Goal: Task Accomplishment & Management: Manage account settings

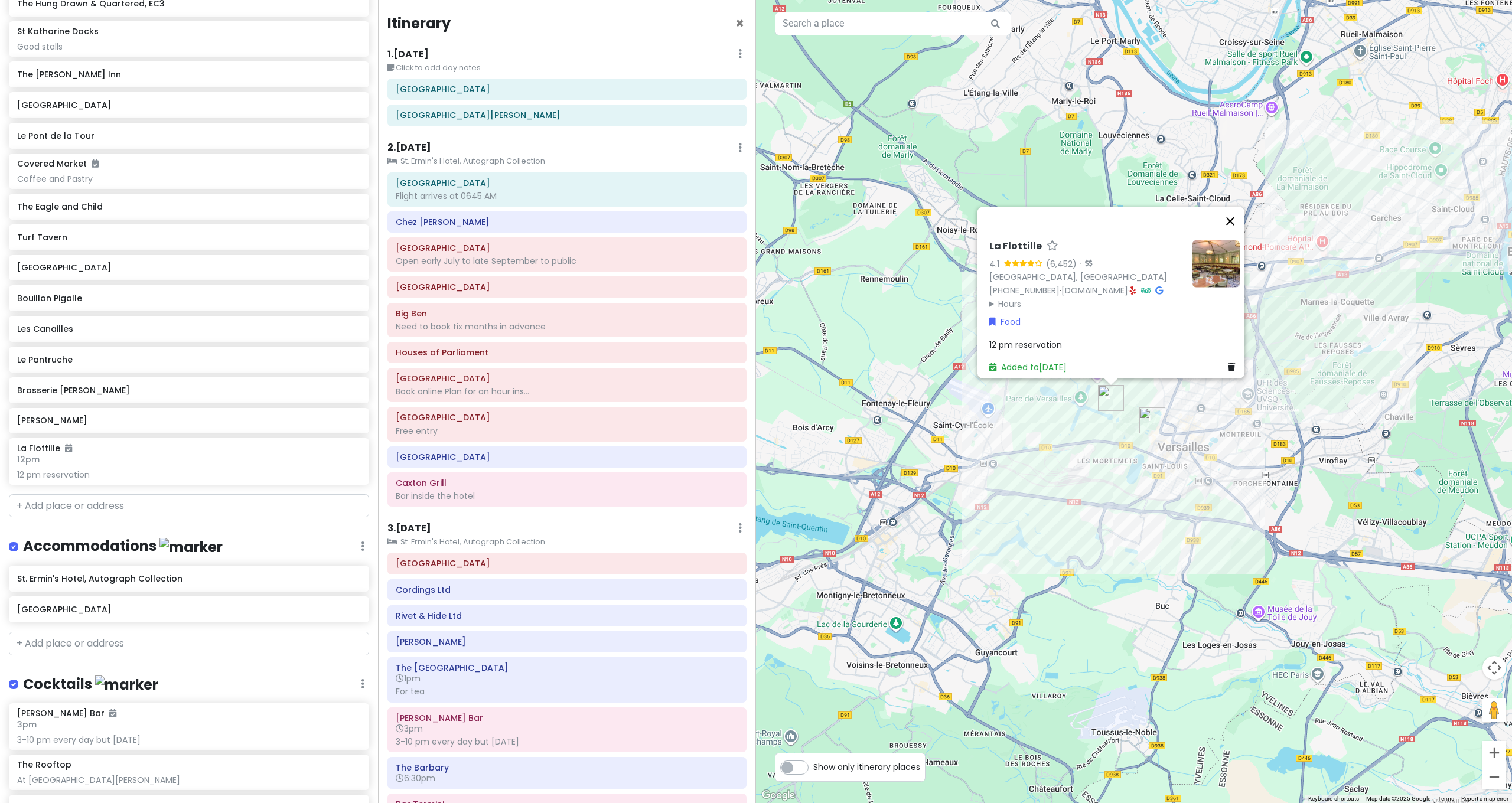
click at [1237, 221] on button "Close" at bounding box center [1230, 222] width 28 height 28
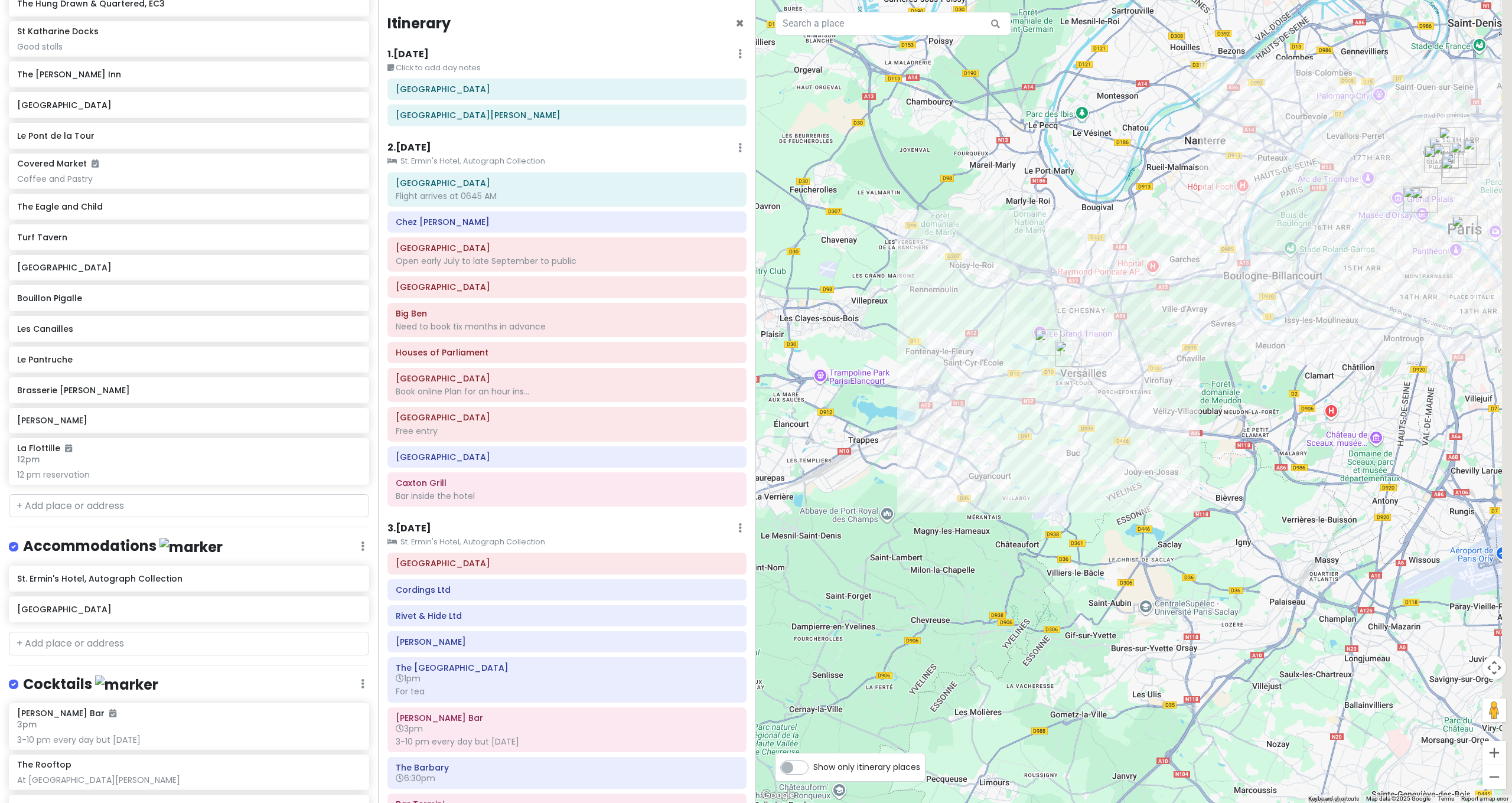
drag, startPoint x: 1201, startPoint y: 327, endPoint x: 1054, endPoint y: 316, distance: 147.4
click at [1058, 314] on div at bounding box center [1134, 402] width 756 height 803
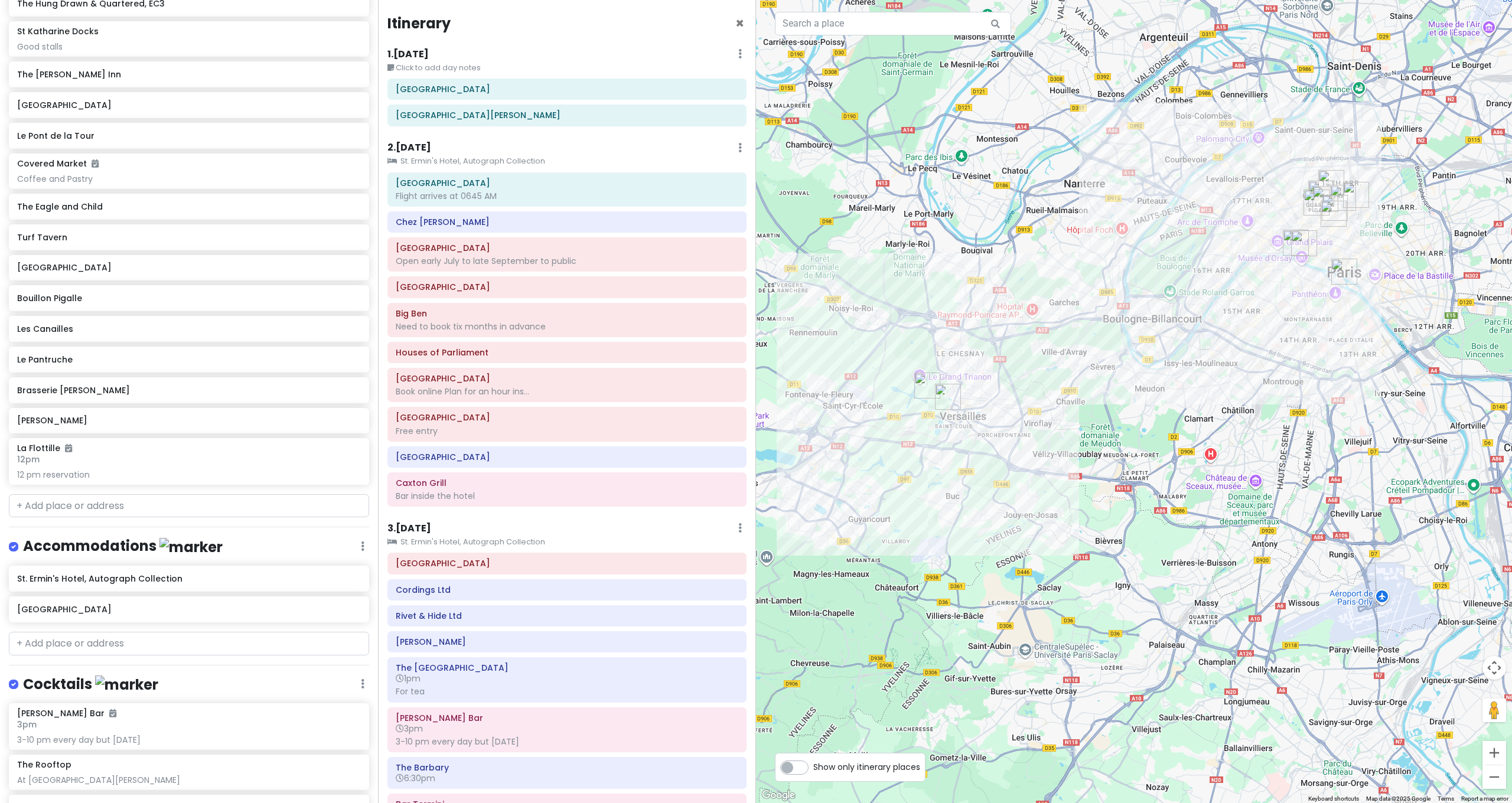
drag, startPoint x: 1174, startPoint y: 341, endPoint x: 1132, endPoint y: 368, distance: 49.9
click at [1132, 368] on div at bounding box center [1134, 402] width 756 height 803
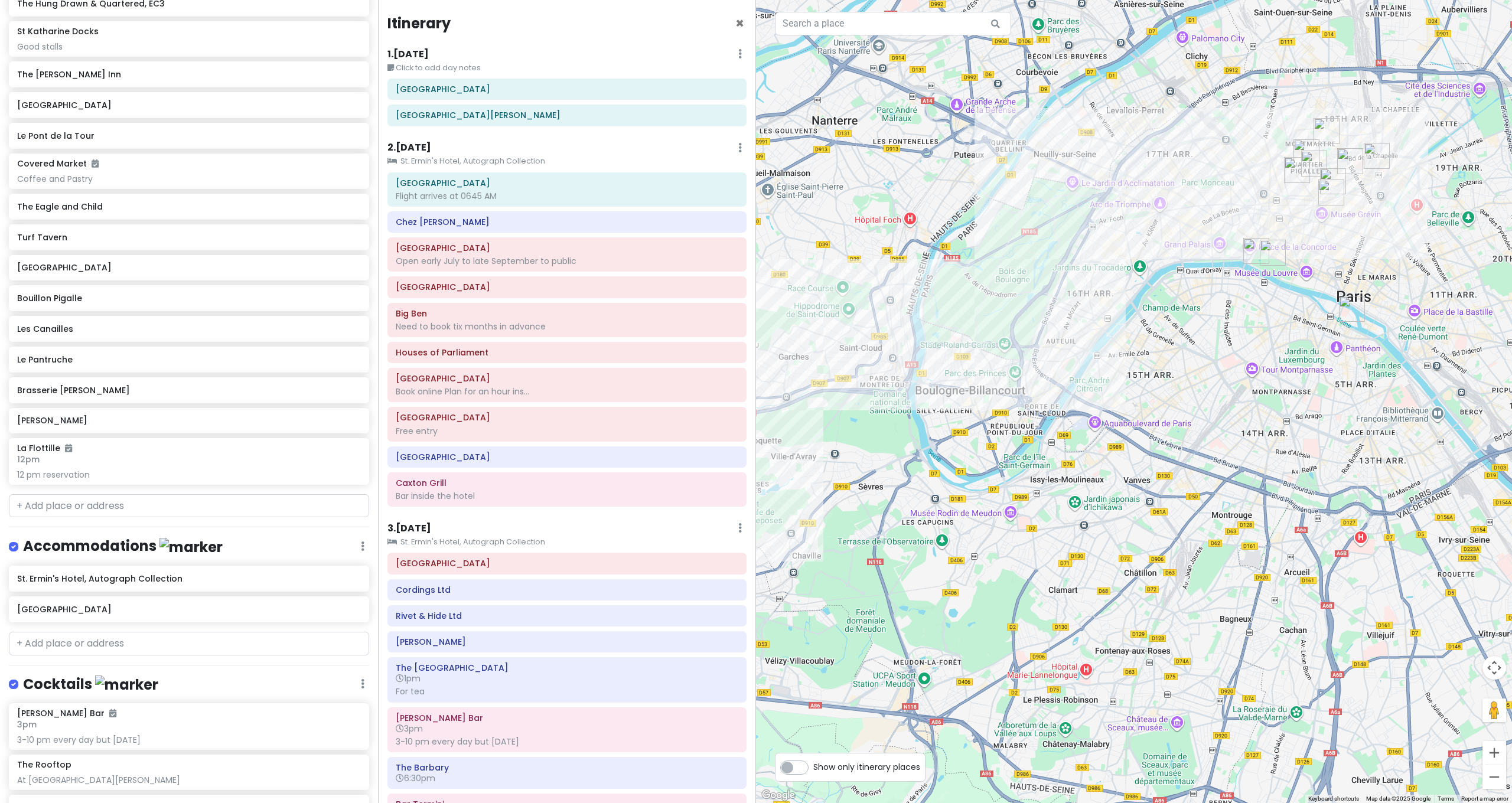
drag, startPoint x: 1207, startPoint y: 323, endPoint x: 1057, endPoint y: 419, distance: 178.1
click at [1057, 419] on div at bounding box center [1134, 402] width 756 height 803
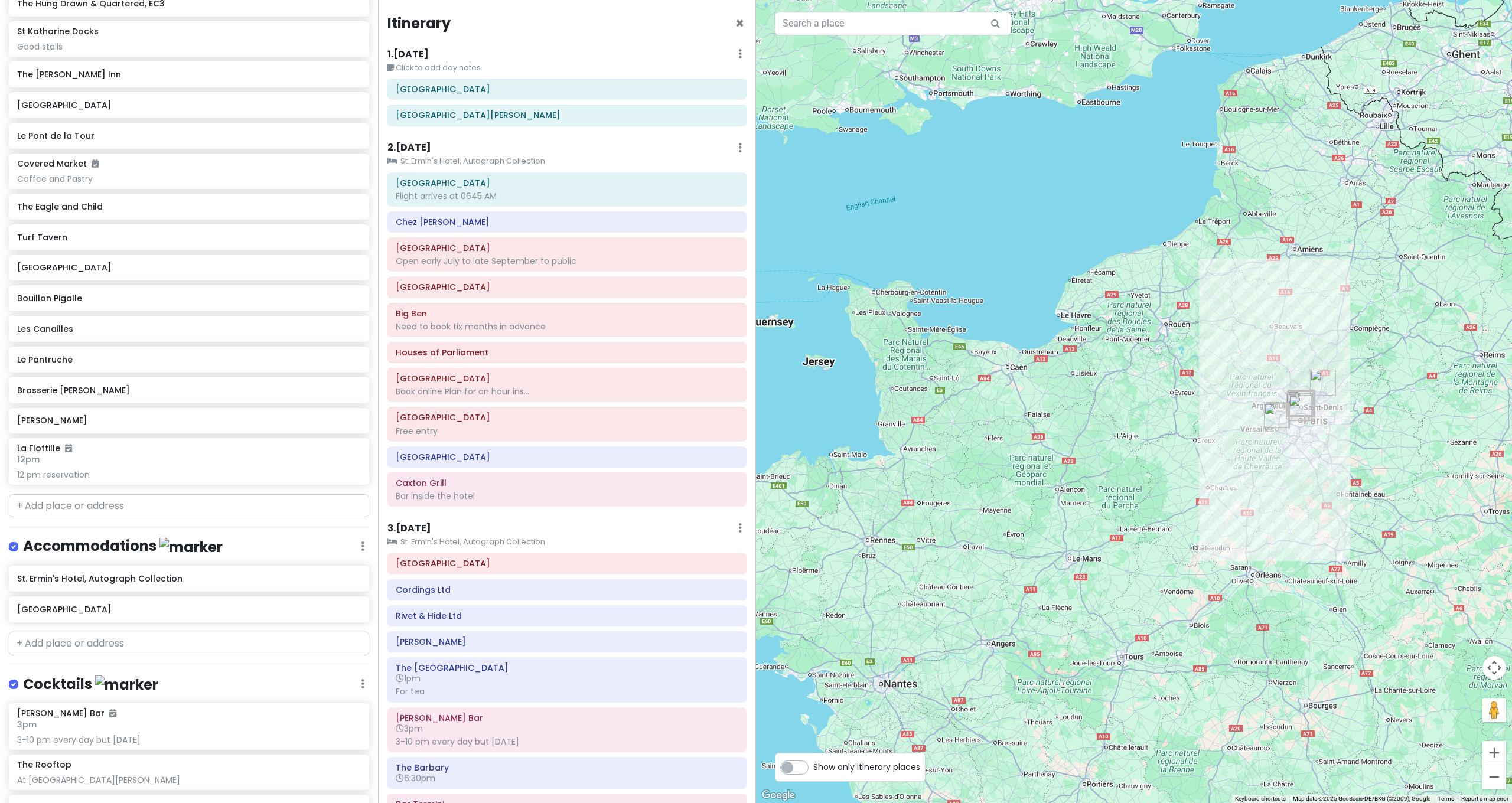
drag, startPoint x: 1232, startPoint y: 310, endPoint x: 1305, endPoint y: 503, distance: 206.3
click at [1303, 501] on div at bounding box center [1134, 402] width 756 height 803
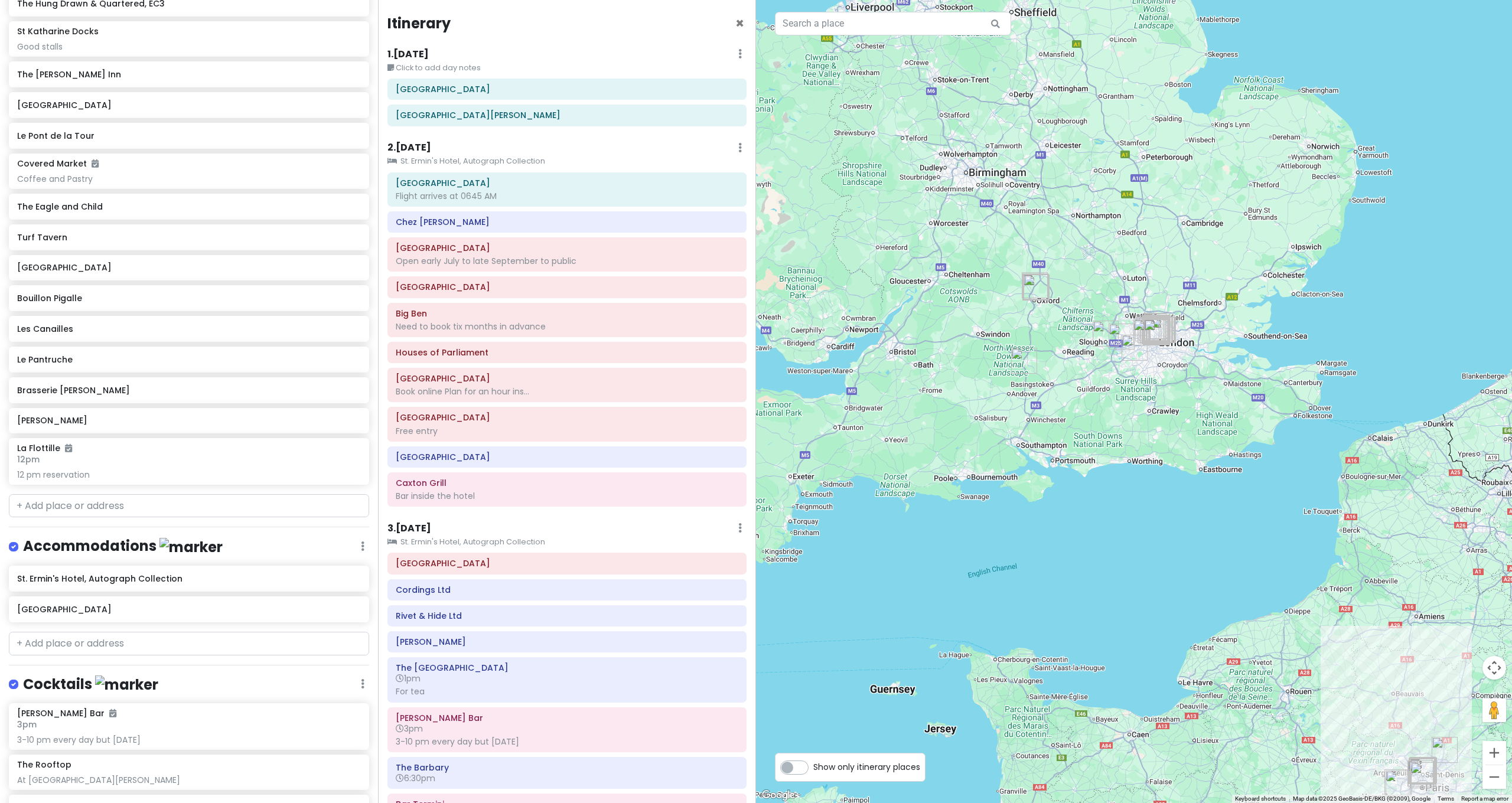
drag, startPoint x: 1191, startPoint y: 385, endPoint x: 1186, endPoint y: 508, distance: 123.1
click at [1186, 508] on div at bounding box center [1134, 402] width 756 height 803
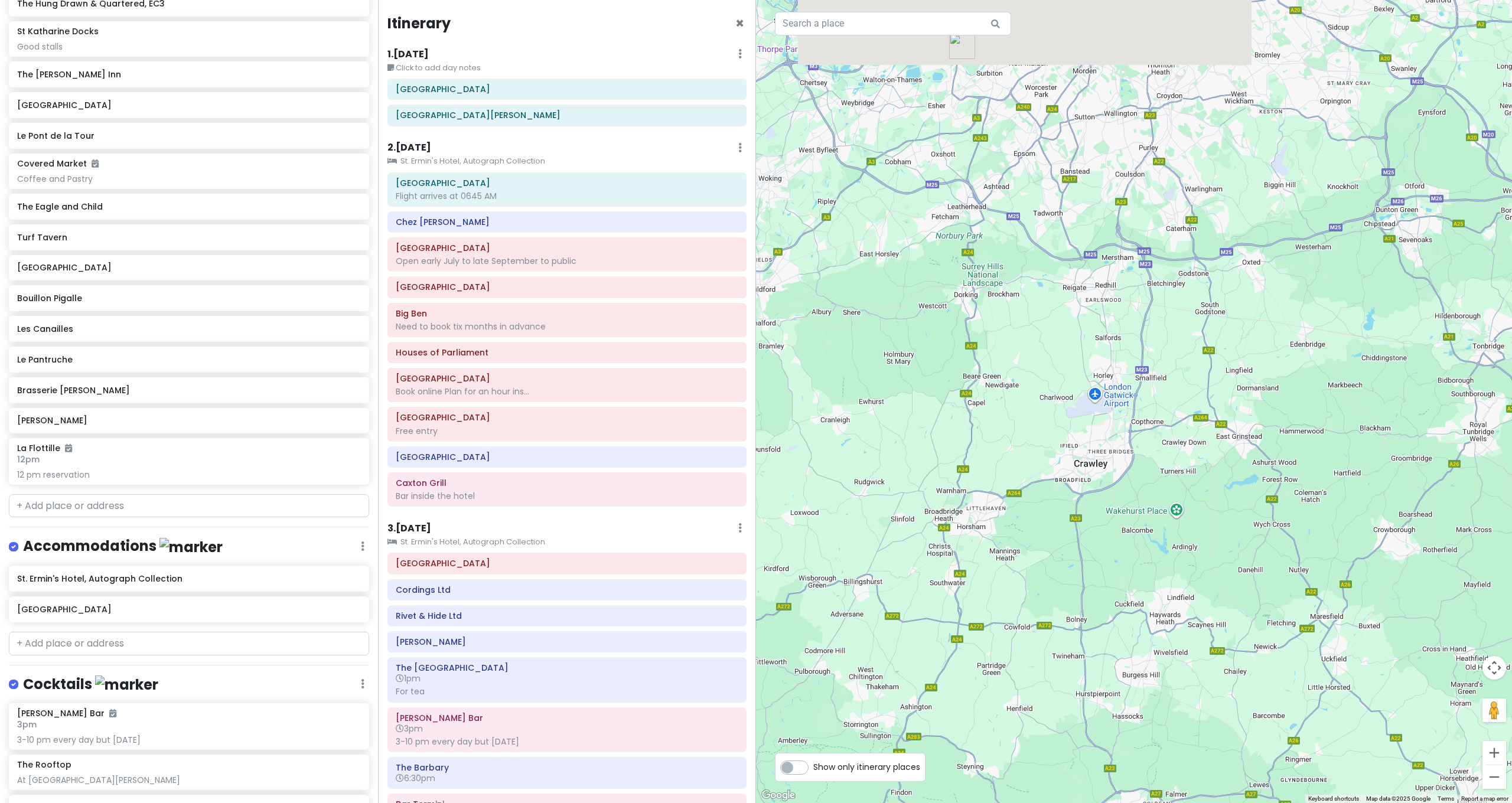
drag, startPoint x: 1143, startPoint y: 356, endPoint x: 1167, endPoint y: 604, distance: 249.2
click at [1168, 603] on div at bounding box center [1134, 402] width 756 height 803
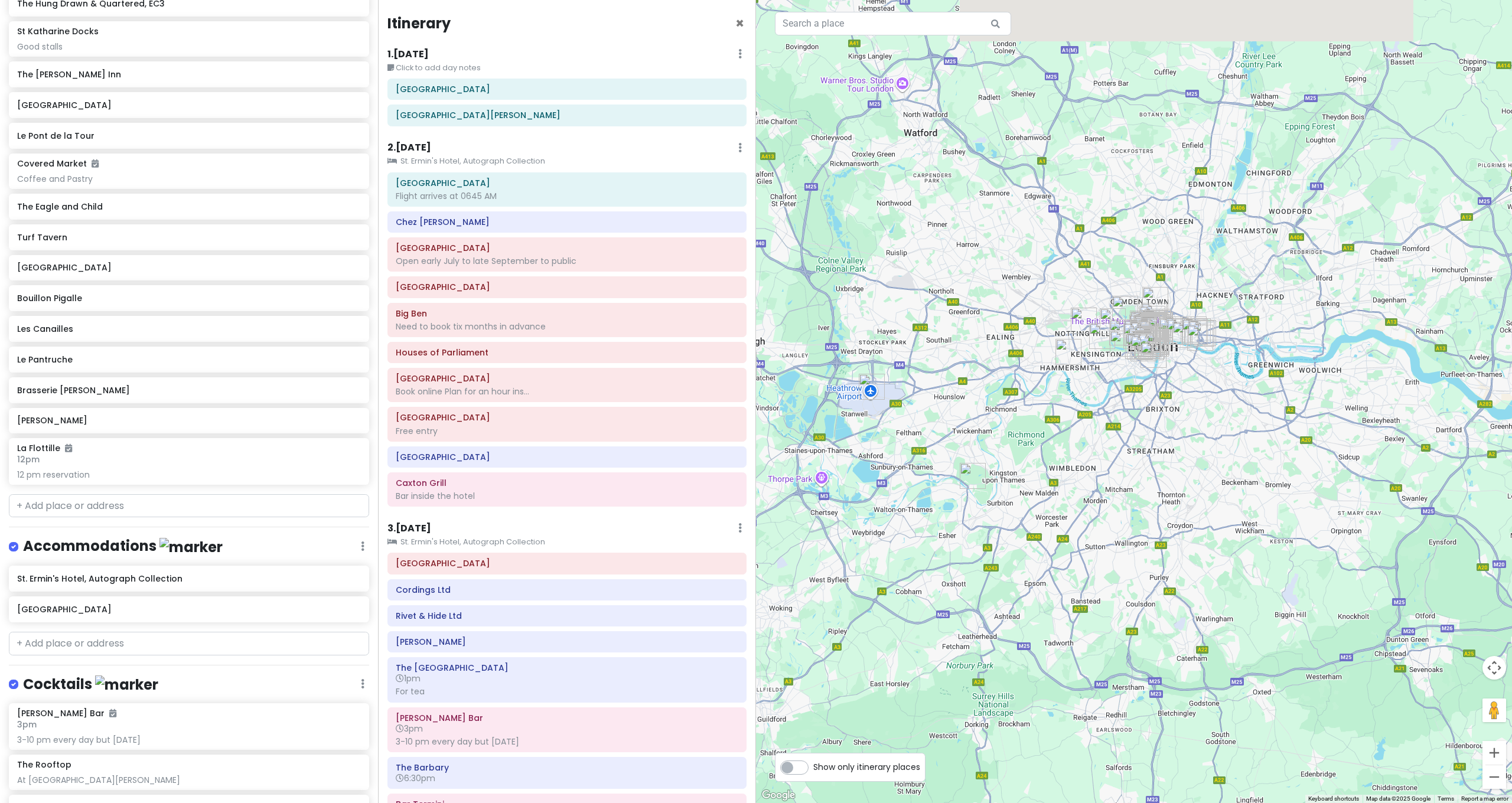
drag, startPoint x: 1135, startPoint y: 483, endPoint x: 1121, endPoint y: 519, distance: 38.6
click at [1121, 519] on div at bounding box center [1134, 402] width 756 height 803
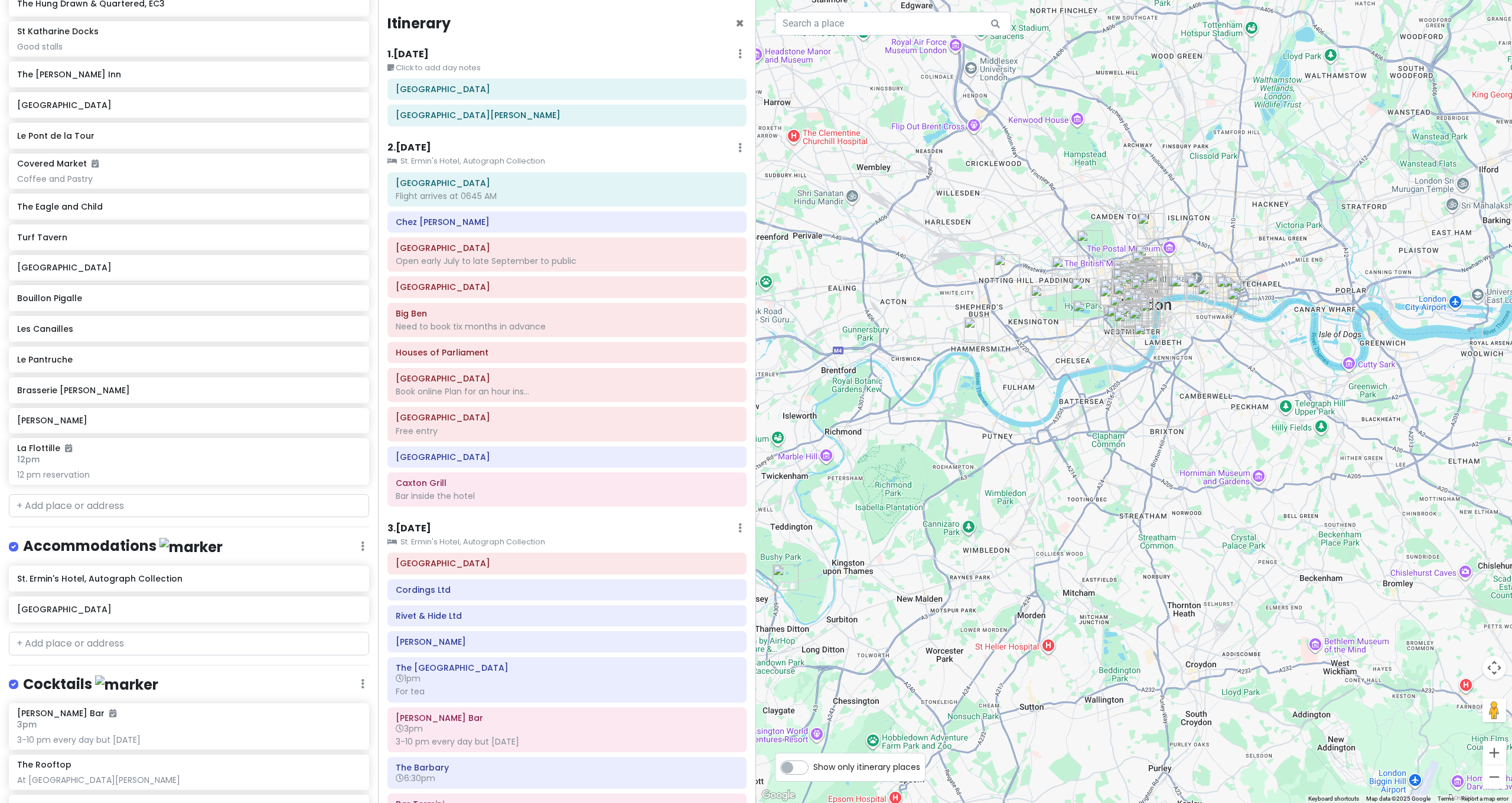
drag, startPoint x: 1121, startPoint y: 458, endPoint x: 1118, endPoint y: 505, distance: 47.1
click at [1118, 505] on div at bounding box center [1134, 402] width 756 height 803
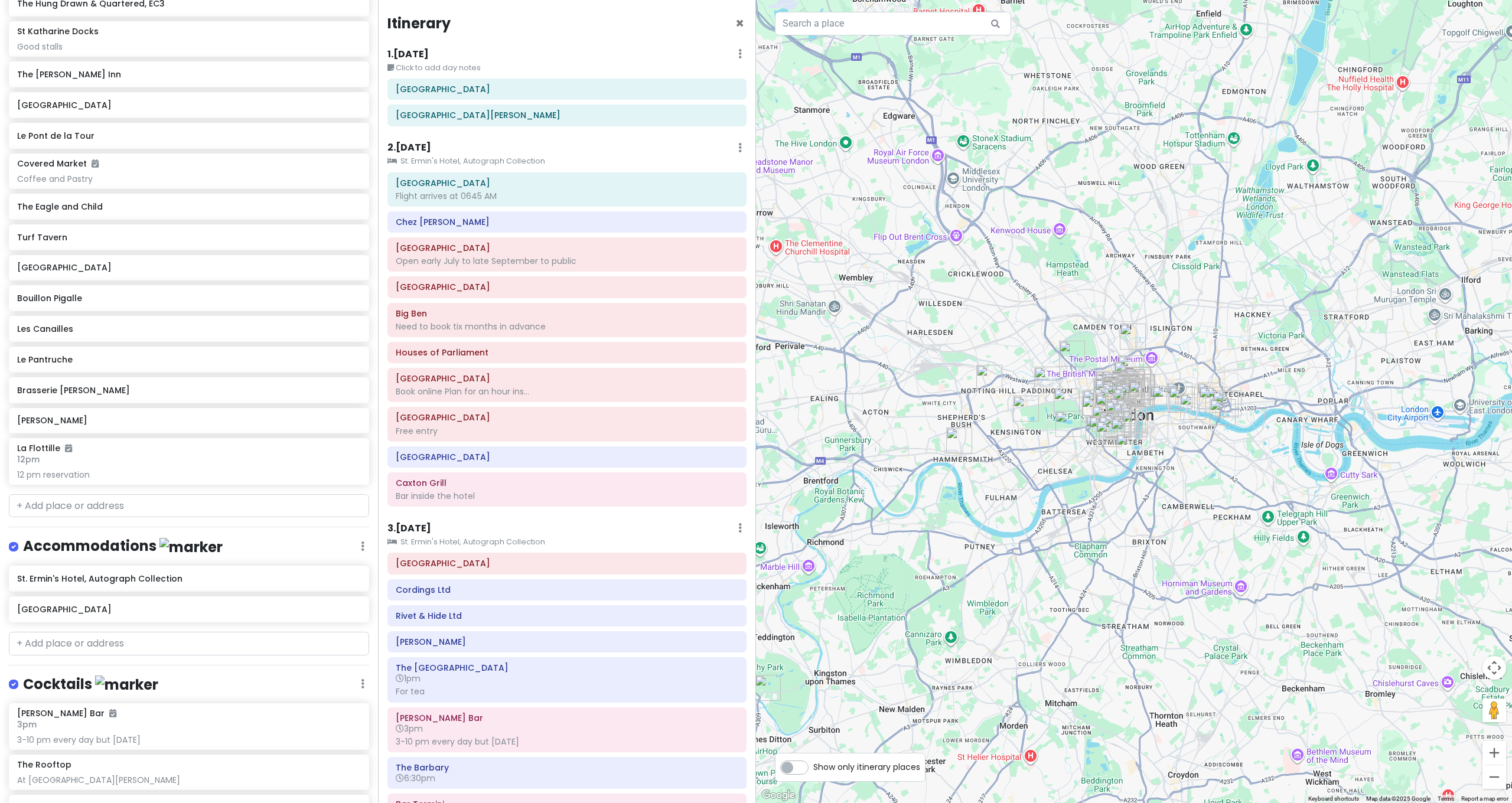
drag, startPoint x: 1120, startPoint y: 473, endPoint x: 1105, endPoint y: 520, distance: 49.3
click at [1105, 520] on div at bounding box center [1134, 402] width 756 height 803
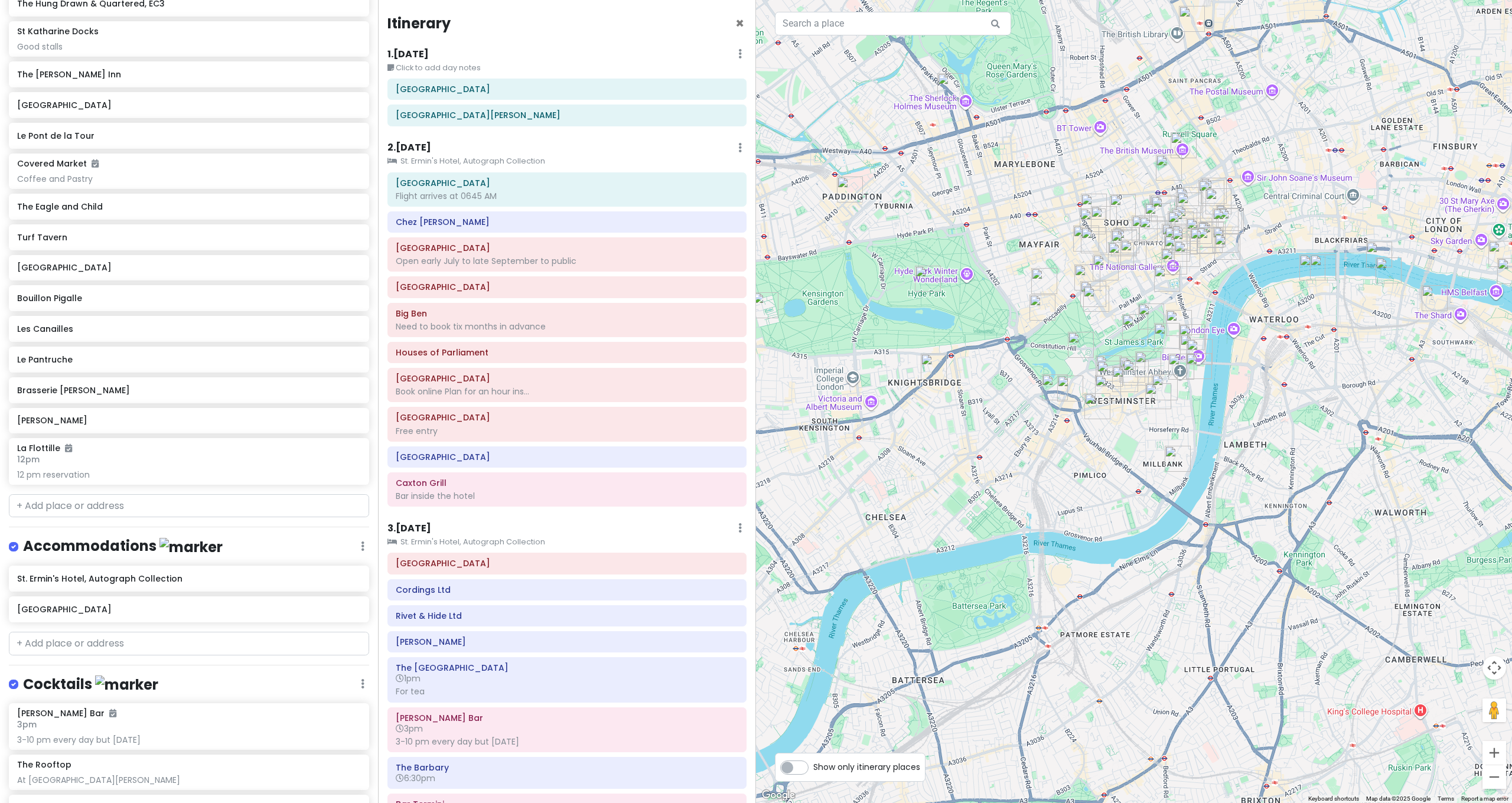
drag, startPoint x: 1119, startPoint y: 489, endPoint x: 1118, endPoint y: 626, distance: 137.0
click at [1119, 627] on div at bounding box center [1134, 402] width 756 height 803
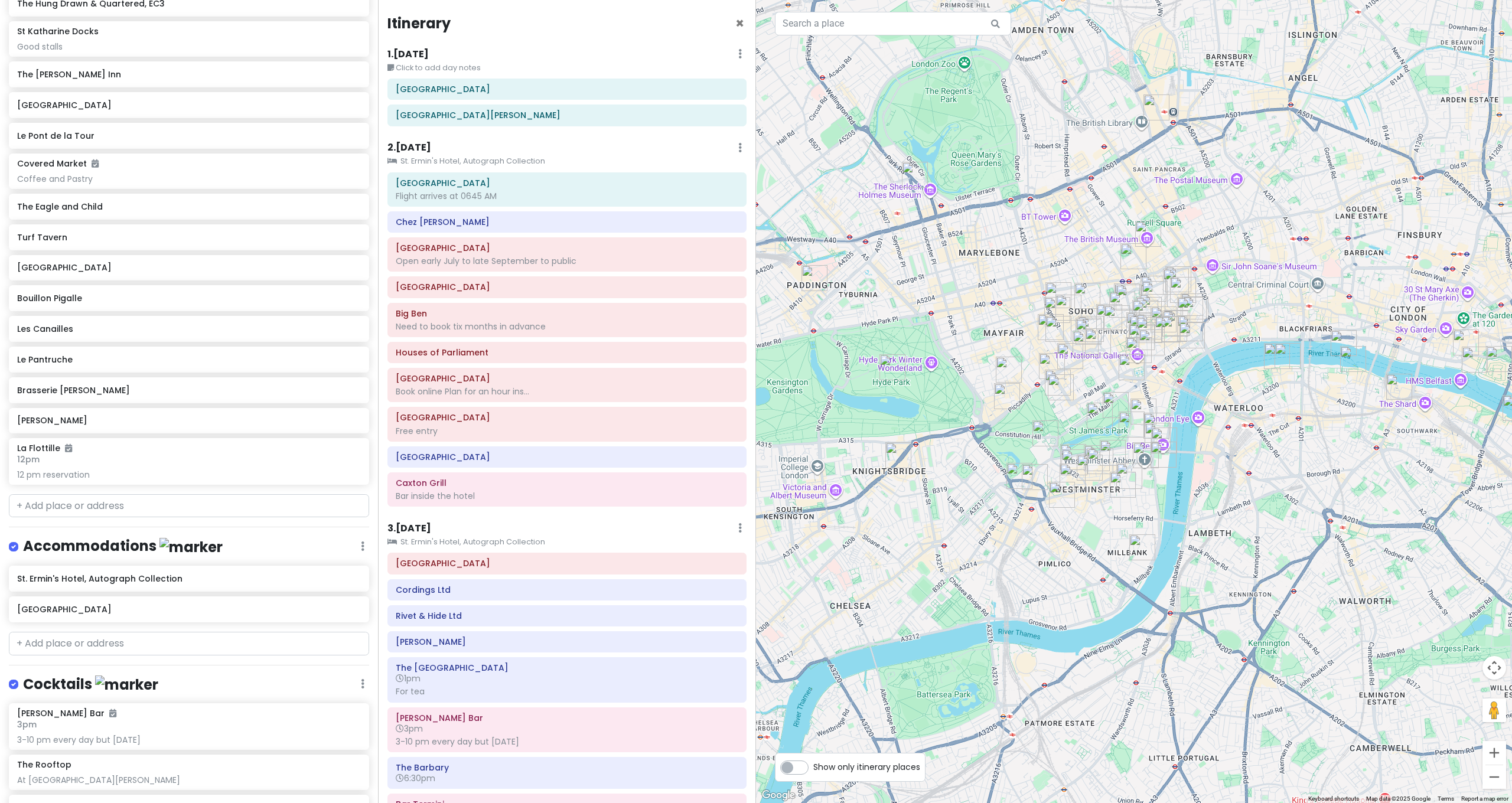
drag, startPoint x: 1020, startPoint y: 403, endPoint x: 986, endPoint y: 466, distance: 71.6
click at [986, 466] on div at bounding box center [1134, 402] width 756 height 803
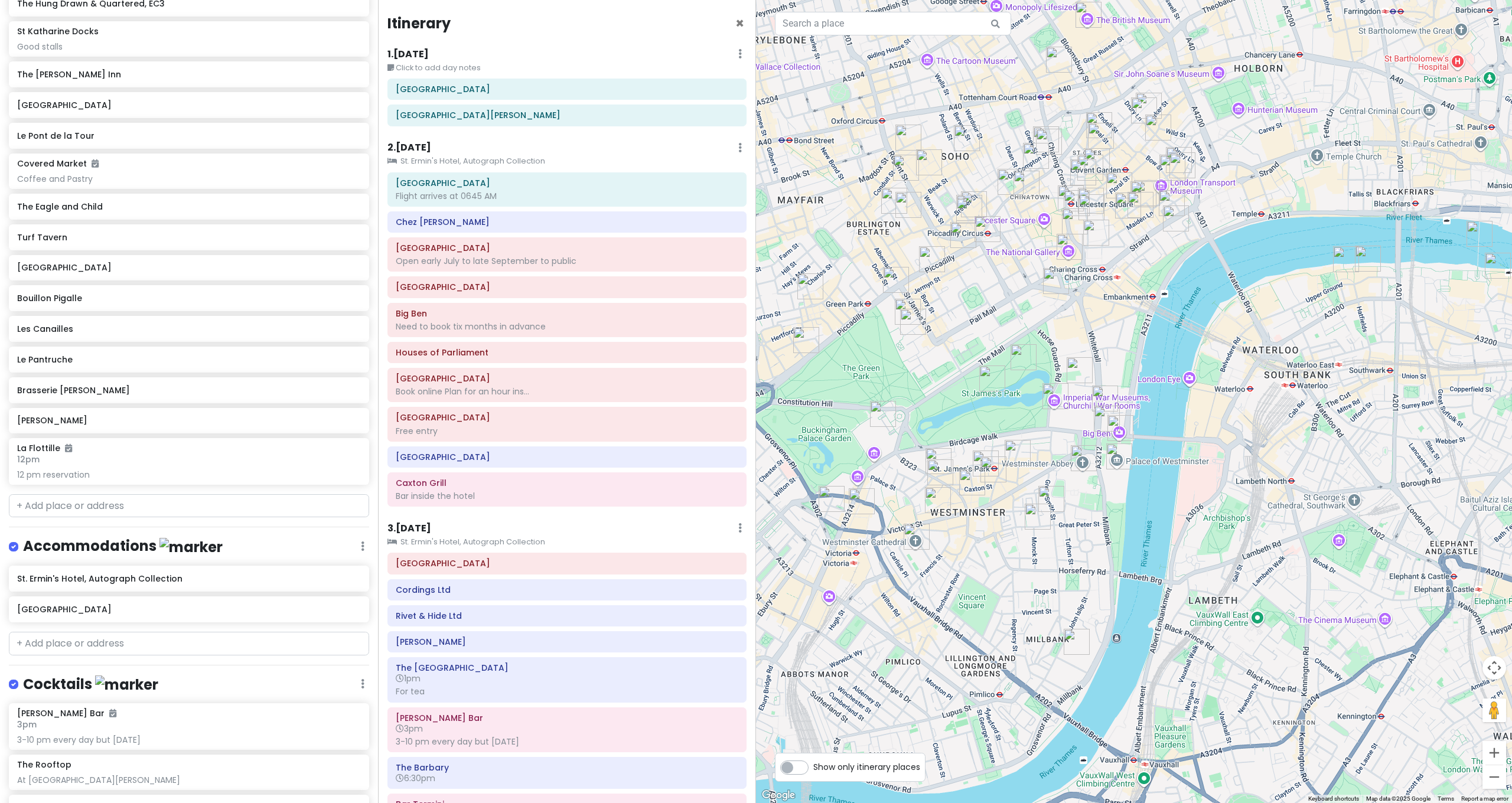
click at [974, 483] on img "Chez Antoinette Victoria" at bounding box center [972, 482] width 26 height 26
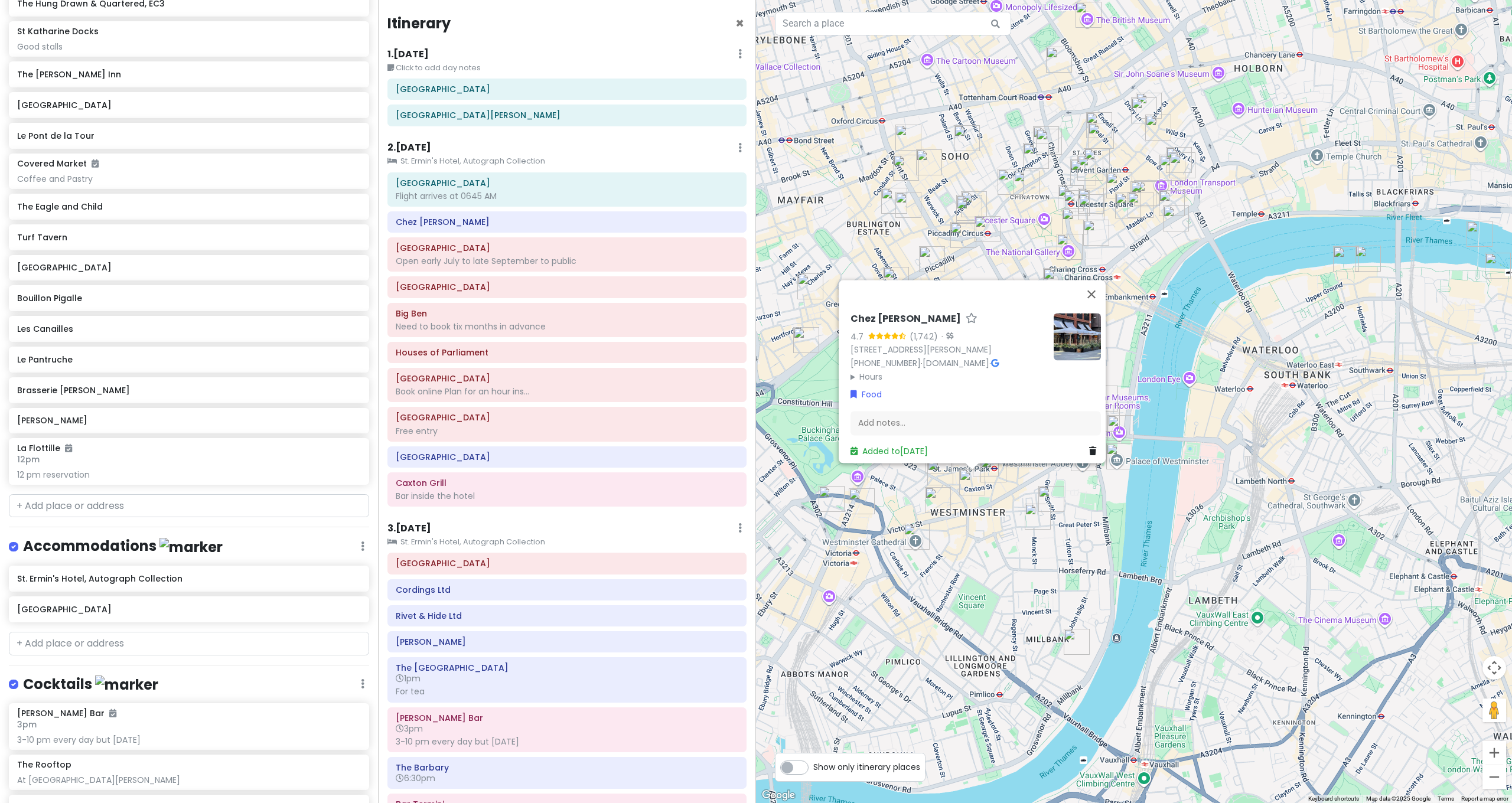
click at [1055, 501] on img "The Cinnamon Club" at bounding box center [1051, 499] width 26 height 26
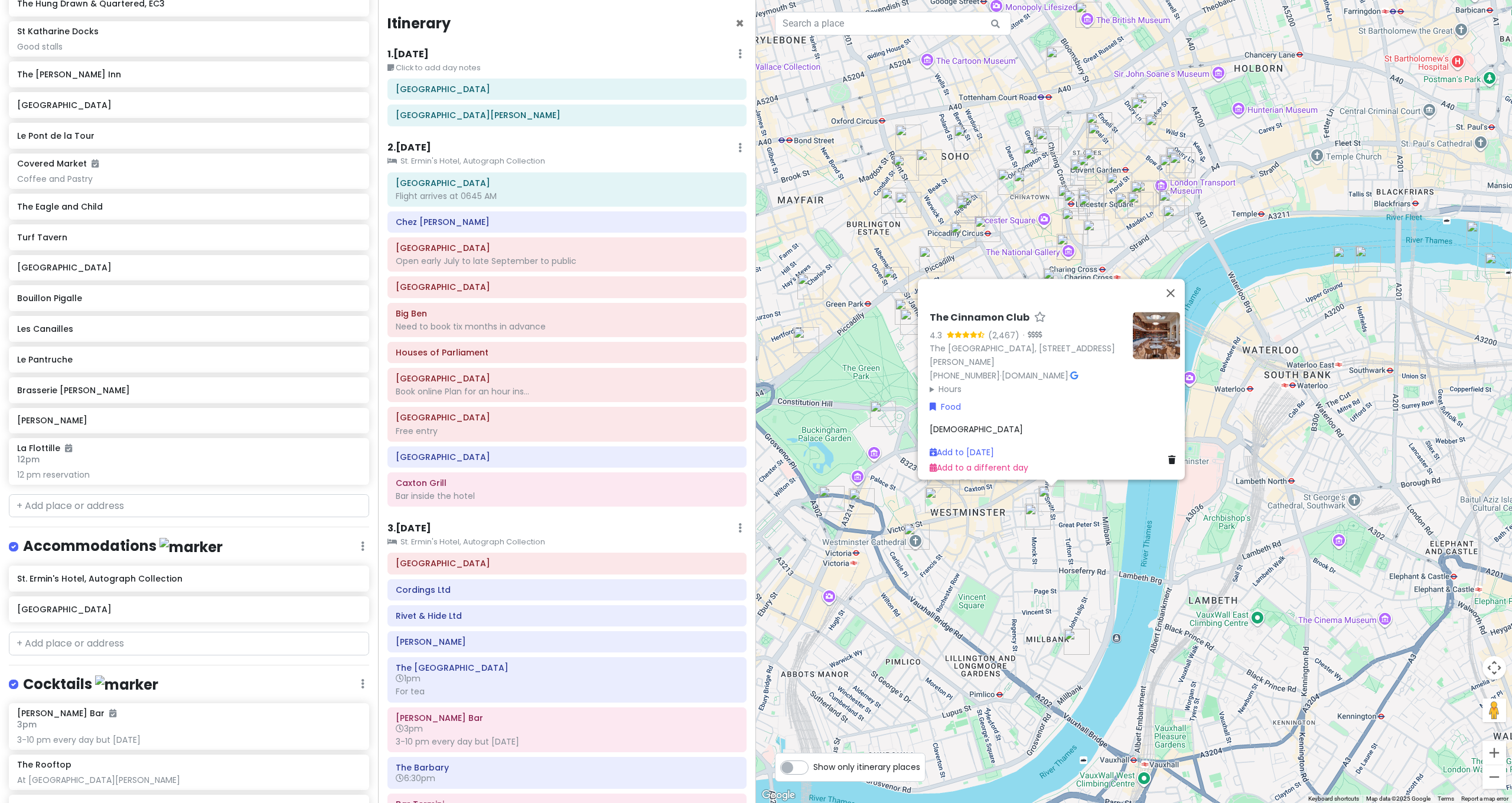
click at [1039, 514] on img "Ma La Sichuan" at bounding box center [1037, 517] width 26 height 26
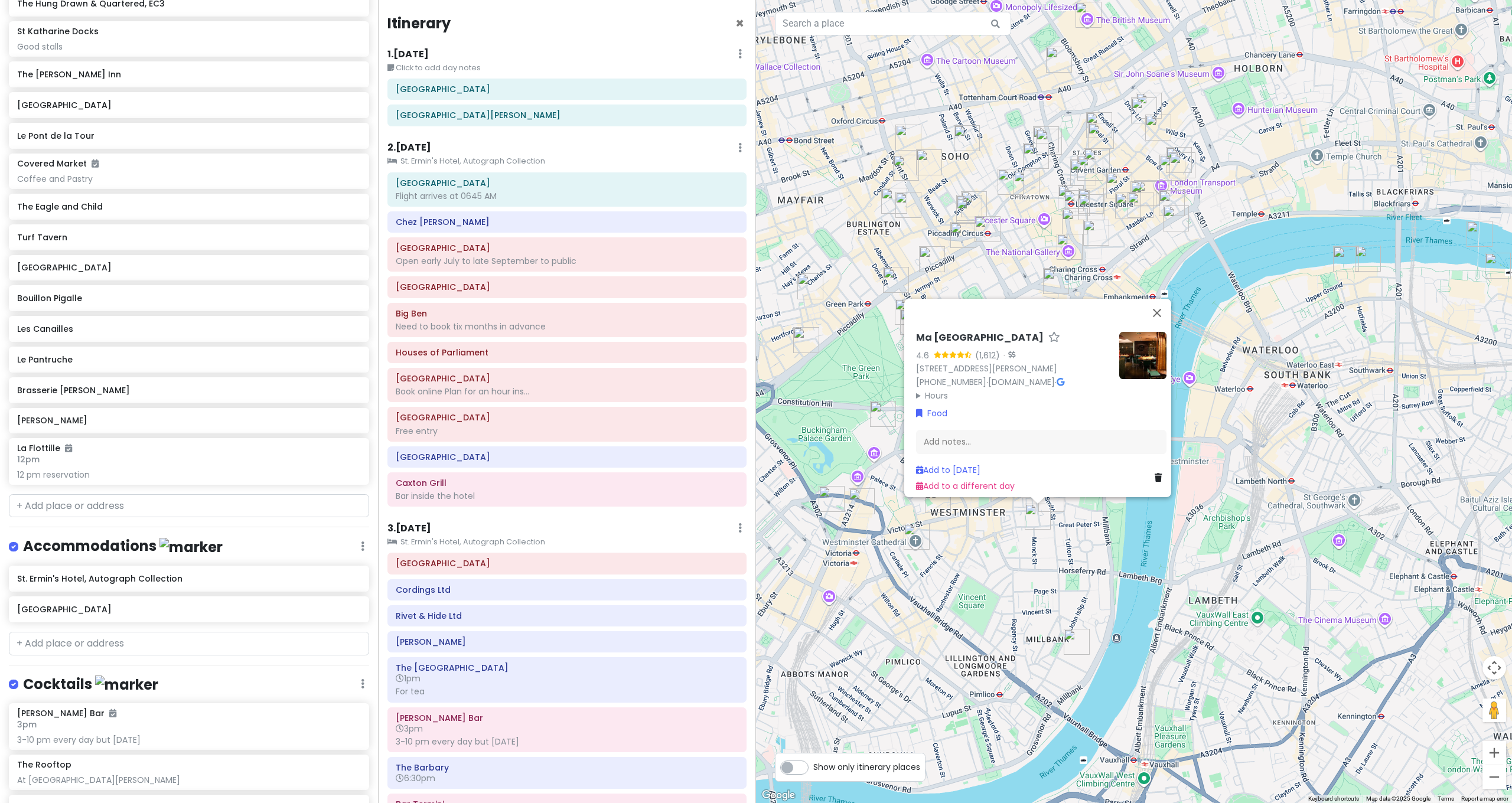
click at [941, 518] on div "Ma La Sichuan 4.6 (1,612) · [STREET_ADDRESS][PERSON_NAME] [PHONE_NUMBER] · [DOM…" at bounding box center [1134, 402] width 756 height 803
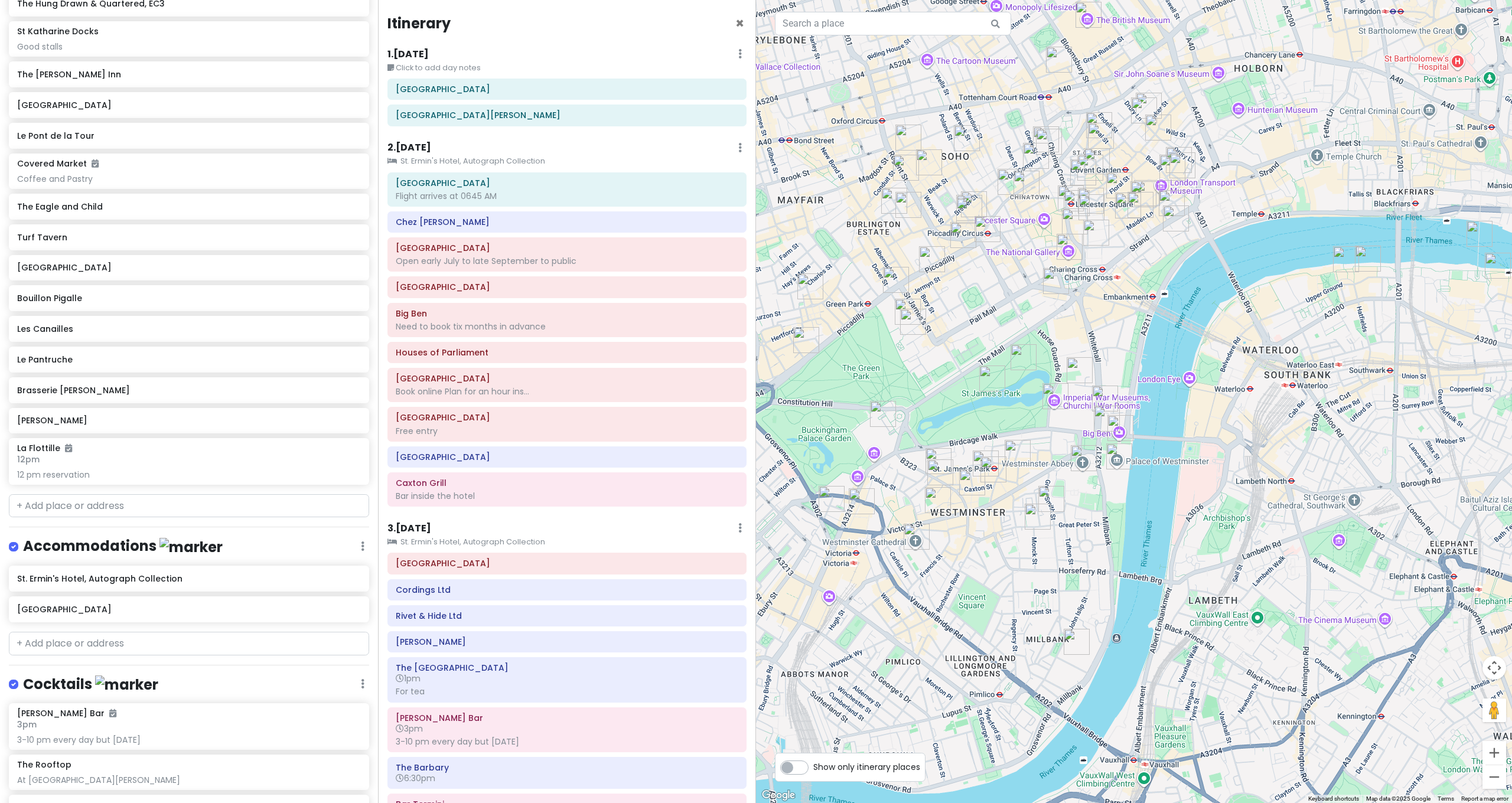
click at [939, 502] on img "The Ivy Victoria" at bounding box center [938, 500] width 26 height 26
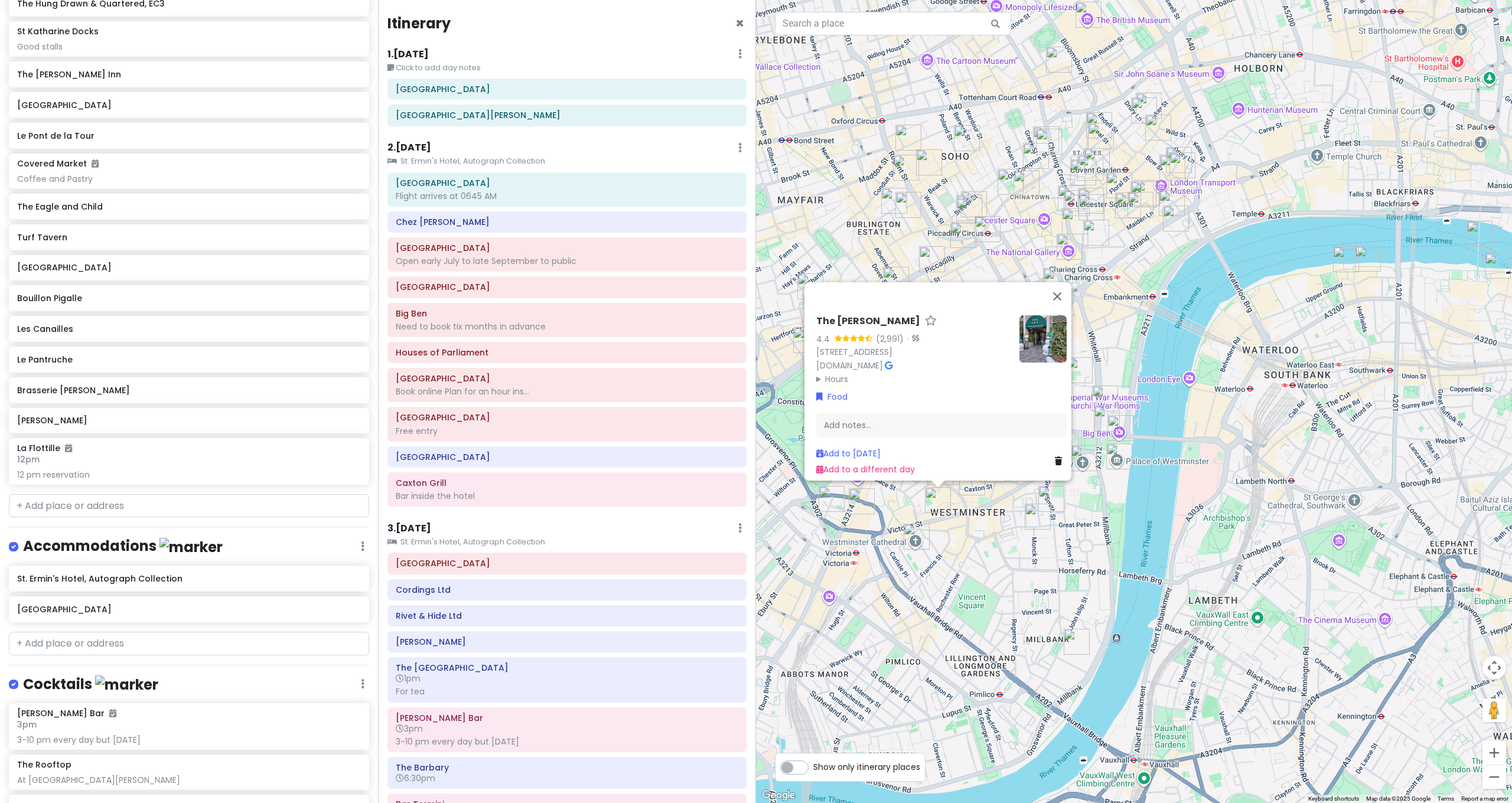
click at [825, 373] on summary "Hours" at bounding box center [913, 379] width 193 height 13
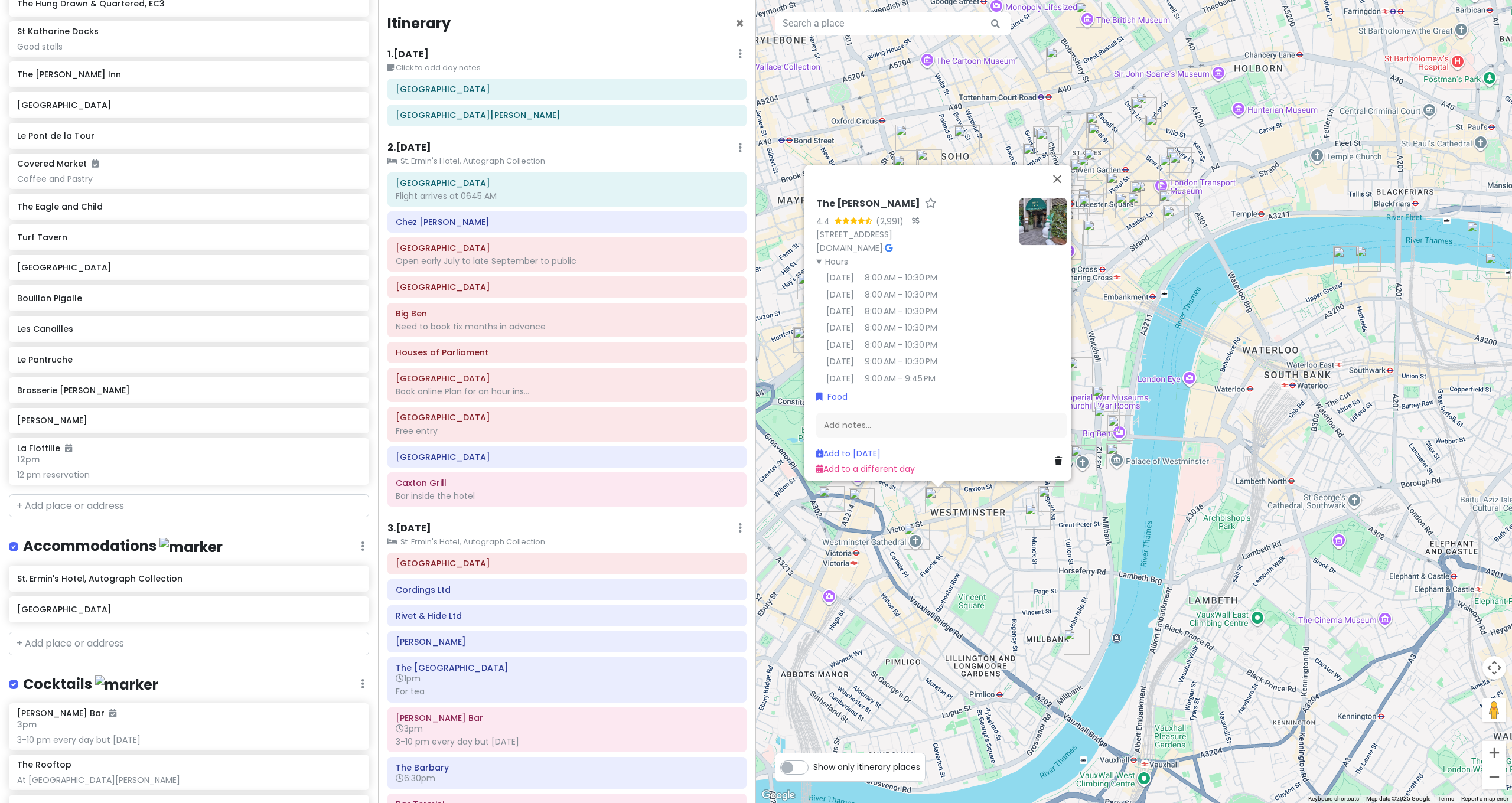
click at [963, 545] on div "The [PERSON_NAME] 4.4 (2,991) · [STREET_ADDRESS] [DOMAIN_NAME] · Hours [DATE] 8…" at bounding box center [1134, 402] width 756 height 803
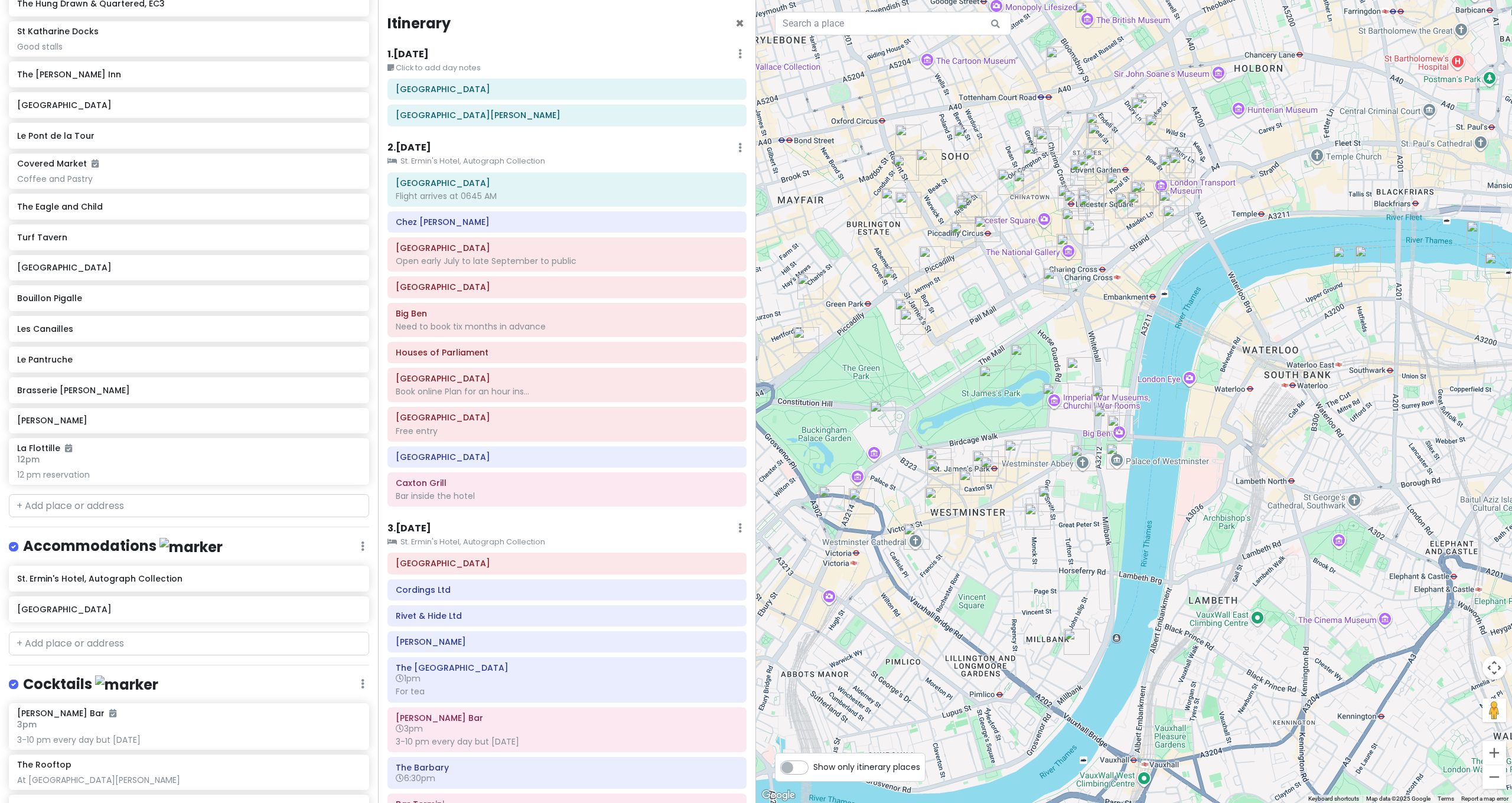
click at [933, 457] on img "Bon Gusto" at bounding box center [938, 461] width 26 height 26
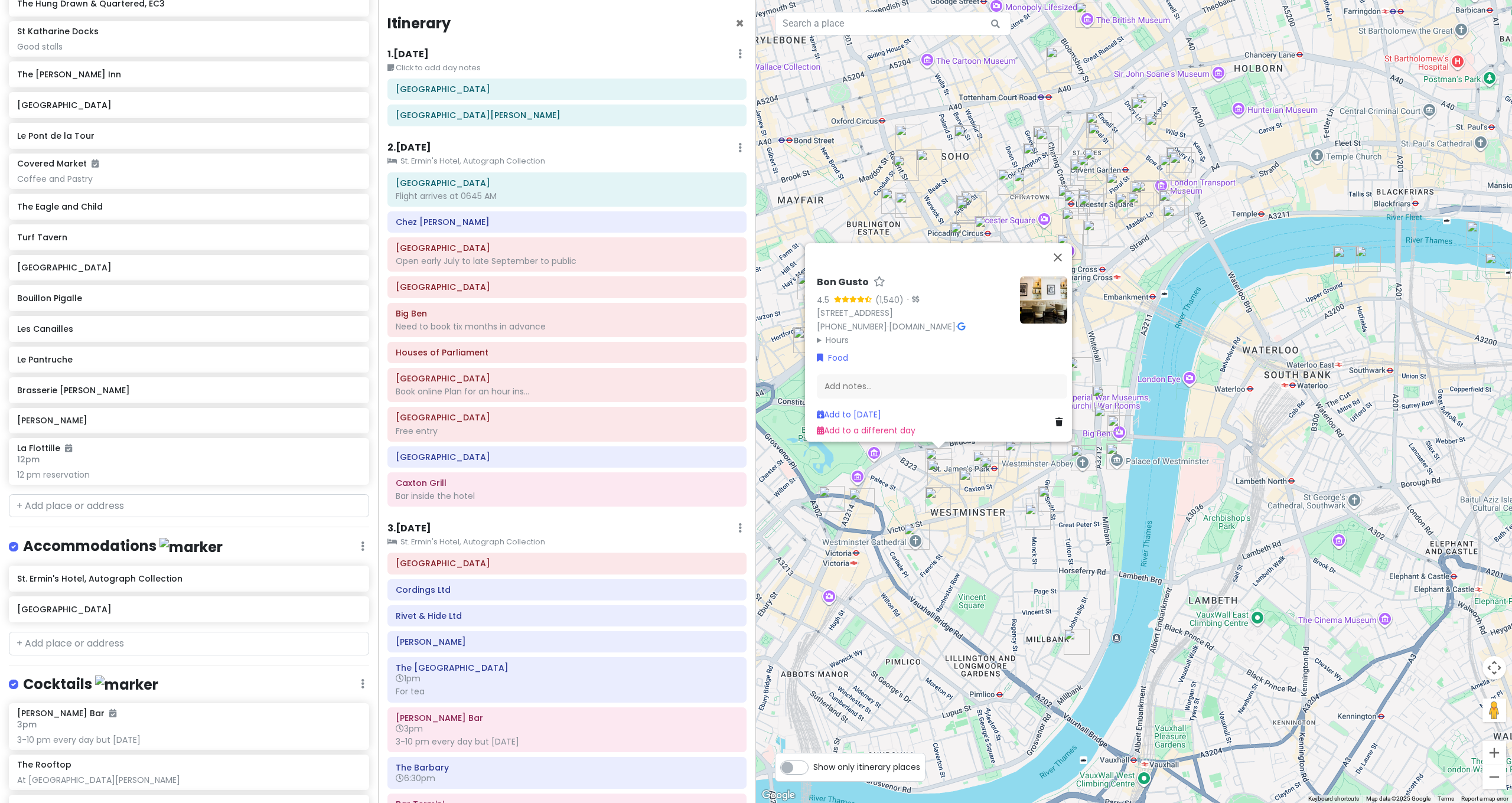
click at [838, 335] on summary "Hours" at bounding box center [913, 340] width 193 height 13
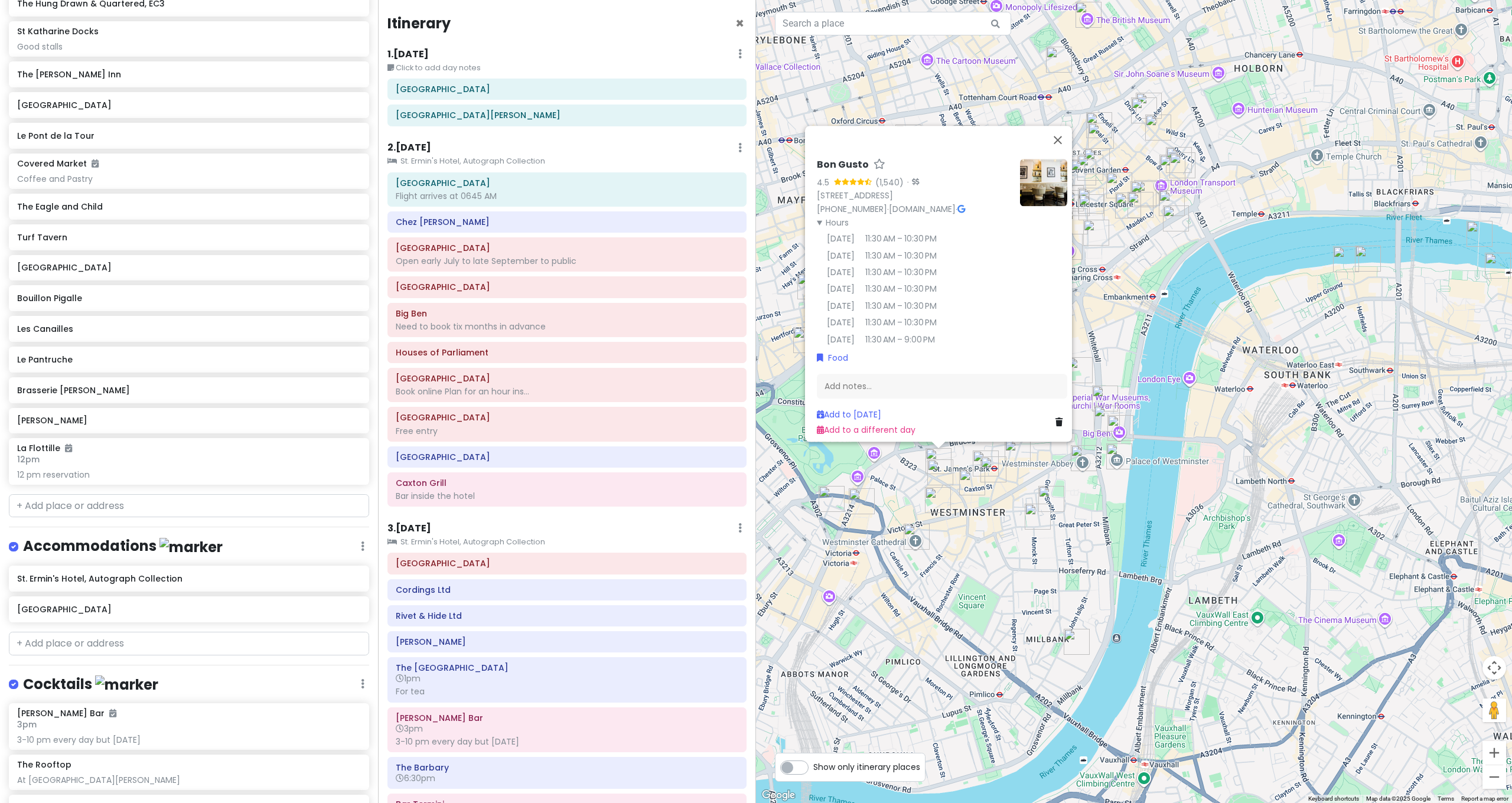
click at [965, 576] on div "Bon Gusto 4.5 (1,540) · [STREET_ADDRESS] [PHONE_NUMBER] · [DOMAIN_NAME] · Hours…" at bounding box center [1134, 402] width 756 height 803
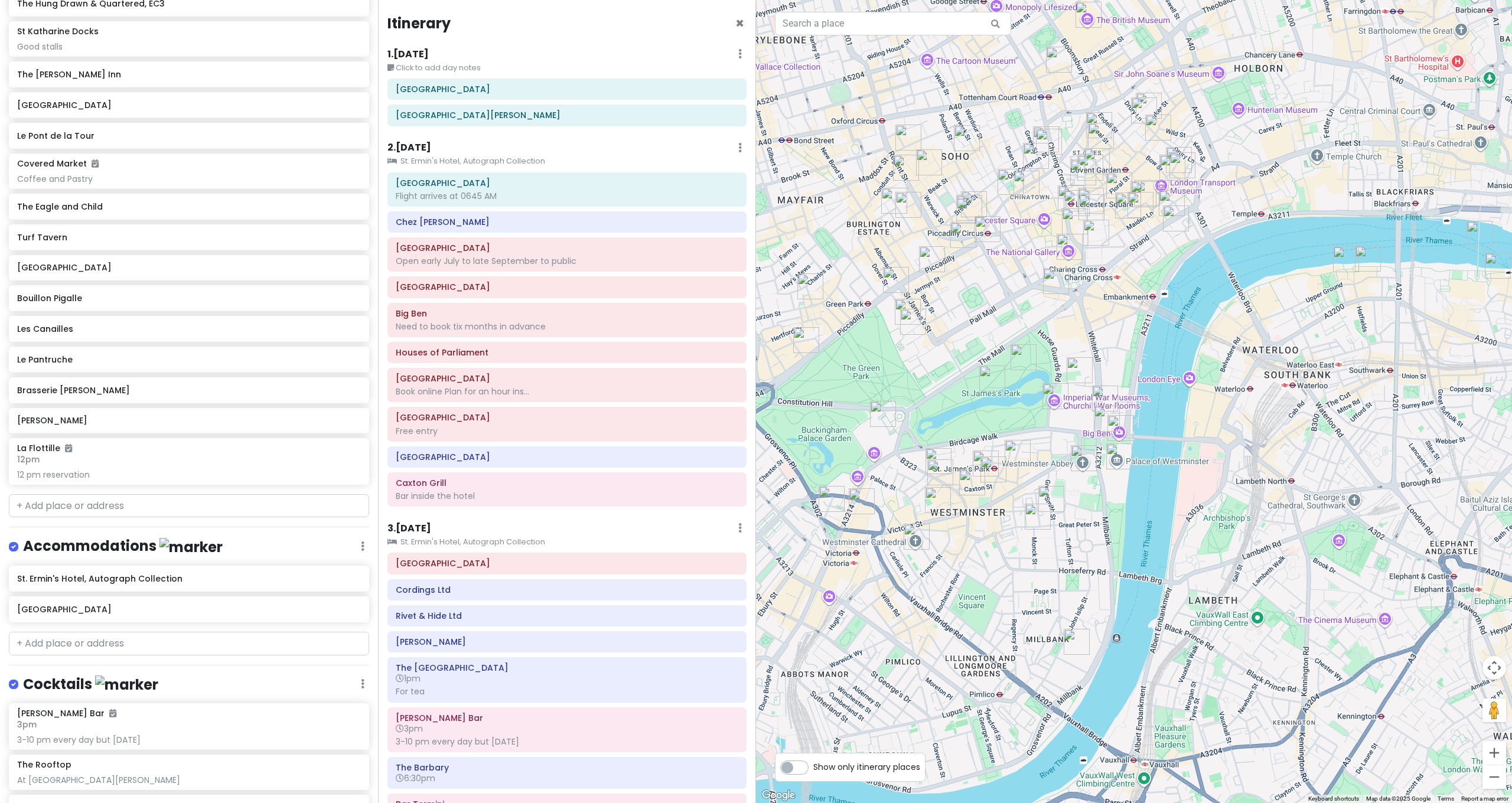
click at [1013, 454] on img "Blue Boar Pub" at bounding box center [1018, 453] width 26 height 26
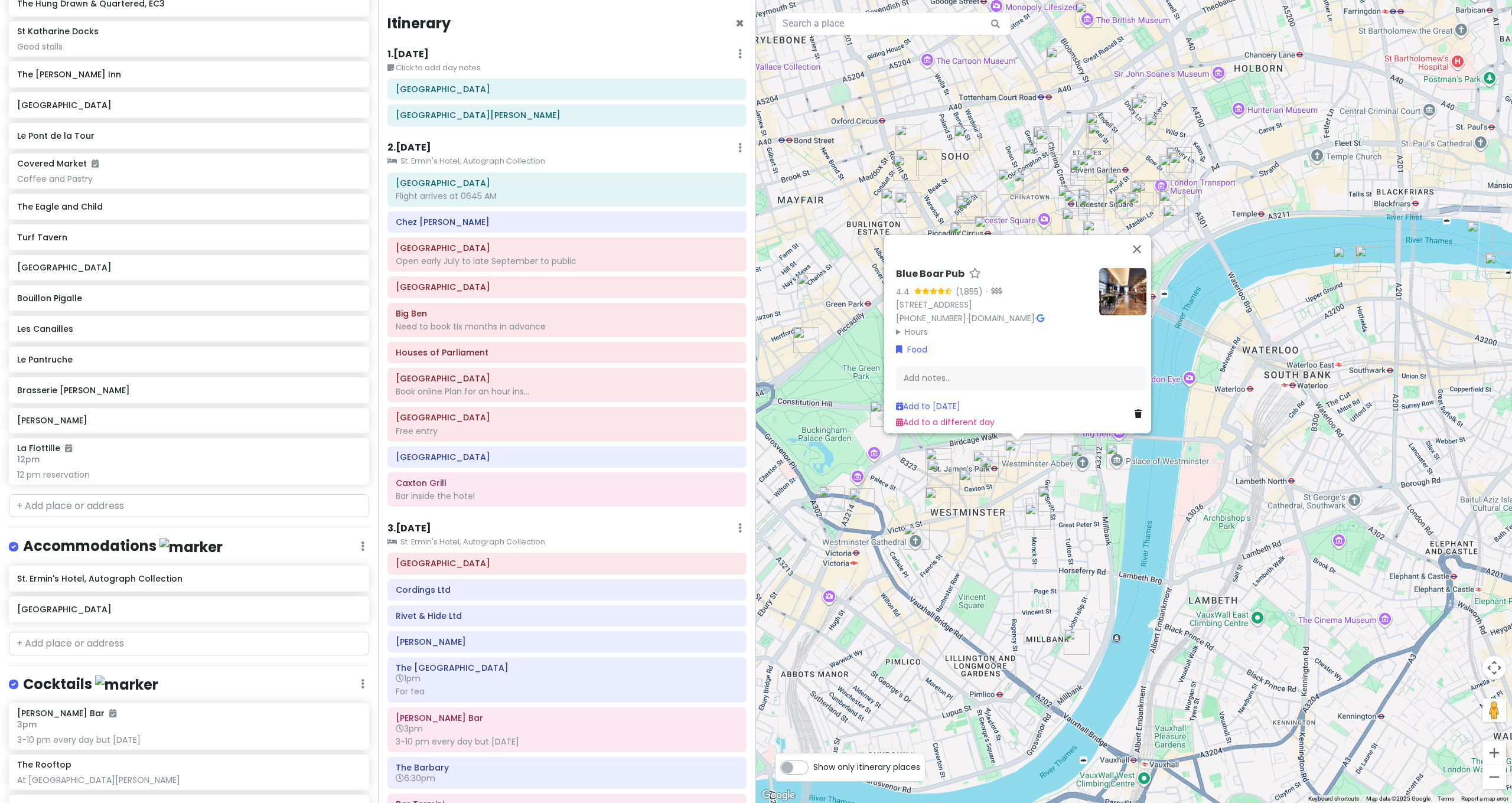
click at [862, 498] on img "Rail House Victoria" at bounding box center [861, 501] width 26 height 26
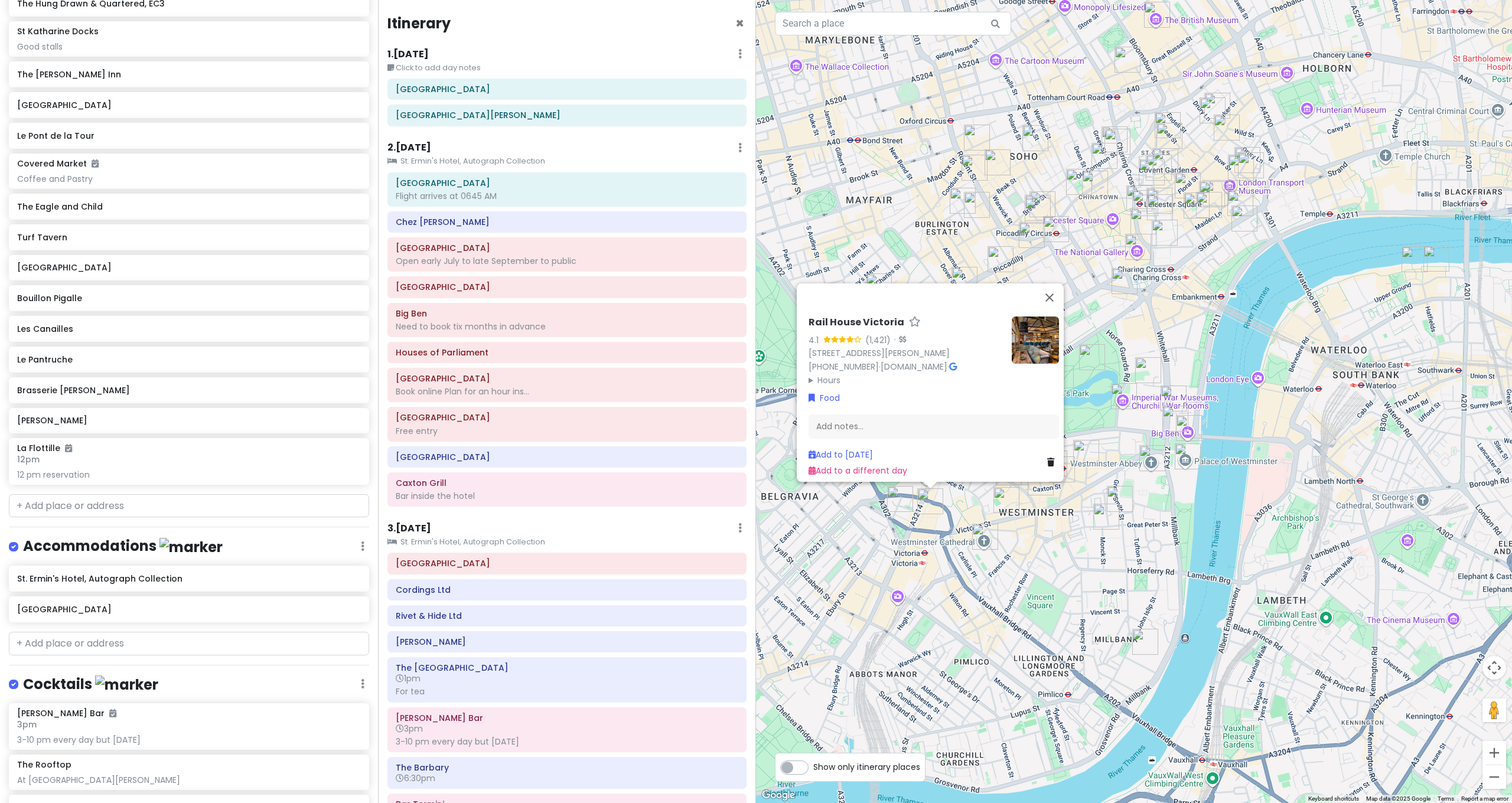
click at [892, 505] on img "The Goring Dining Room" at bounding box center [900, 499] width 26 height 26
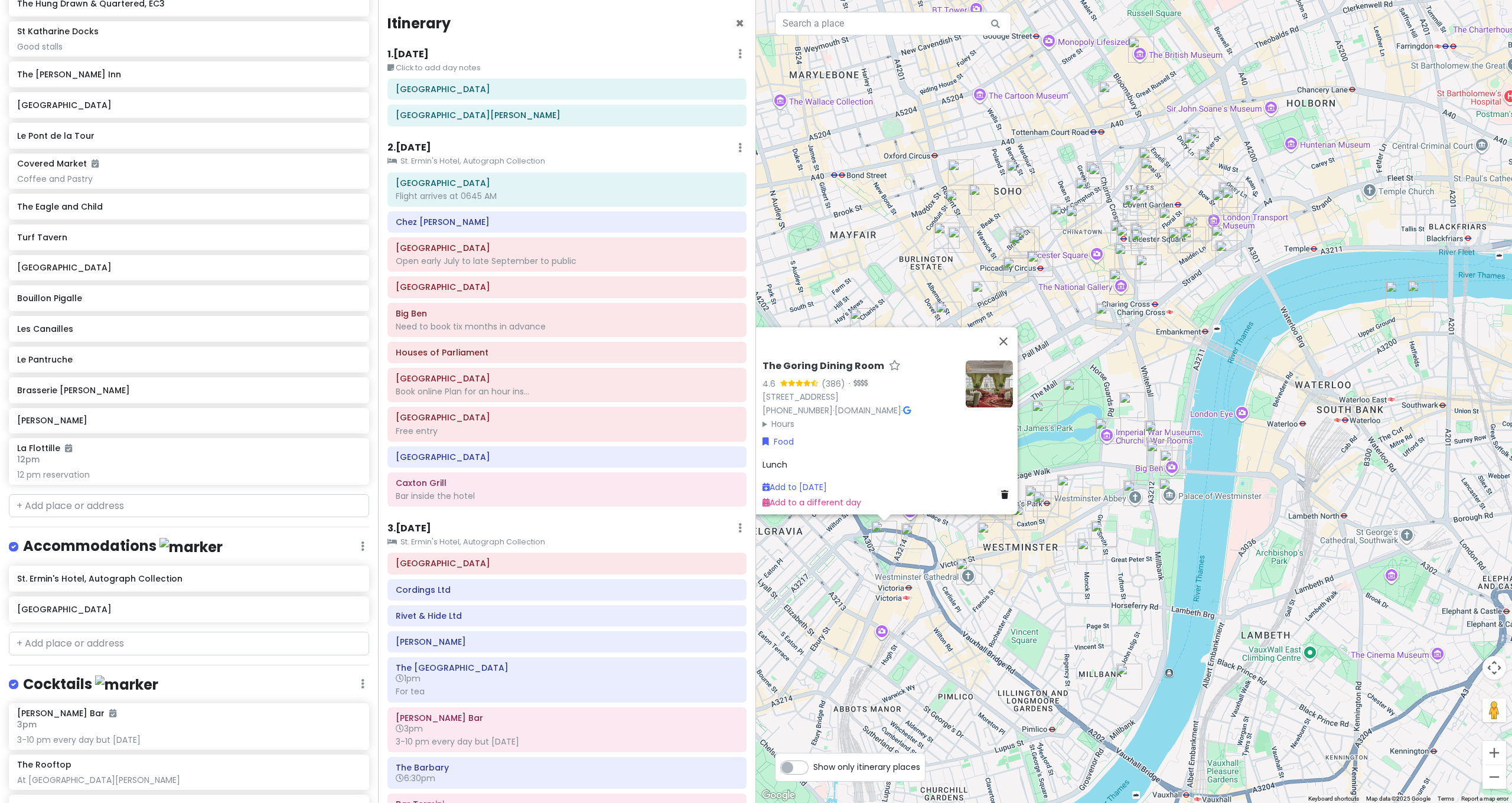
drag, startPoint x: 1025, startPoint y: 535, endPoint x: 977, endPoint y: 571, distance: 60.0
click at [977, 571] on img "Westminster Cathedral" at bounding box center [969, 571] width 26 height 26
click at [1021, 556] on div "To navigate, press the arrow keys. The Goring Dining Room 4.6 (386) · [STREET_A…" at bounding box center [1134, 402] width 756 height 803
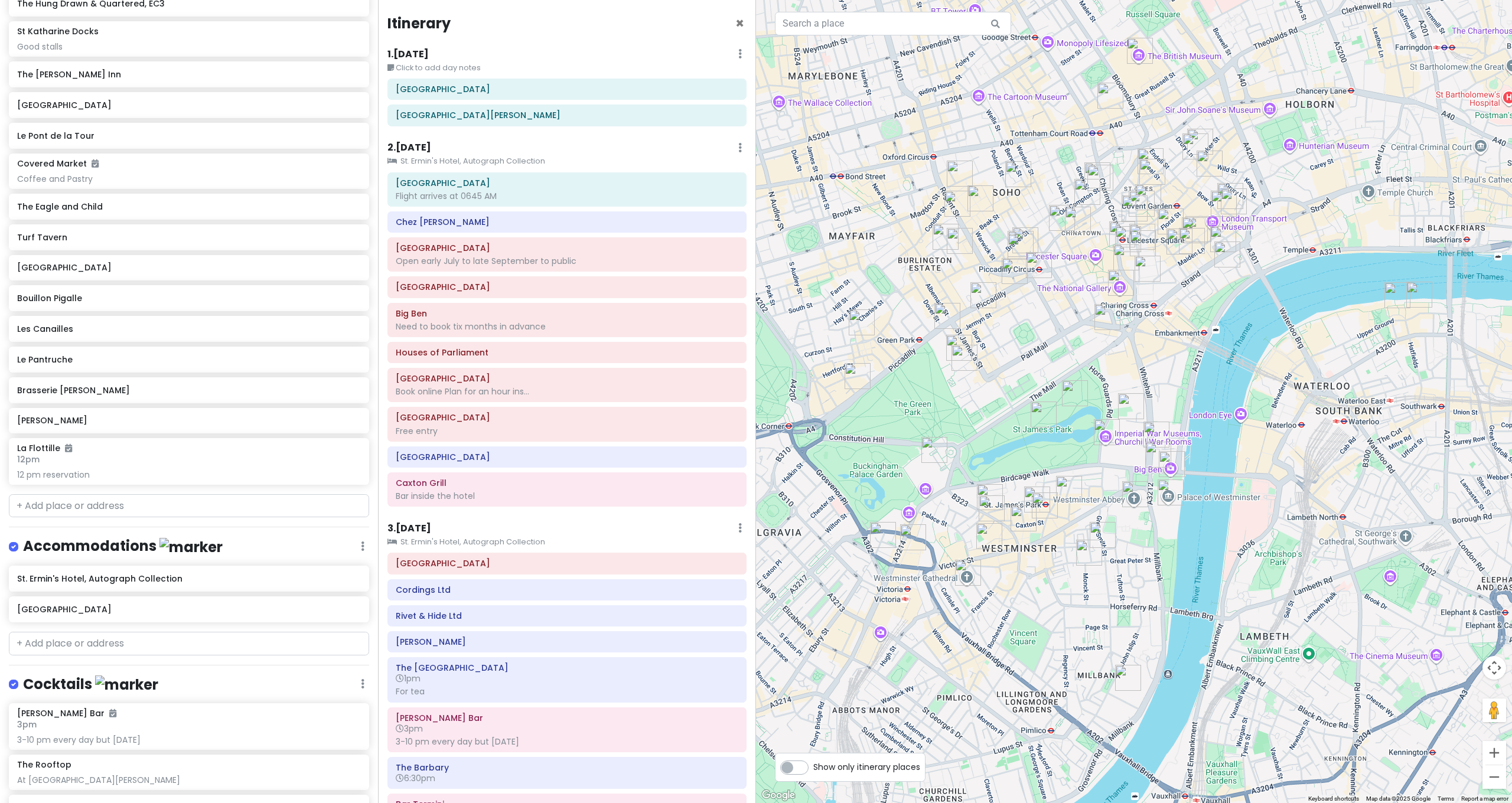
click at [979, 293] on img "Fortnum & Mason" at bounding box center [983, 295] width 26 height 26
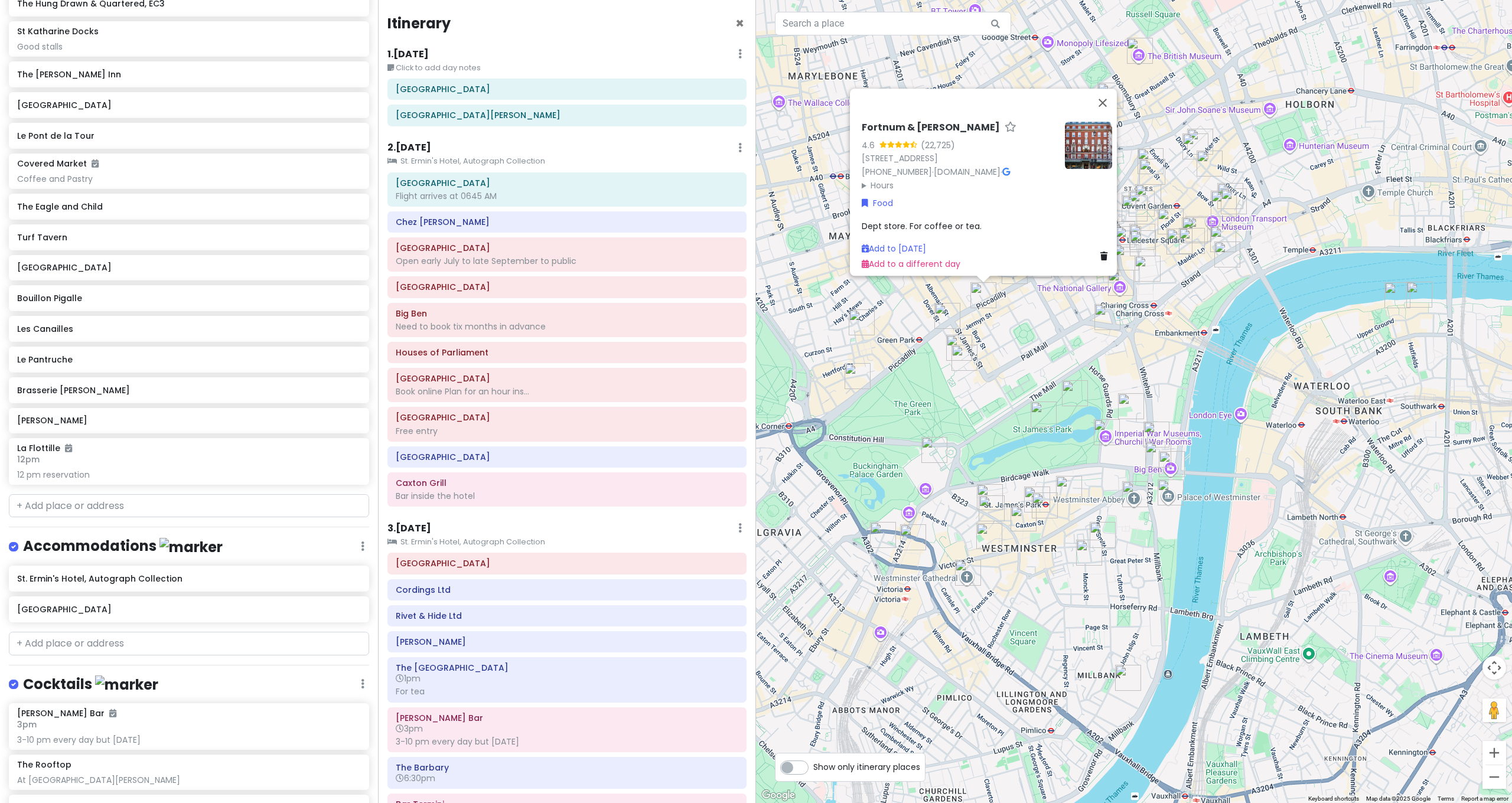
click at [947, 315] on img "The Wolseley" at bounding box center [947, 316] width 26 height 26
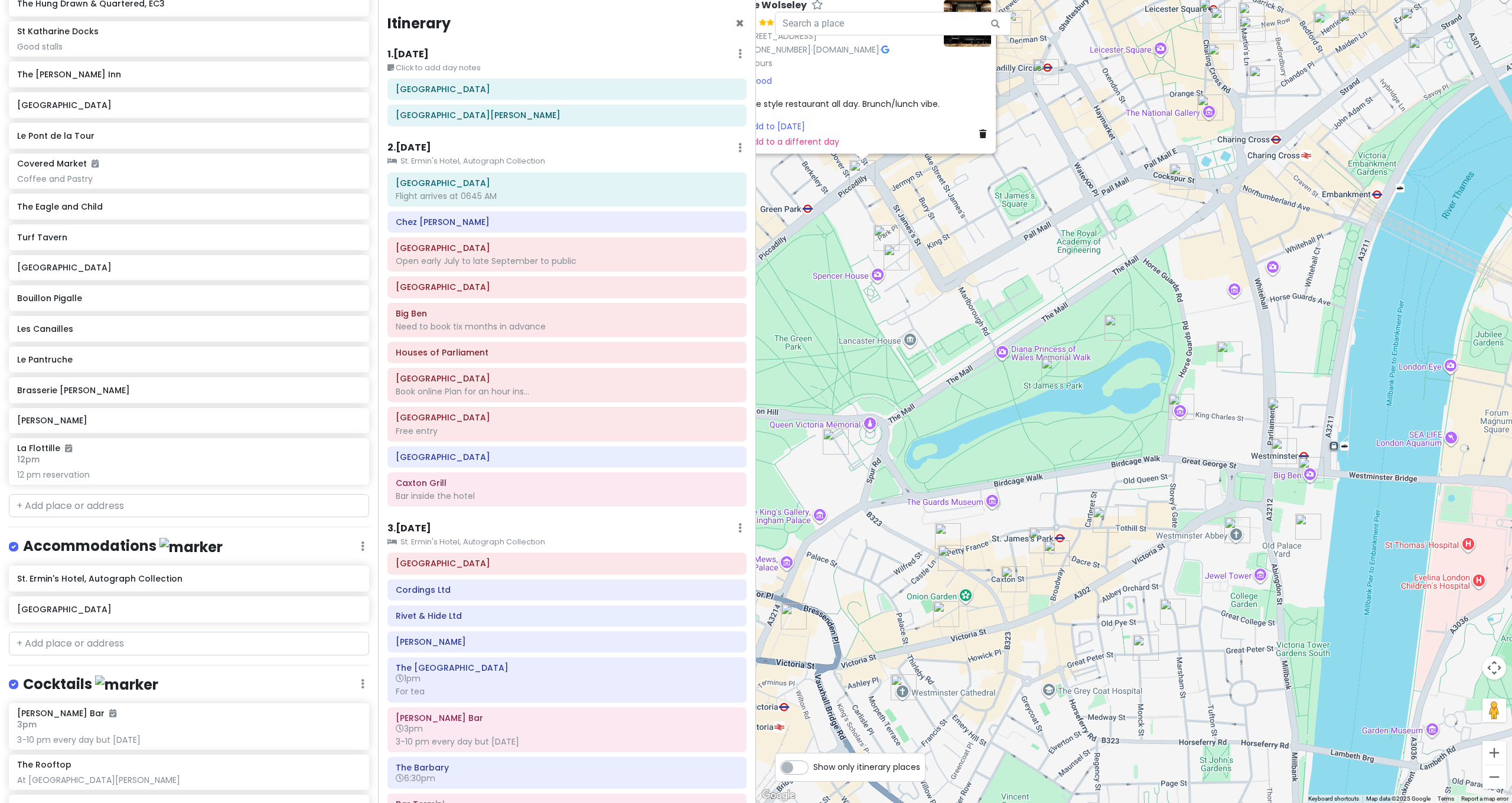
click at [1116, 330] on img "St James's Café" at bounding box center [1118, 328] width 26 height 26
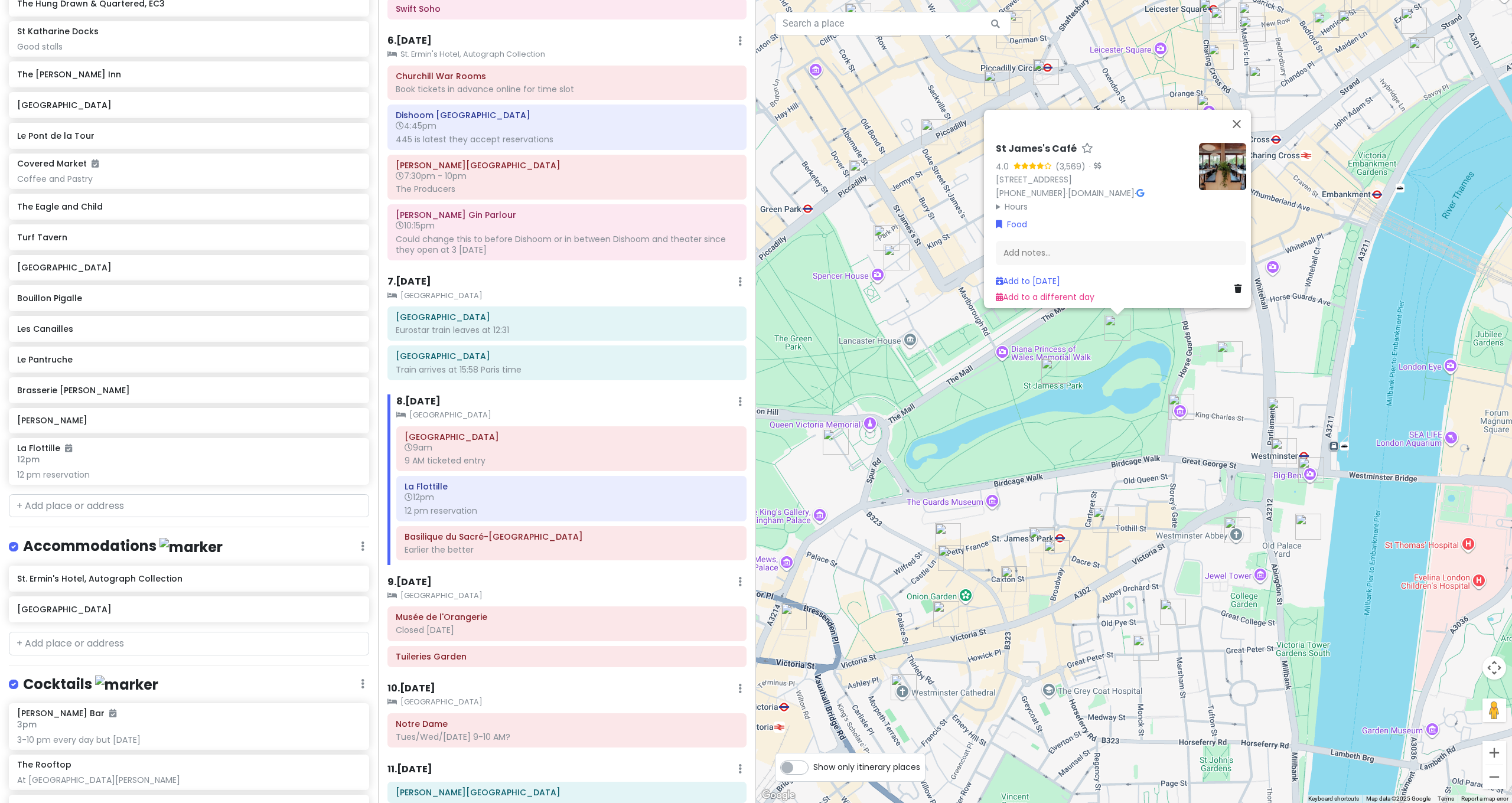
scroll to position [1195, 0]
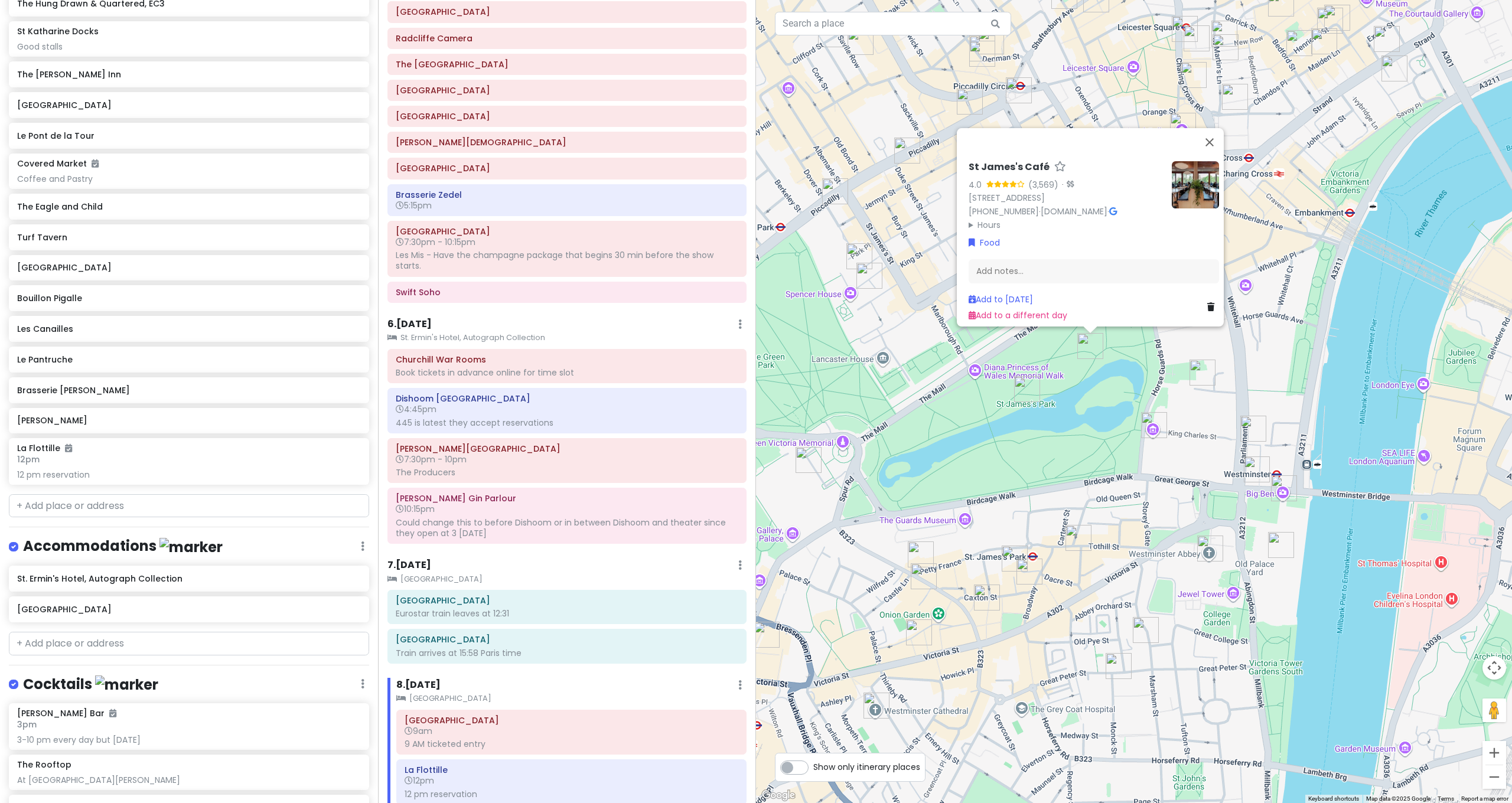
drag, startPoint x: 1078, startPoint y: 566, endPoint x: 1010, endPoint y: 572, distance: 68.3
click at [1014, 573] on div "St [PERSON_NAME]'s Café 4.0 (3,569) · [STREET_ADDRESS] [PHONE_NUMBER] · [DOMAIN…" at bounding box center [1134, 402] width 756 height 803
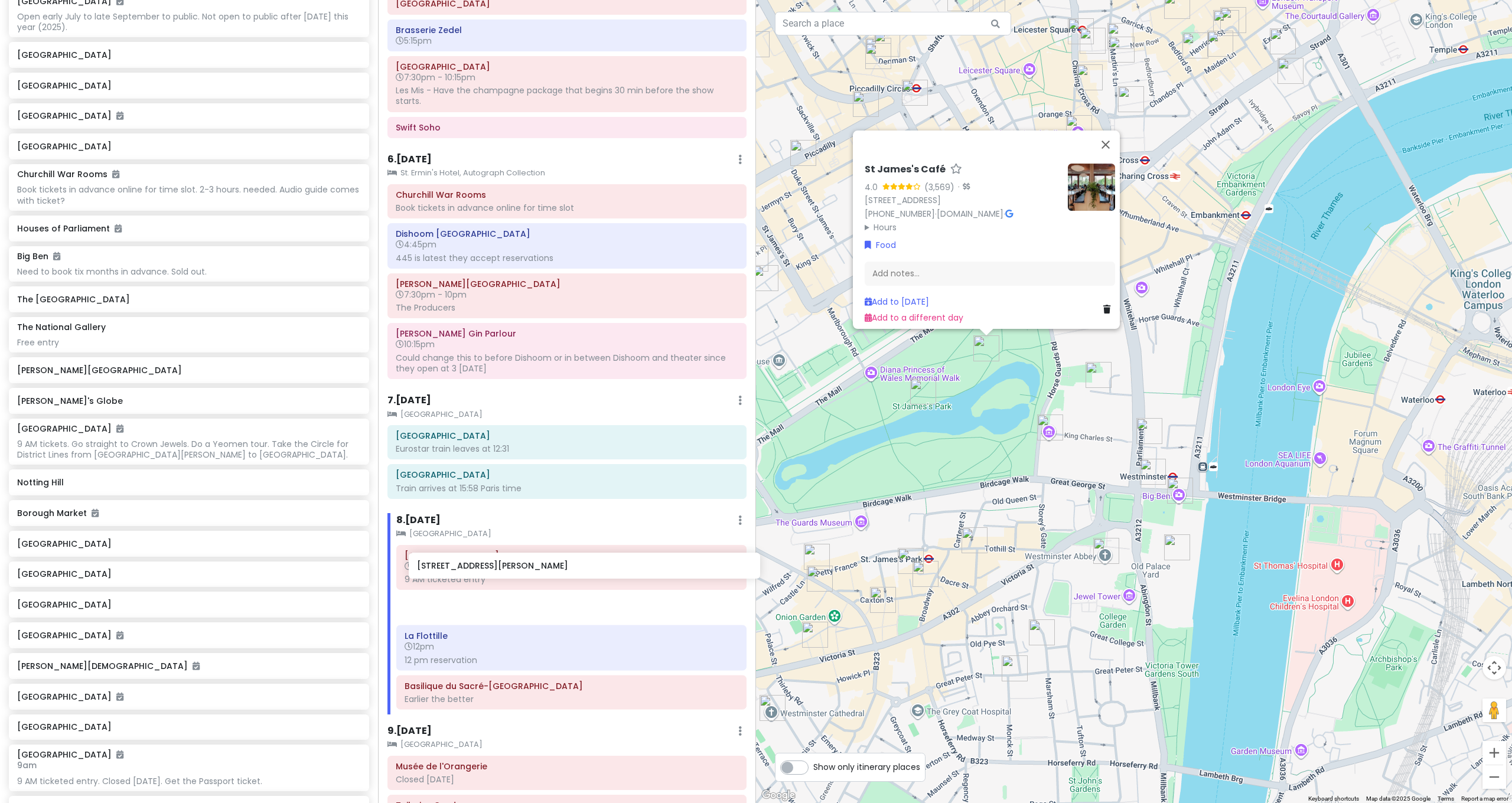
scroll to position [1359, 0]
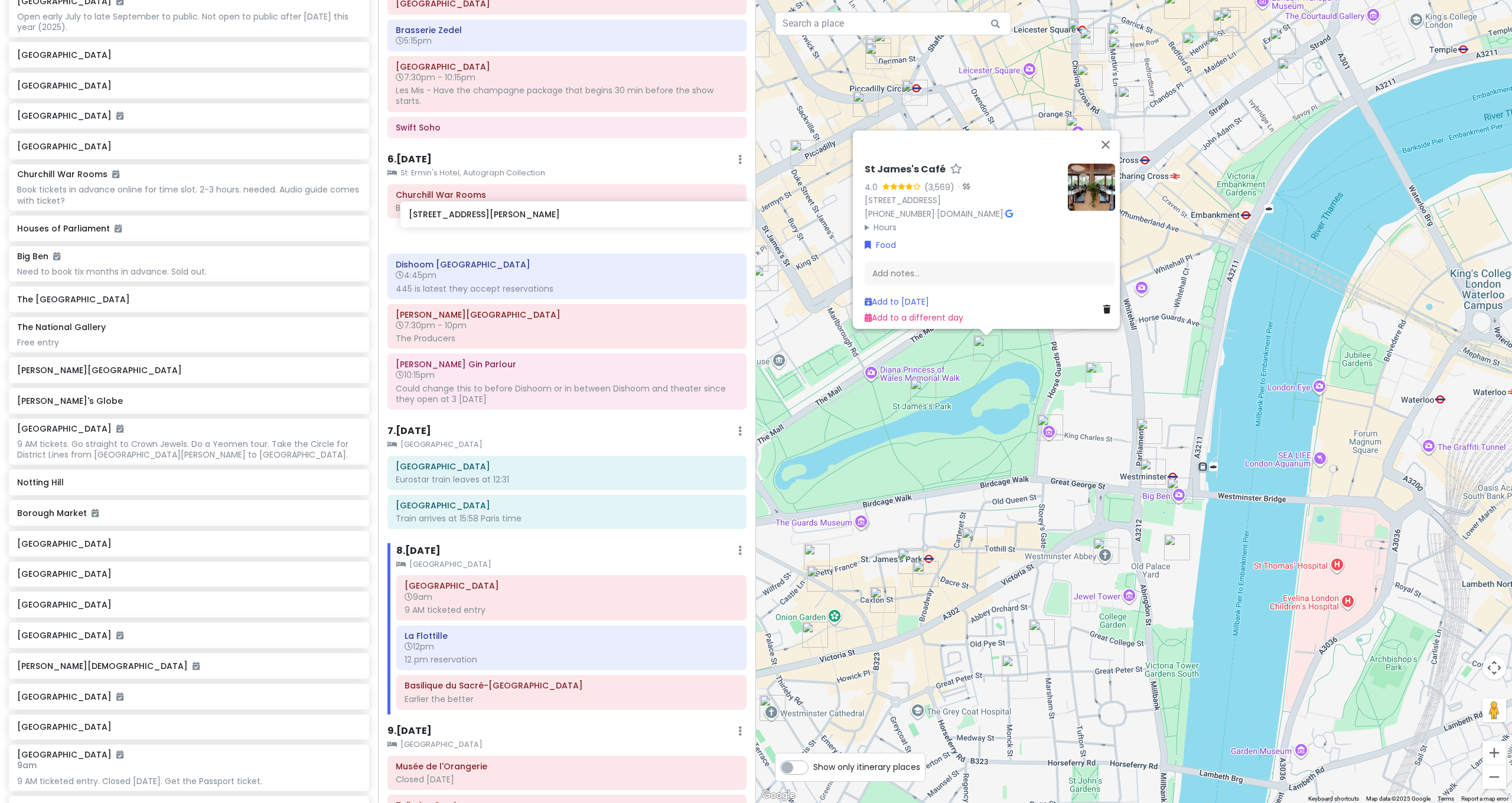
drag, startPoint x: 37, startPoint y: 480, endPoint x: 429, endPoint y: 211, distance: 475.4
click at [429, 211] on div "[GEOGRAPHIC_DATA] and [GEOGRAPHIC_DATA] with Kath and Cinco Private Change Date…" at bounding box center [756, 402] width 1512 height 803
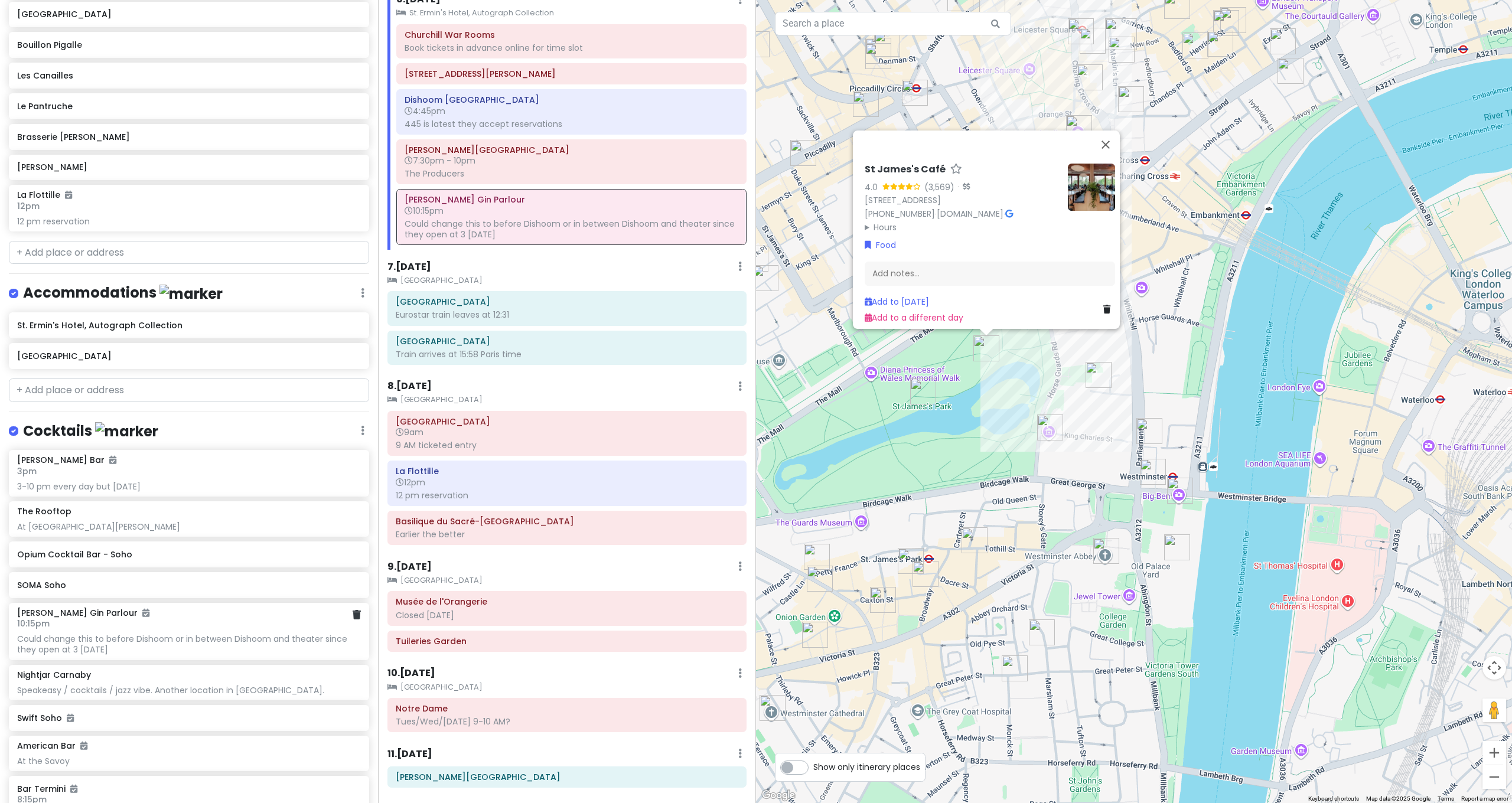
scroll to position [3289, 0]
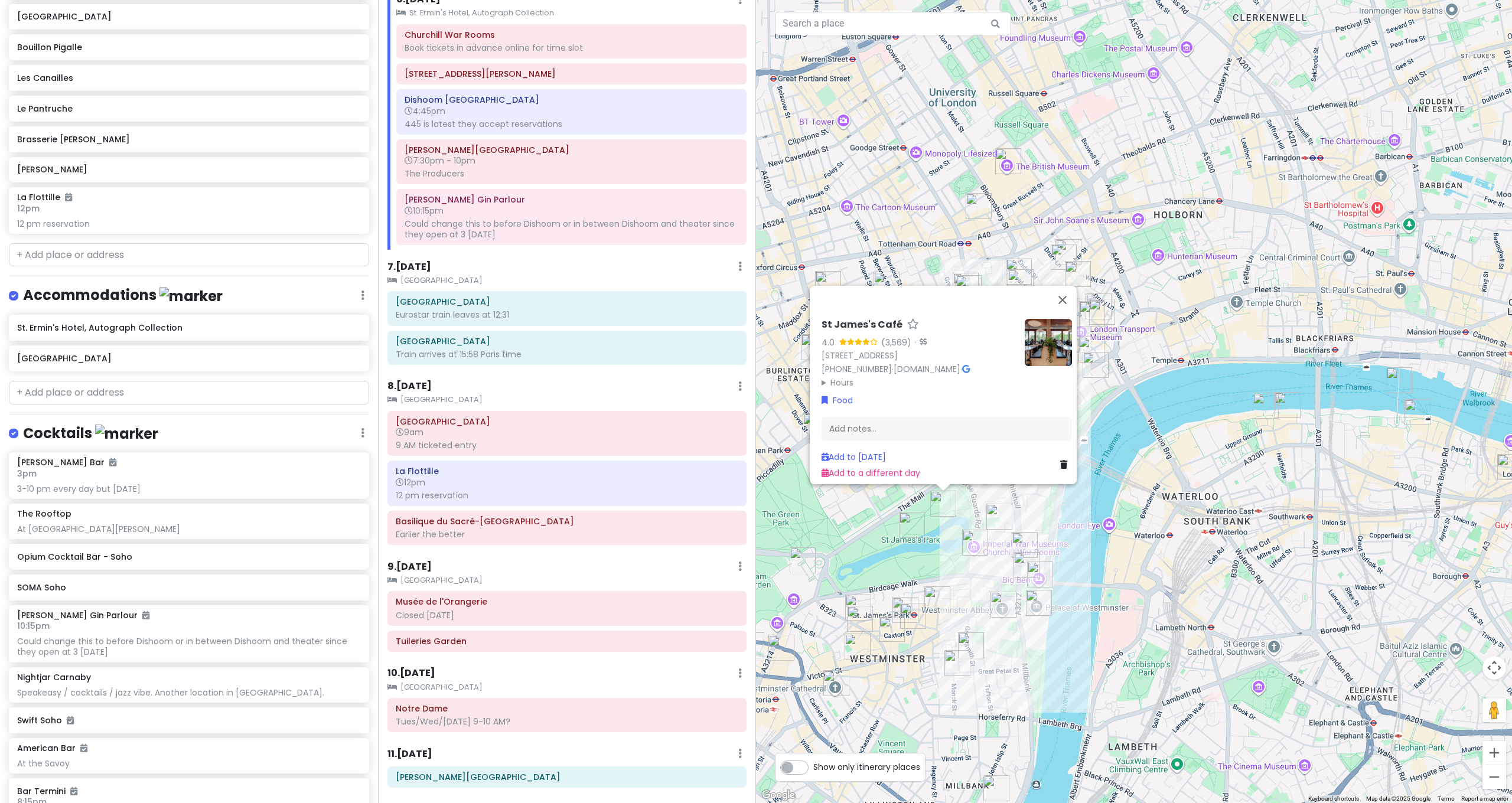
drag, startPoint x: 1160, startPoint y: 566, endPoint x: 1237, endPoint y: 512, distance: 94.0
click at [1240, 512] on div "St [PERSON_NAME]'s Café 4.0 (3,569) · [STREET_ADDRESS] [PHONE_NUMBER] · [DOMAIN…" at bounding box center [1134, 402] width 756 height 803
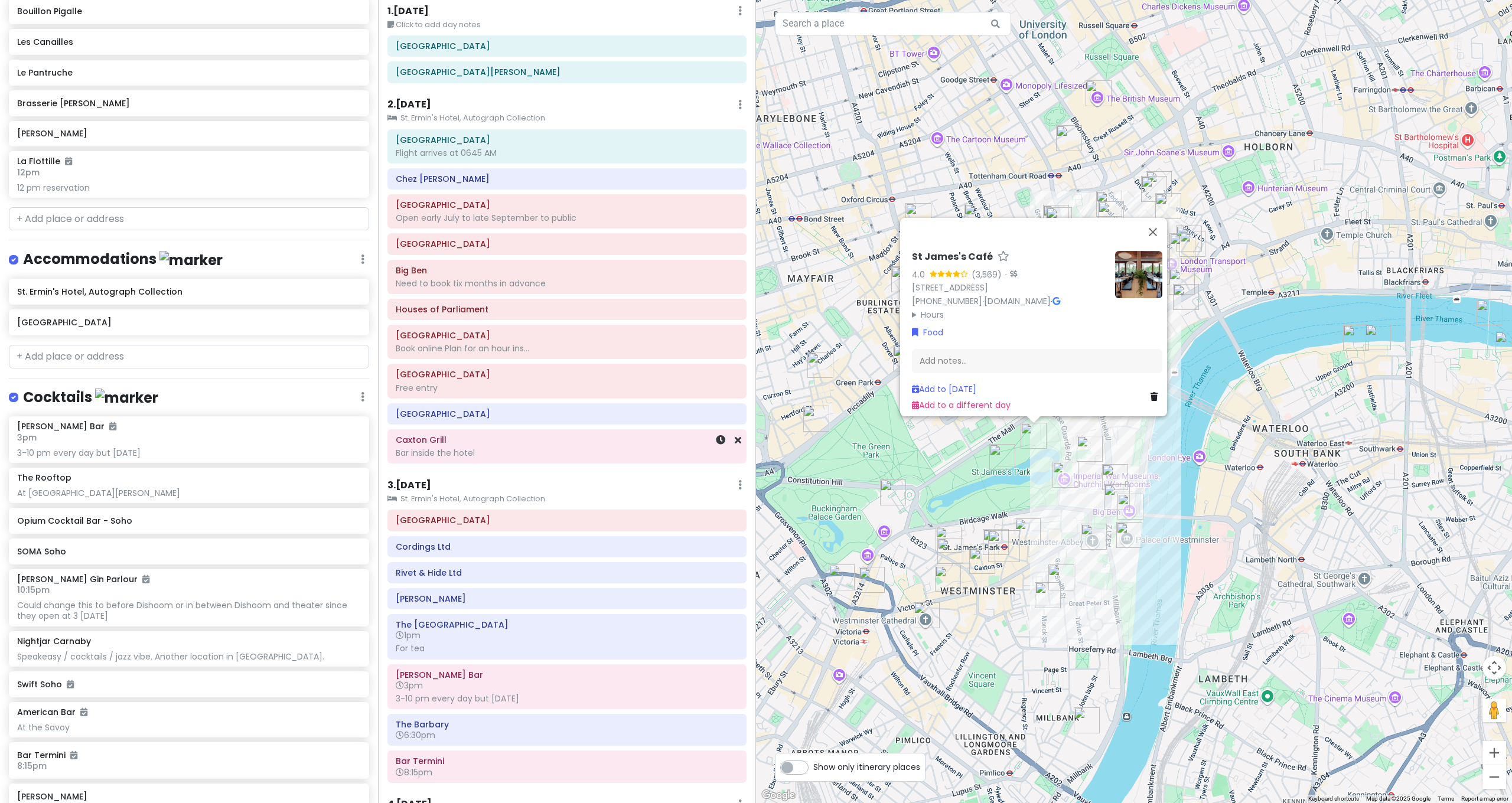
scroll to position [0, 0]
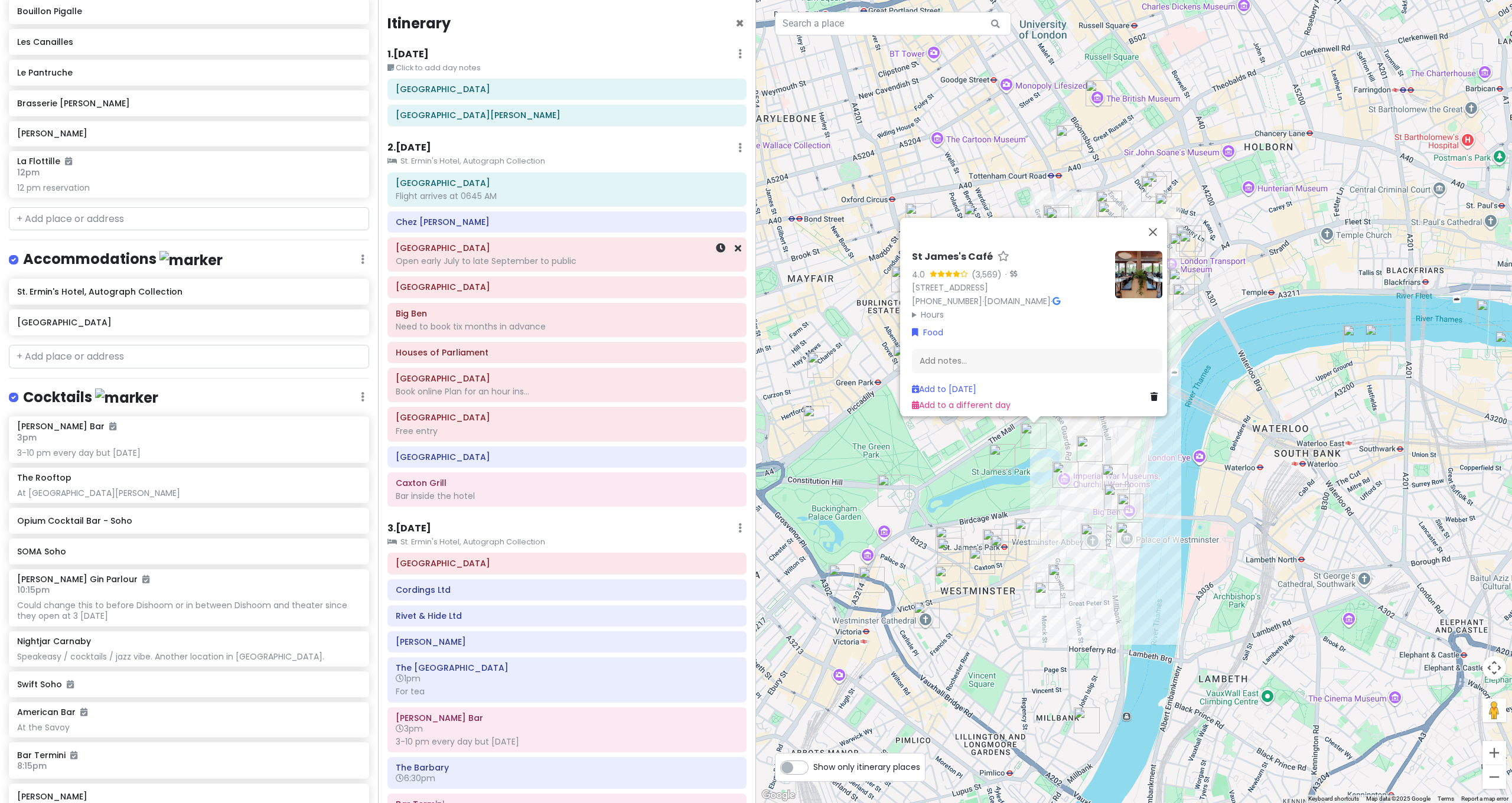
click at [435, 248] on h6 "[GEOGRAPHIC_DATA]" at bounding box center [567, 248] width 343 height 11
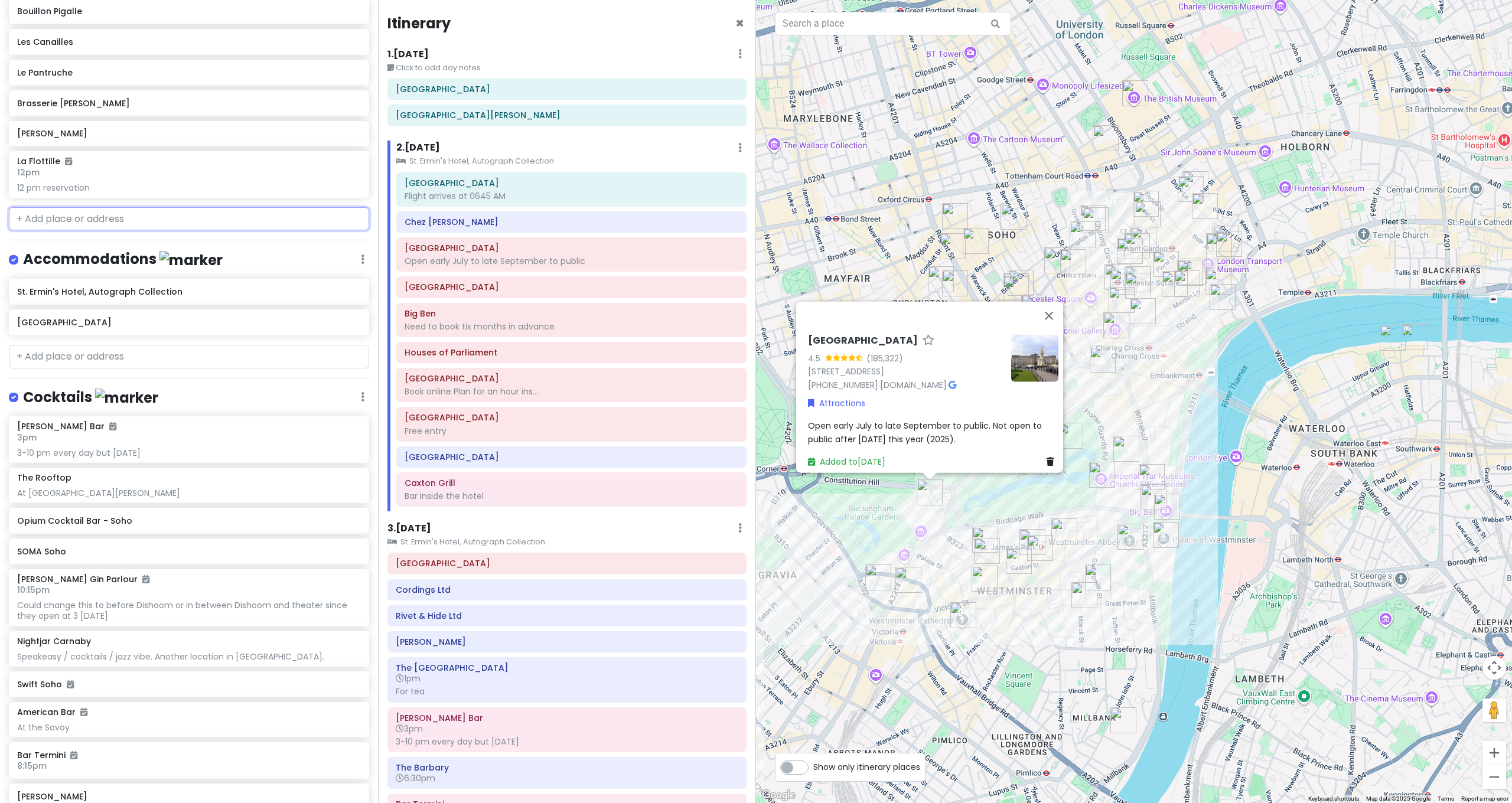
click at [167, 207] on input "text" at bounding box center [189, 219] width 361 height 24
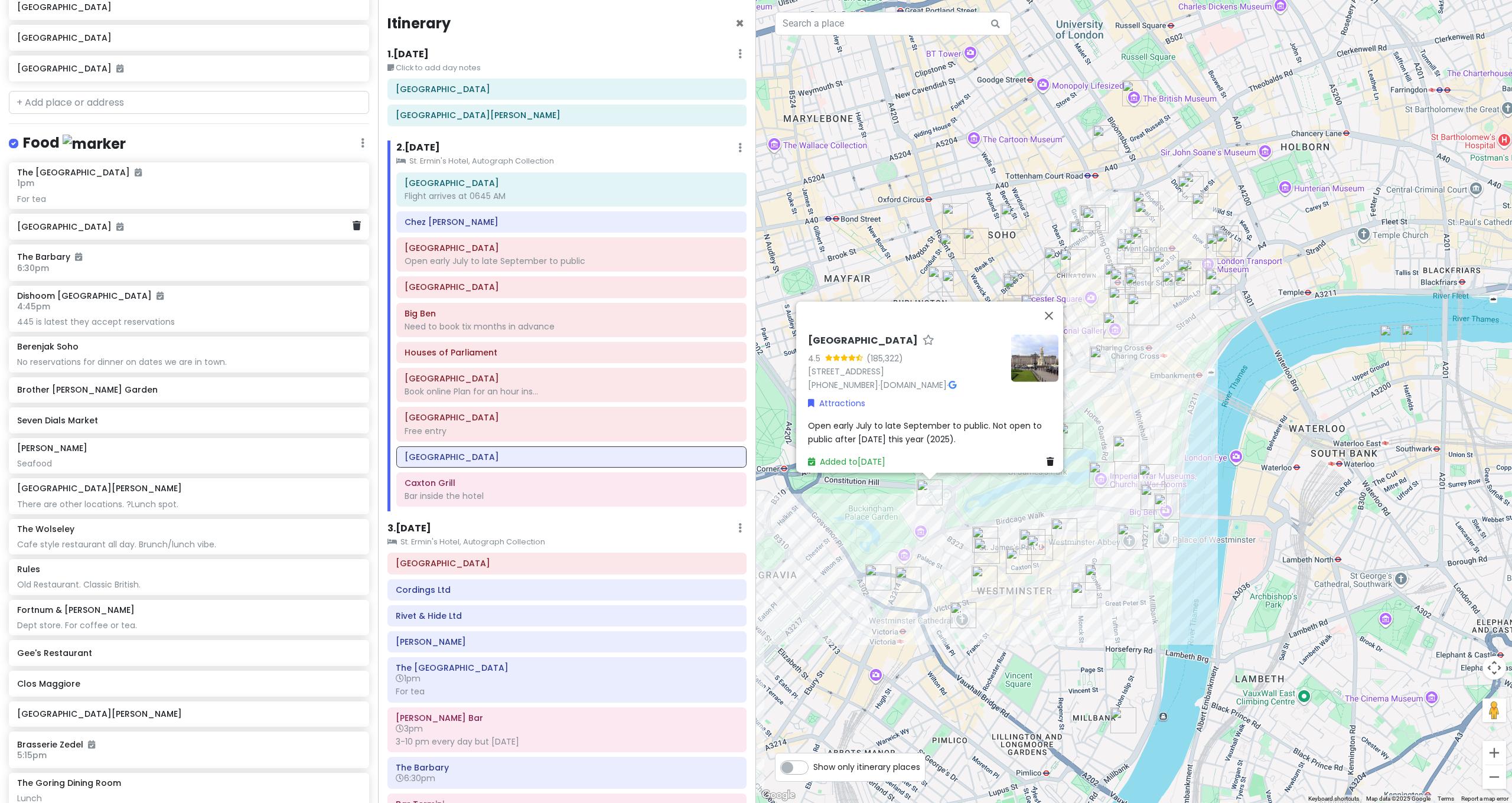
scroll to position [726, 0]
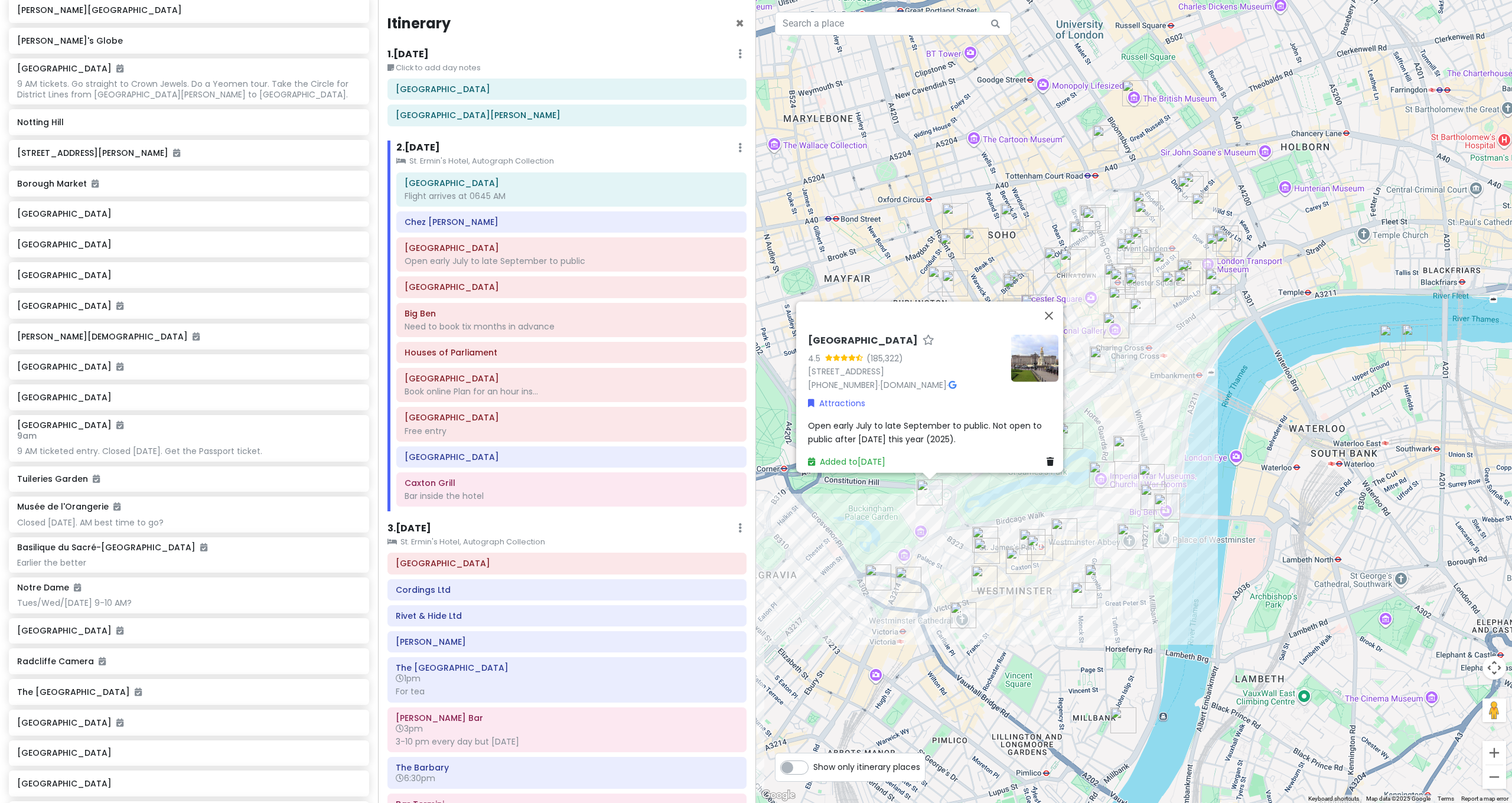
click at [1098, 574] on img "The Cinnamon Club" at bounding box center [1098, 578] width 26 height 26
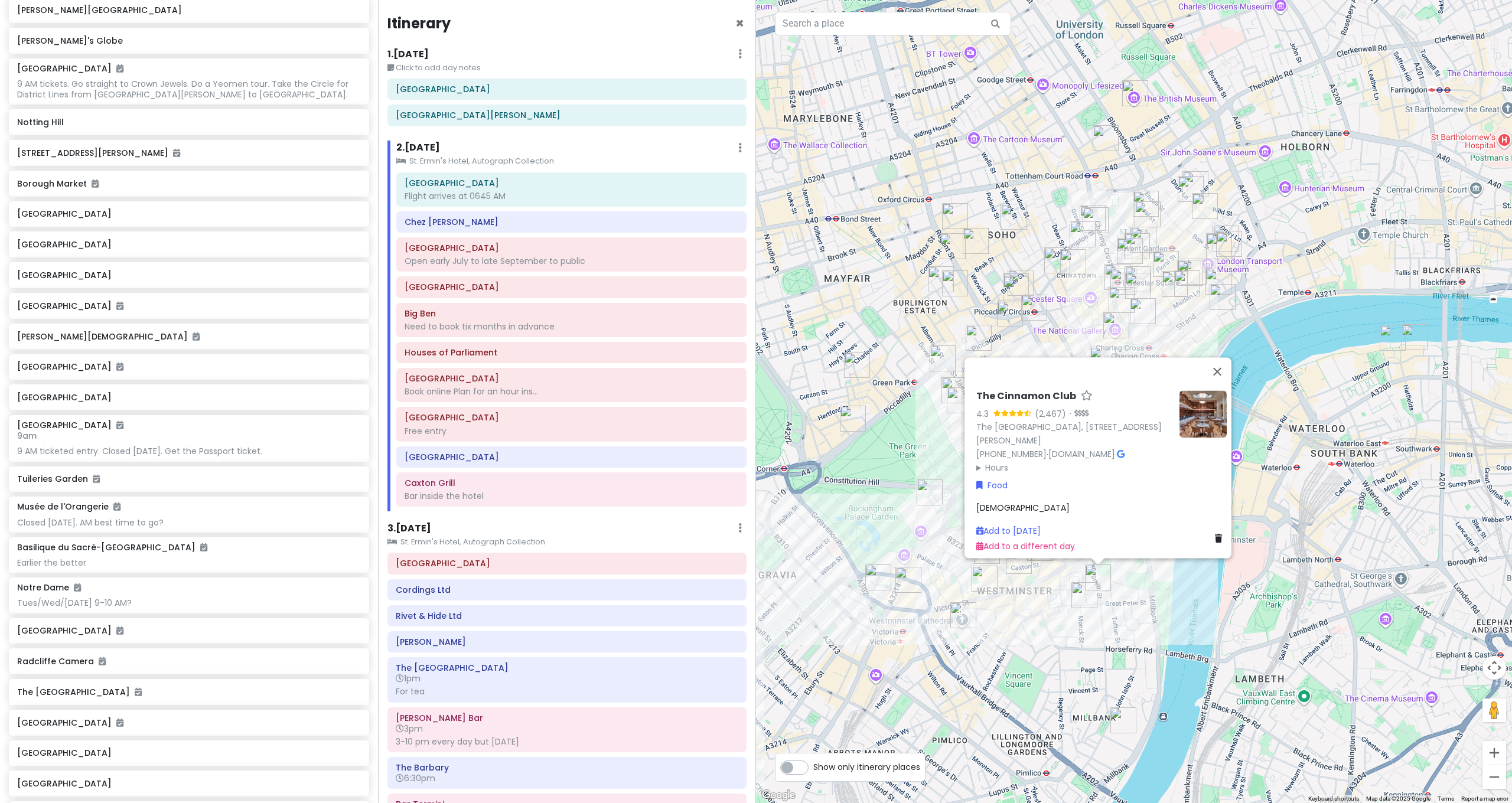
click at [1080, 588] on img "Ma La Sichuan" at bounding box center [1084, 595] width 26 height 26
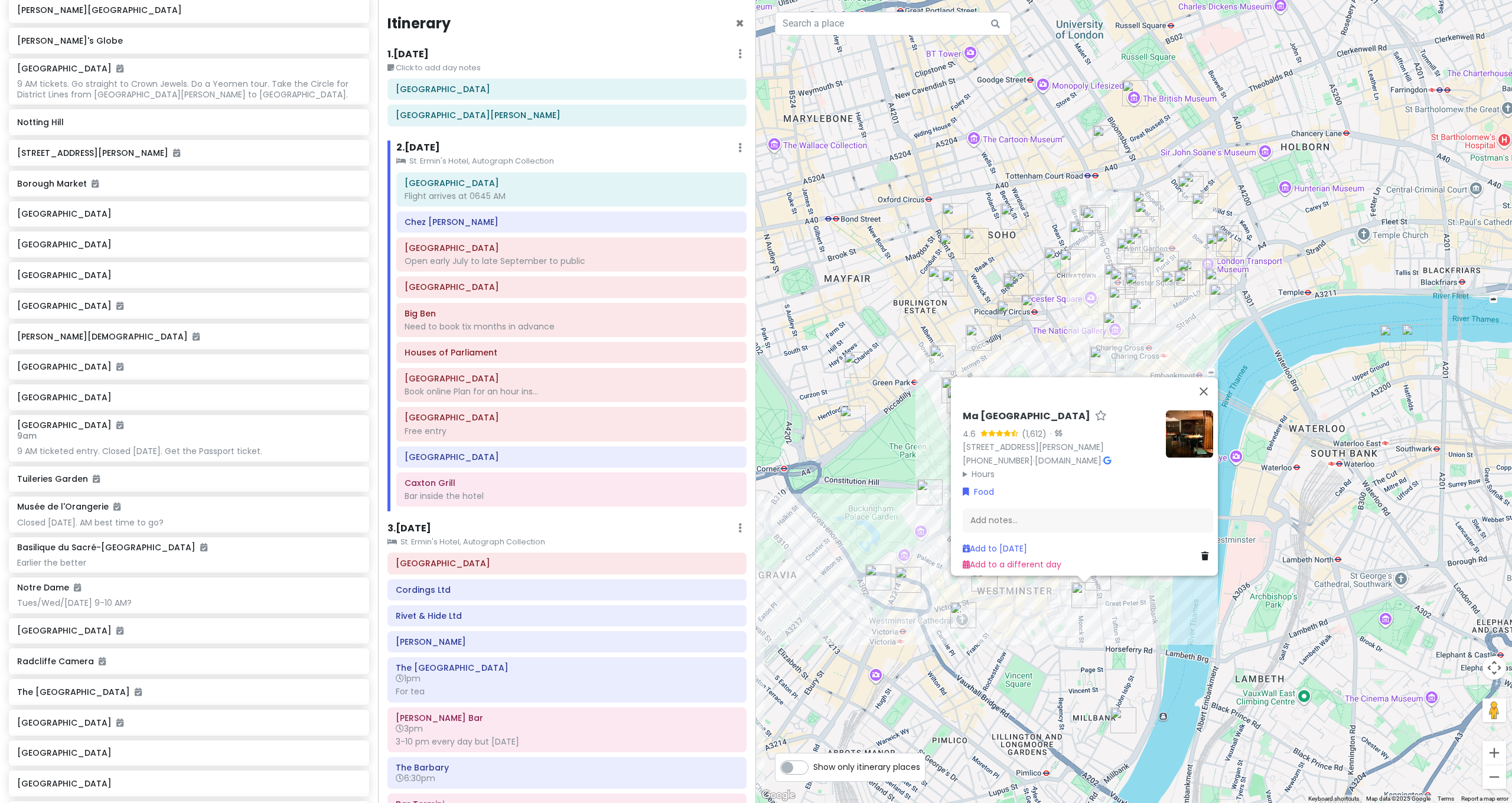
click at [1037, 635] on div "Ma La Sichuan 4.6 (1,612) · [STREET_ADDRESS][PERSON_NAME] [PHONE_NUMBER] · [DOM…" at bounding box center [1134, 402] width 756 height 803
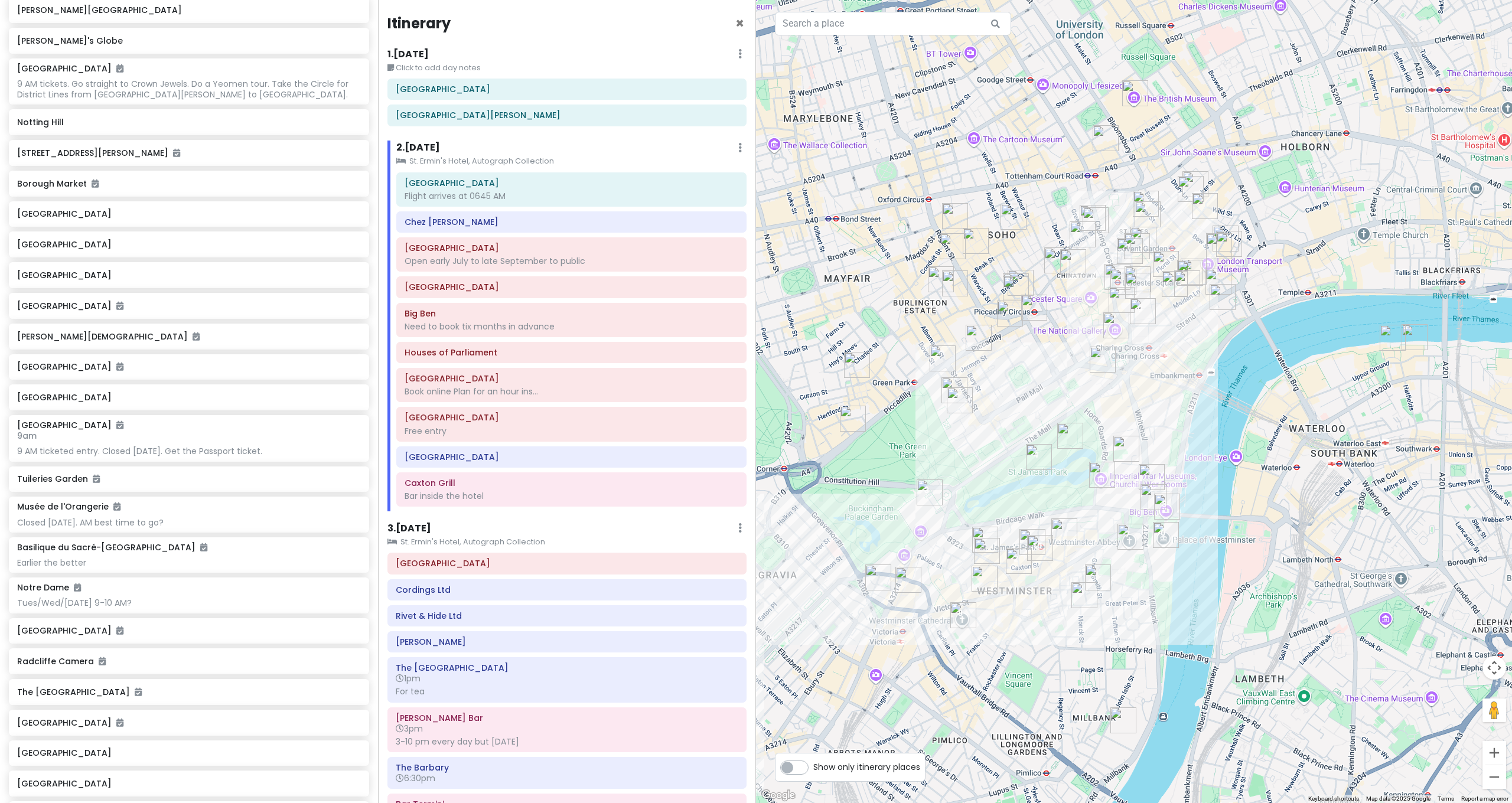
click at [1061, 529] on img "Blue Boar Pub" at bounding box center [1064, 531] width 26 height 26
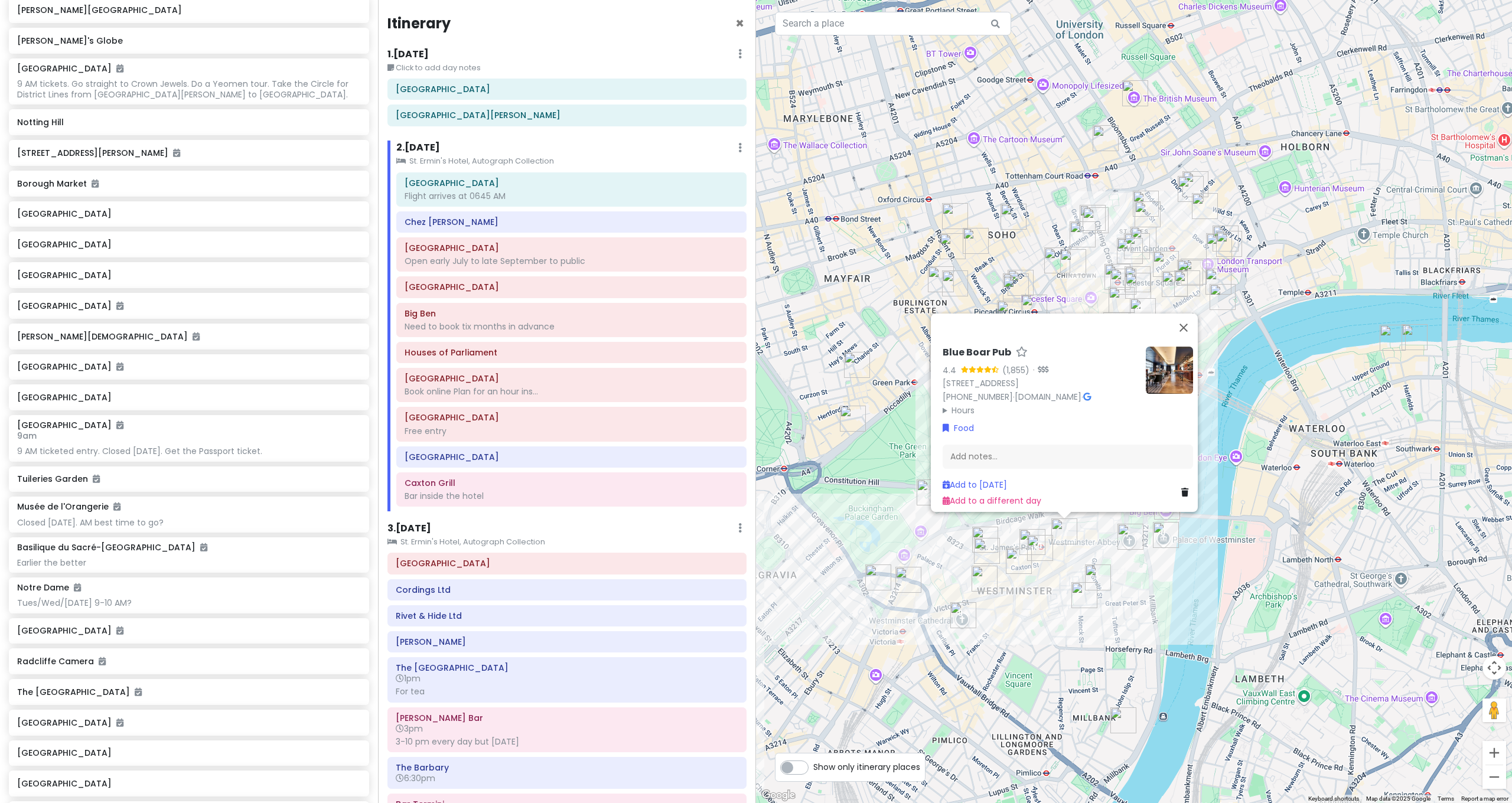
click at [1057, 612] on div "Blue Boar Pub 4.4 (1,855) · [STREET_ADDRESS] [PHONE_NUMBER] · [DOMAIN_NAME] · H…" at bounding box center [1134, 402] width 756 height 803
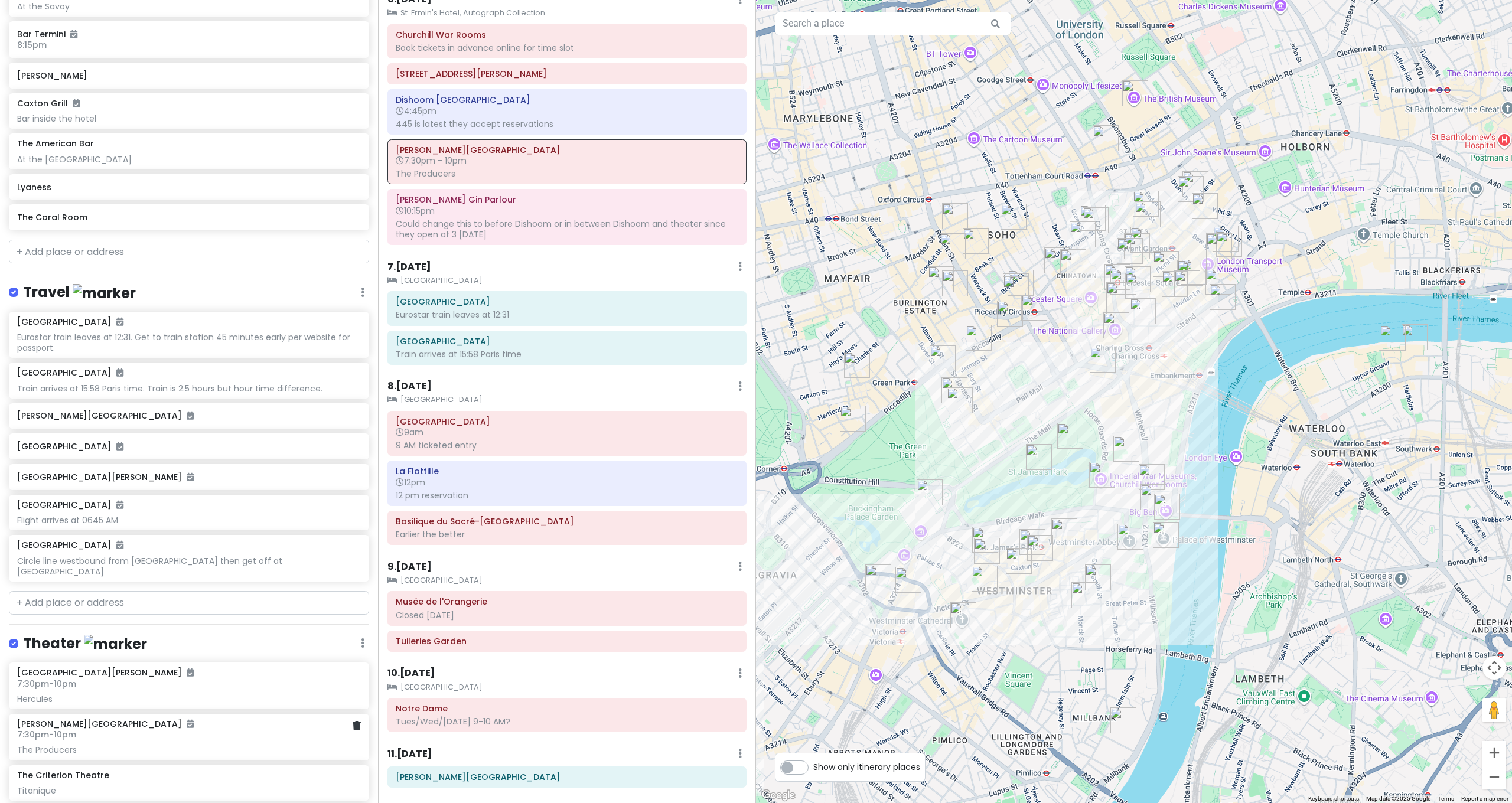
scroll to position [3933, 0]
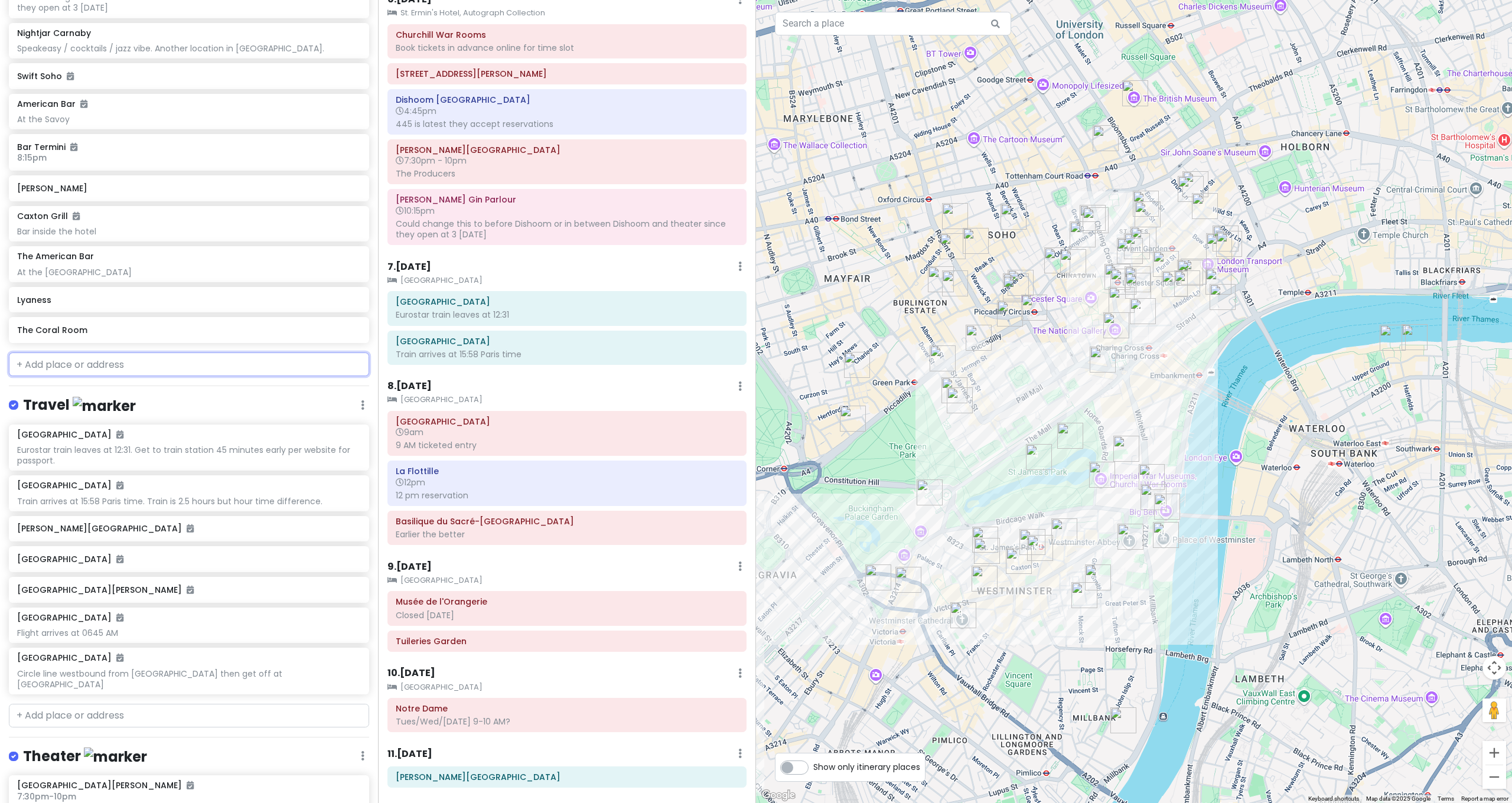
click at [128, 353] on input "text" at bounding box center [189, 364] width 361 height 24
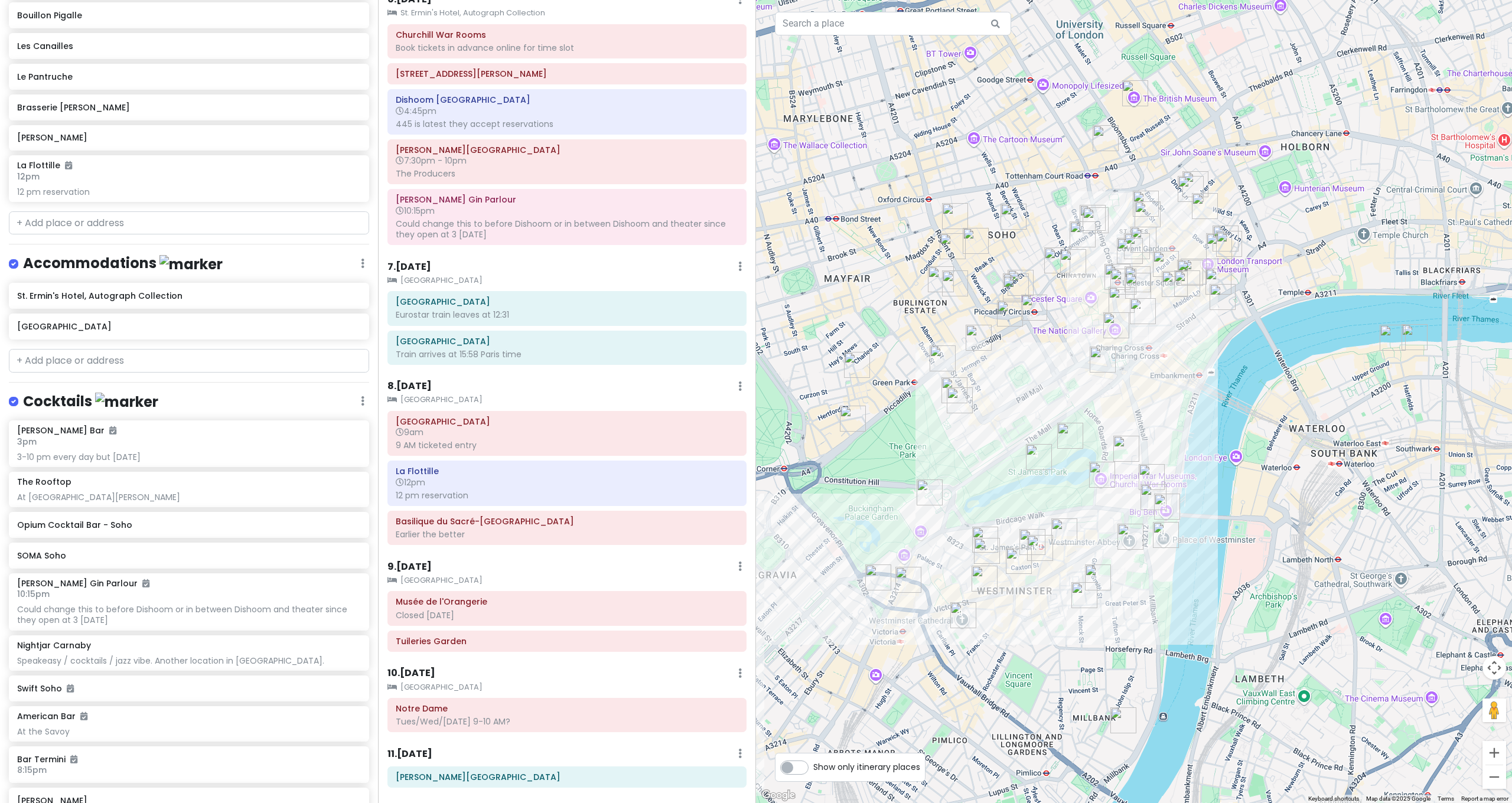
scroll to position [2921, 0]
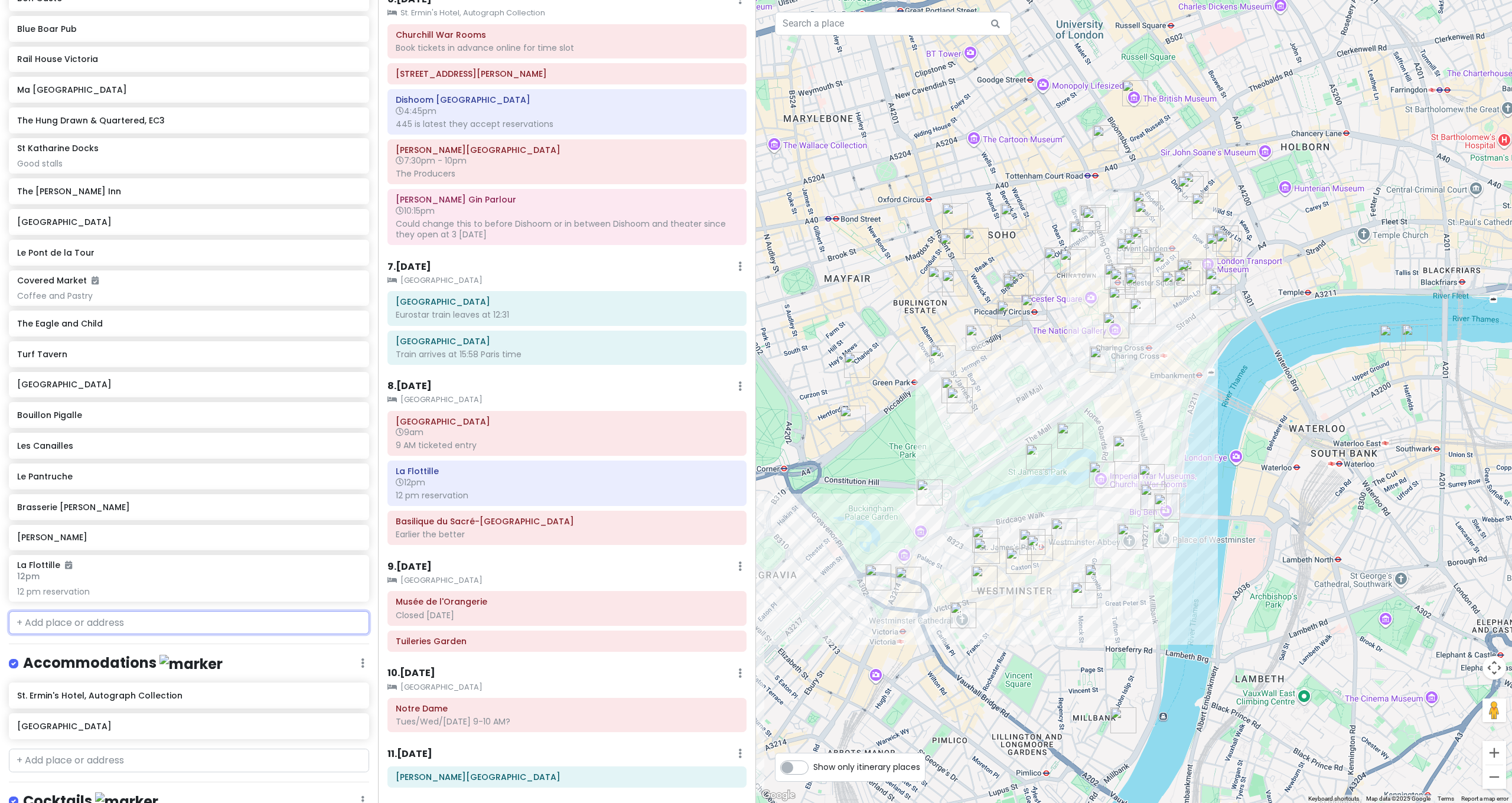
click at [131, 612] on input "text" at bounding box center [189, 623] width 361 height 24
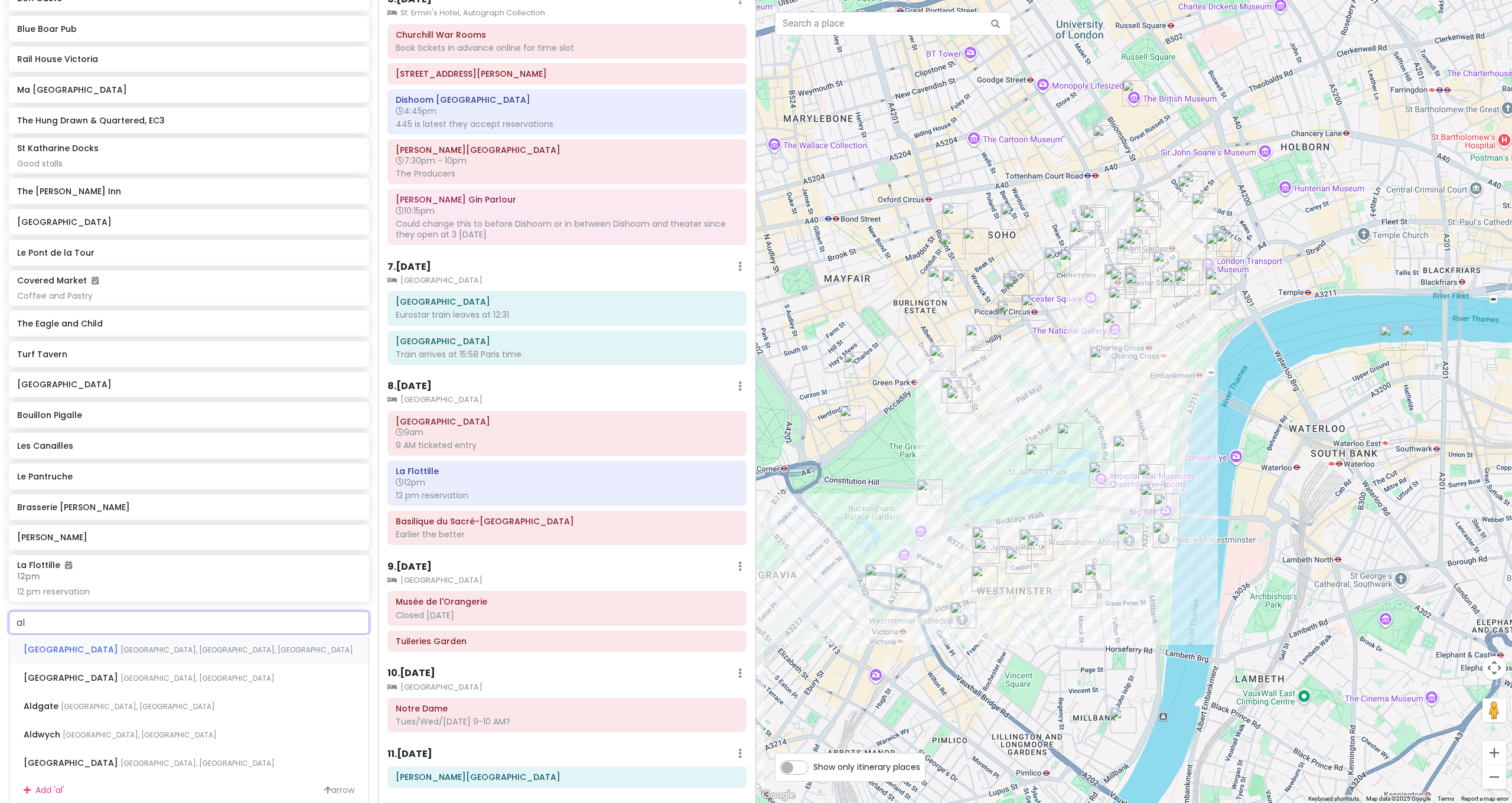
type input "a"
type input "d"
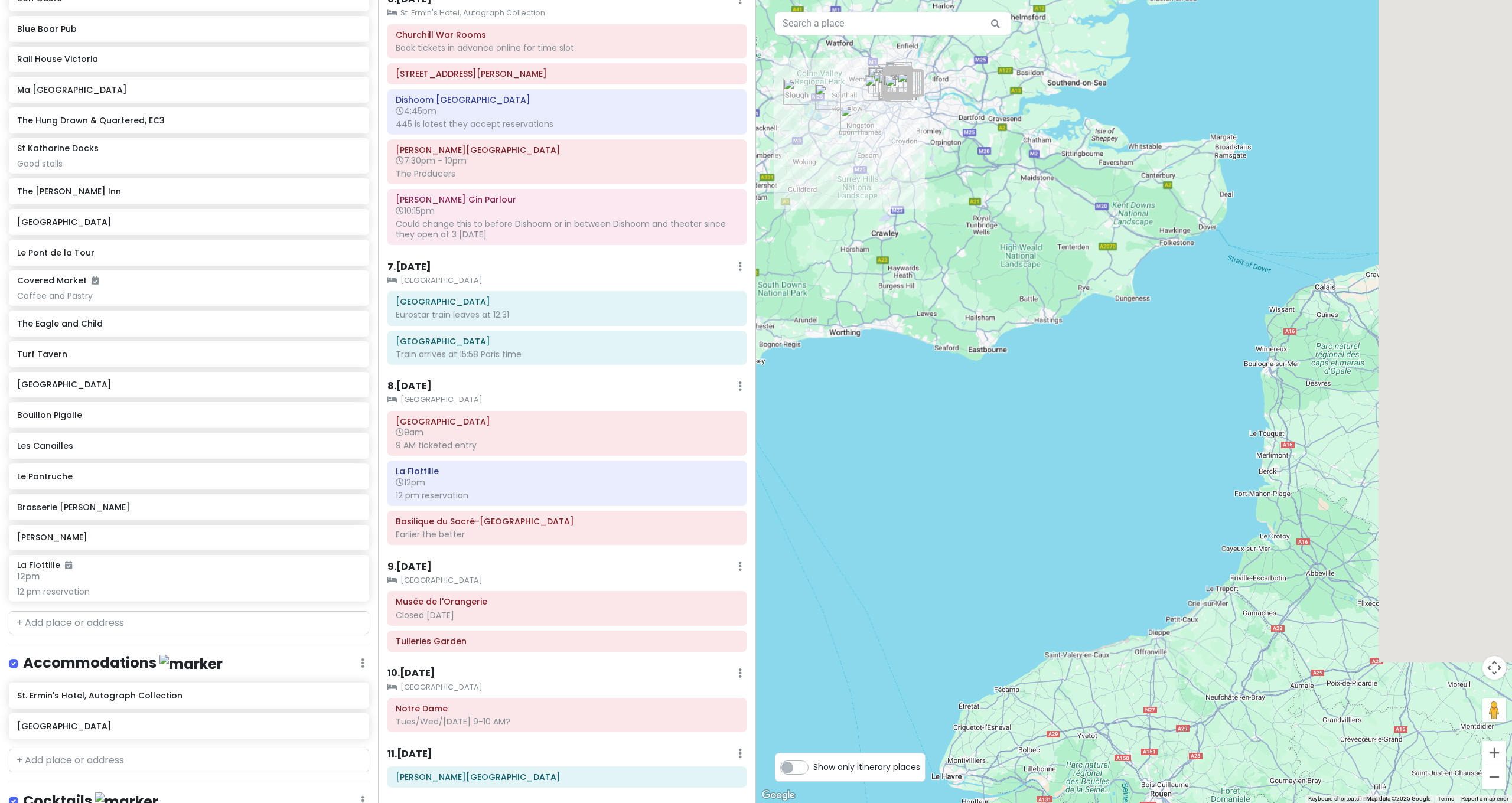
drag, startPoint x: 916, startPoint y: 138, endPoint x: 840, endPoint y: 100, distance: 85.0
click at [840, 100] on div at bounding box center [1134, 402] width 756 height 803
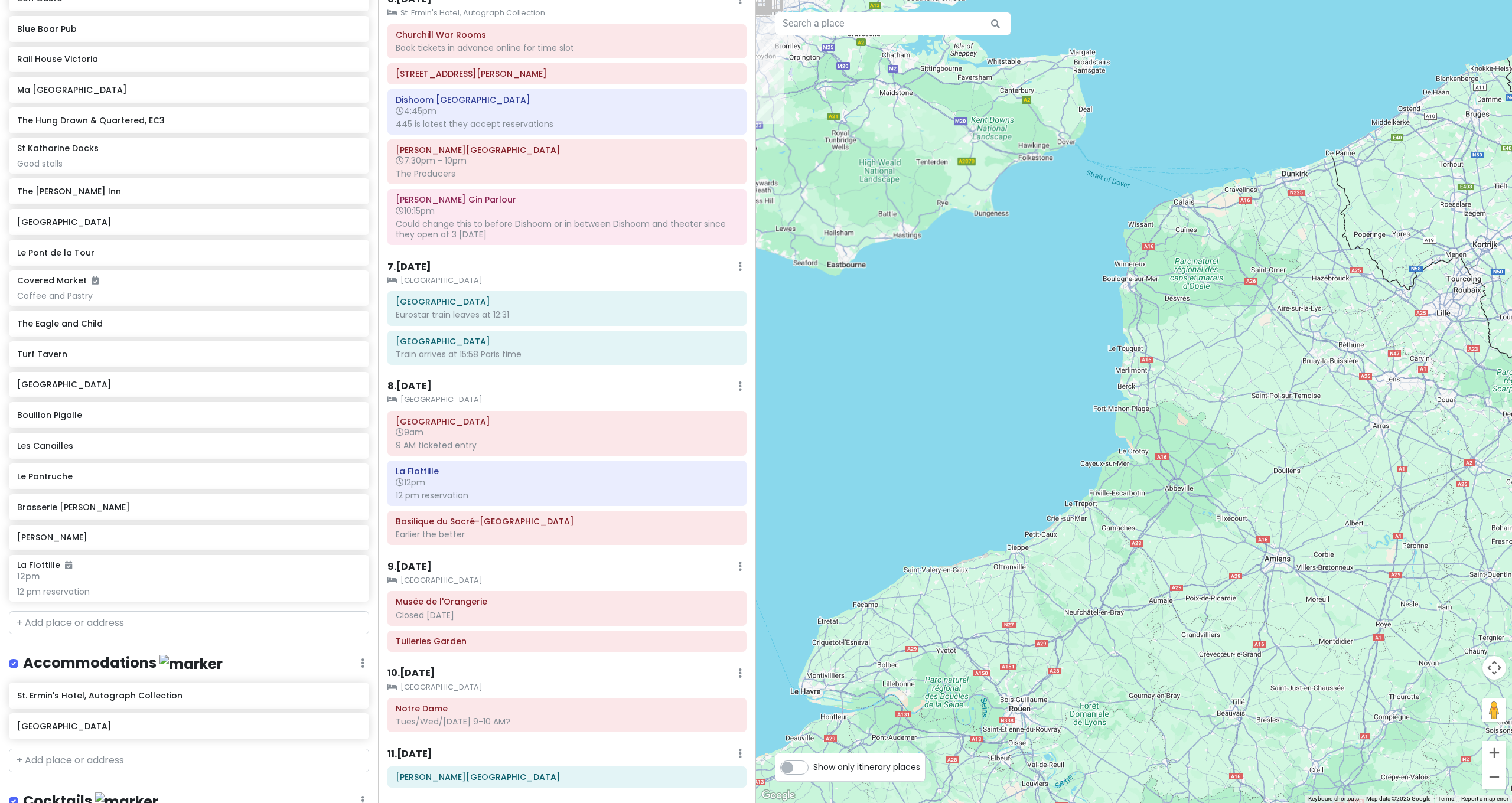
drag, startPoint x: 1224, startPoint y: 332, endPoint x: 1033, endPoint y: 215, distance: 224.0
click at [1033, 215] on div at bounding box center [1134, 402] width 756 height 803
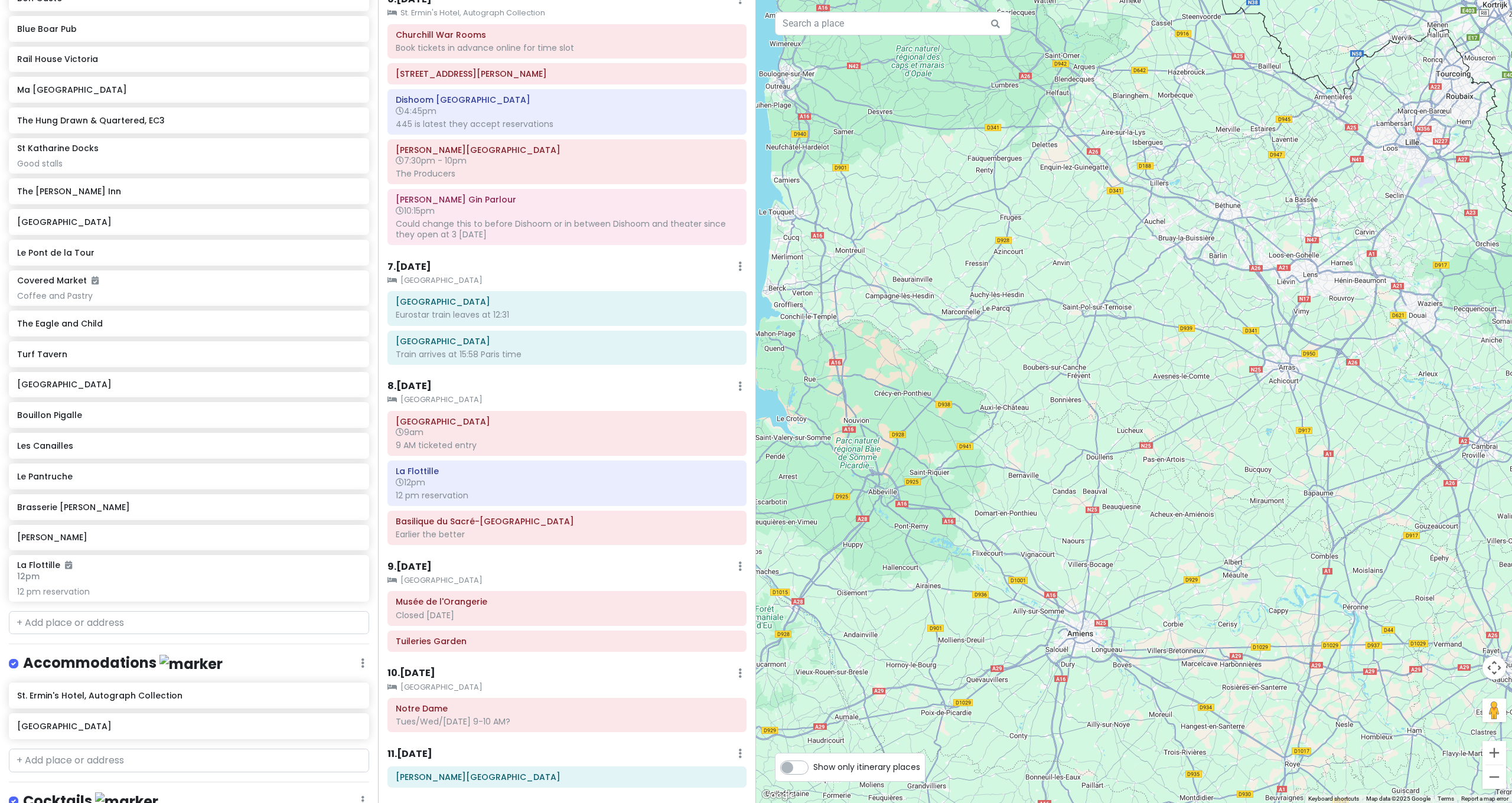
drag, startPoint x: 1061, startPoint y: 227, endPoint x: 977, endPoint y: 168, distance: 102.6
click at [981, 172] on div at bounding box center [1134, 402] width 756 height 803
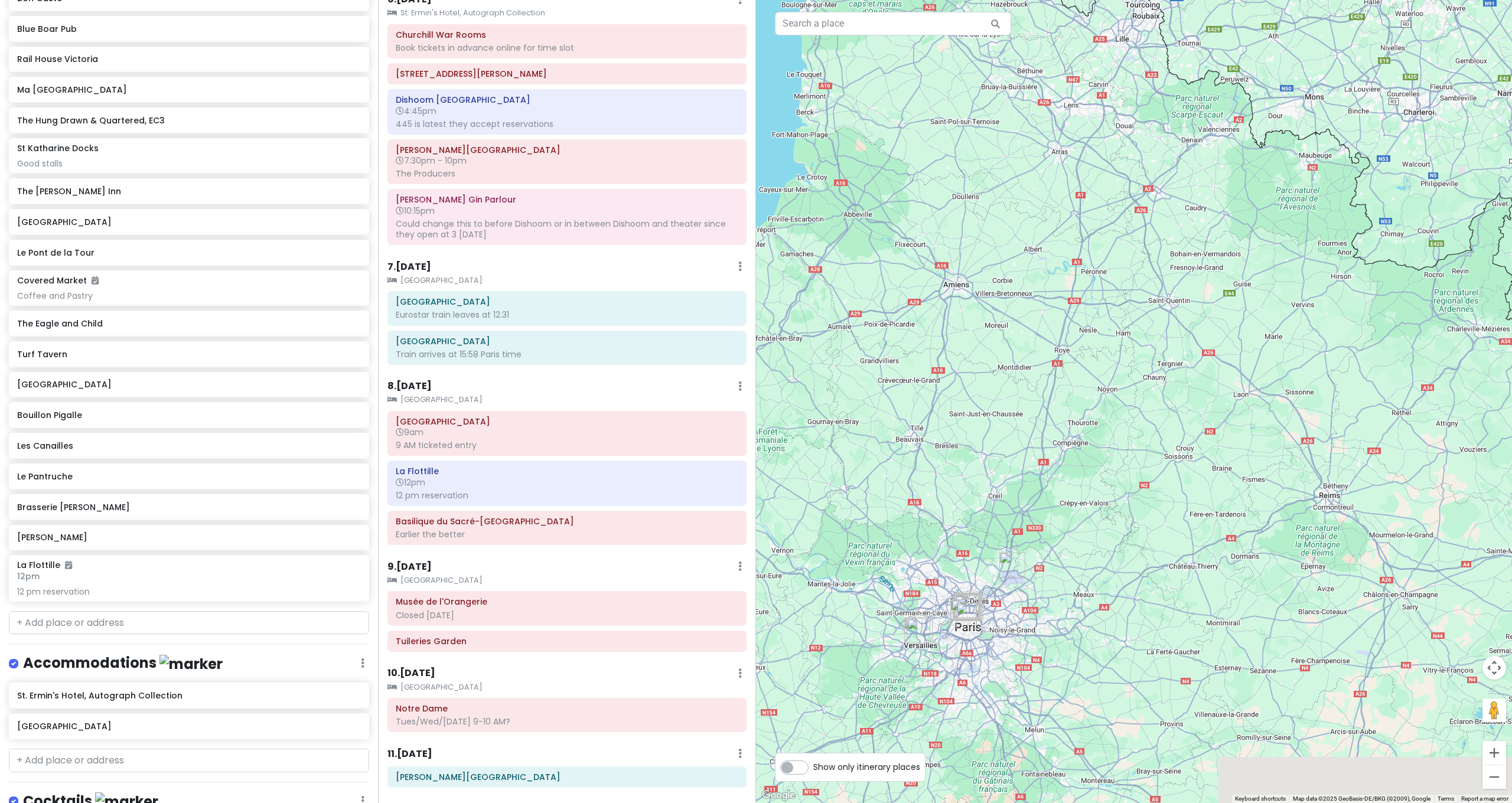
drag, startPoint x: 1114, startPoint y: 314, endPoint x: 1107, endPoint y: 129, distance: 185.1
click at [1108, 131] on div at bounding box center [1134, 402] width 756 height 803
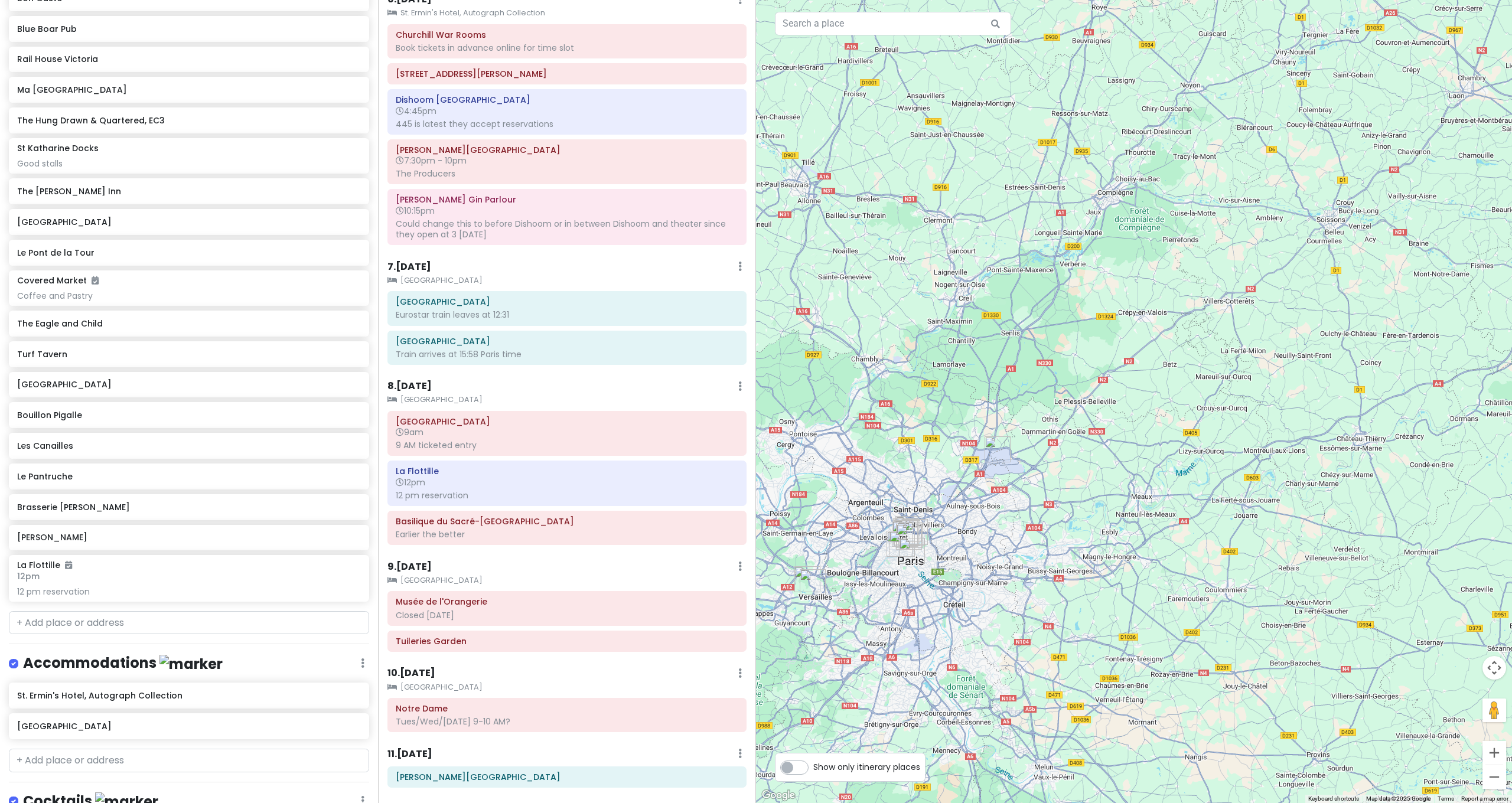
drag, startPoint x: 1110, startPoint y: 213, endPoint x: 1164, endPoint y: 138, distance: 92.4
click at [1164, 138] on div at bounding box center [1134, 402] width 756 height 803
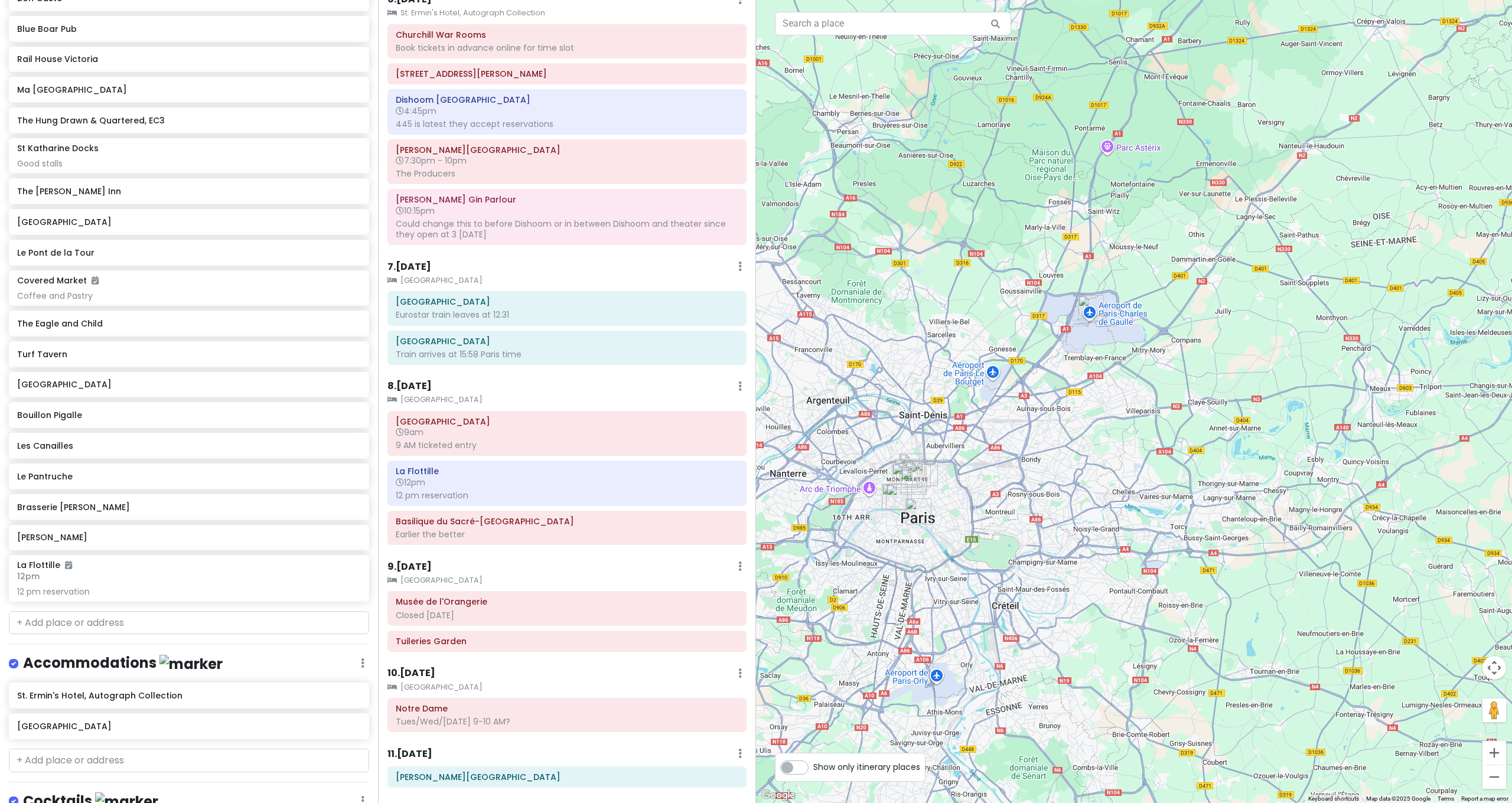
drag, startPoint x: 1123, startPoint y: 245, endPoint x: 1197, endPoint y: 156, distance: 115.7
click at [1197, 156] on div at bounding box center [1134, 402] width 756 height 803
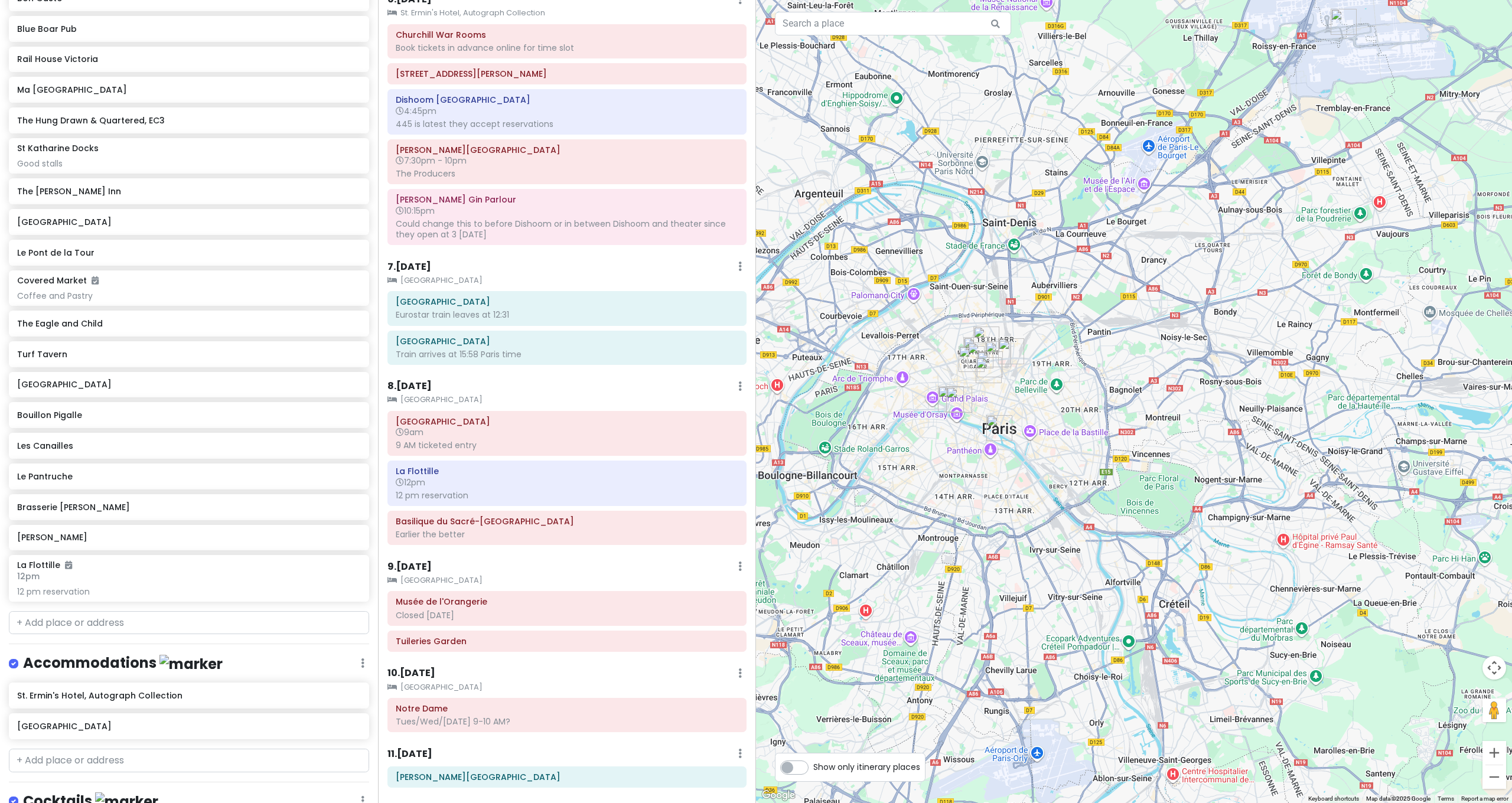
drag, startPoint x: 1124, startPoint y: 254, endPoint x: 1219, endPoint y: 146, distance: 143.8
click at [1219, 146] on div at bounding box center [1134, 402] width 756 height 803
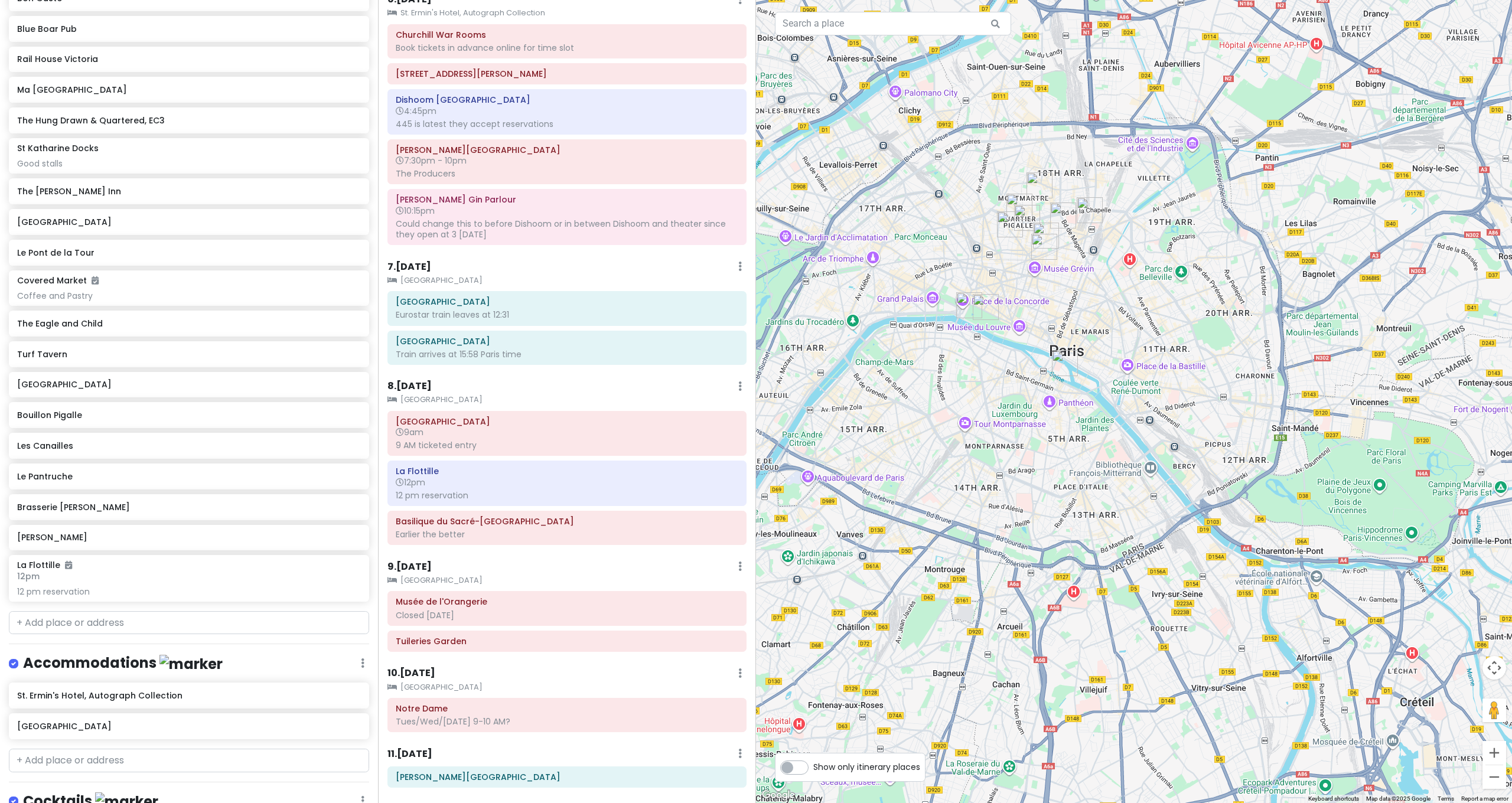
drag, startPoint x: 1128, startPoint y: 236, endPoint x: 1185, endPoint y: 300, distance: 85.7
click at [1189, 306] on div at bounding box center [1134, 402] width 756 height 803
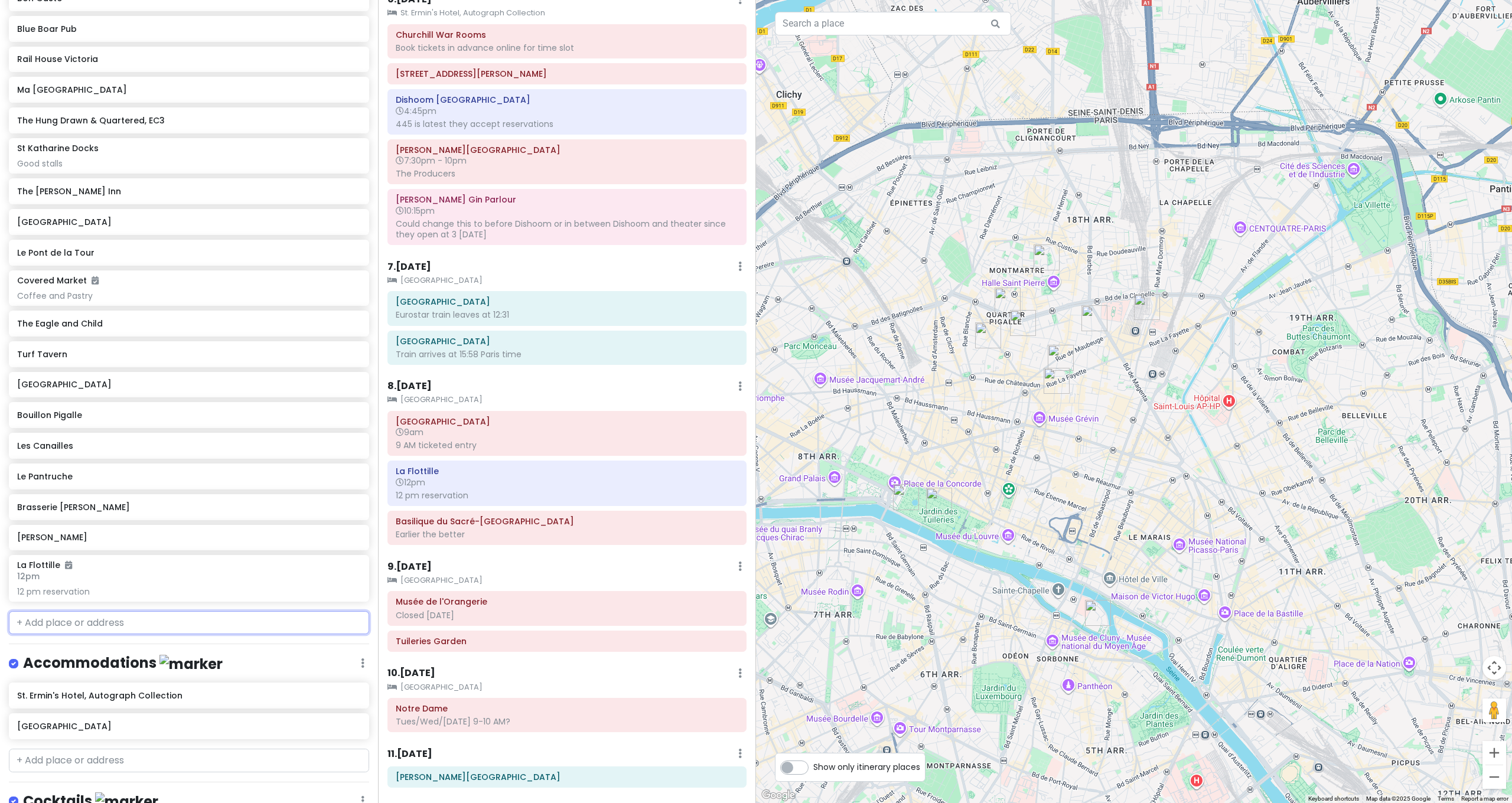
click at [132, 612] on input "text" at bounding box center [189, 623] width 361 height 24
type input "daldali"
click at [201, 645] on span "[PERSON_NAME], [GEOGRAPHIC_DATA], [GEOGRAPHIC_DATA]" at bounding box center [163, 650] width 214 height 10
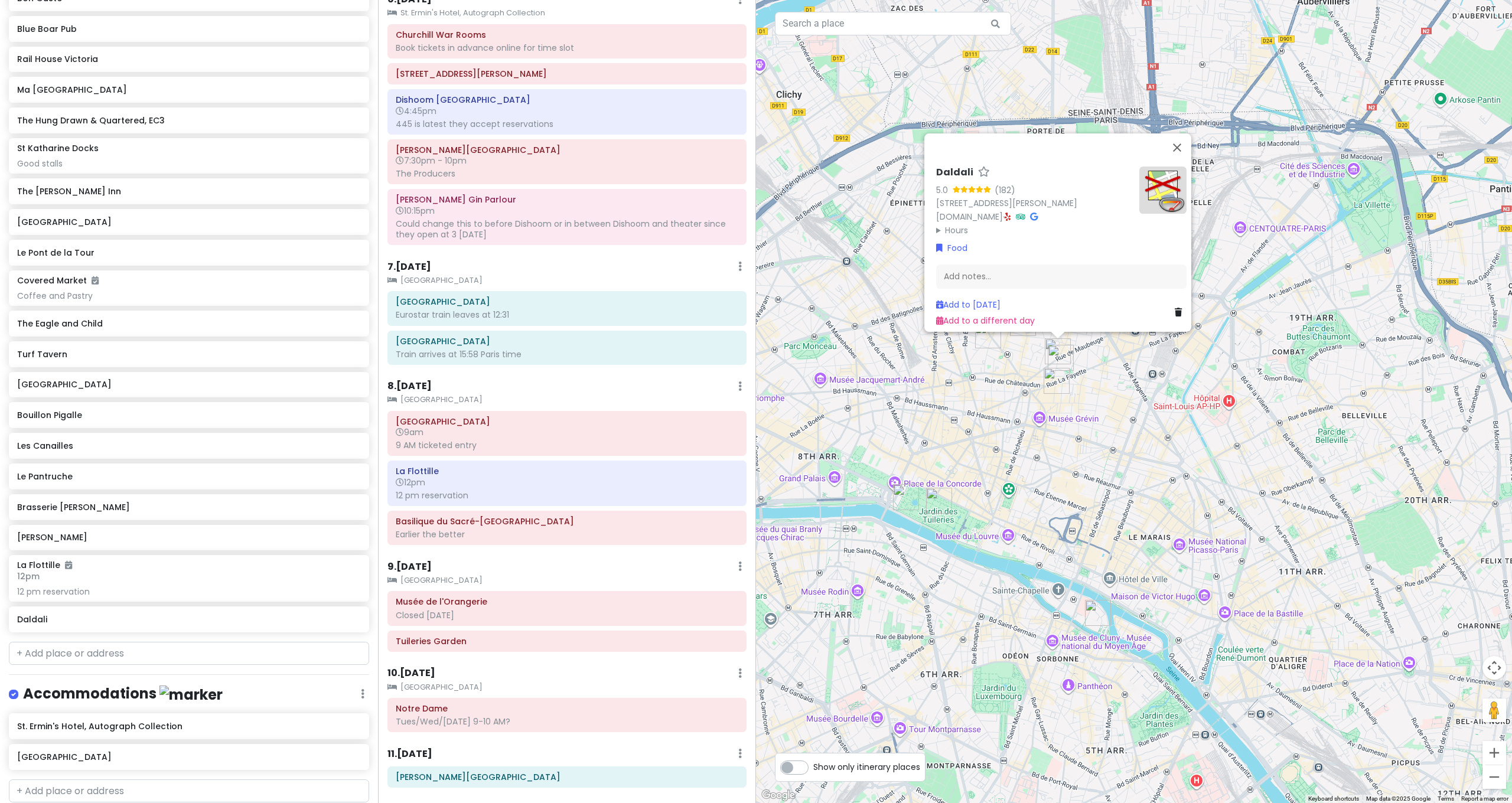
click at [1116, 365] on div "Daldali 5.0 (182) [STREET_ADDRESS][PERSON_NAME] [DOMAIN_NAME] · Hours [DATE] 8:…" at bounding box center [1134, 402] width 756 height 803
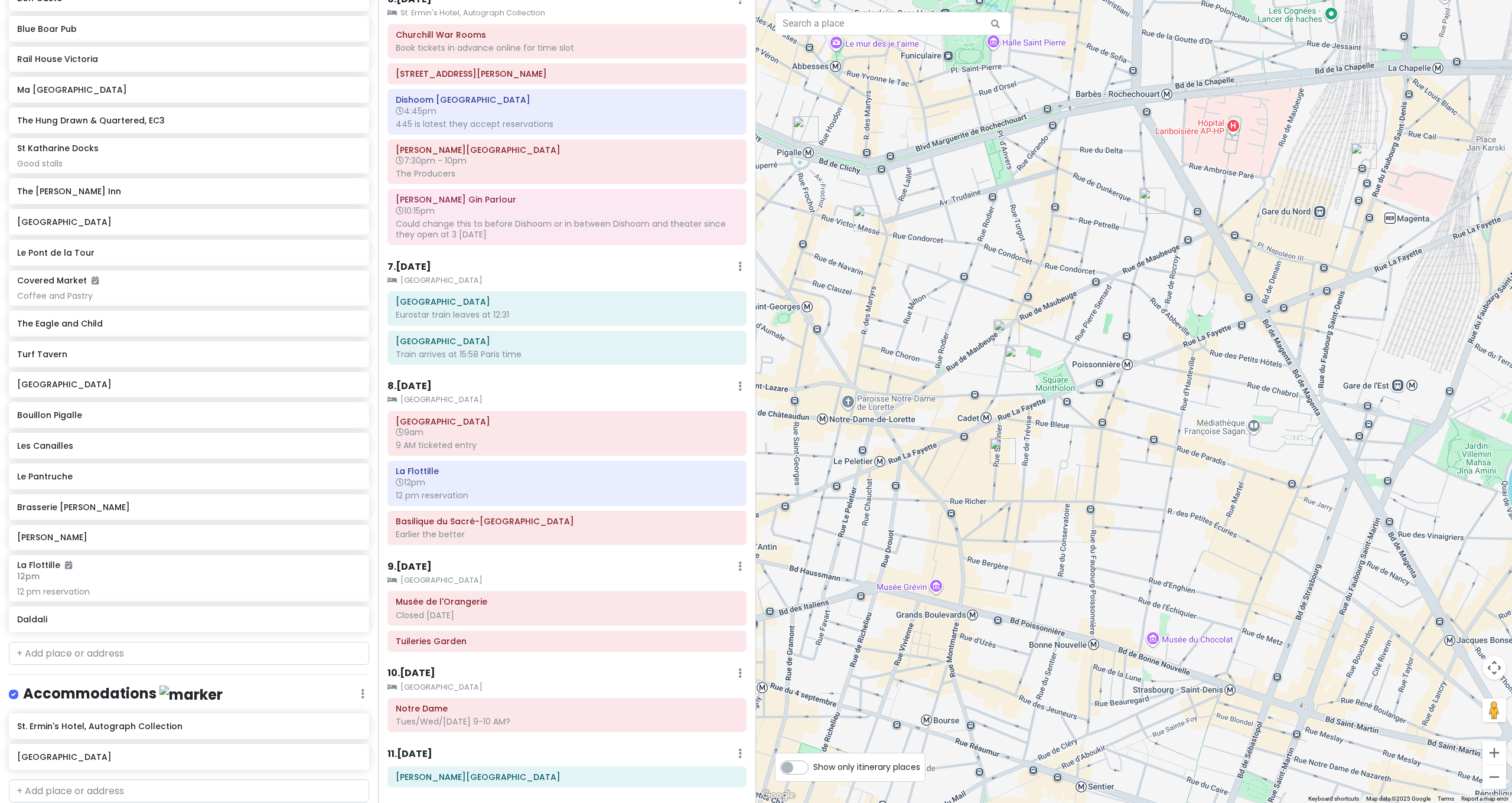
drag, startPoint x: 1082, startPoint y: 360, endPoint x: 1092, endPoint y: 366, distance: 11.7
click at [1142, 375] on div at bounding box center [1134, 402] width 756 height 803
click at [1006, 332] on img "Daldali" at bounding box center [1007, 333] width 26 height 26
click at [1002, 332] on img "Daldali" at bounding box center [1007, 332] width 26 height 26
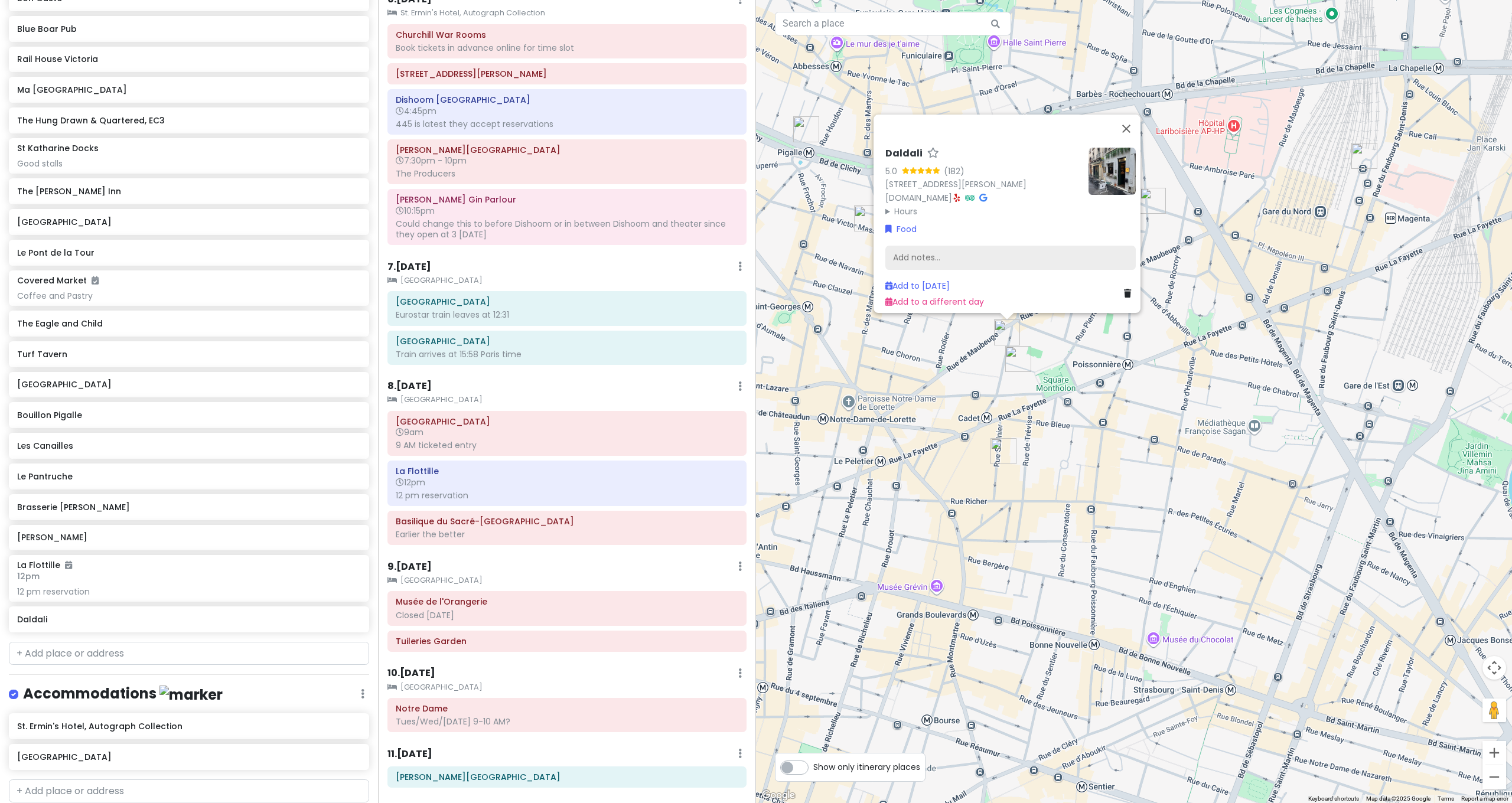
click at [954, 253] on div "Add notes..." at bounding box center [1010, 258] width 250 height 25
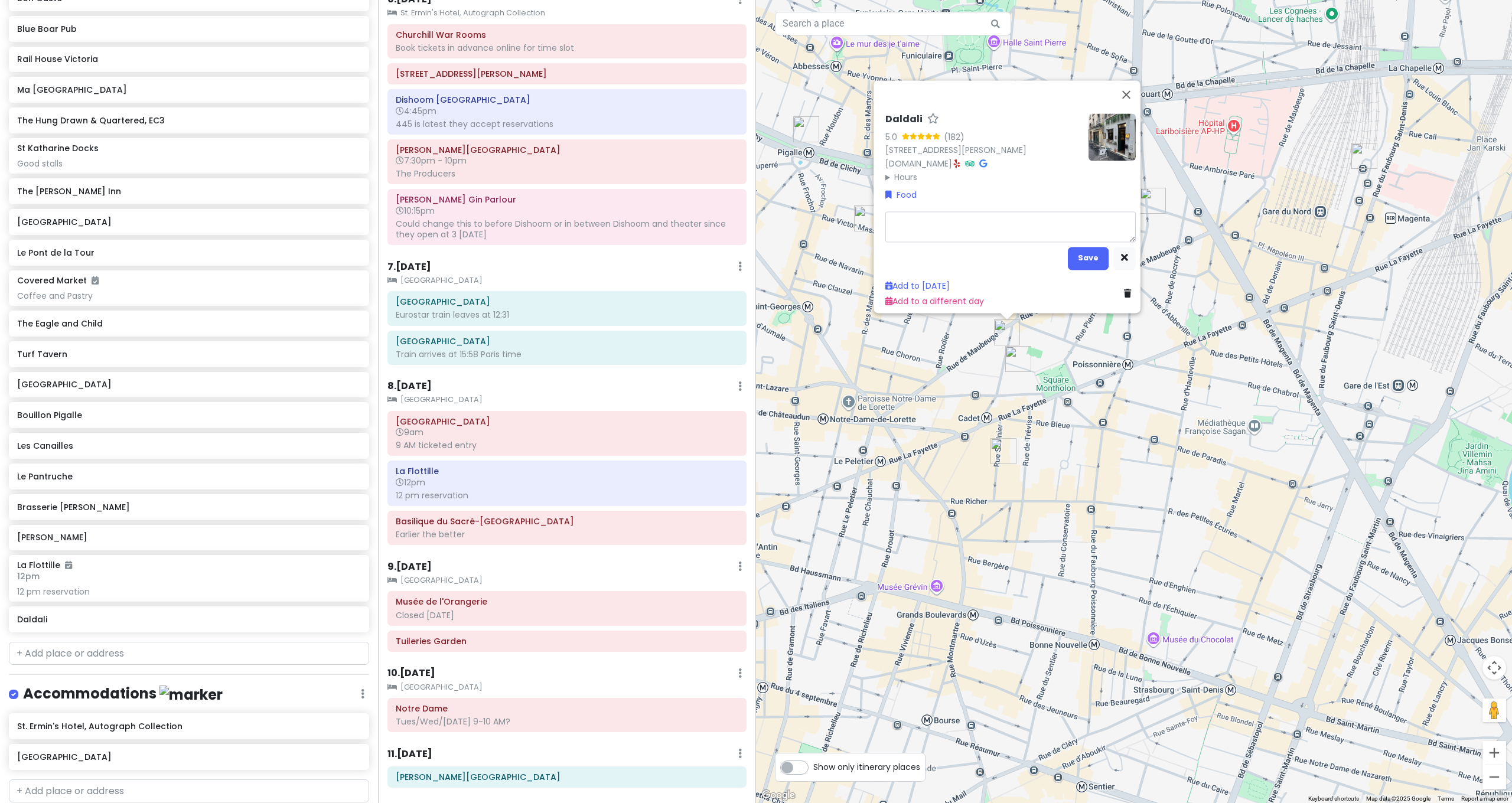
type textarea "x"
type textarea "C"
type textarea "x"
type textarea "Co"
type textarea "x"
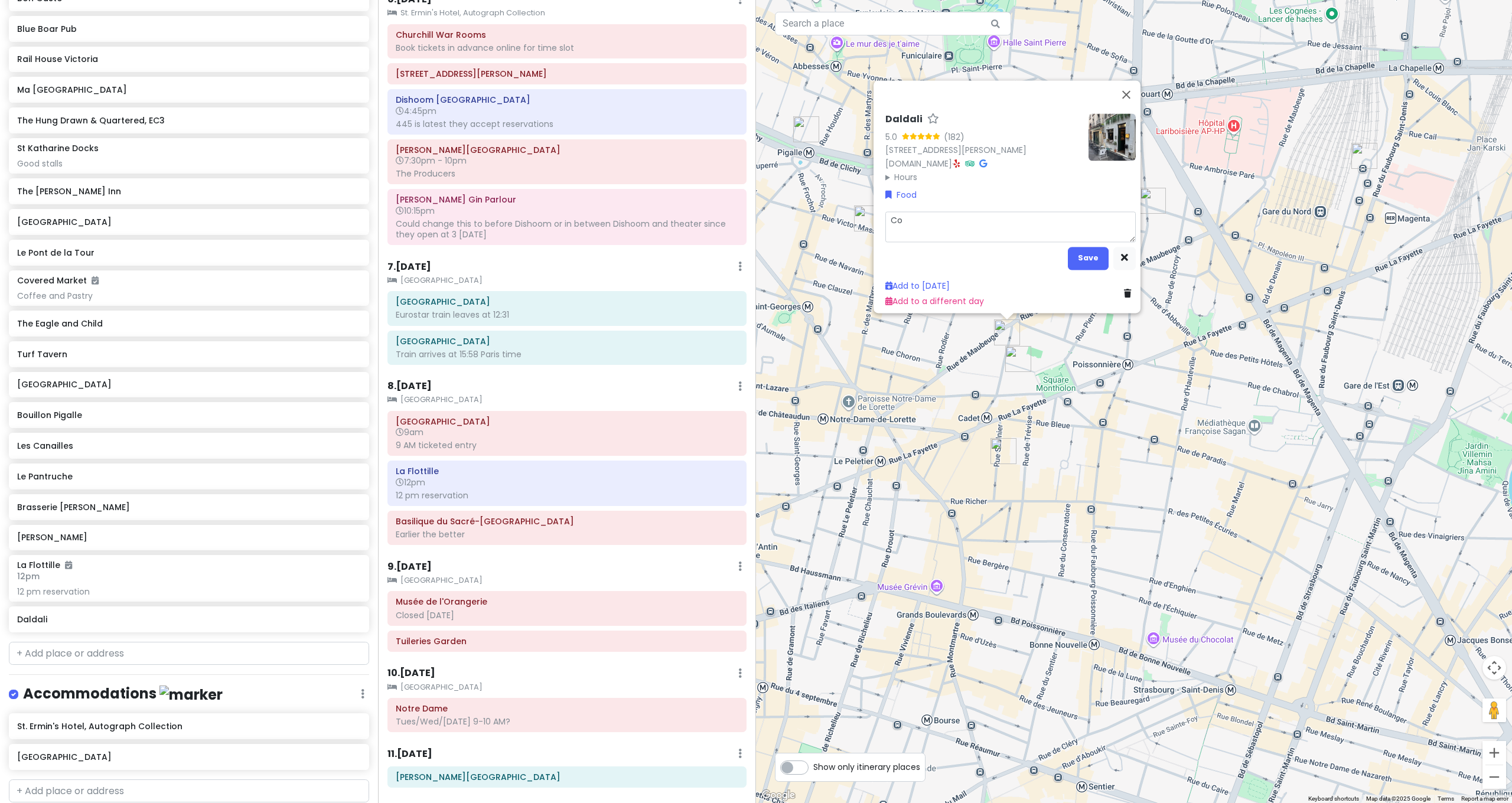
type textarea "Cof"
type textarea "x"
type textarea "Cofe"
type textarea "x"
type textarea "Cof"
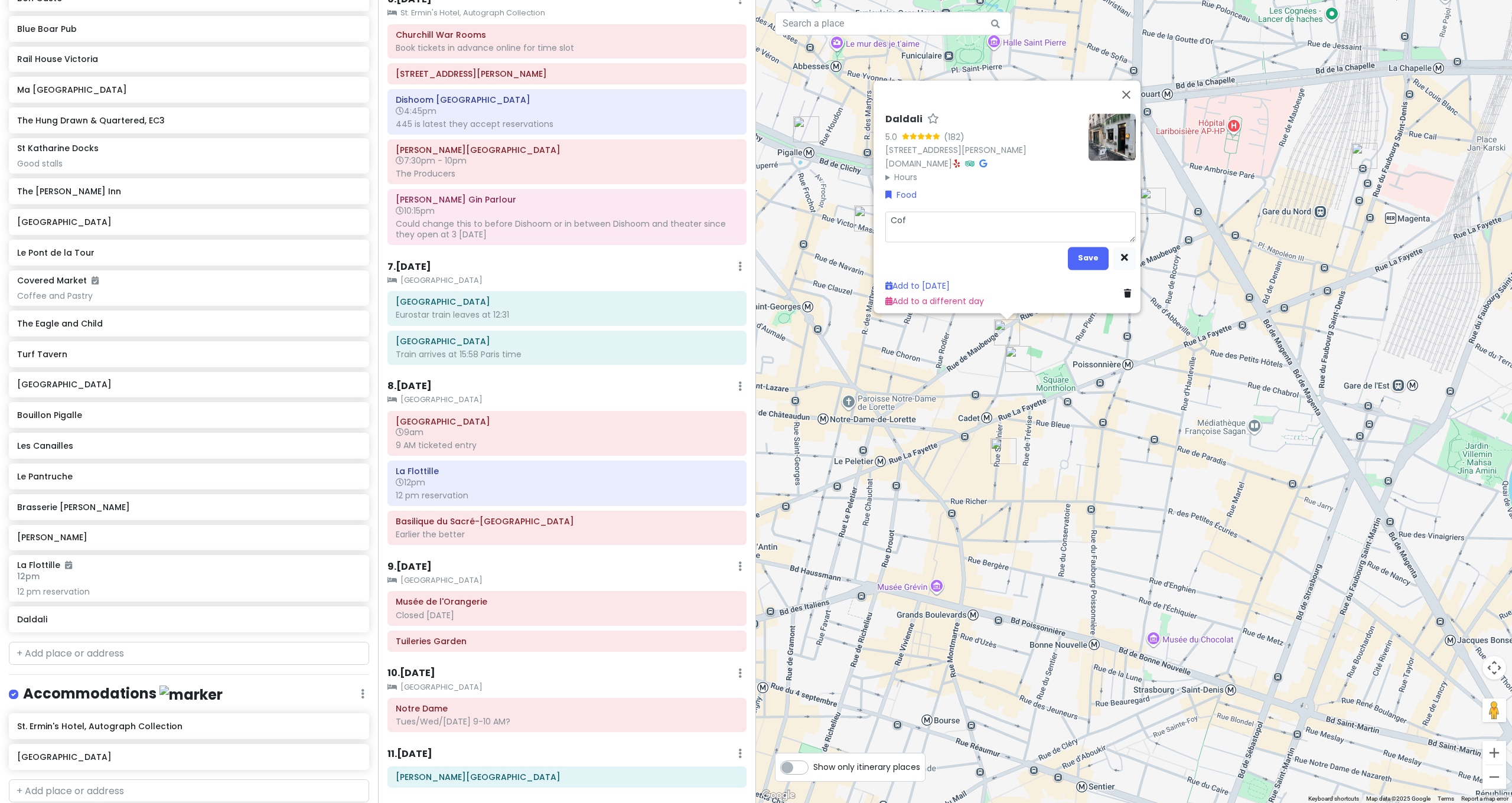
type textarea "x"
type textarea "Coff"
type textarea "x"
type textarea "Coffe"
type textarea "x"
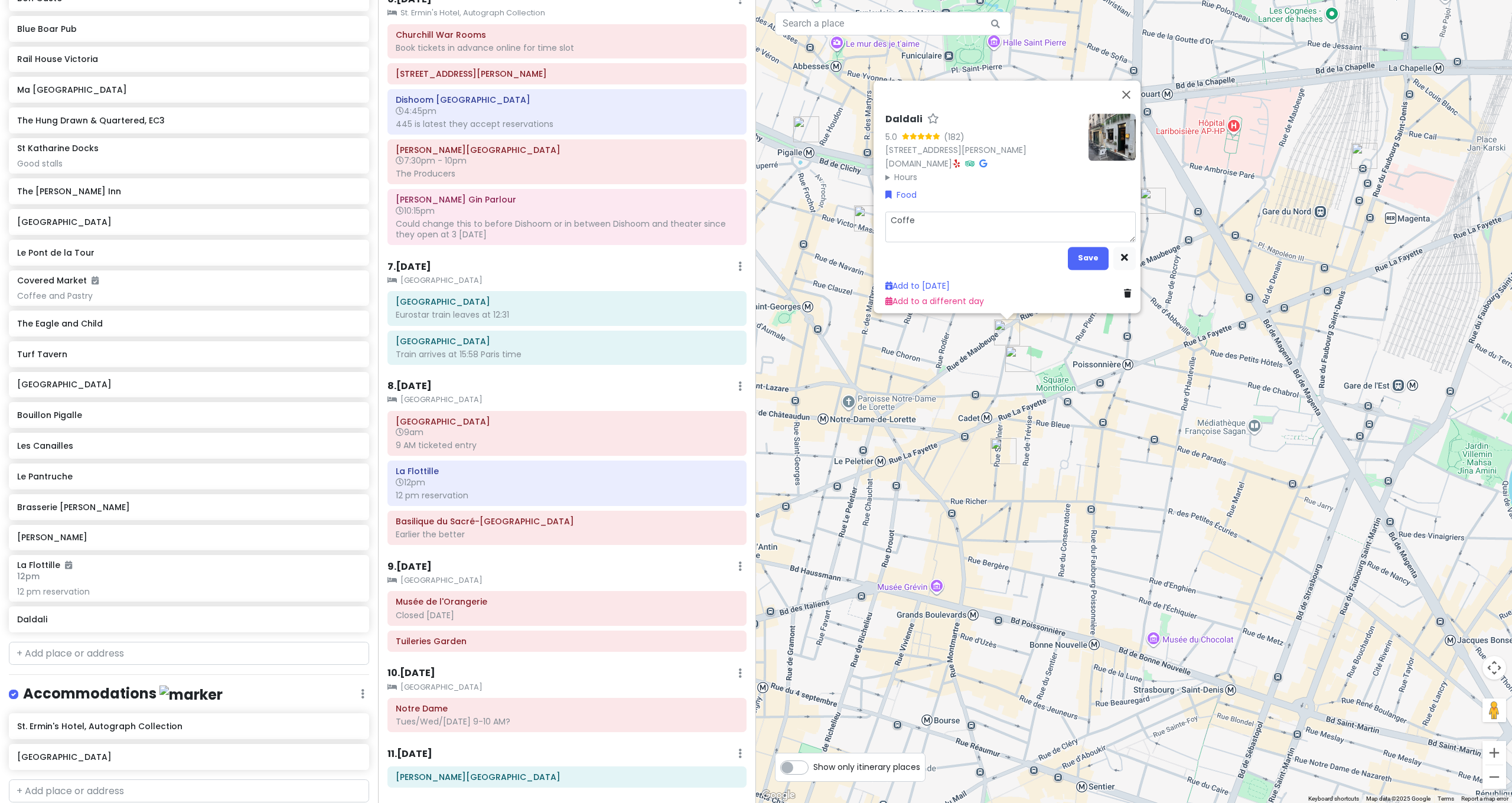
type textarea "Coffee"
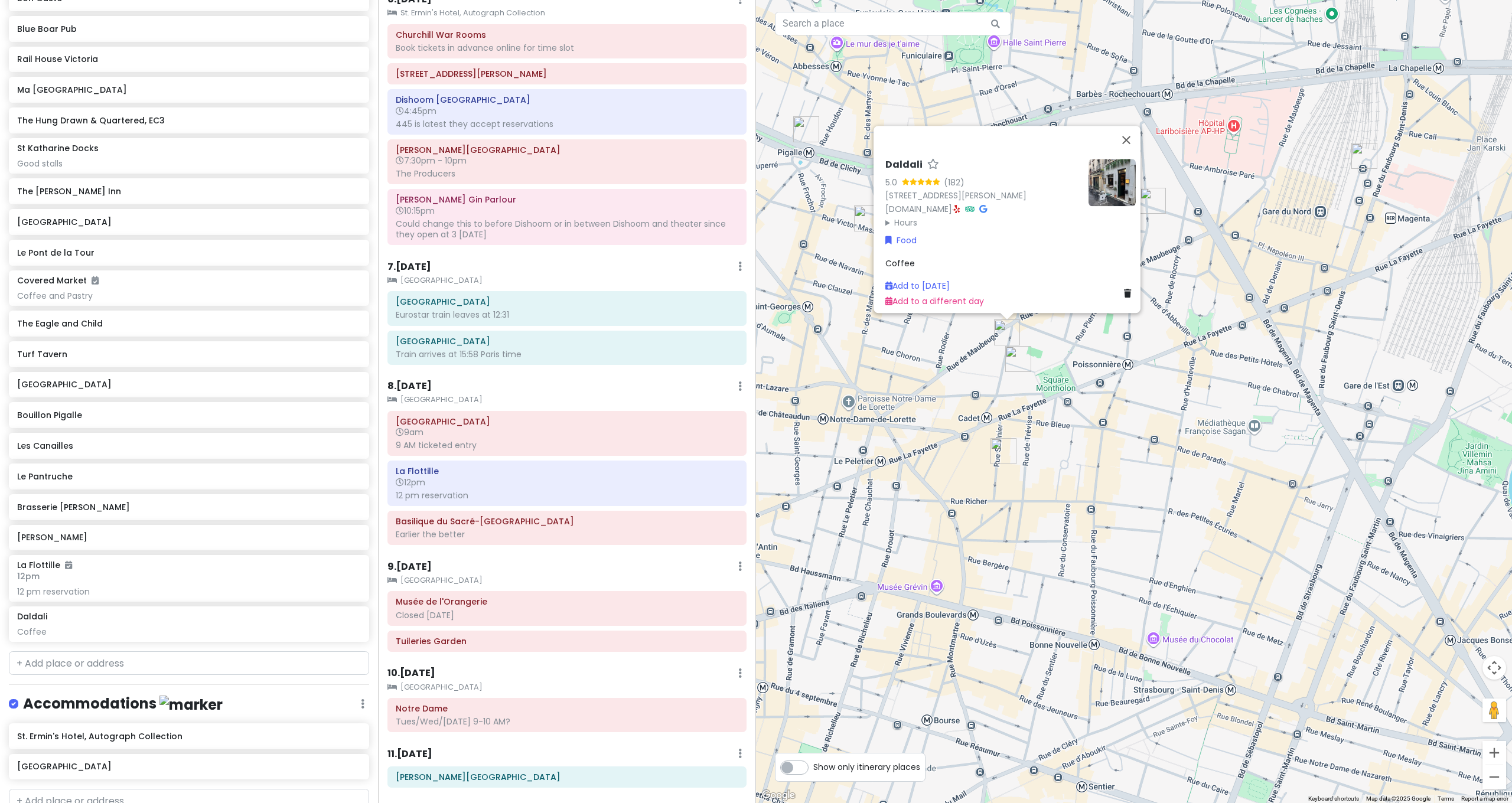
click at [1156, 409] on div "Daldali 5.0 (182) [STREET_ADDRESS][PERSON_NAME] [DOMAIN_NAME] · Hours [DATE] 8:…" at bounding box center [1134, 402] width 756 height 803
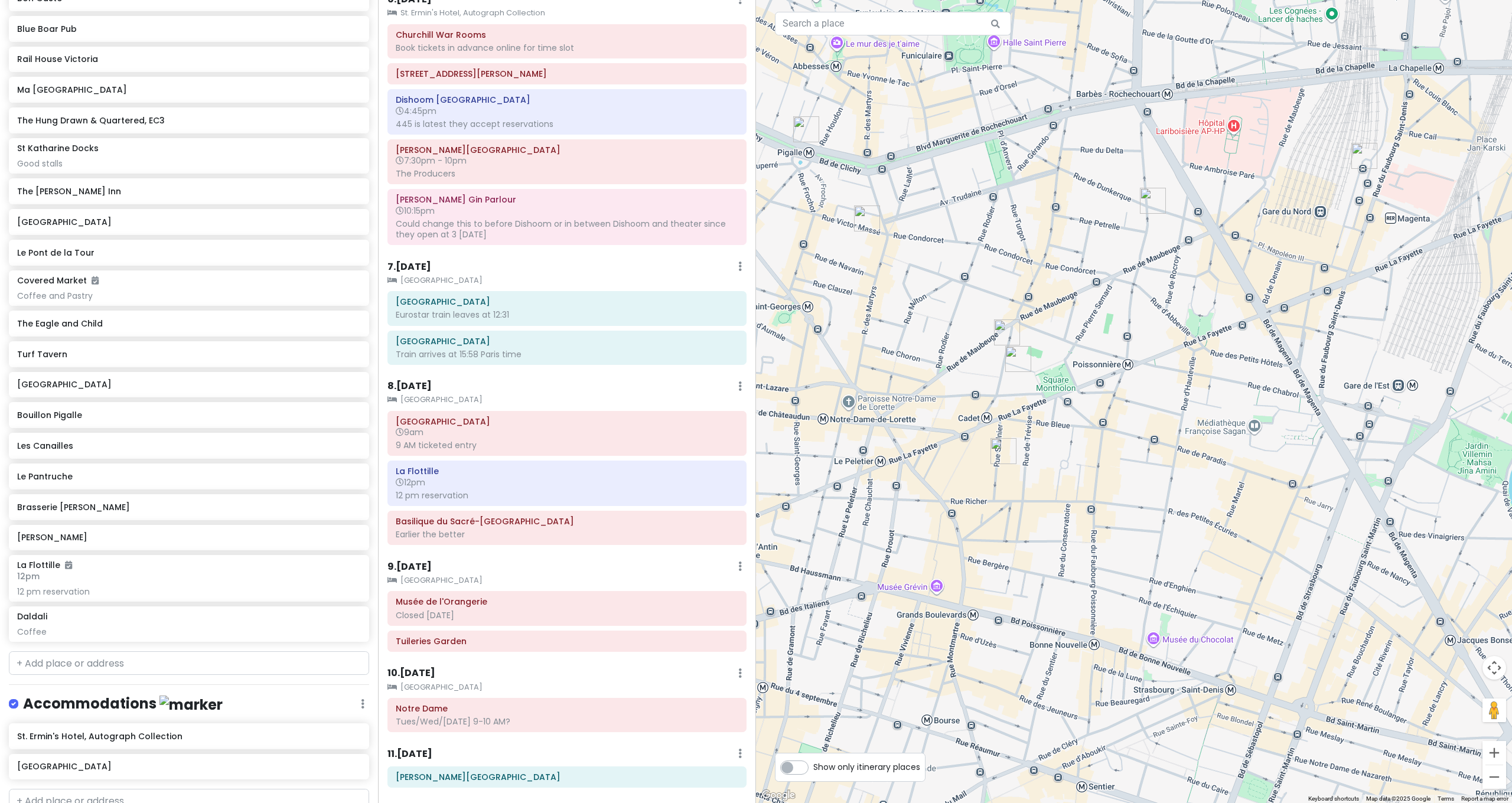
click at [859, 216] on img "Le Pantruche" at bounding box center [867, 218] width 26 height 26
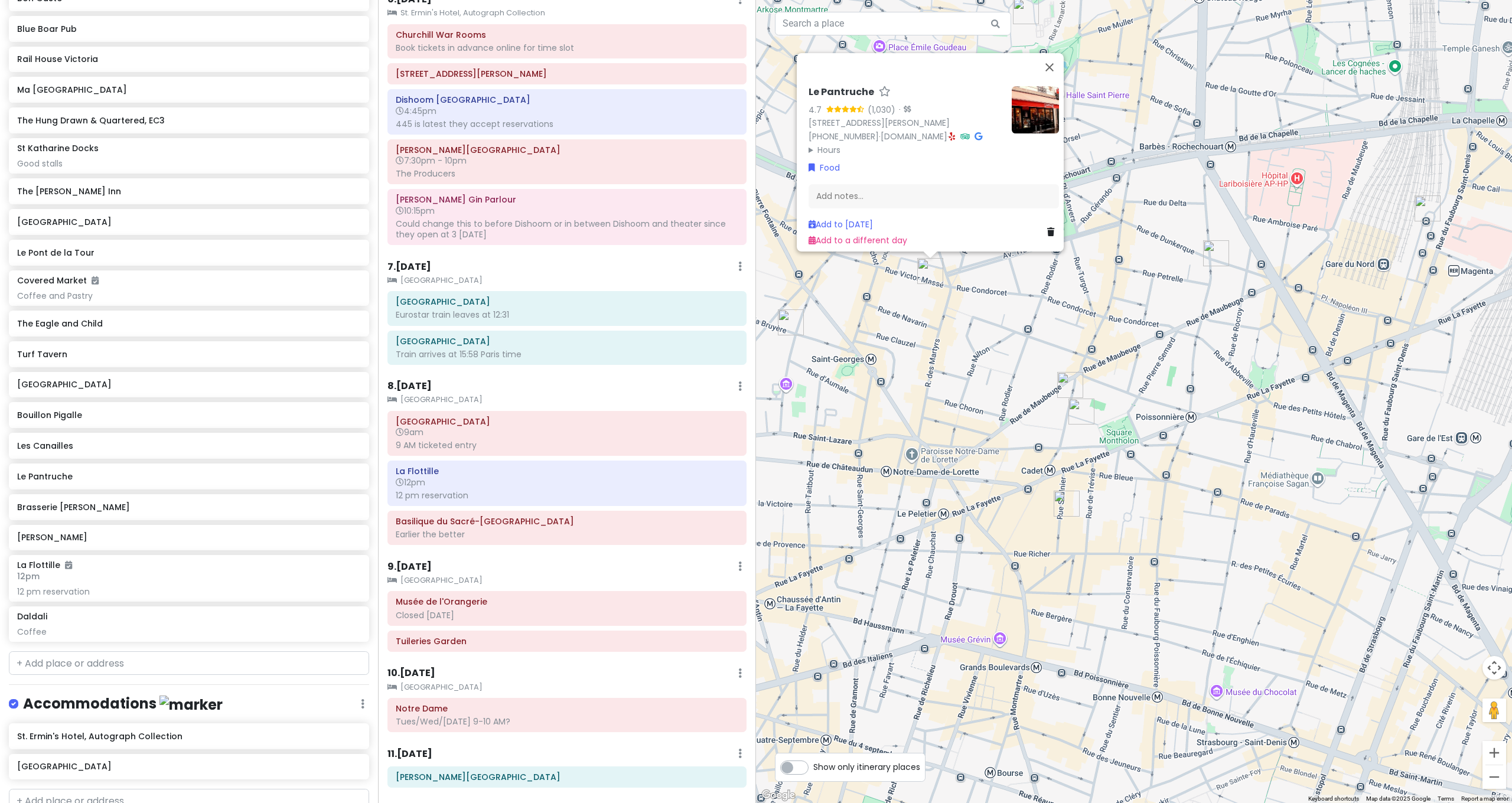
click at [1216, 252] on img "Brasserie Bellanger" at bounding box center [1216, 253] width 26 height 26
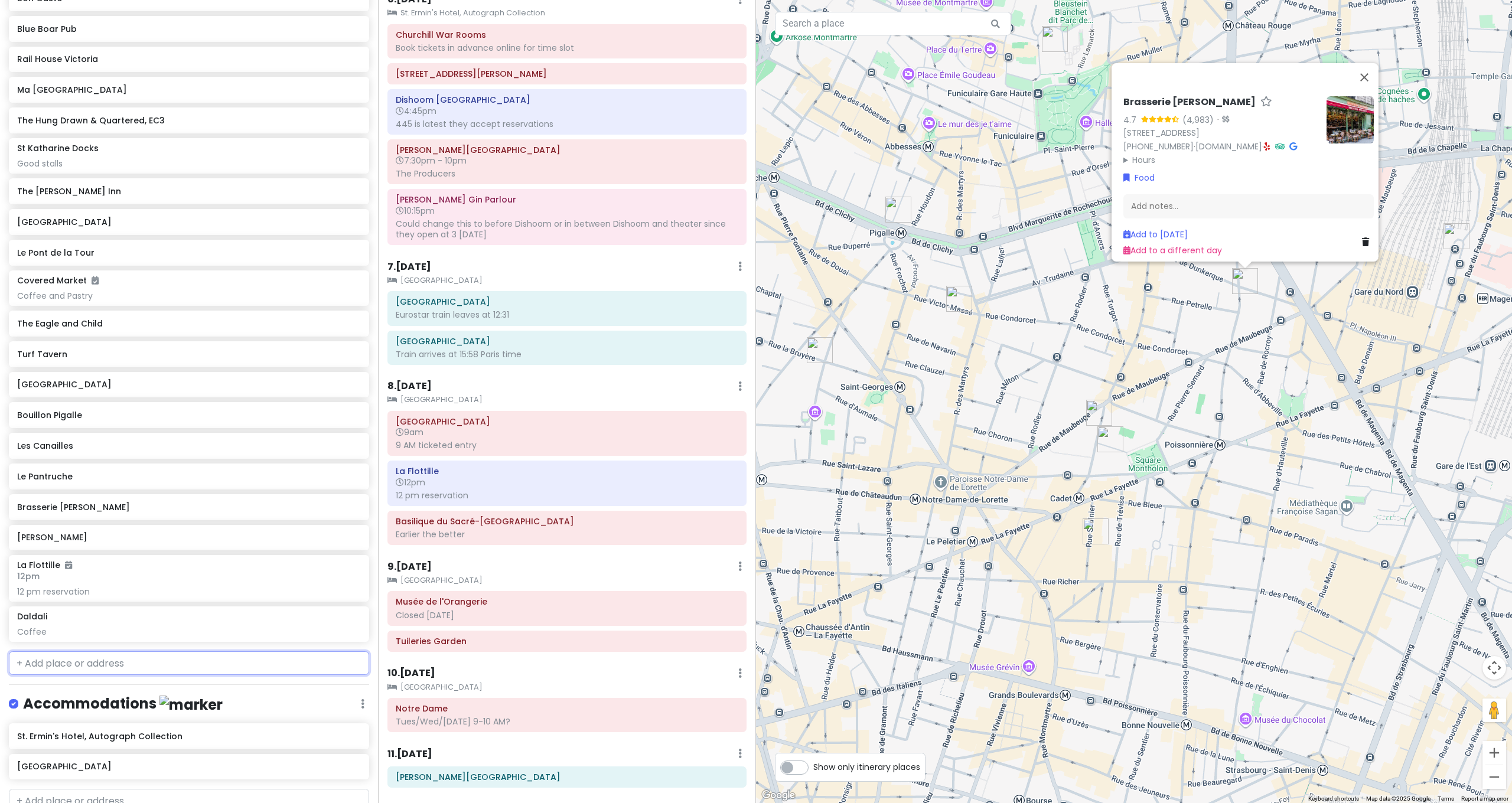
click at [195, 651] on input "text" at bounding box center [189, 663] width 361 height 24
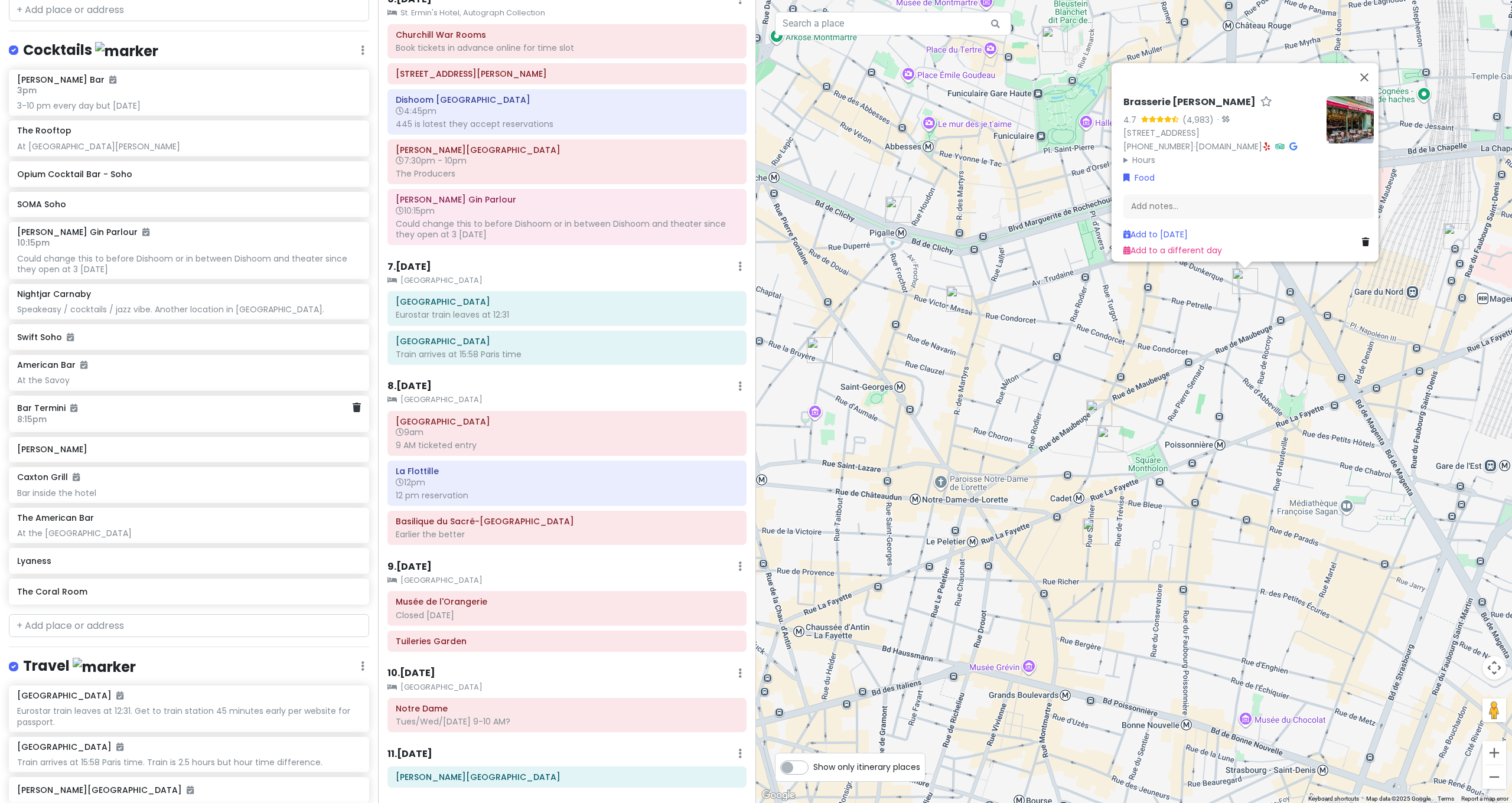
scroll to position [3846, 0]
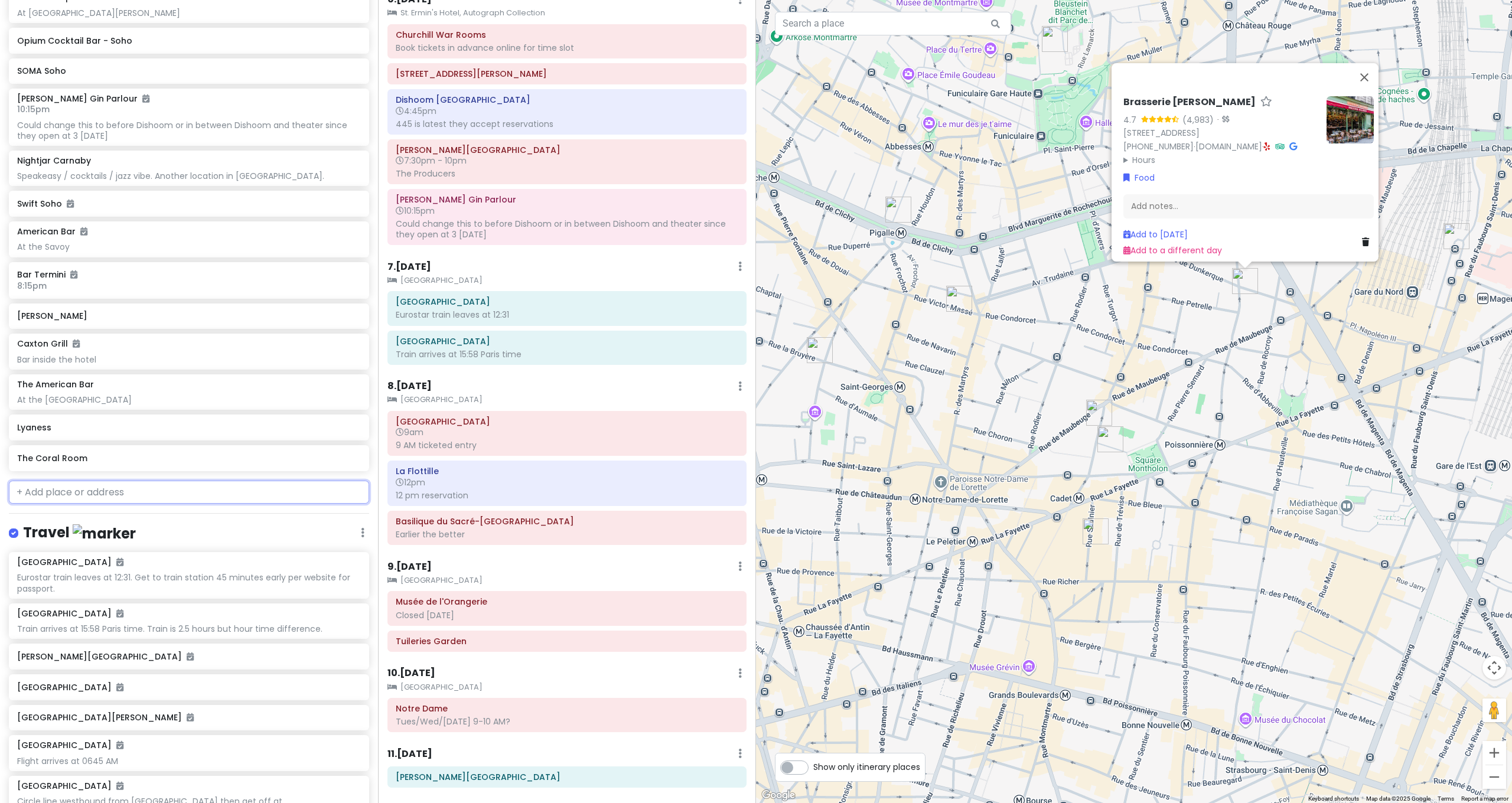
click at [115, 481] on input "text" at bounding box center [189, 492] width 361 height 24
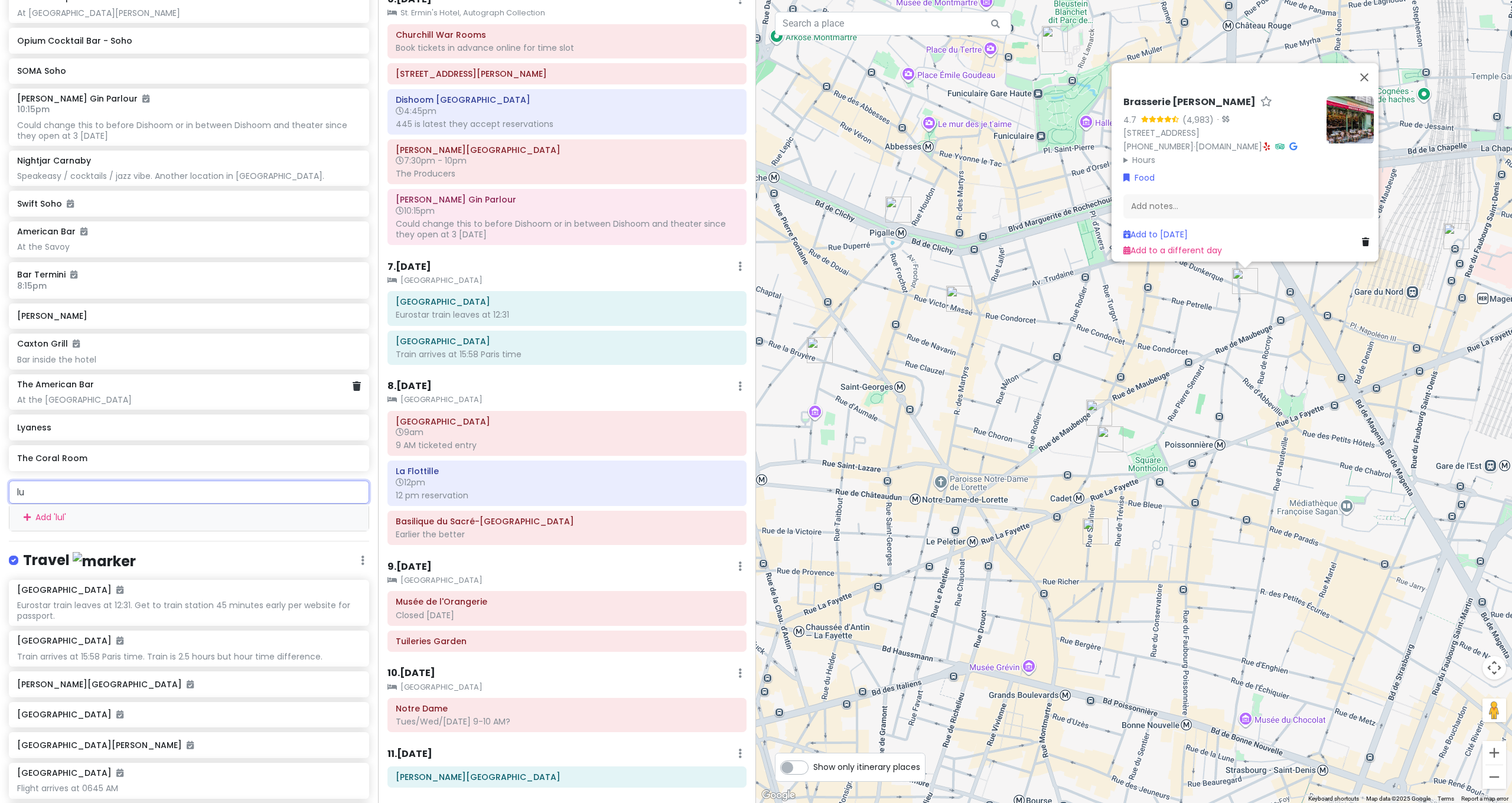
type input "l"
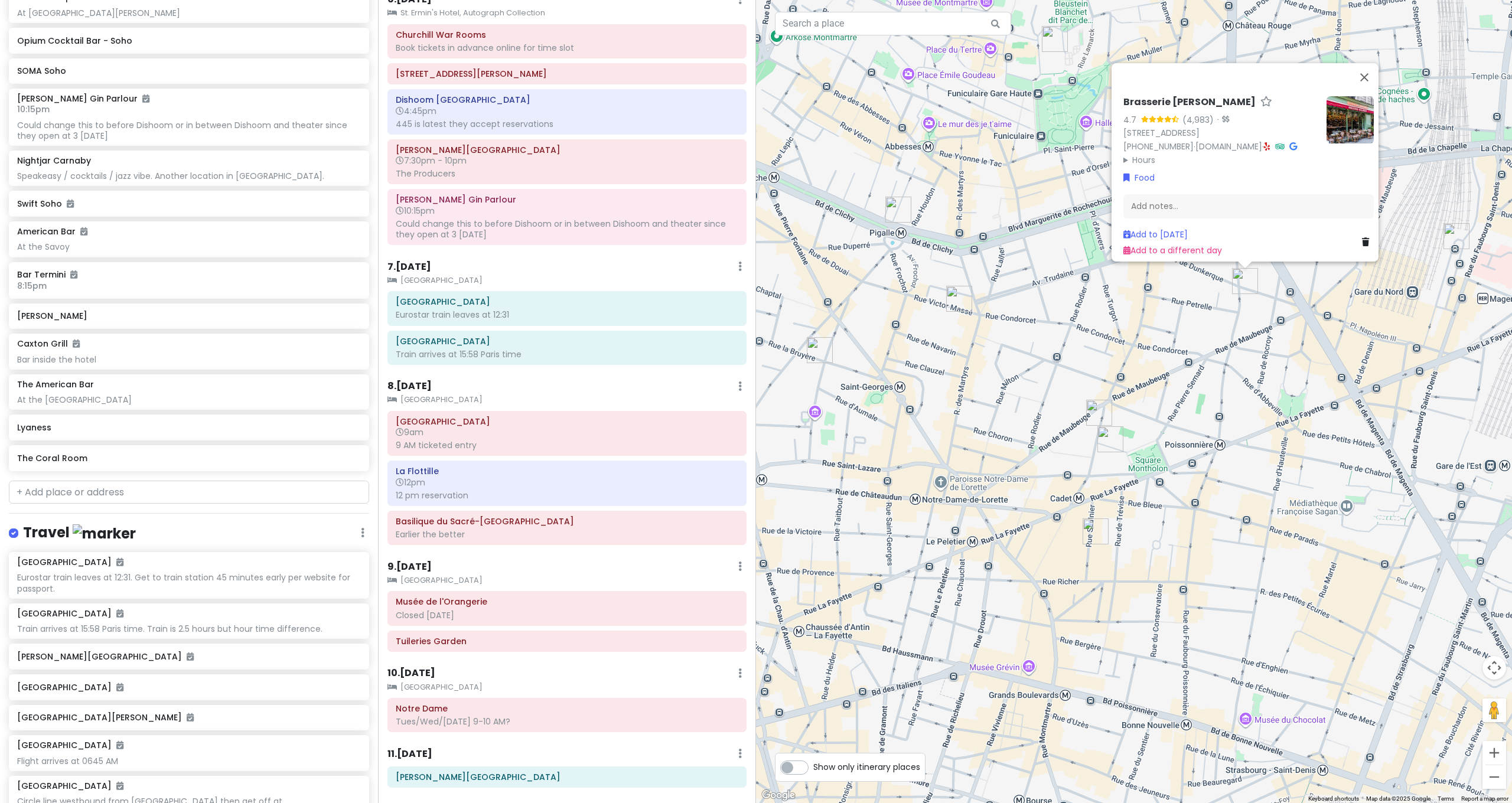
click at [1326, 396] on div "Brasserie Bellanger 4.7 (4,983) · 140 Rue du Faubourg Poissonnière, 75010 Paris…" at bounding box center [1134, 402] width 756 height 803
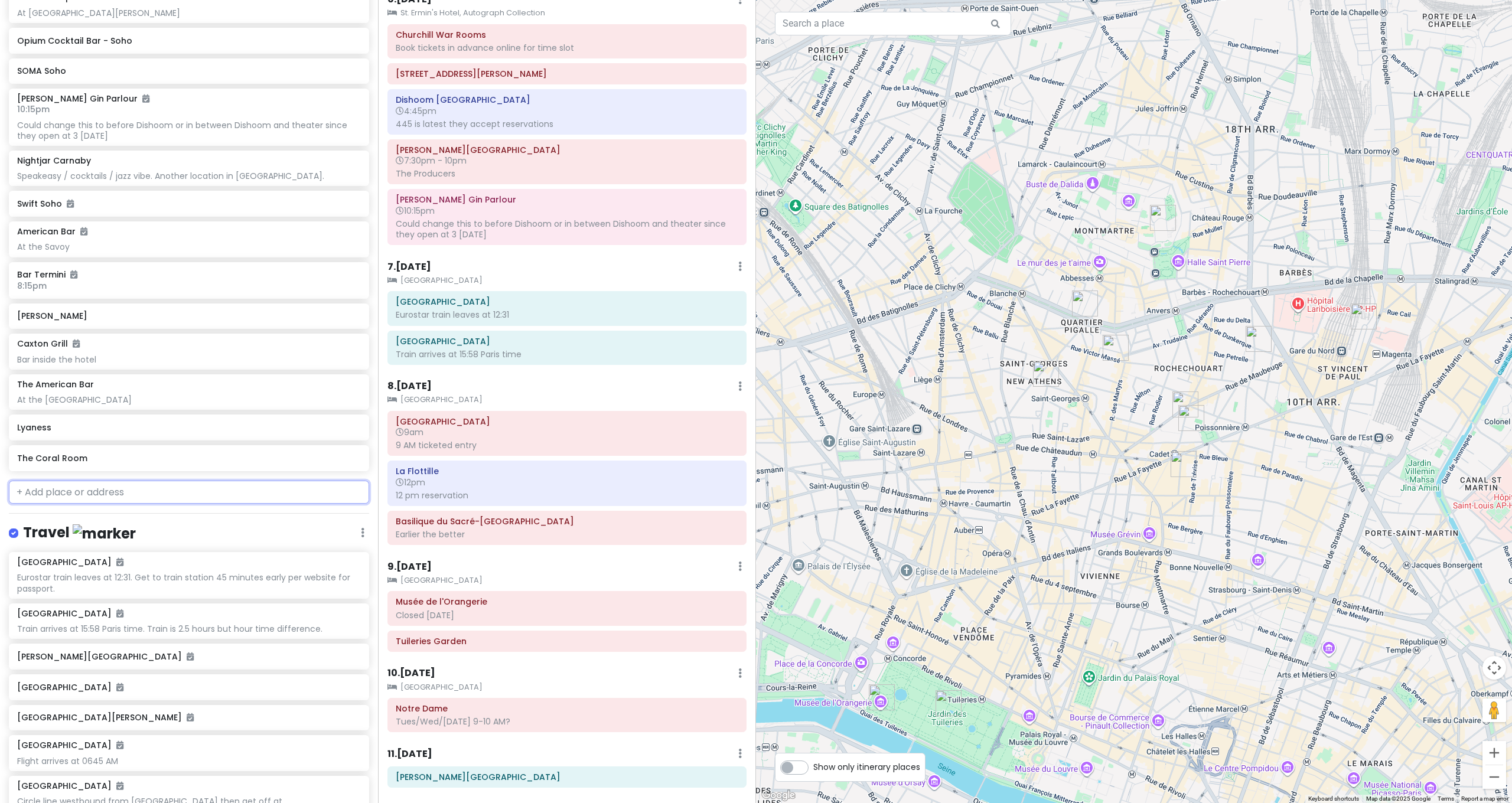
click at [240, 481] on input "text" at bounding box center [189, 492] width 361 height 24
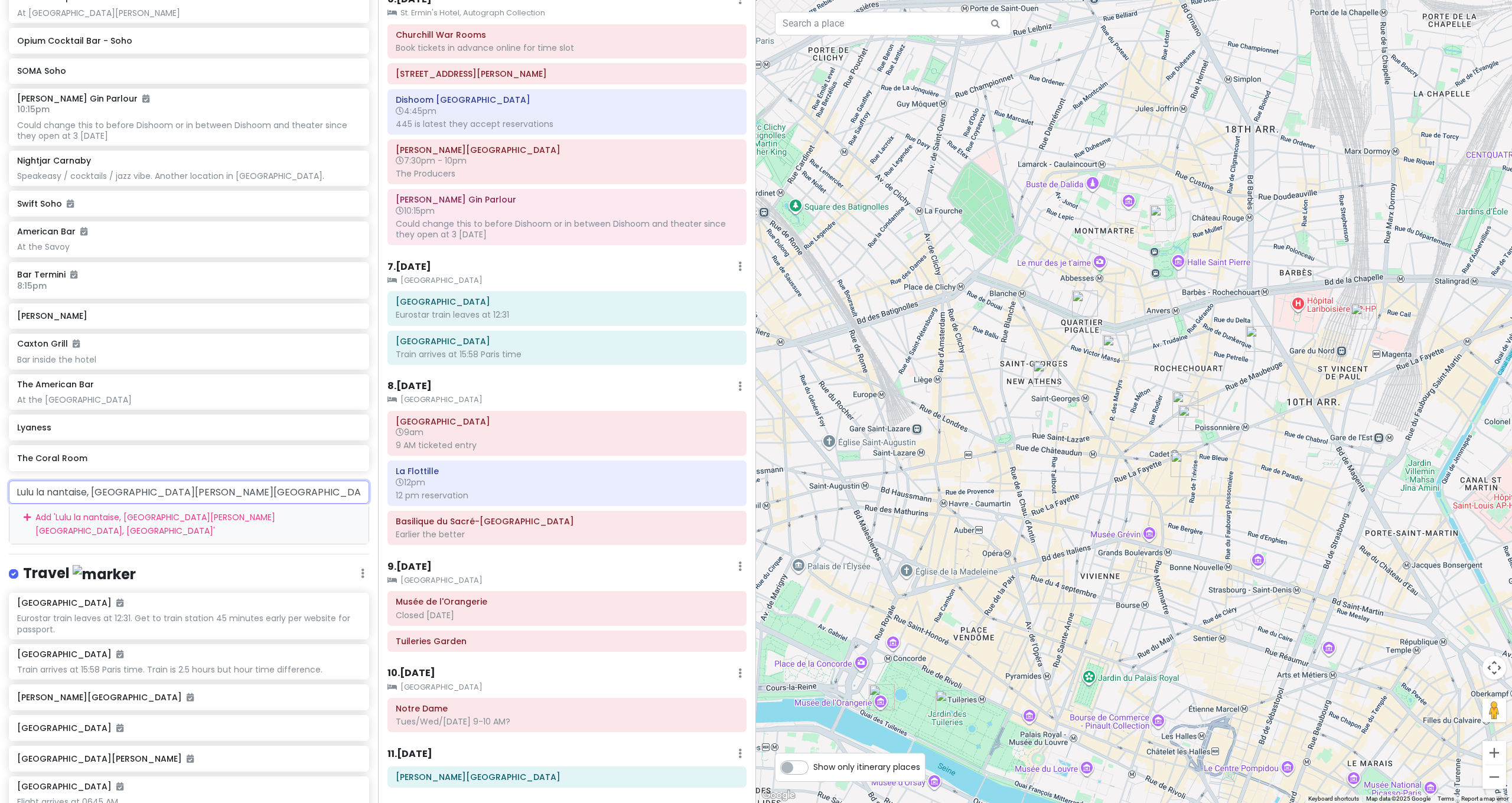
drag, startPoint x: 240, startPoint y: 444, endPoint x: 40, endPoint y: 442, distance: 200.0
click at [39, 481] on input "Lulu la nantaise, Rue de Lancry, Paris, France" at bounding box center [189, 492] width 361 height 24
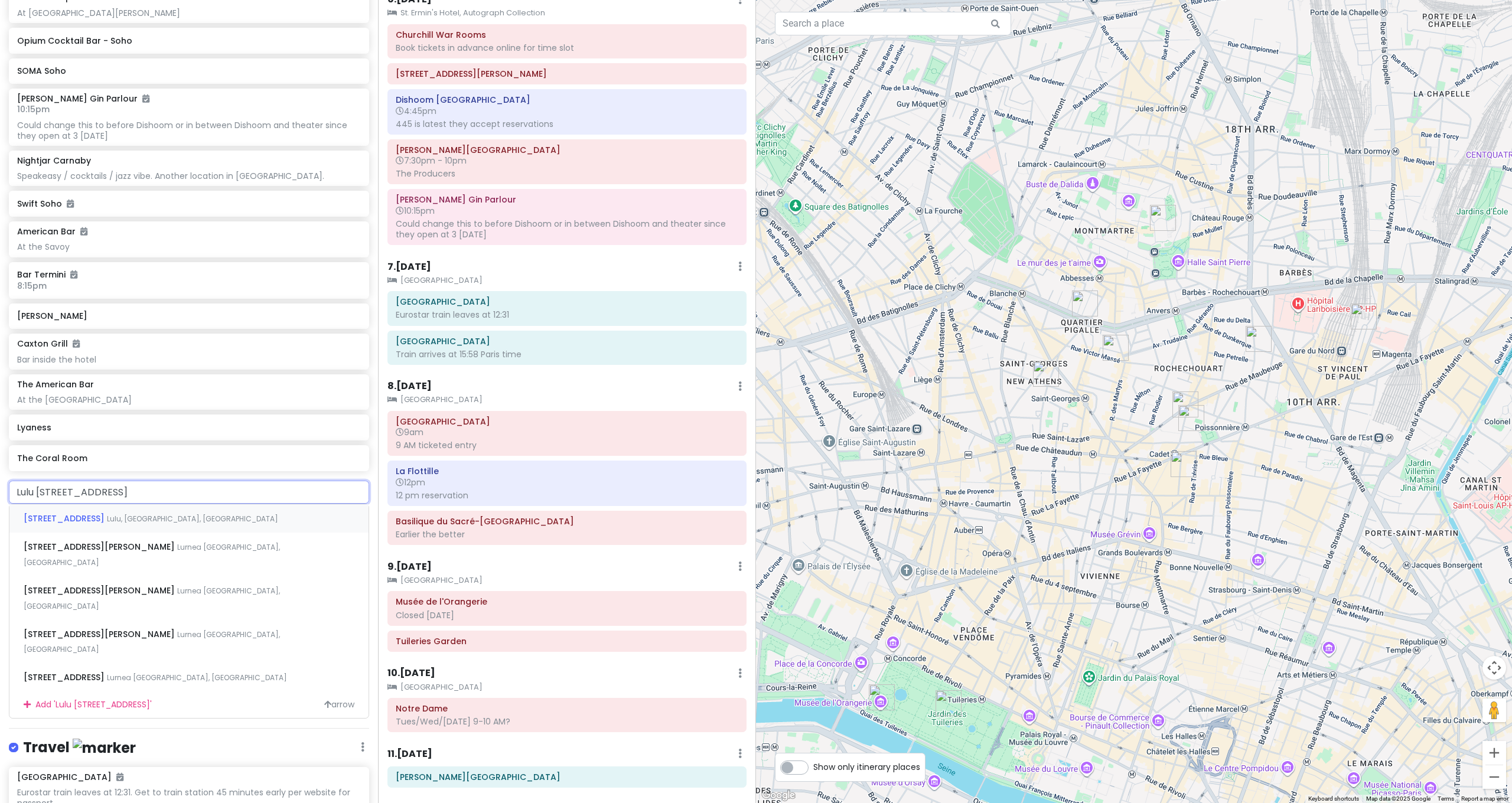
type input "Lulu 12 rue fro"
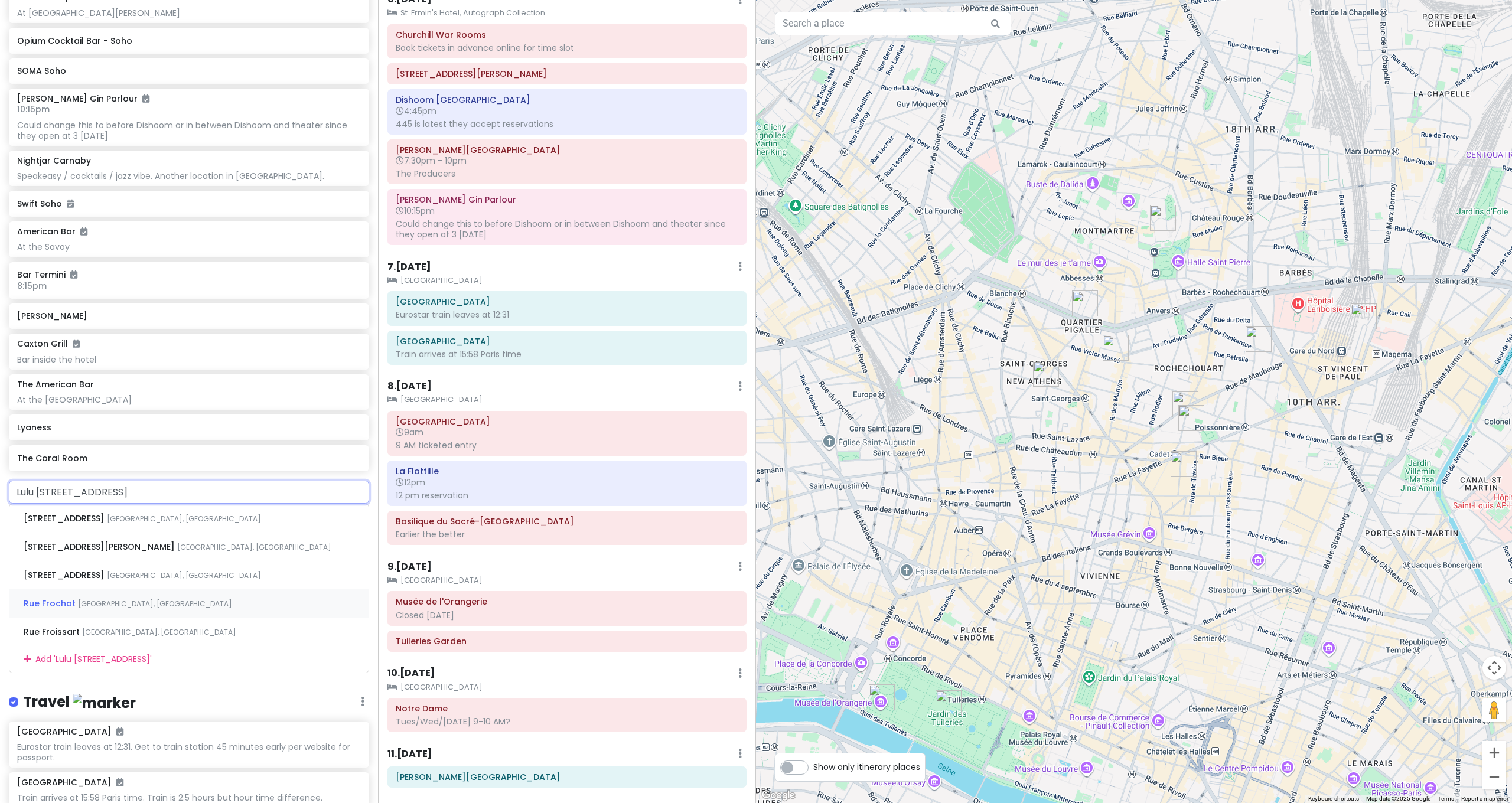
click at [88, 589] on div "Rue Frochot Paris, France" at bounding box center [189, 603] width 359 height 28
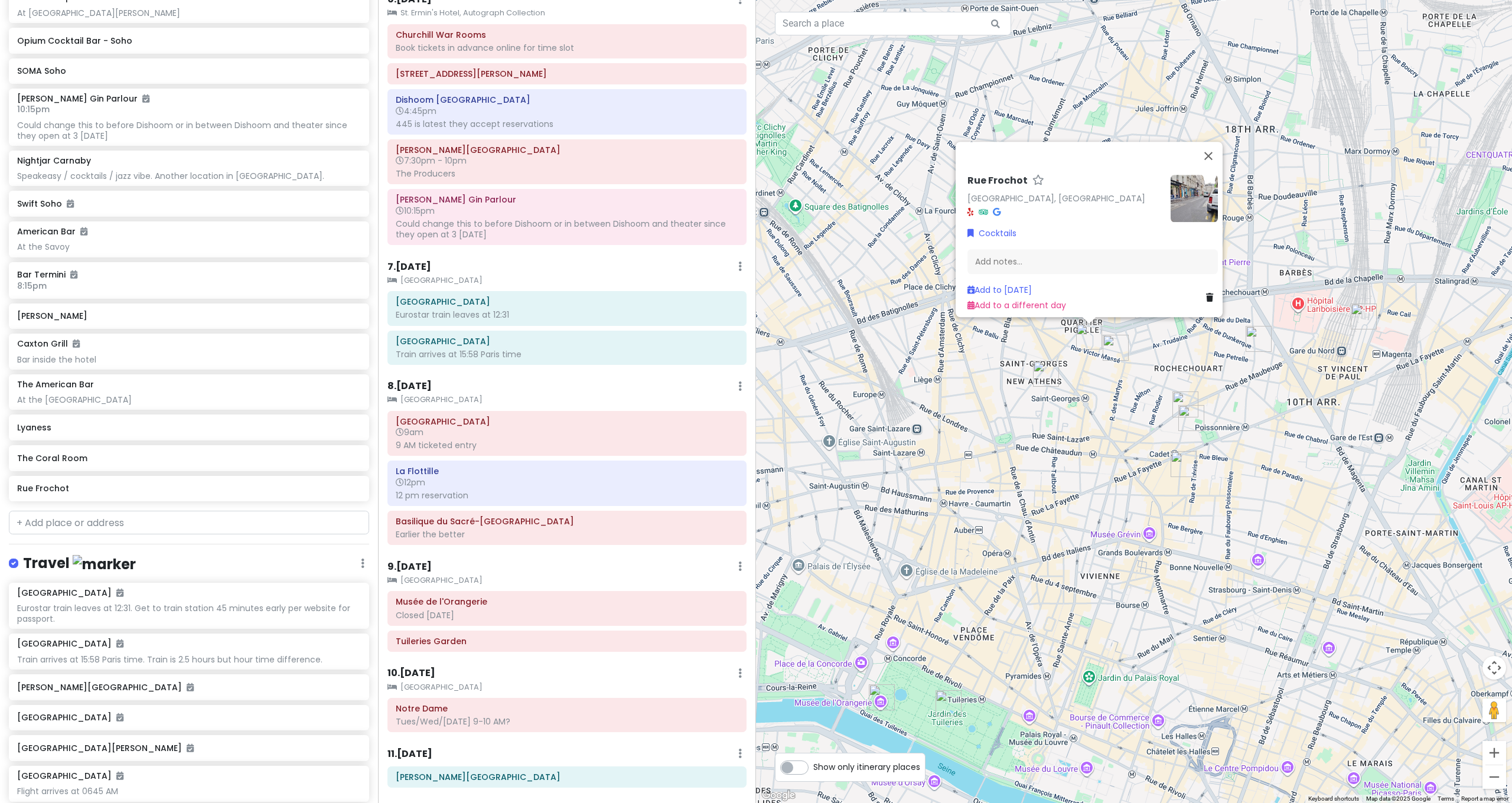
click at [1190, 204] on img at bounding box center [1194, 199] width 47 height 47
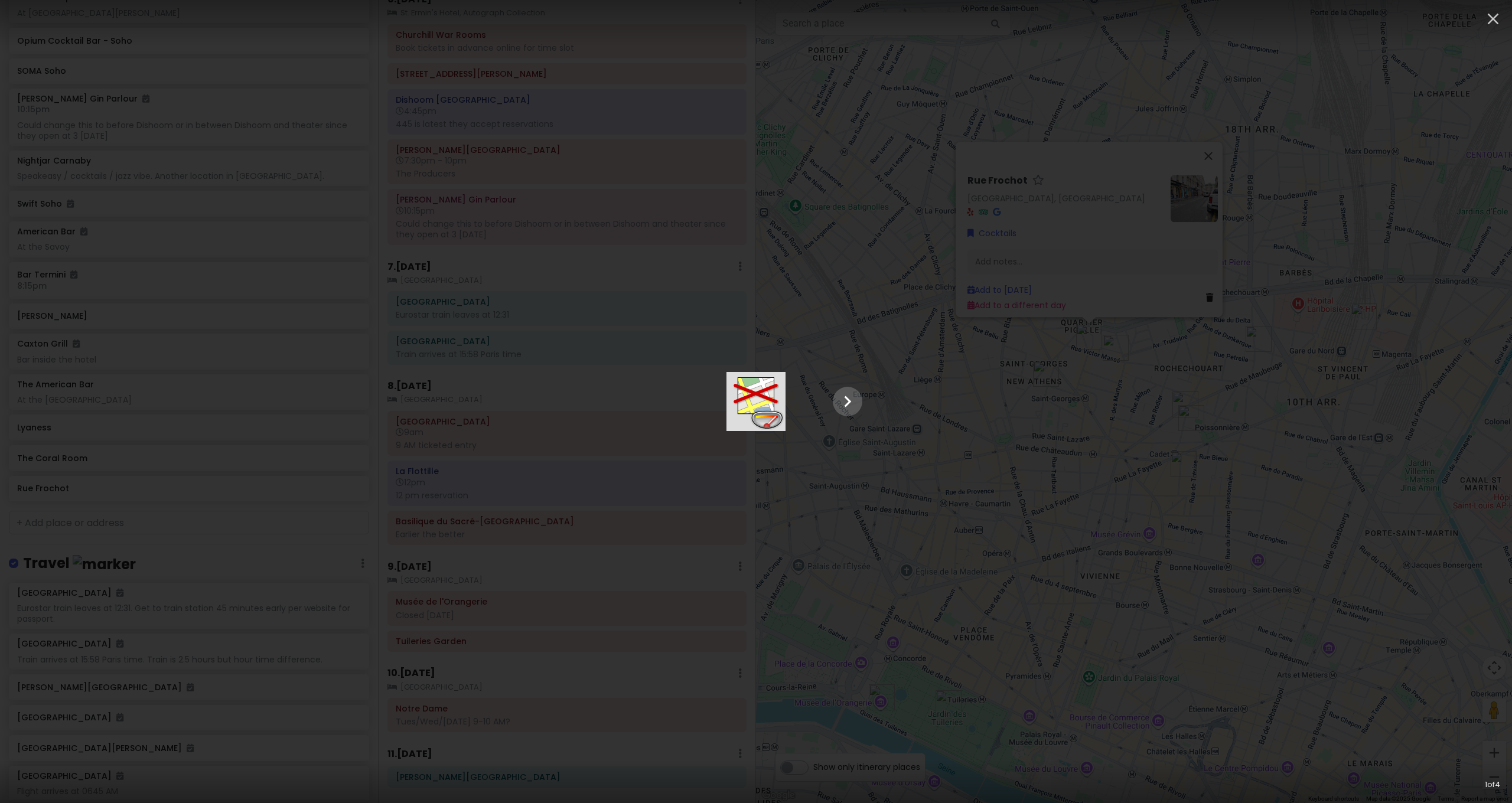
scroll to position [1498, 0]
click at [1495, 17] on icon "button" at bounding box center [1493, 19] width 12 height 12
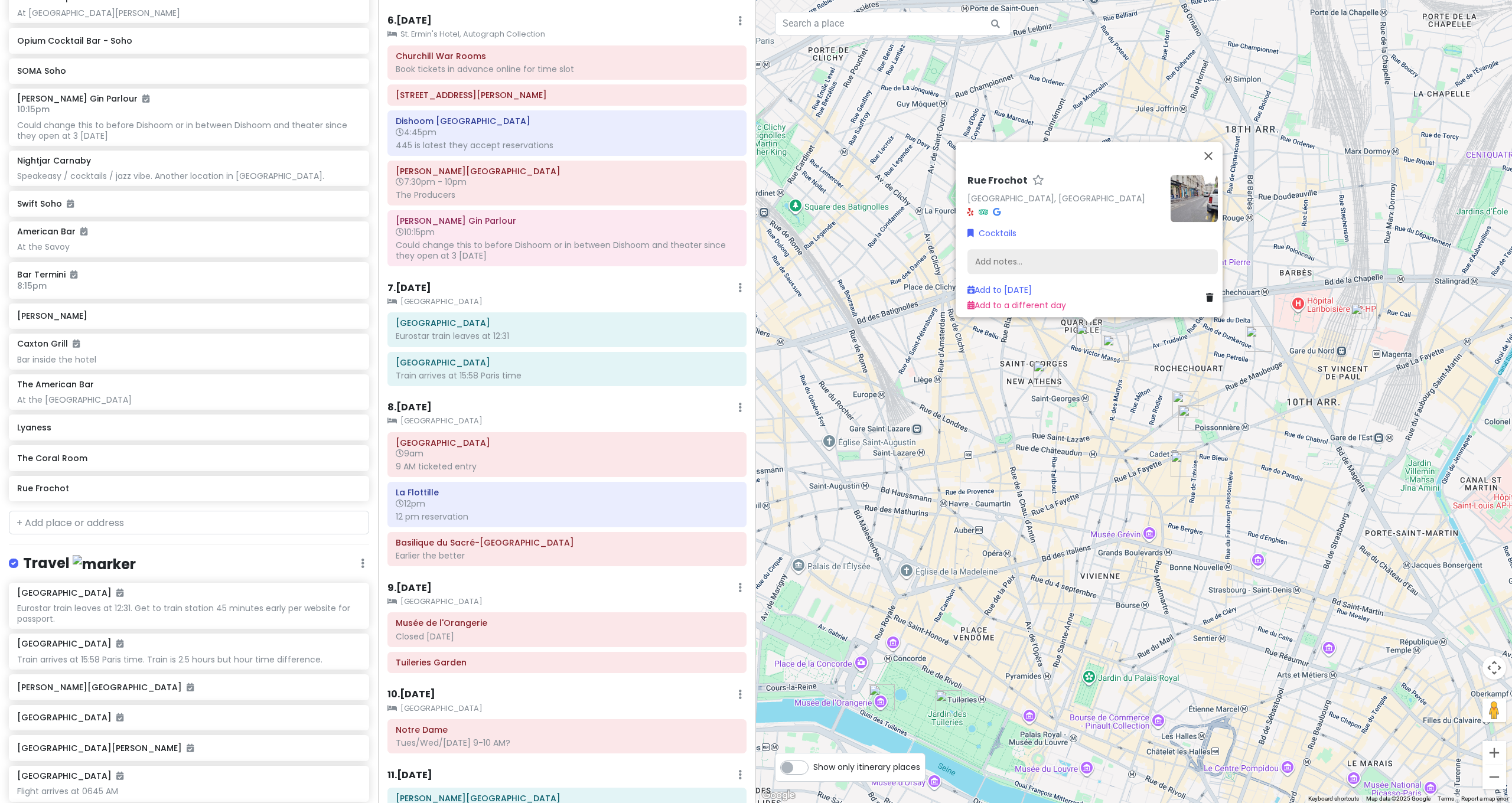
click at [1071, 261] on div "Add notes..." at bounding box center [1093, 262] width 250 height 25
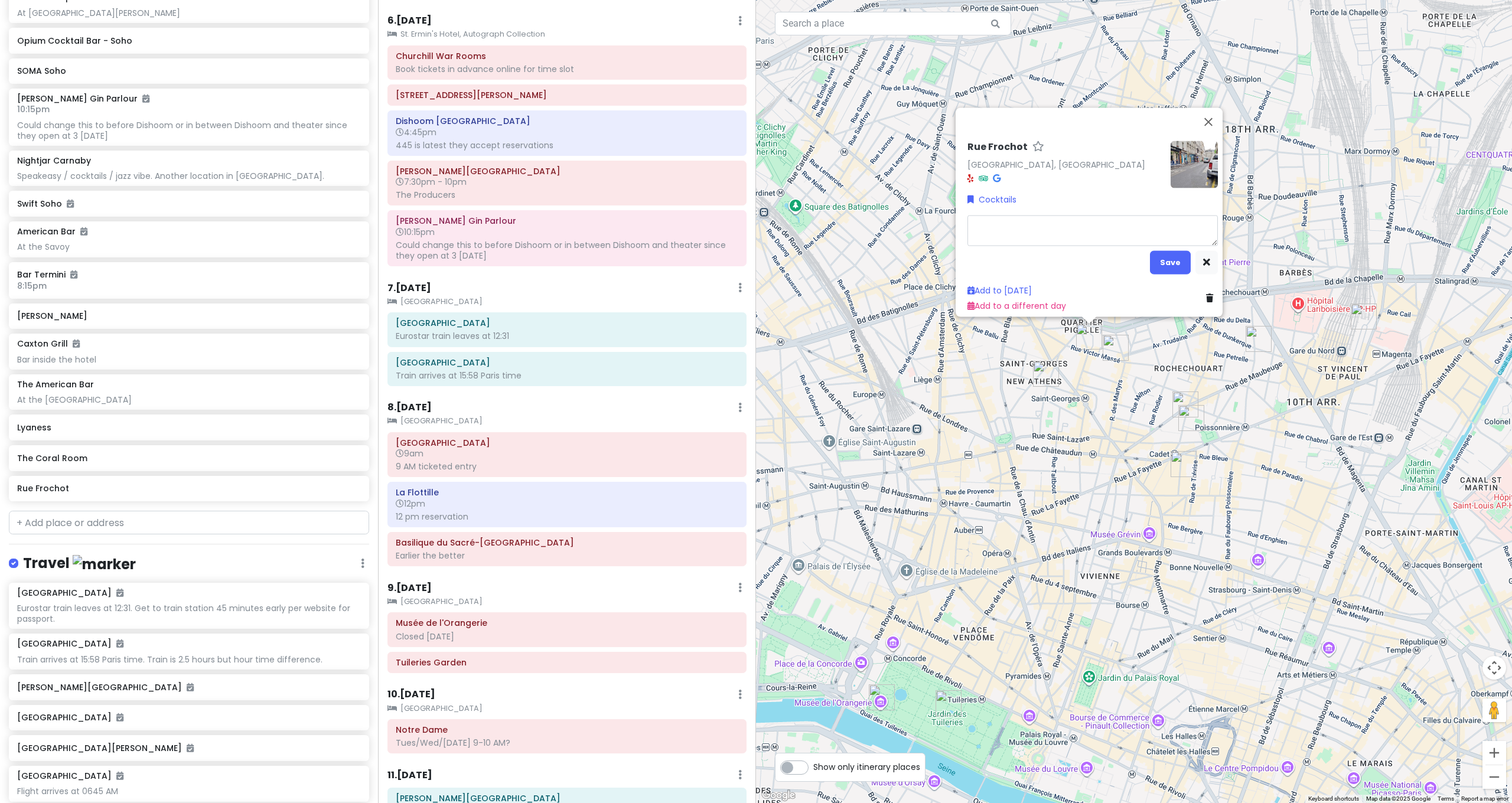
type textarea "x"
type textarea "L"
type textarea "x"
type textarea "Lu"
type textarea "x"
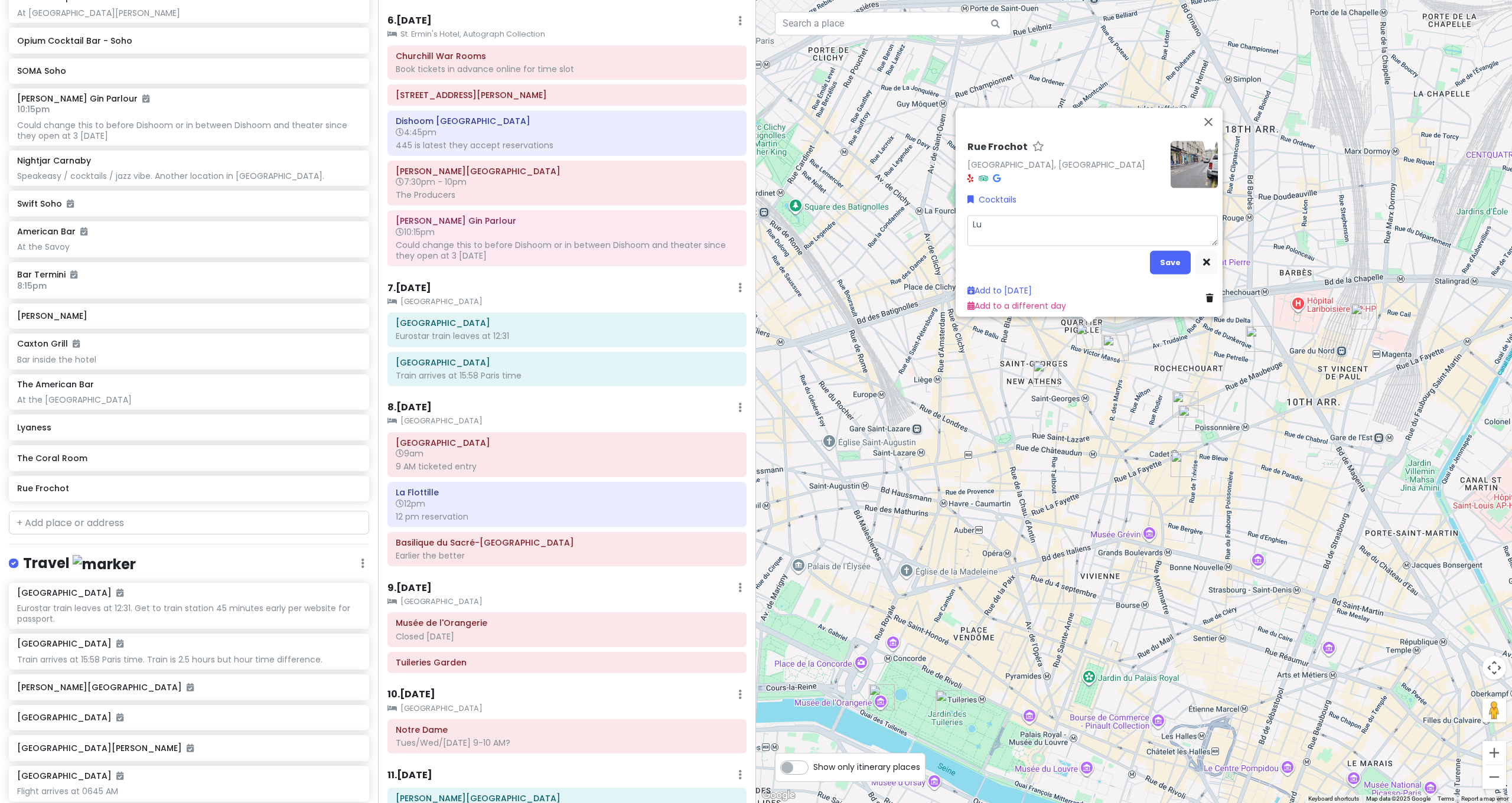
type textarea "Lul"
type textarea "x"
type textarea "Lulu"
type textarea "x"
type textarea "Lulu"
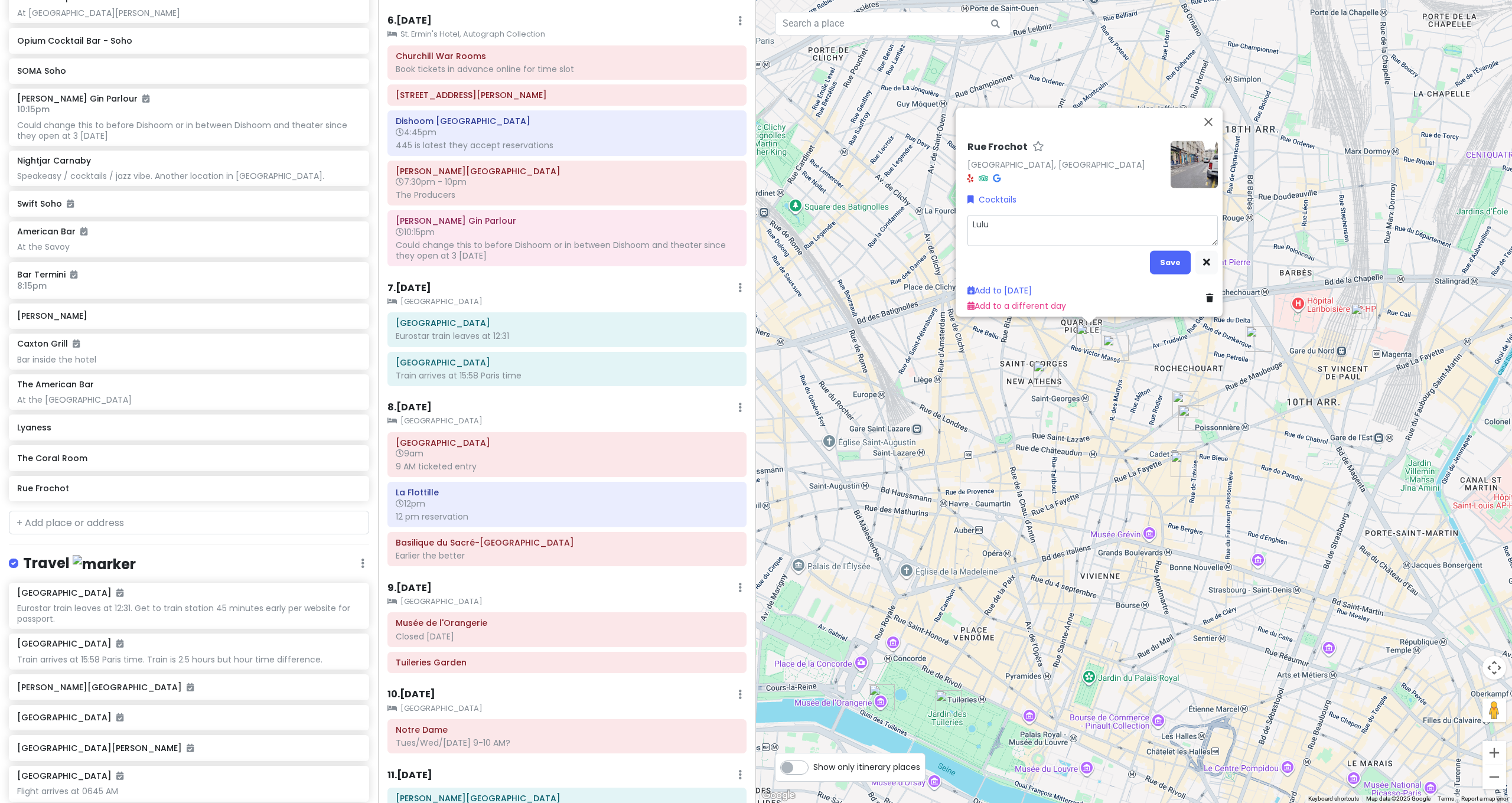
type textarea "x"
type textarea "Lulu W"
type textarea "x"
type textarea "Lulu Wh"
type textarea "x"
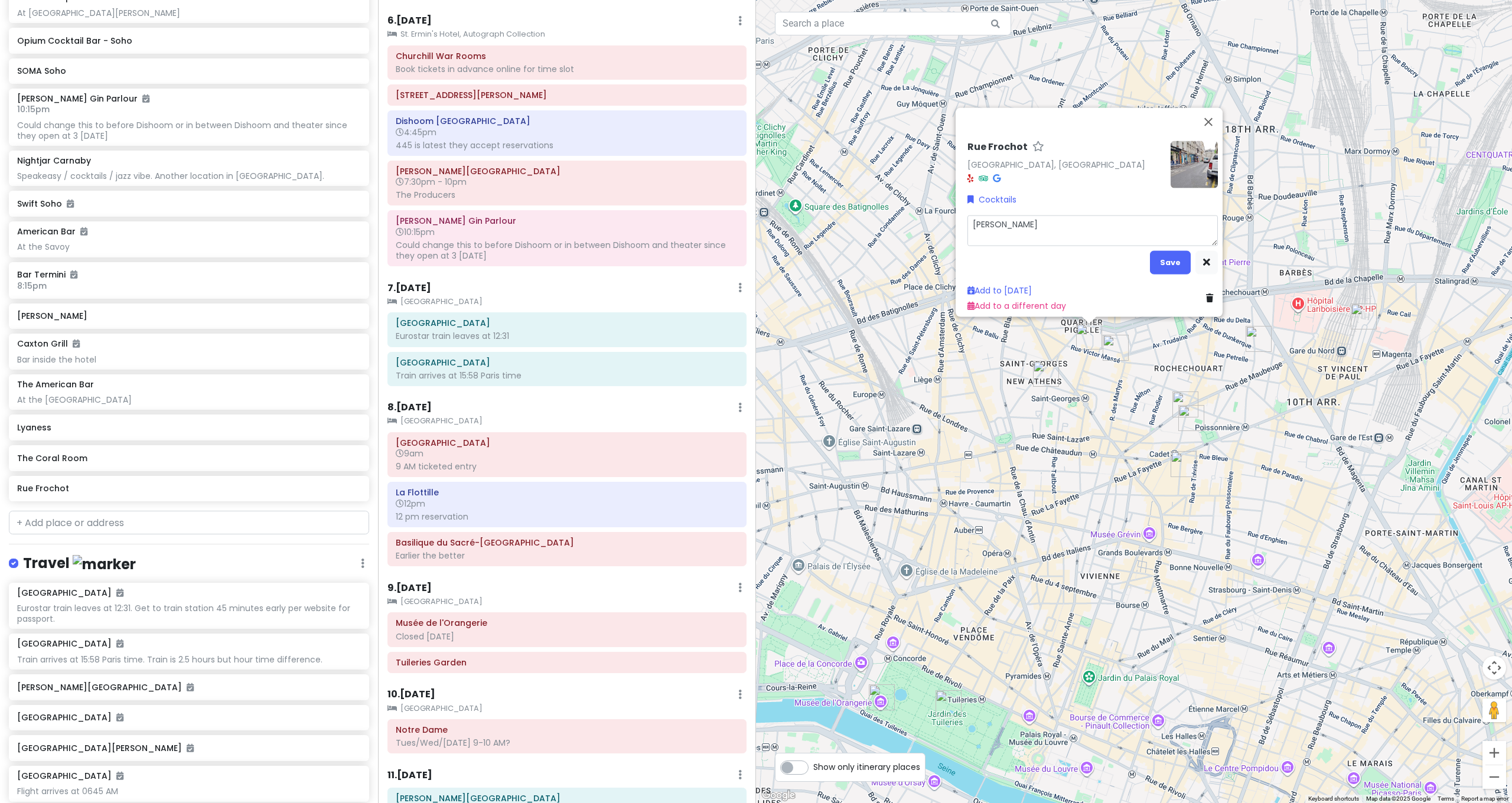
type textarea "Lulu Whi"
type textarea "x"
type textarea "Lulu Whit"
type textarea "x"
type textarea "Lulu White"
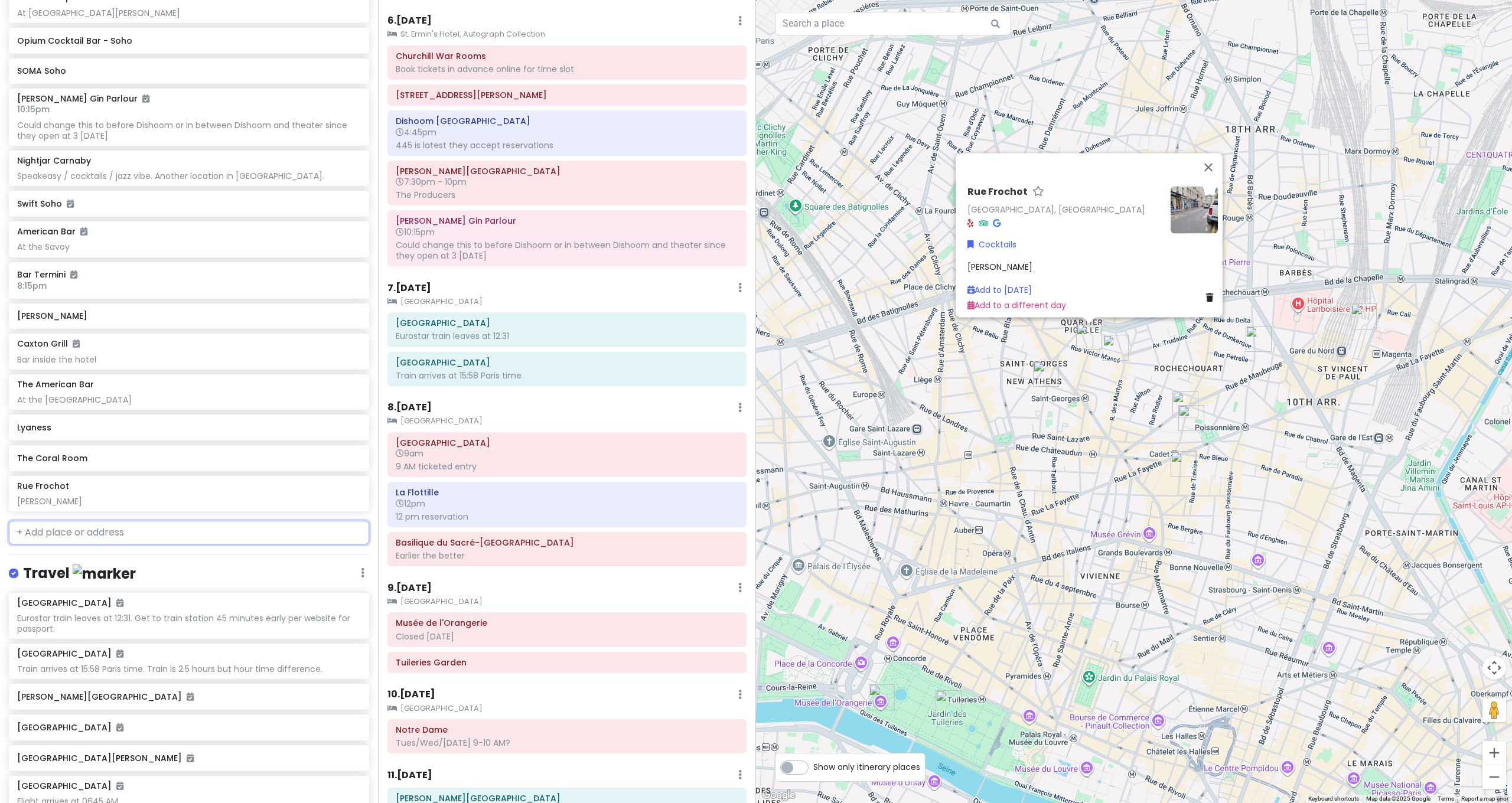
click at [131, 521] on input "text" at bounding box center [189, 532] width 361 height 24
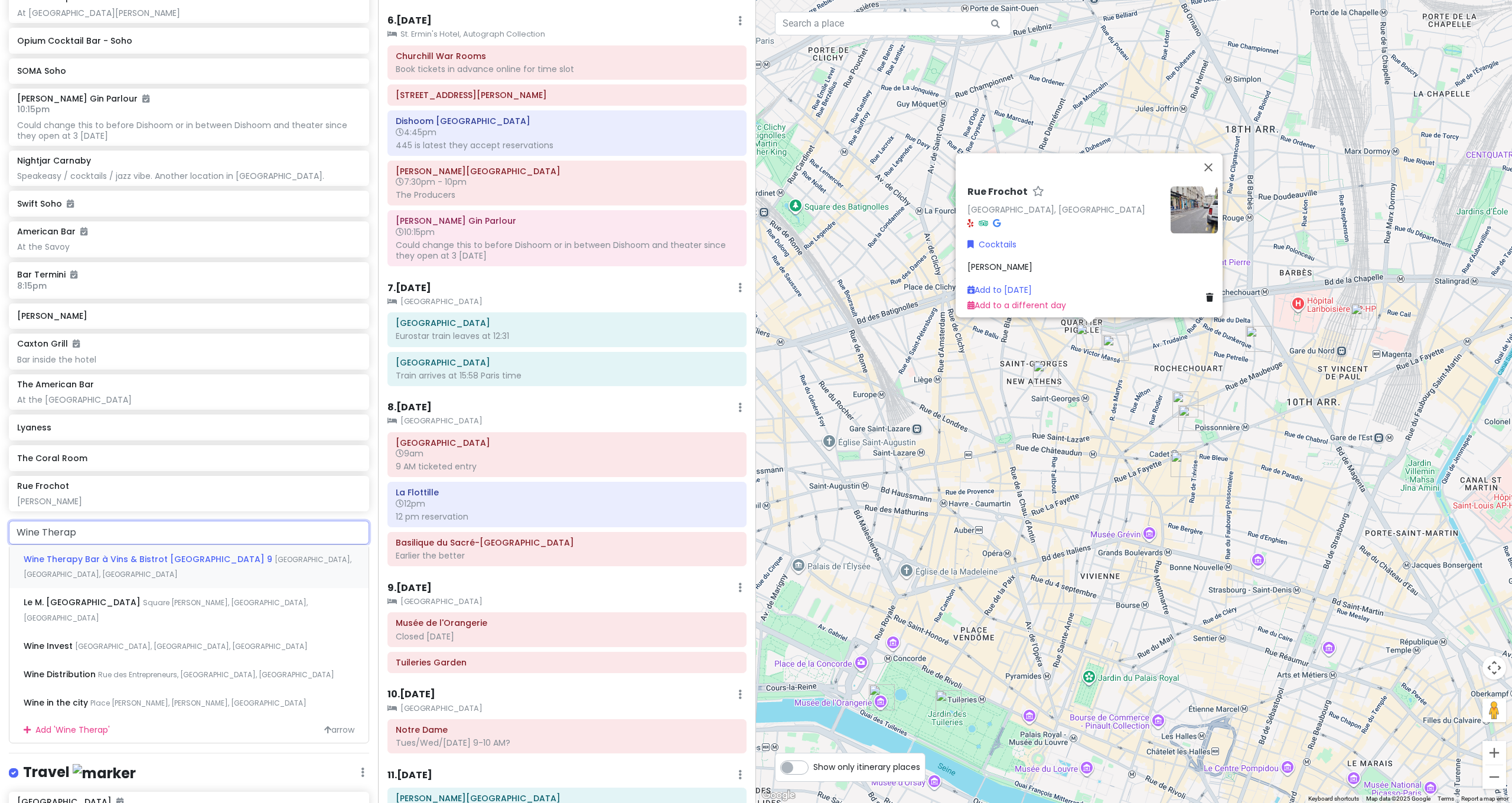
type input "Wine Therapy"
click at [145, 553] on span "Wine Therapy Bar à Vins & Bistrot Paris 9" at bounding box center [149, 559] width 251 height 12
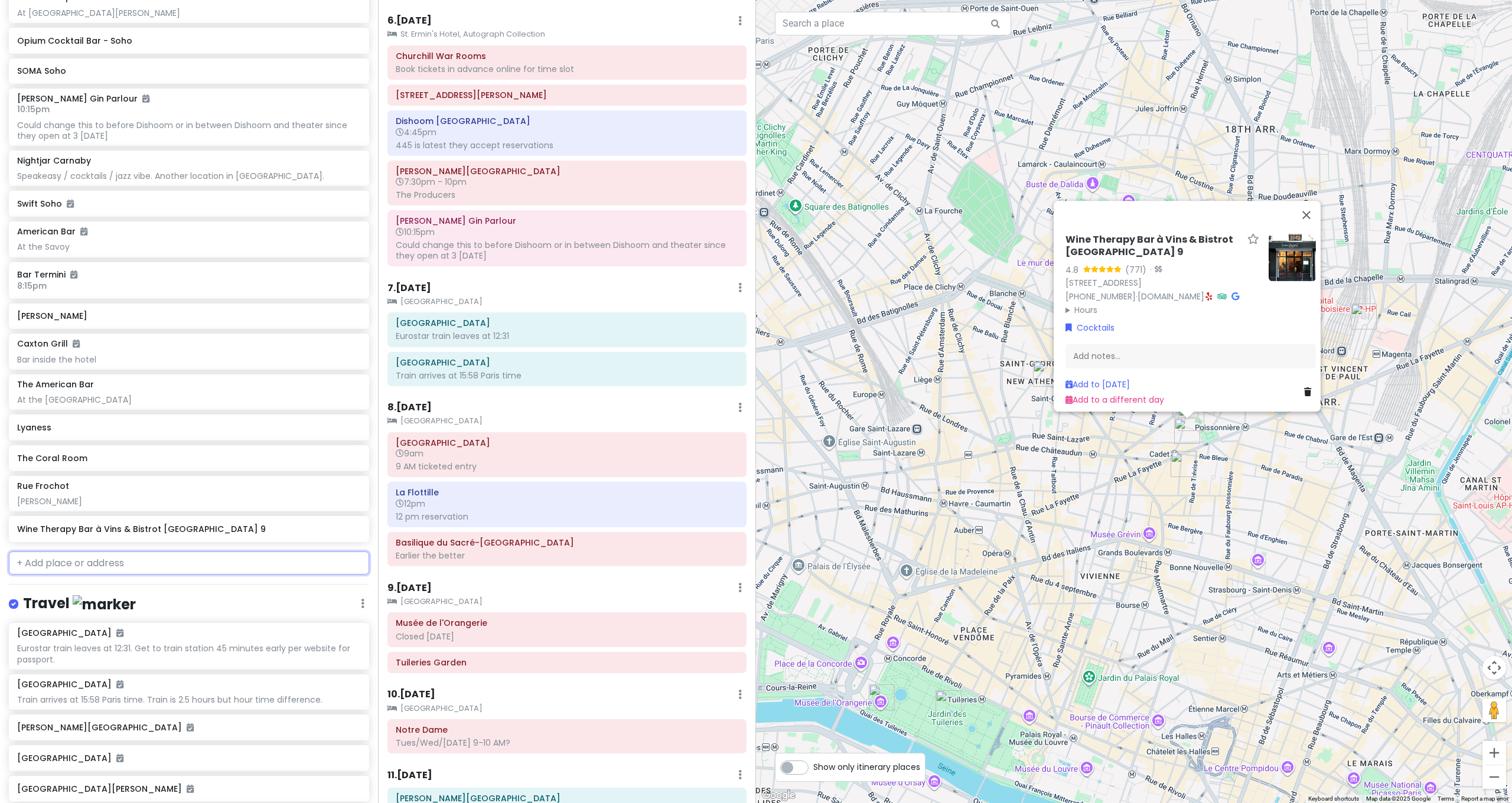
click at [121, 551] on input "text" at bounding box center [189, 563] width 361 height 24
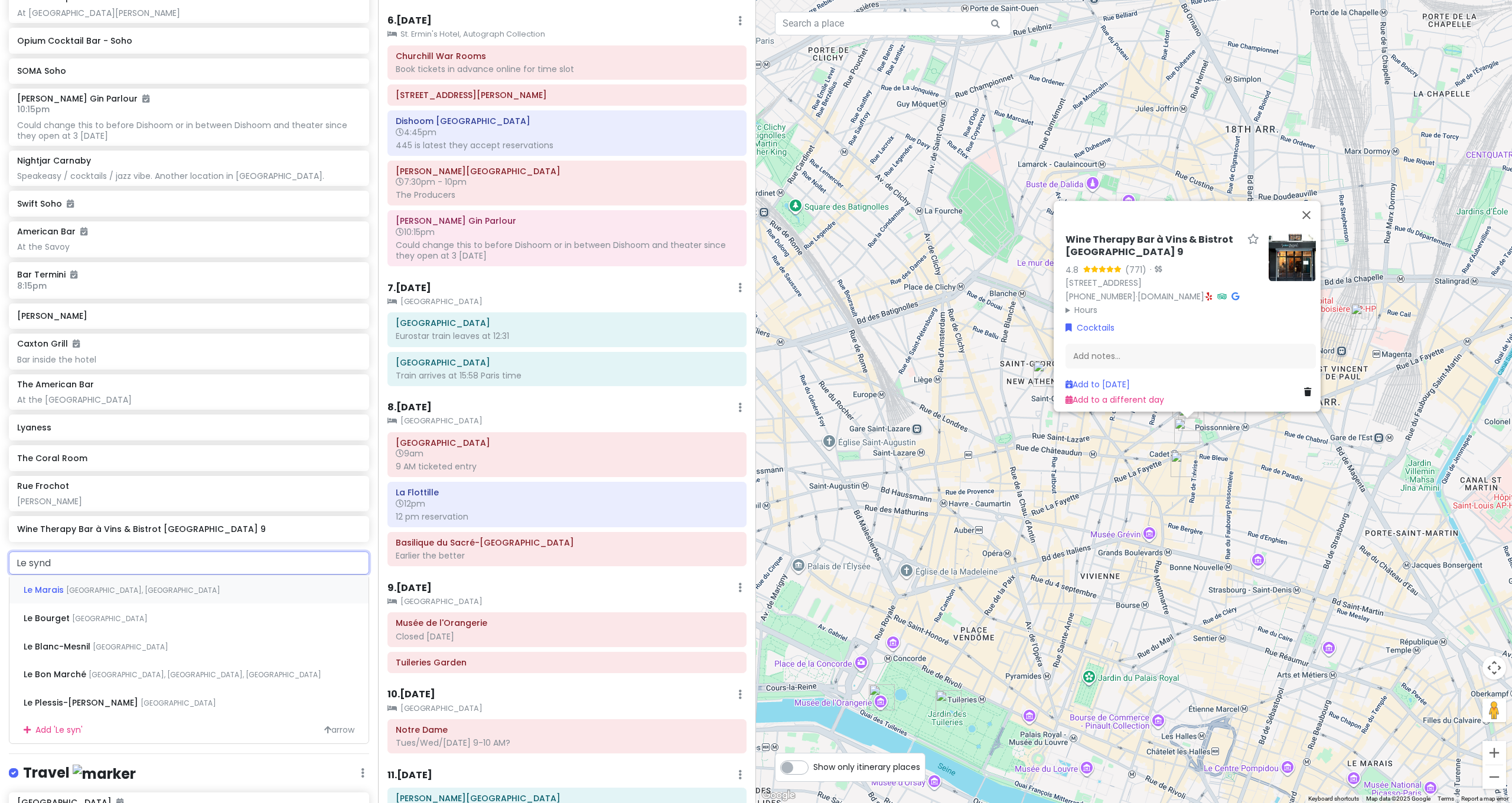
type input "Le syndi"
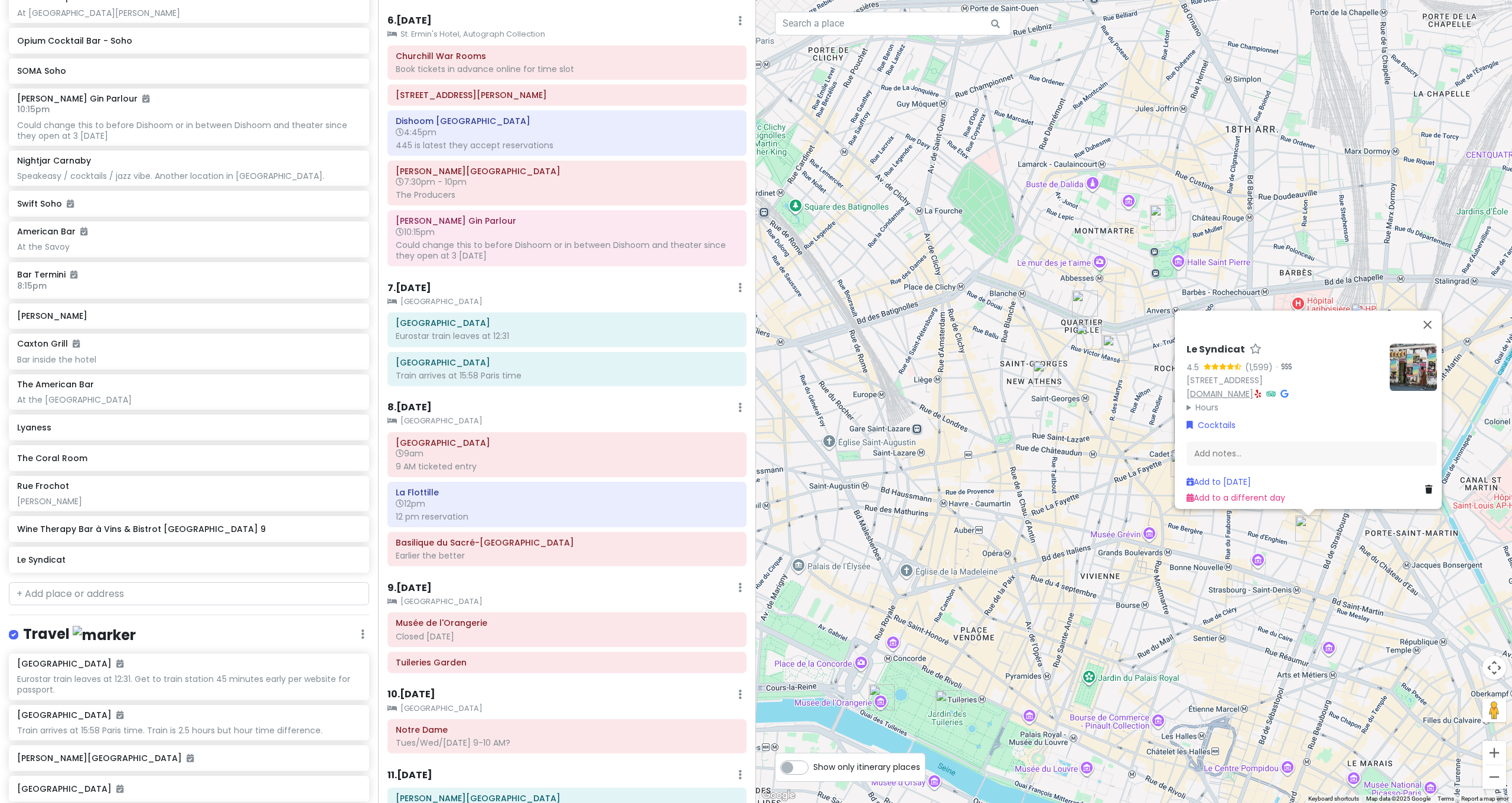
click at [1228, 390] on link "domainesyndicat.com" at bounding box center [1220, 394] width 67 height 12
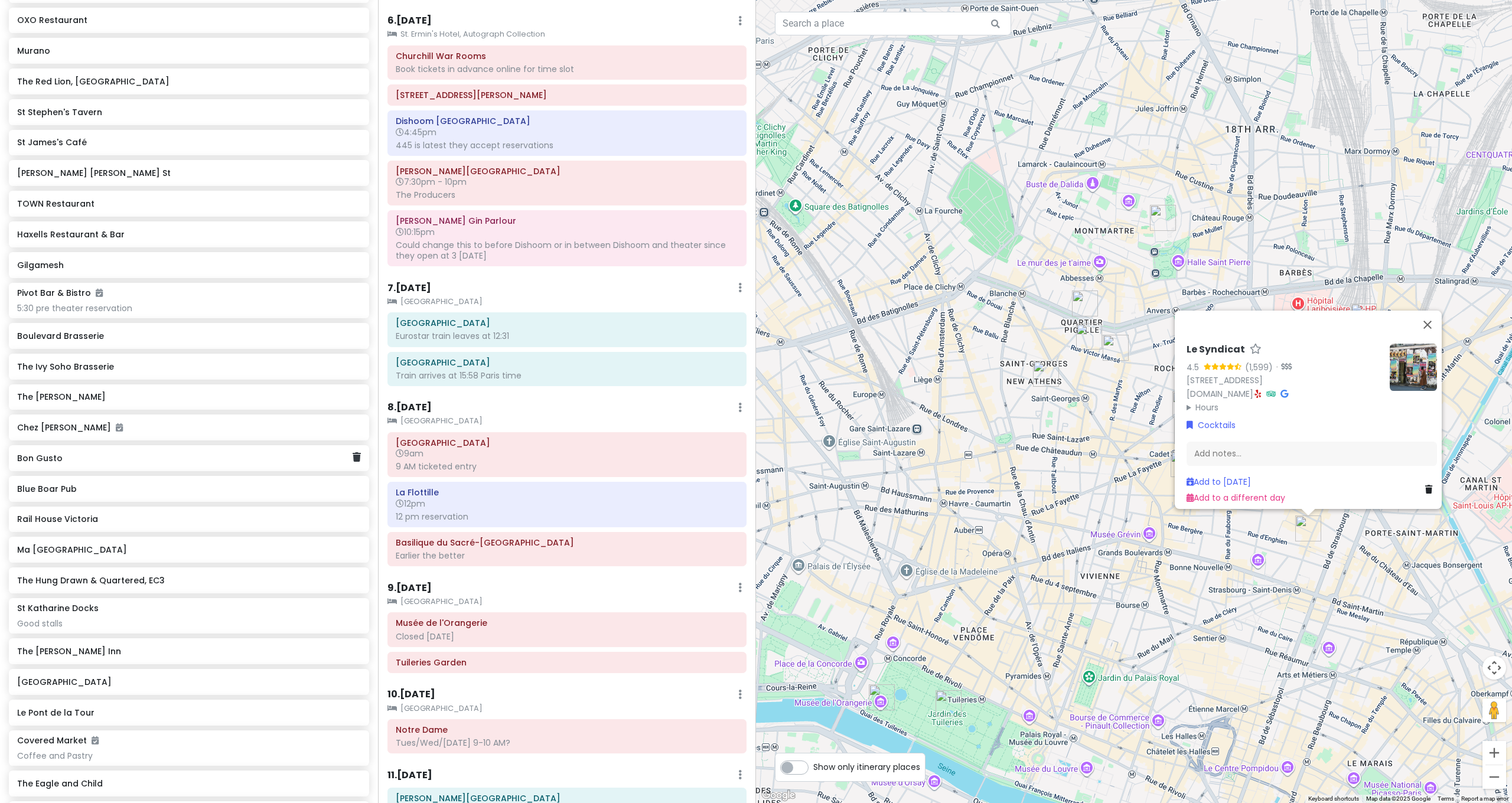
scroll to position [2872, 0]
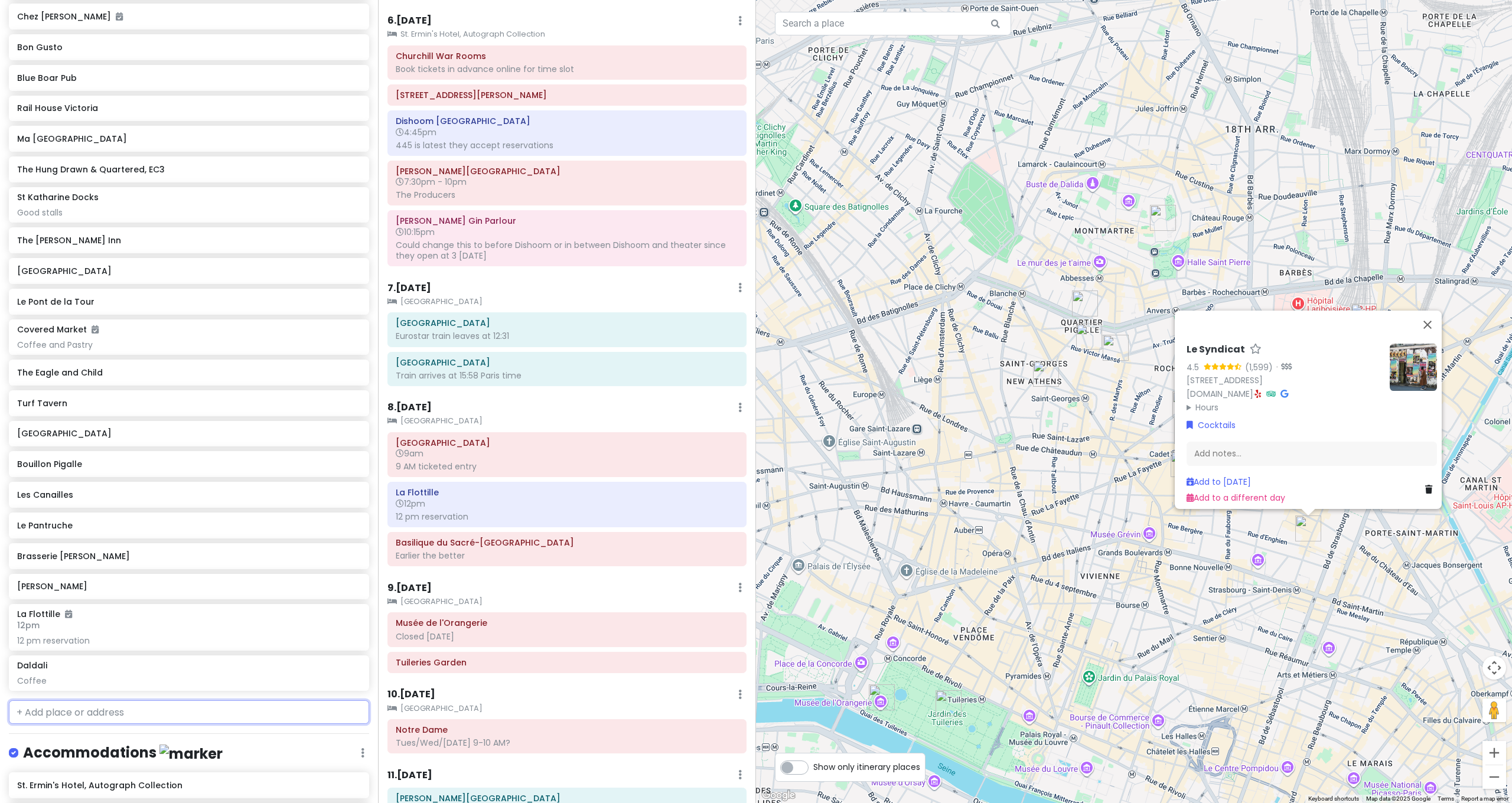
click at [93, 701] on input "text" at bounding box center [189, 712] width 361 height 24
type input "Ten Belles"
click at [209, 725] on div "Ten Belles Bread | Coffee Shop | Pain au levain & torréfaction artisanale Rue B…" at bounding box center [189, 747] width 359 height 44
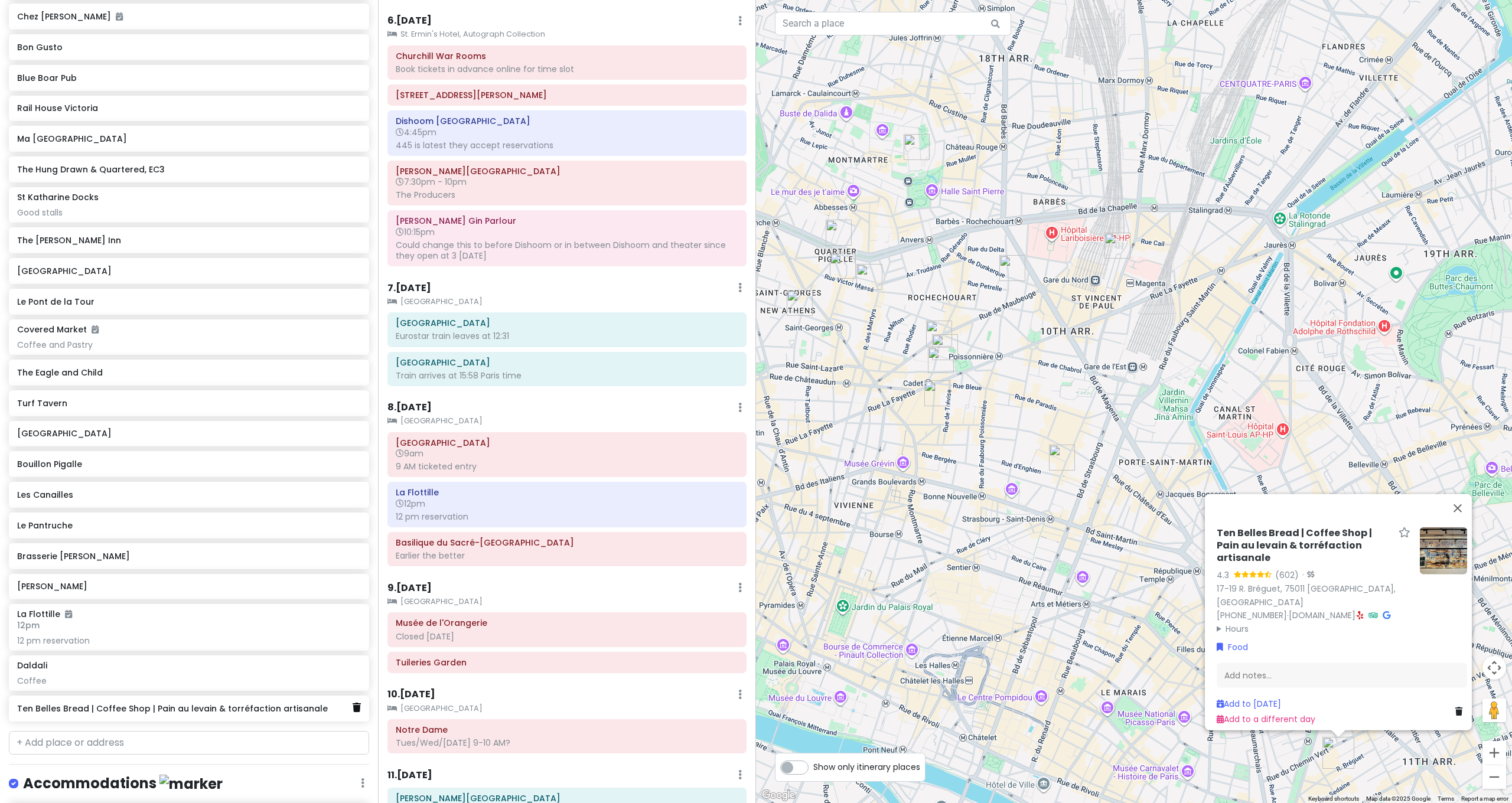
click at [353, 701] on link at bounding box center [357, 708] width 8 height 15
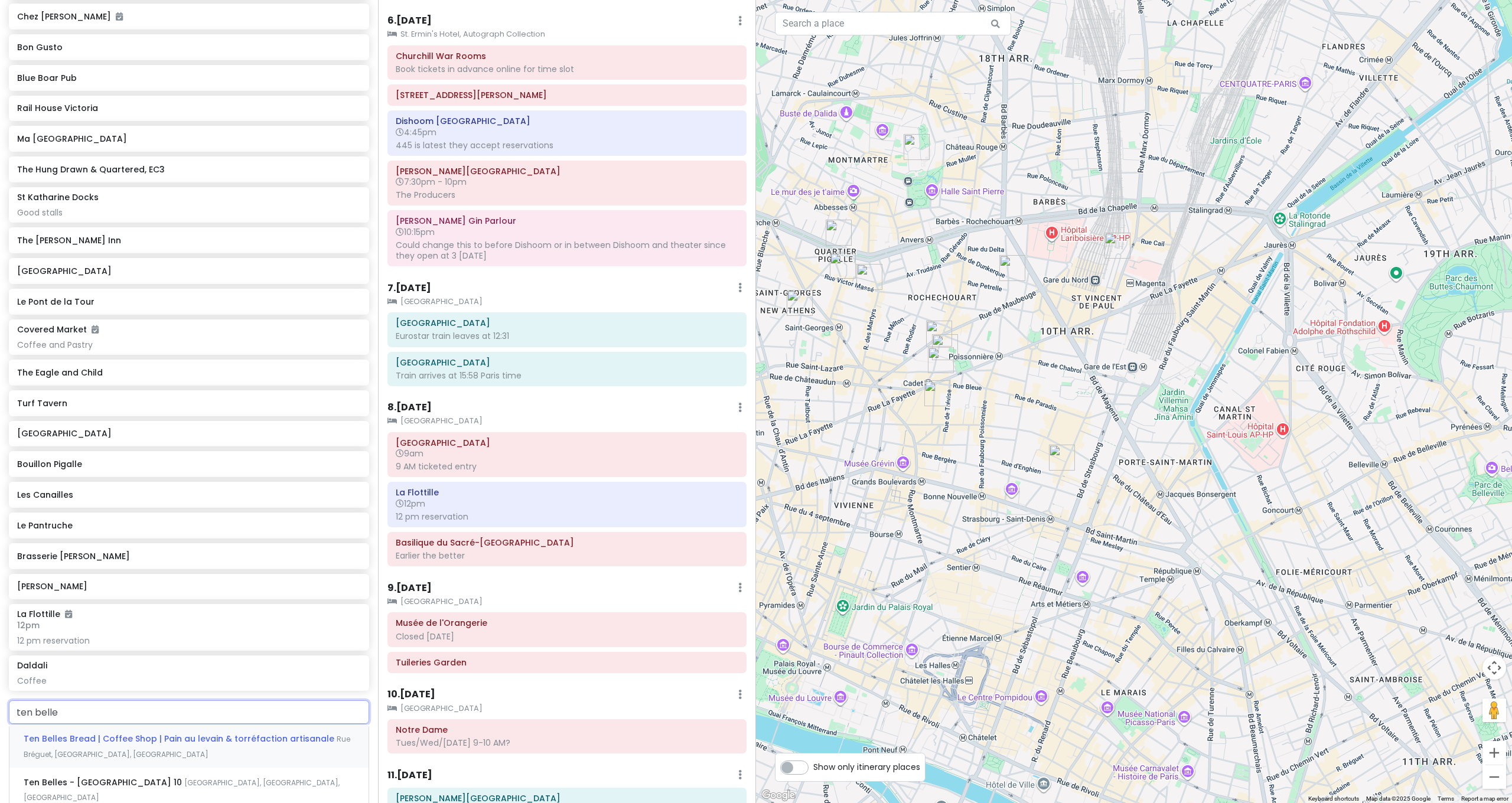
type input "ten belles"
click at [95, 768] on div "Ten Belles - Paris 10 Rue de la Grange aux Belles, Paris, France" at bounding box center [189, 790] width 359 height 44
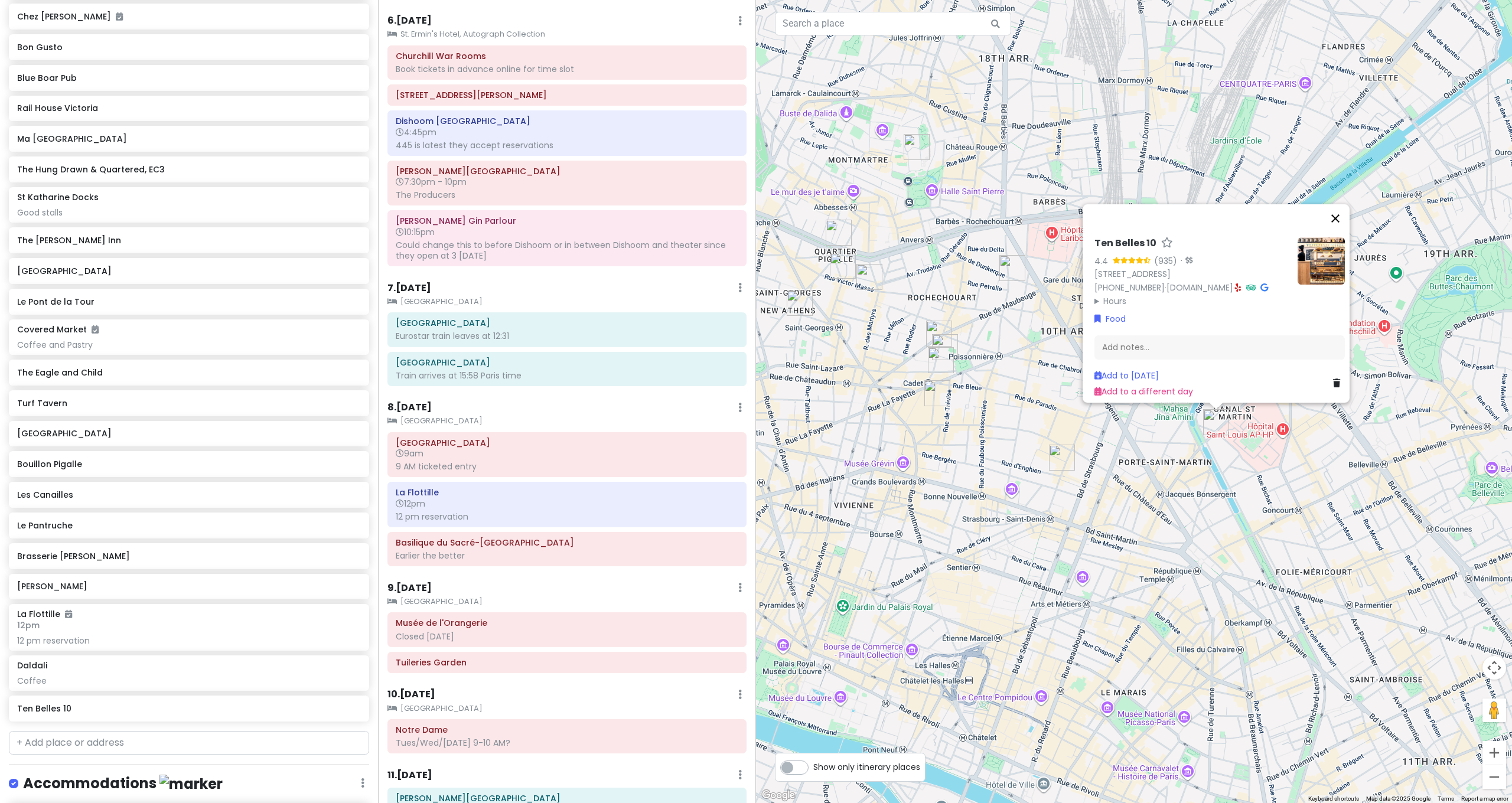
click at [1346, 204] on button "Close" at bounding box center [1335, 218] width 28 height 28
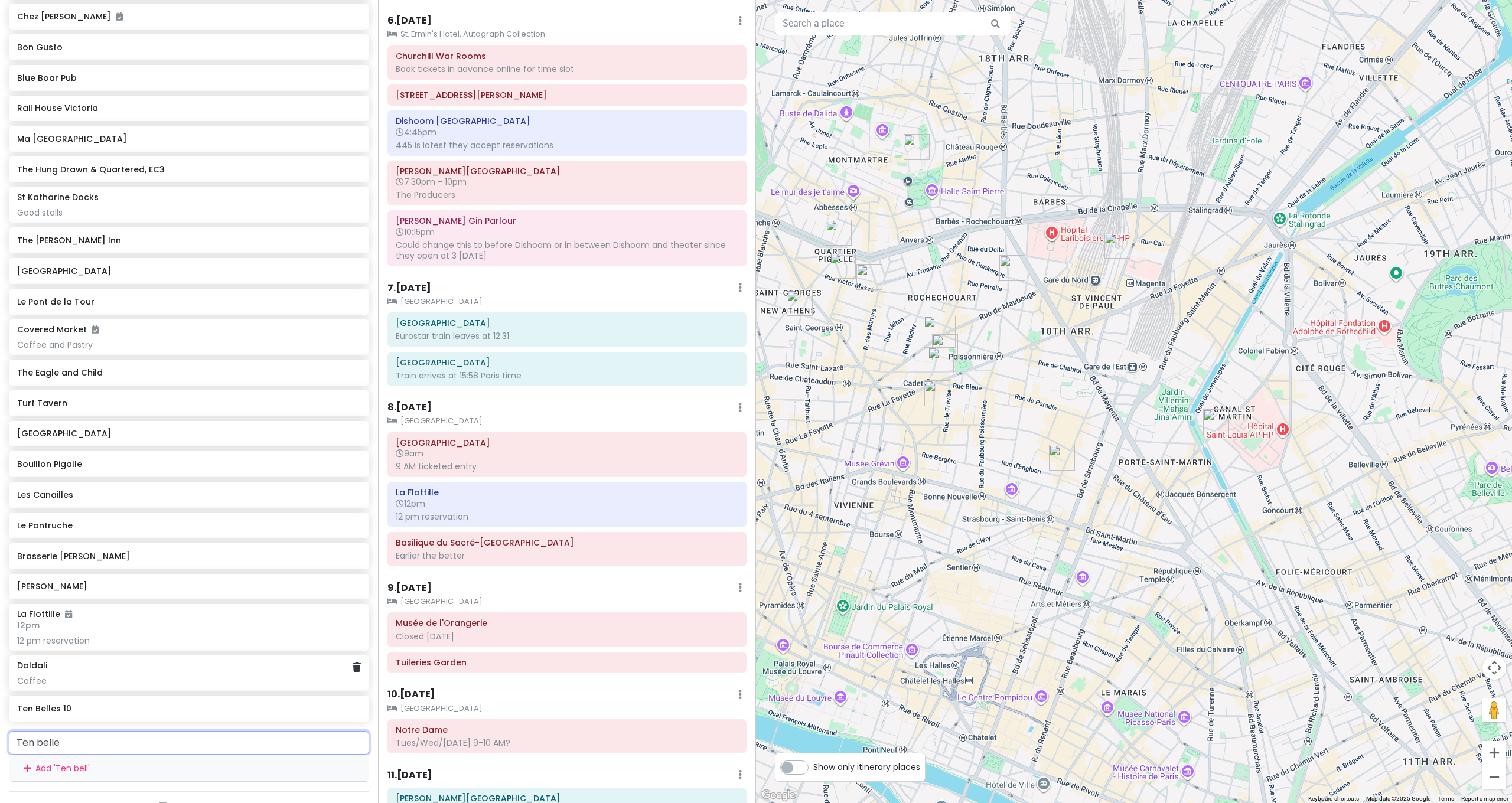
type input "Ten belles"
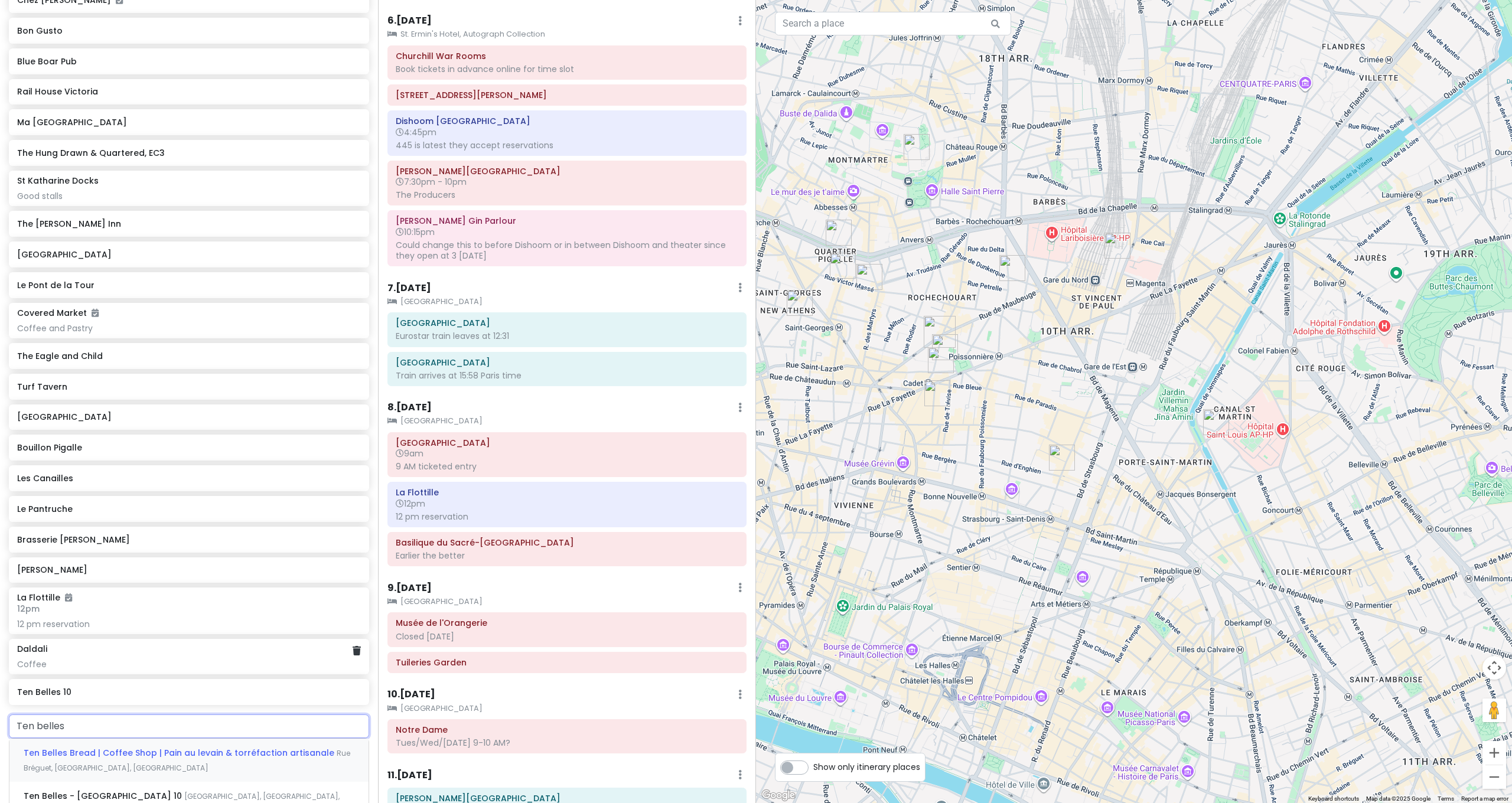
scroll to position [2993, 0]
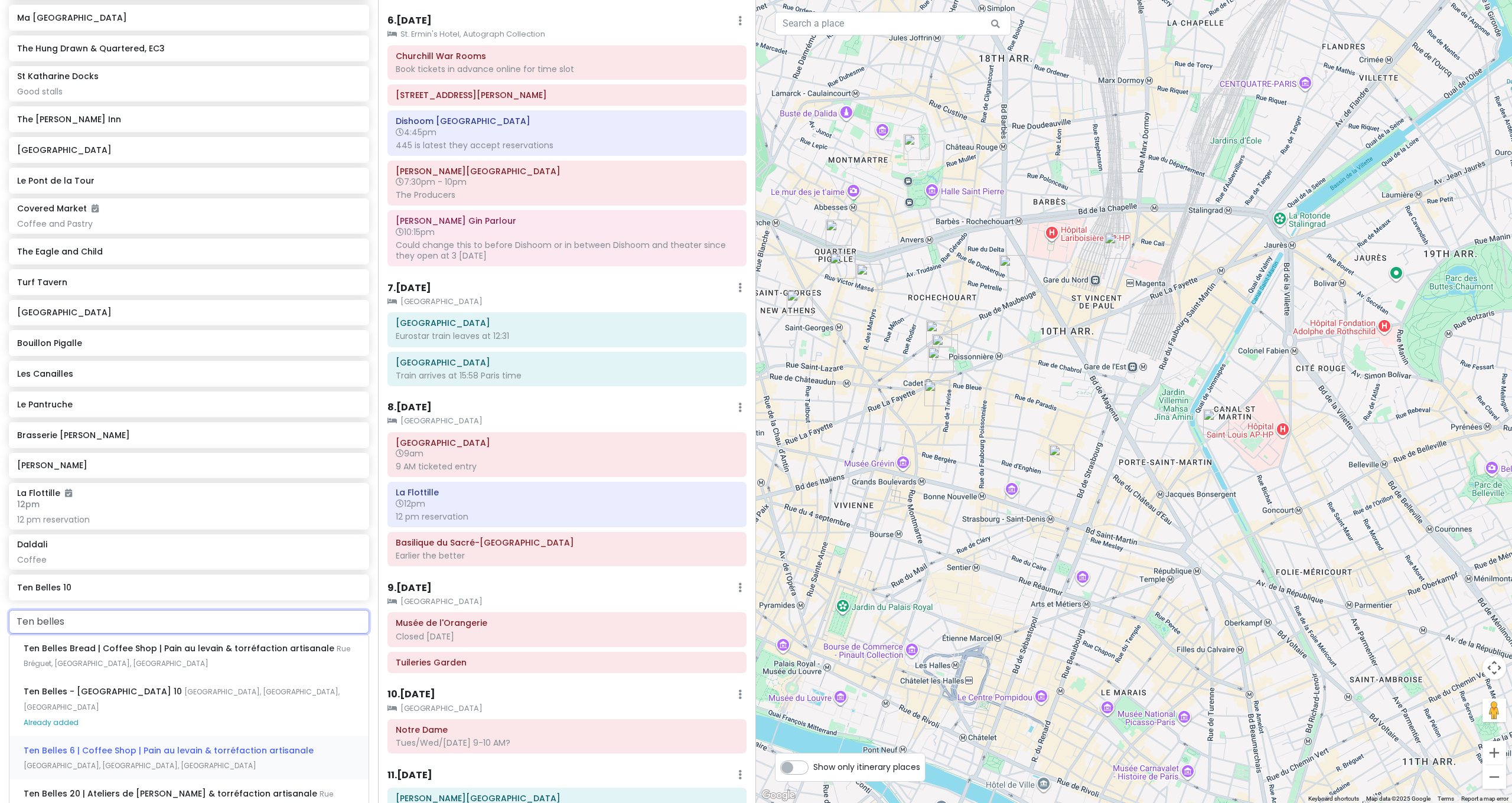
click at [157, 745] on span "Ten Belles 6 | Coffee Shop | Pain au levain & torréfaction artisanale" at bounding box center [168, 750] width 290 height 12
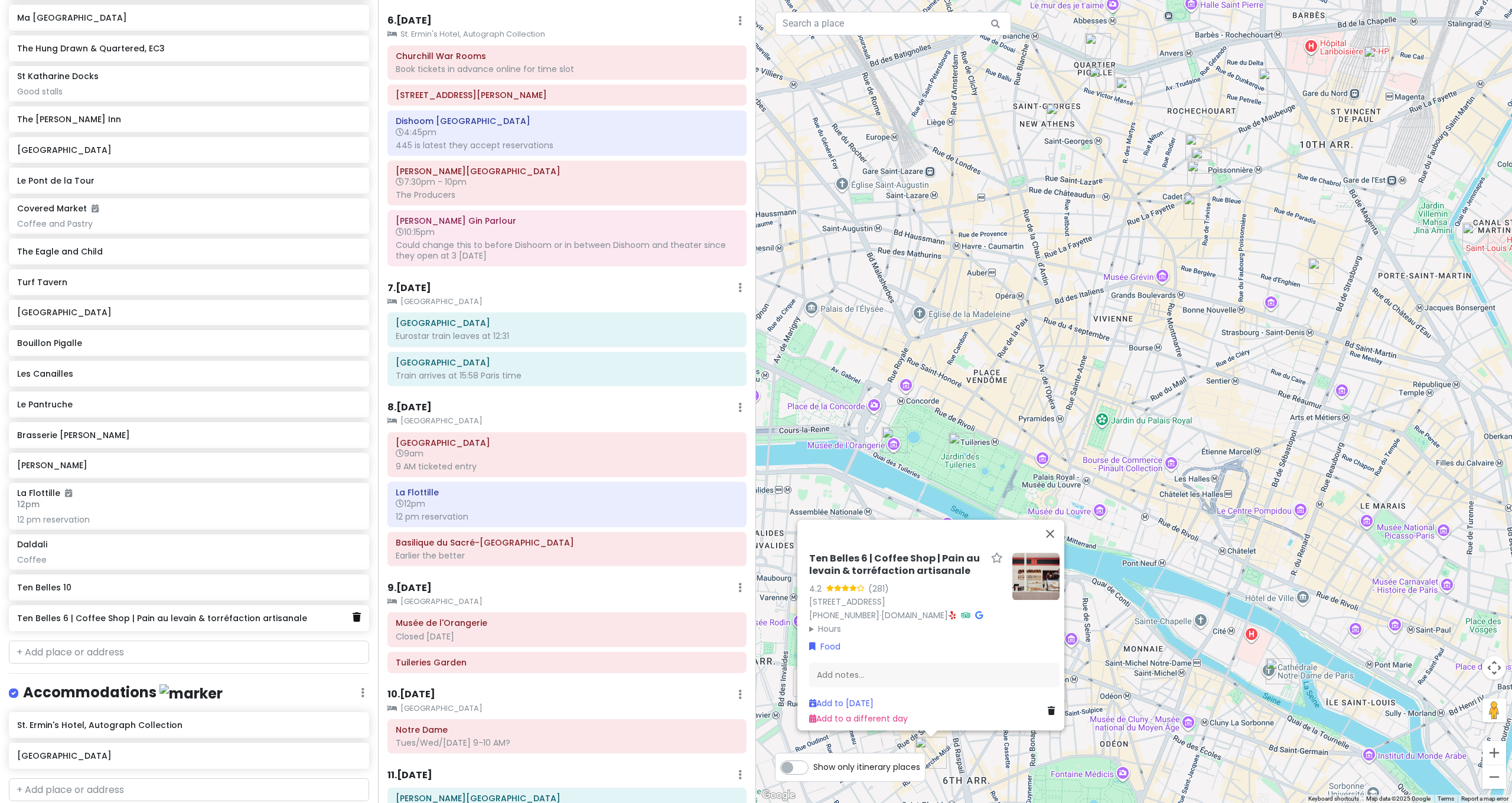
click at [353, 612] on icon at bounding box center [357, 617] width 8 height 10
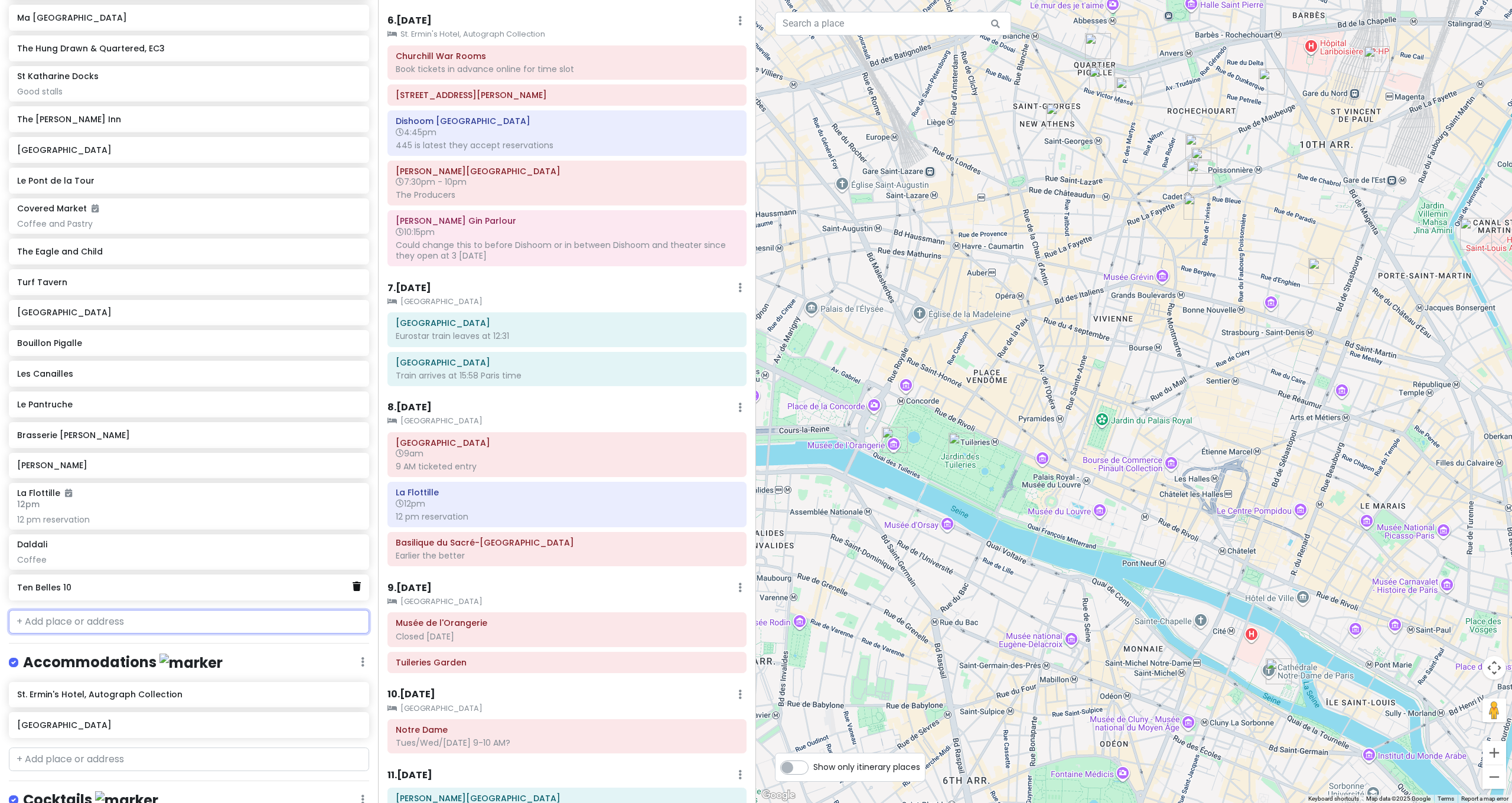
click at [353, 580] on link at bounding box center [357, 587] width 8 height 15
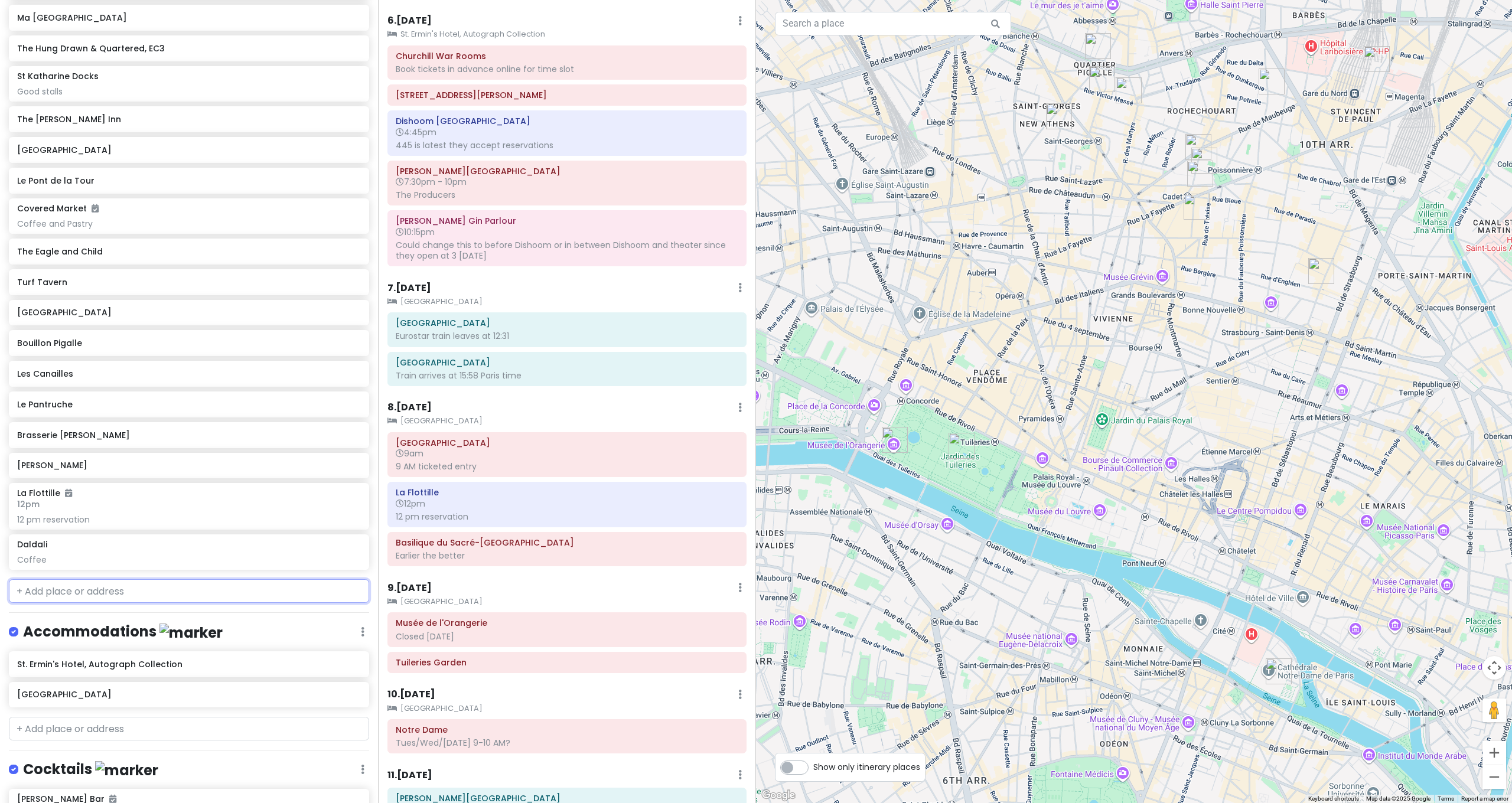
click at [268, 580] on input "text" at bounding box center [189, 591] width 361 height 24
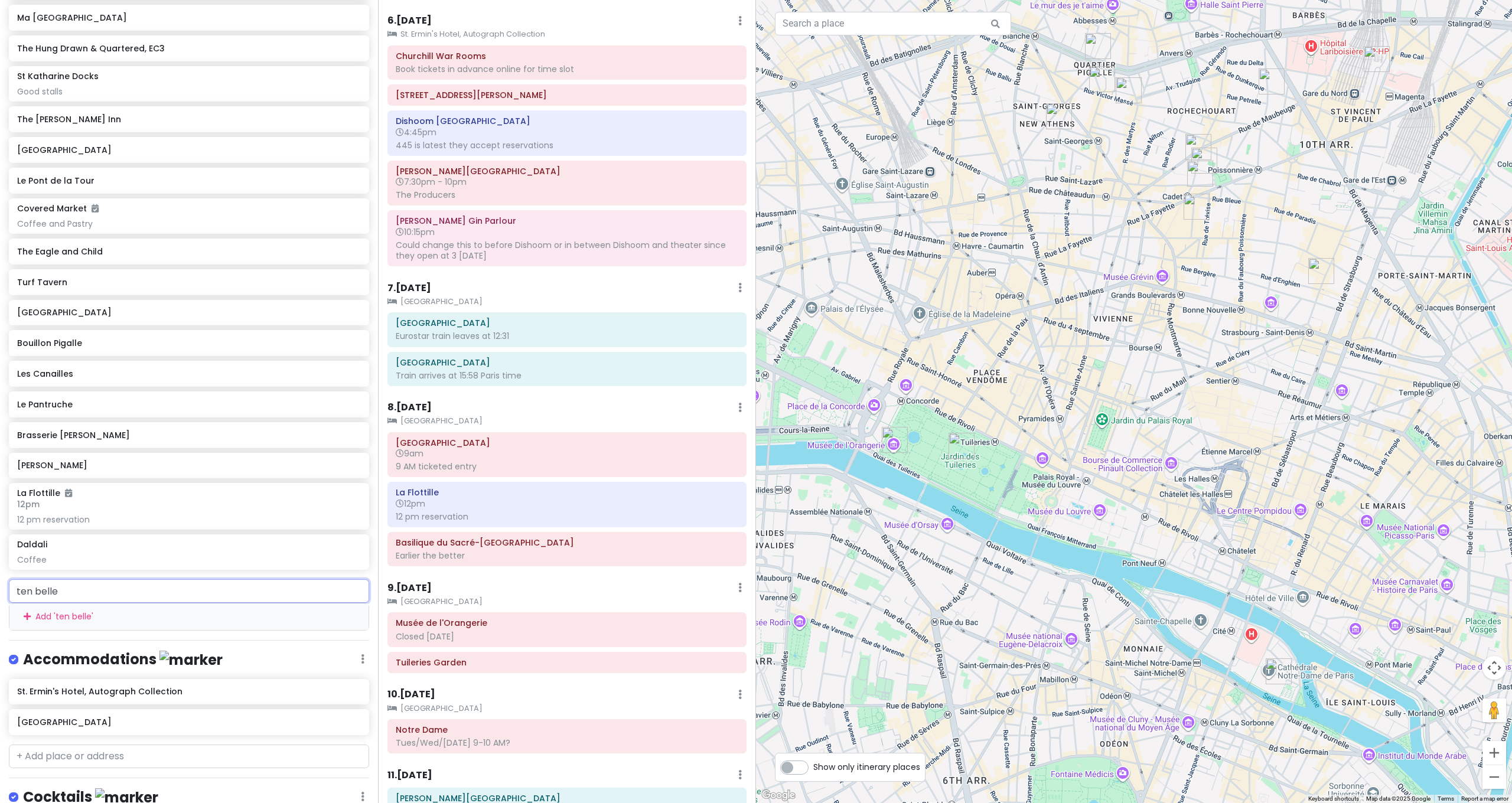
type input "ten belles"
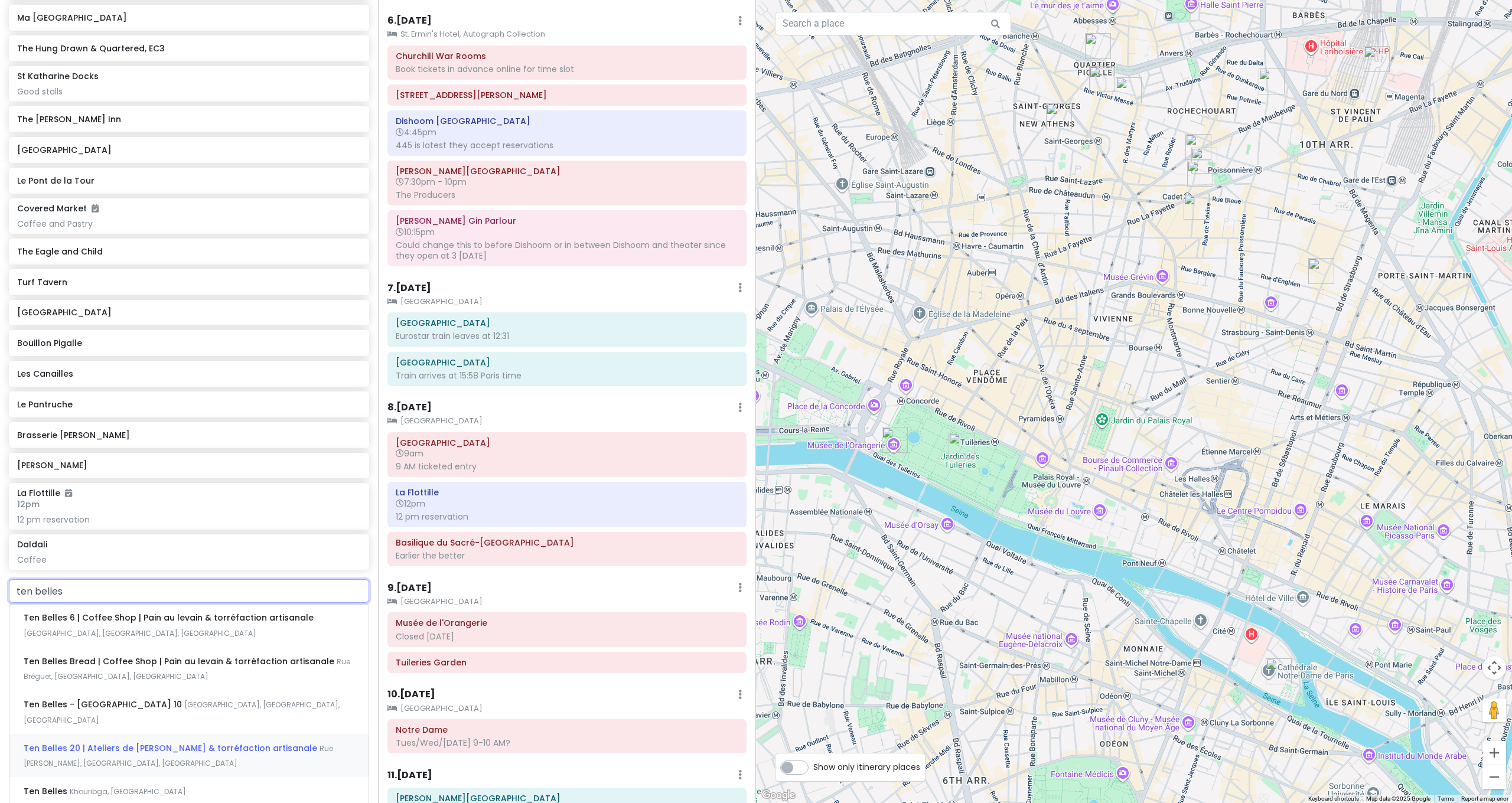
click at [170, 742] on span "Ten Belles 20 | Ateliers de boulangerie & torréfaction artisanale" at bounding box center [172, 748] width 296 height 12
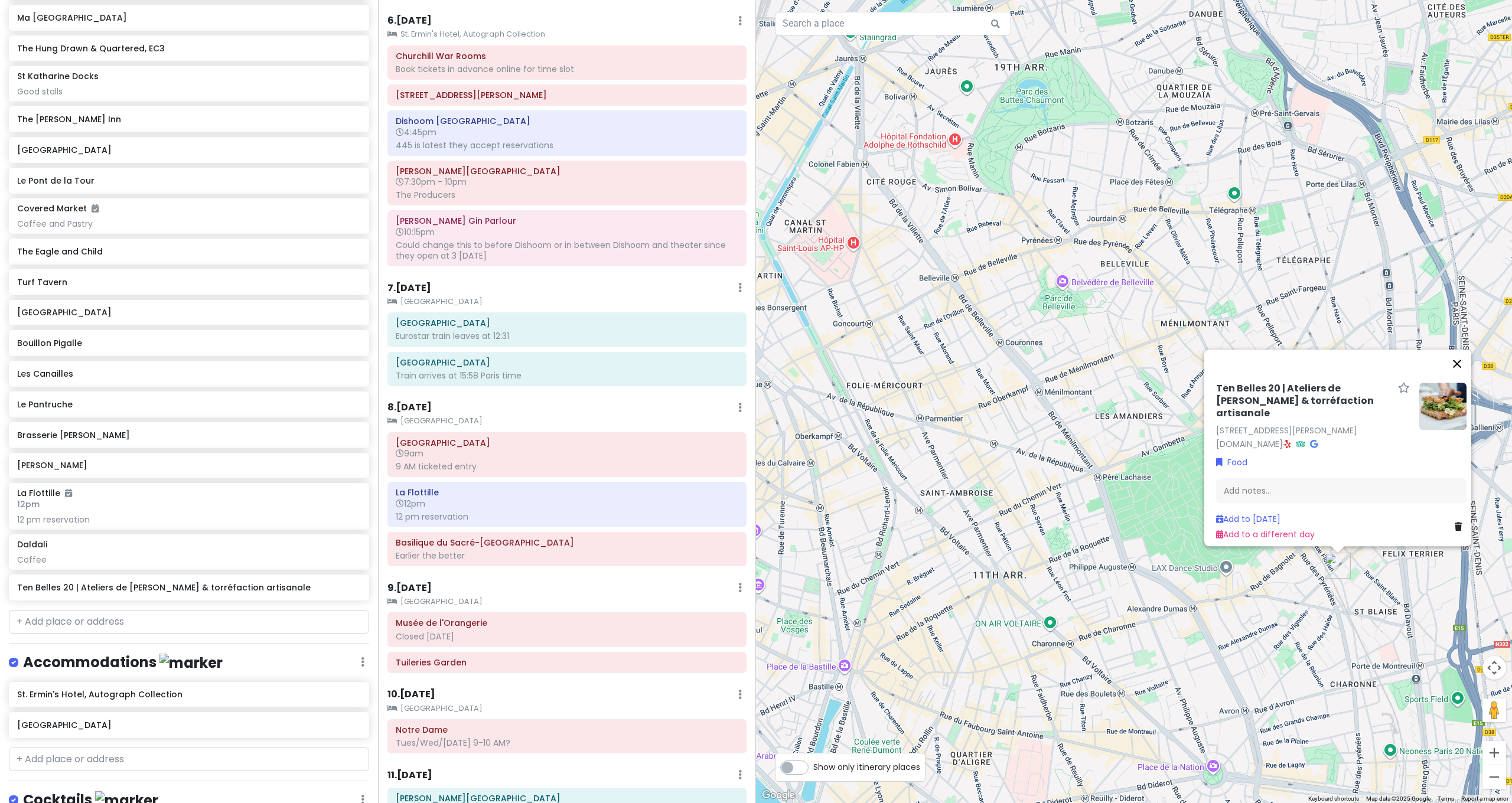
click at [1467, 361] on button "Close" at bounding box center [1457, 364] width 28 height 28
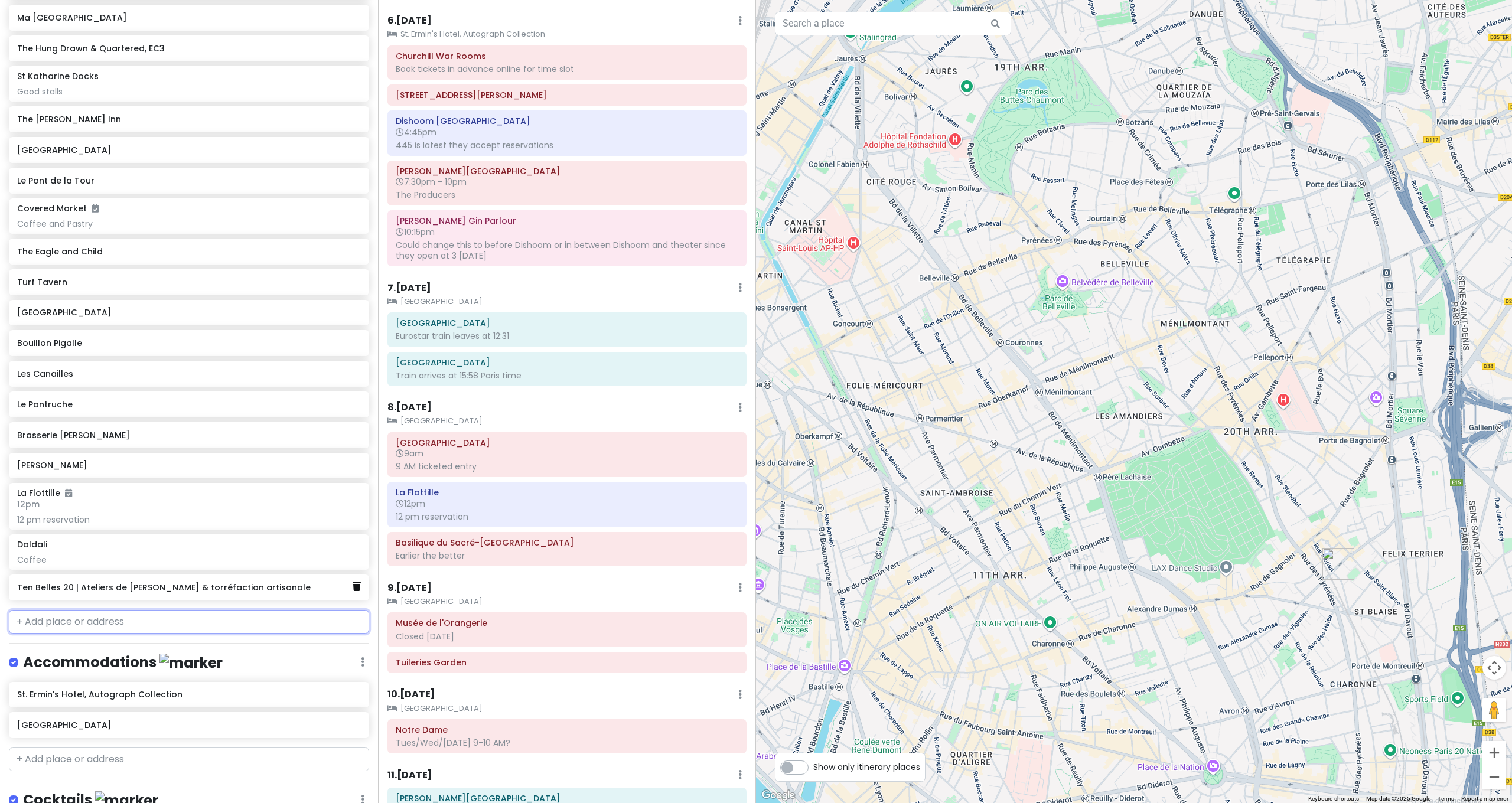
click at [353, 581] on icon at bounding box center [357, 586] width 8 height 10
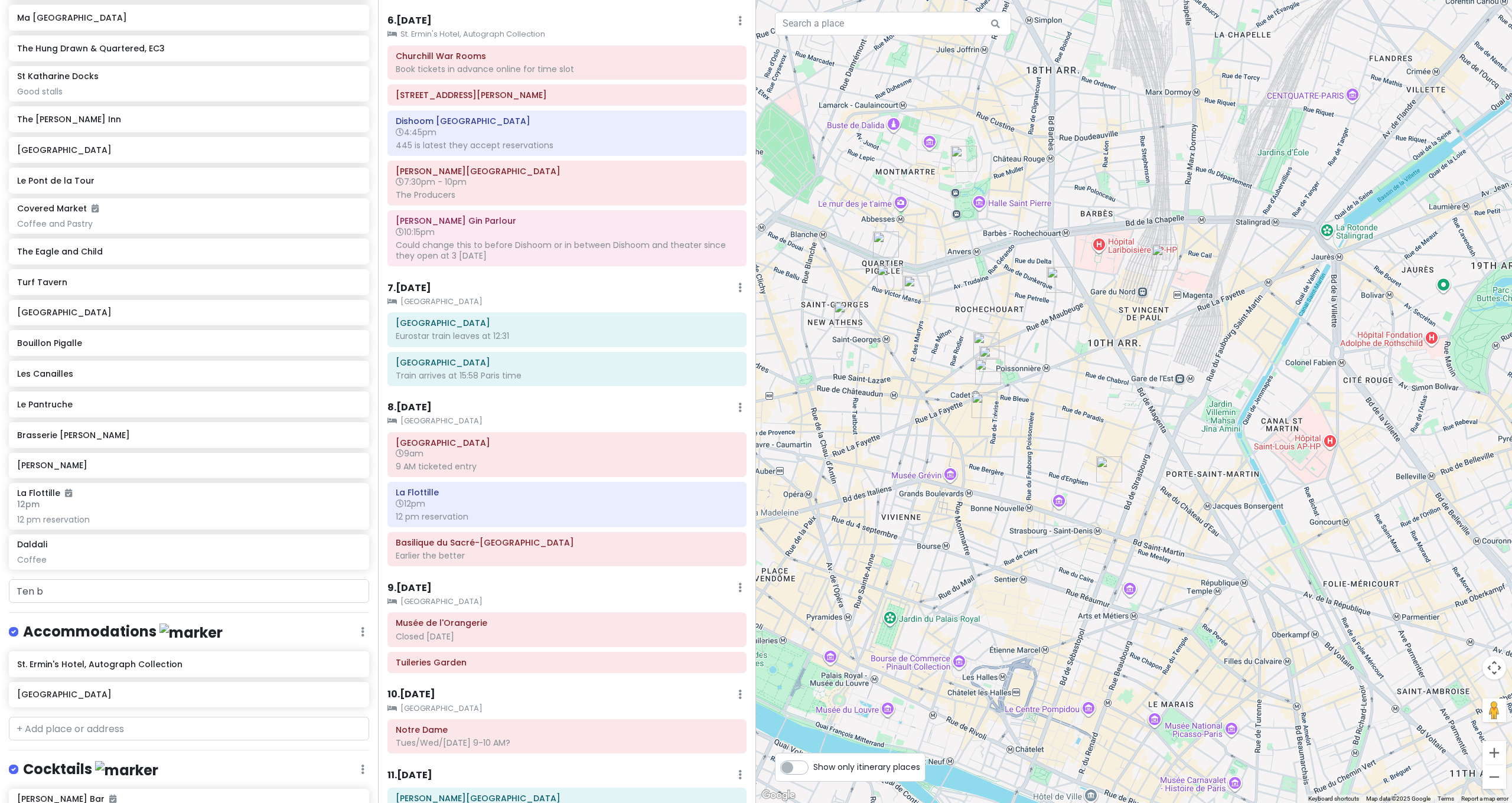
drag, startPoint x: 869, startPoint y: 297, endPoint x: 1349, endPoint y: 498, distance: 520.4
click at [1349, 498] on div at bounding box center [1134, 402] width 756 height 803
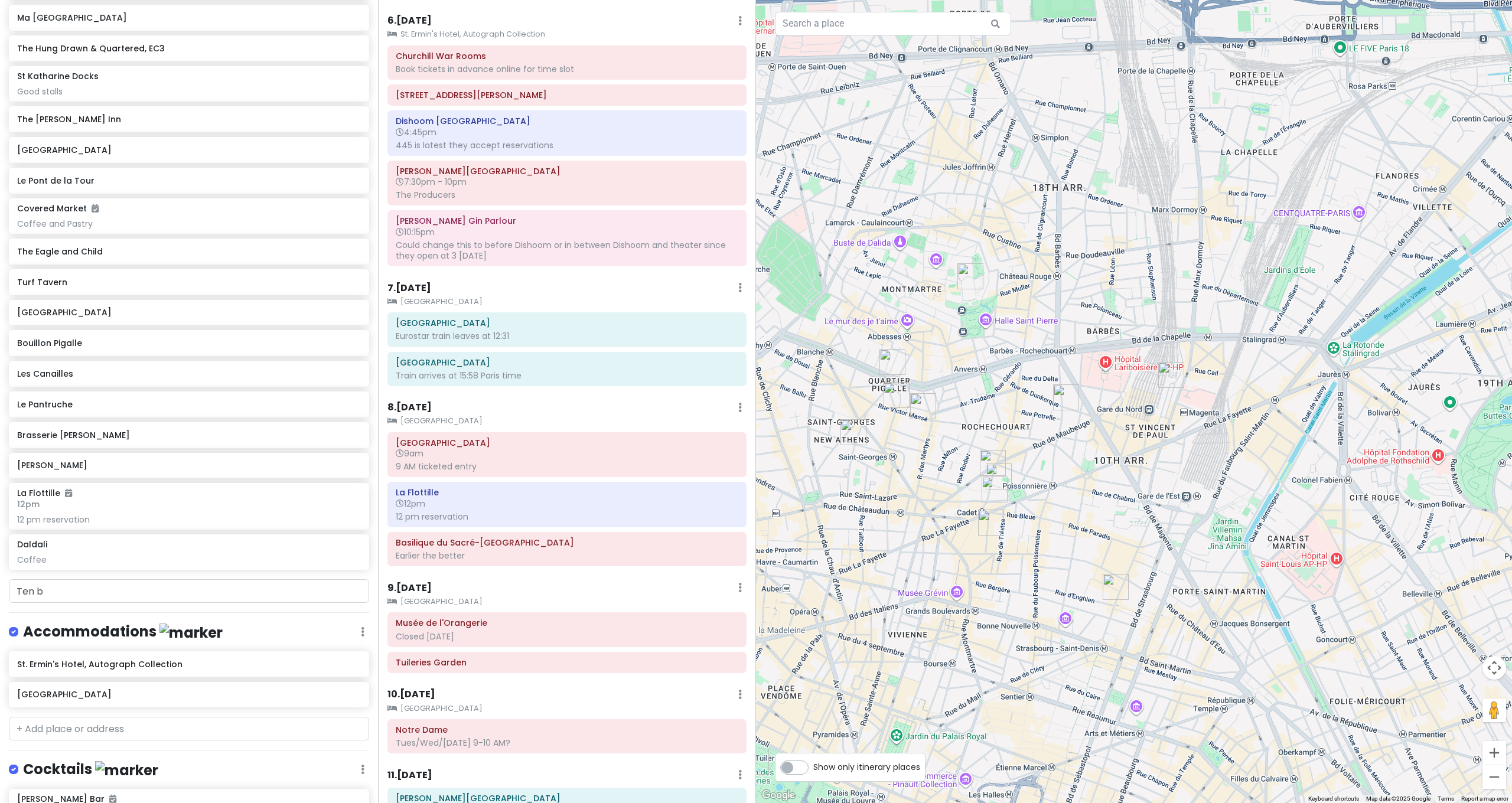
drag, startPoint x: 1011, startPoint y: 343, endPoint x: 1000, endPoint y: 465, distance: 122.5
click at [986, 407] on div at bounding box center [1134, 402] width 756 height 803
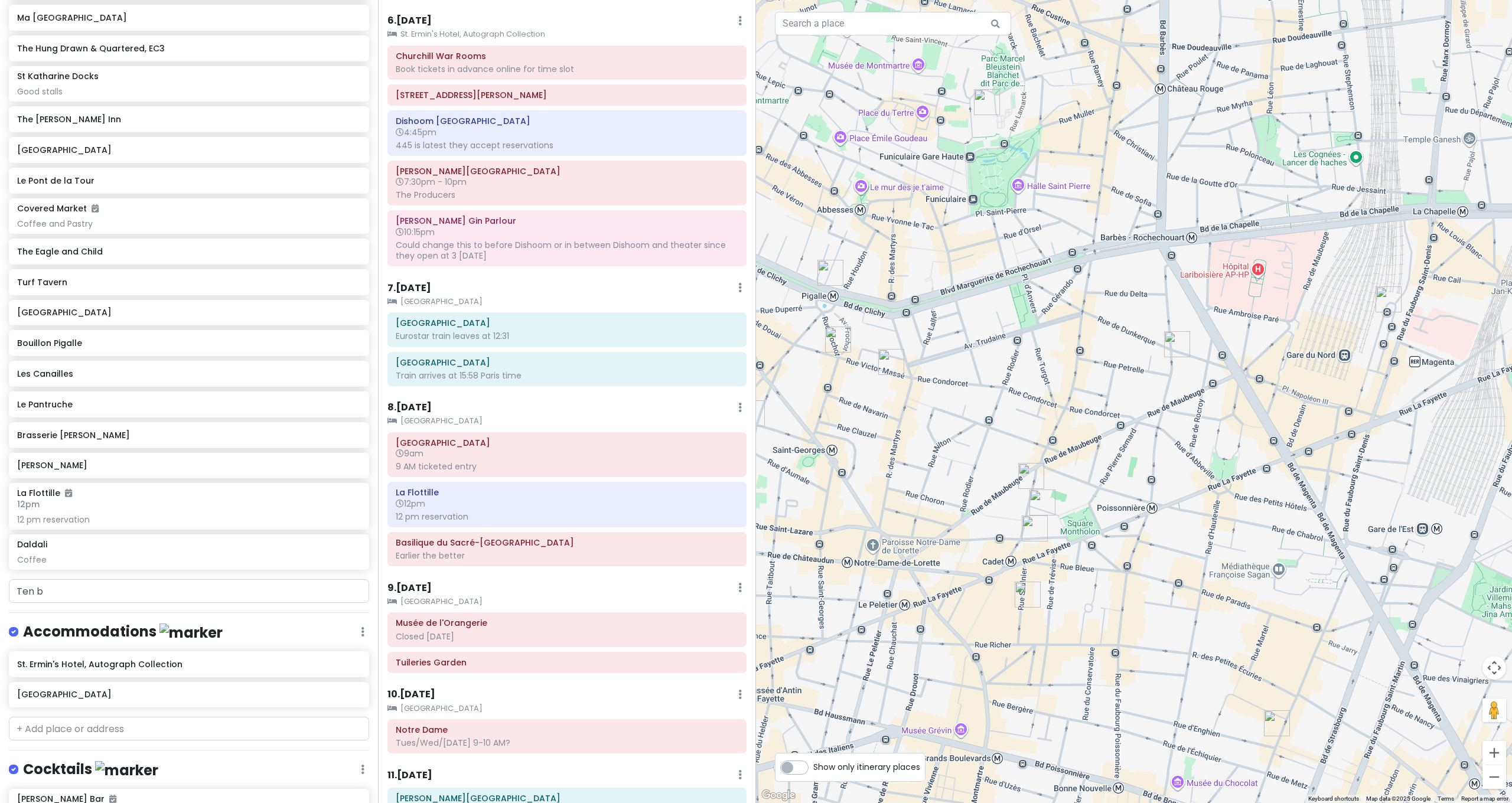
drag, startPoint x: 1041, startPoint y: 464, endPoint x: 1073, endPoint y: 467, distance: 32.1
click at [1073, 468] on div at bounding box center [1134, 402] width 756 height 803
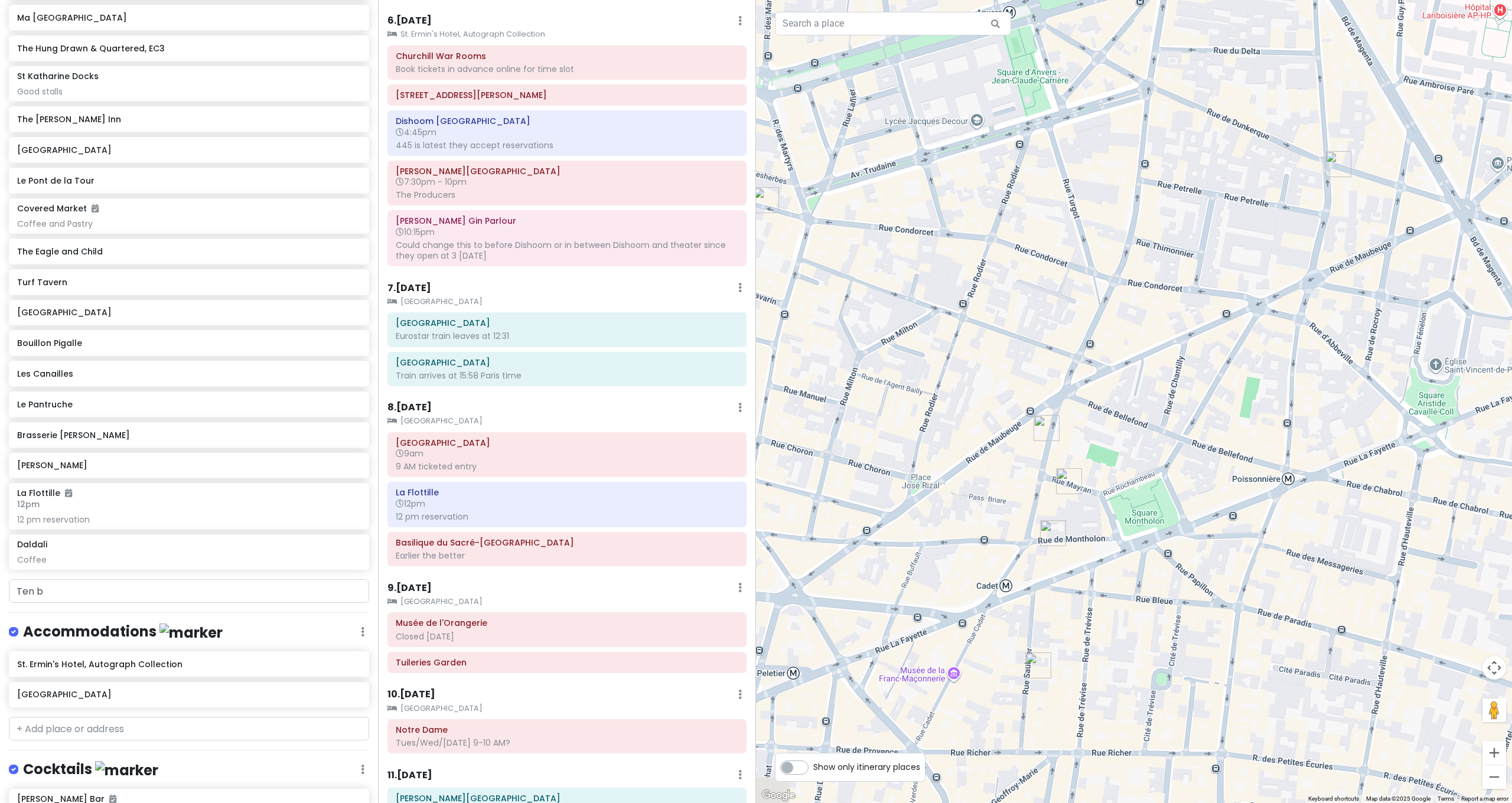
drag, startPoint x: 1073, startPoint y: 450, endPoint x: 1153, endPoint y: 369, distance: 113.8
click at [1153, 369] on div at bounding box center [1134, 402] width 756 height 803
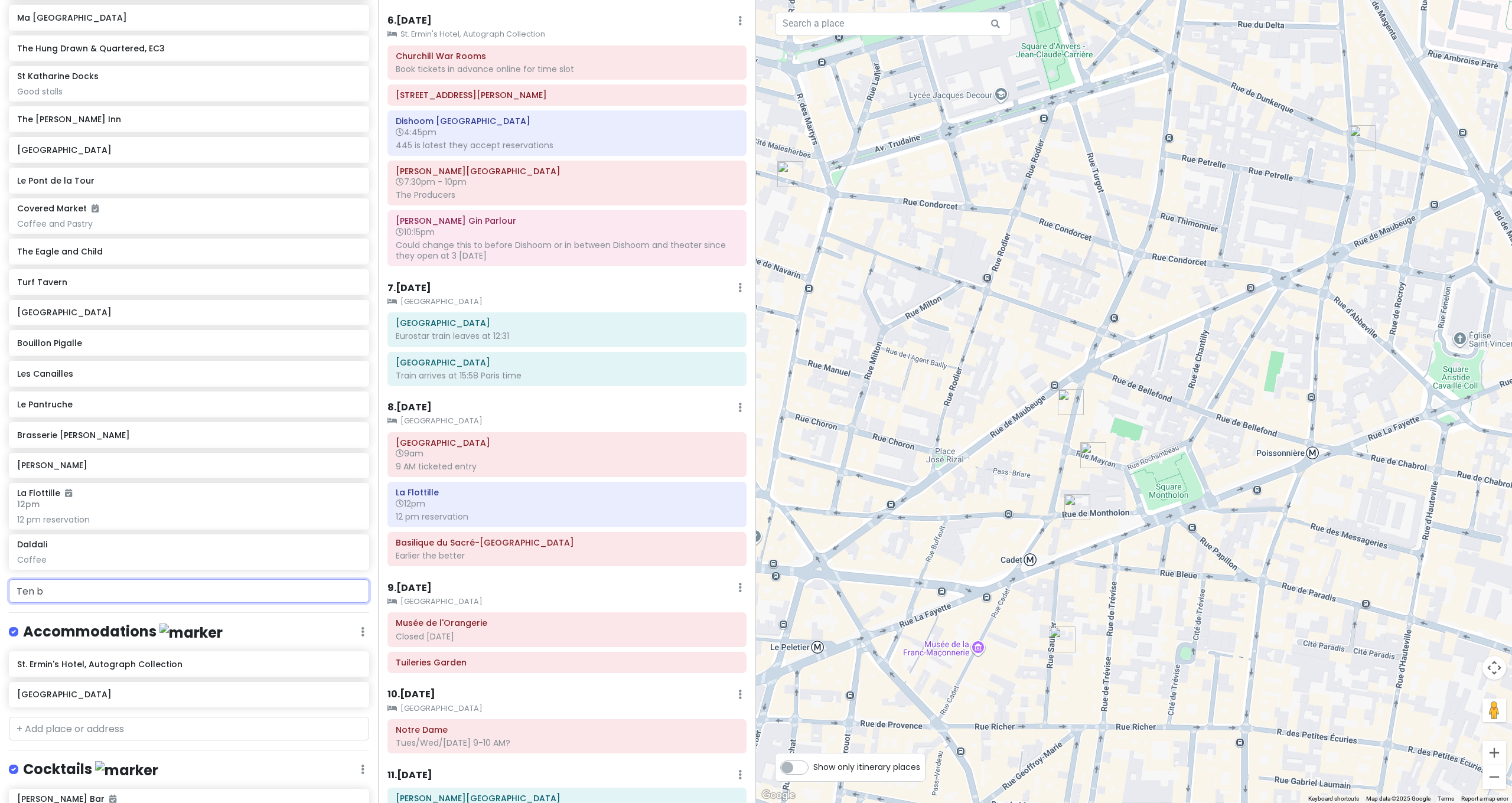
click at [127, 580] on input "Ten b" at bounding box center [189, 591] width 361 height 24
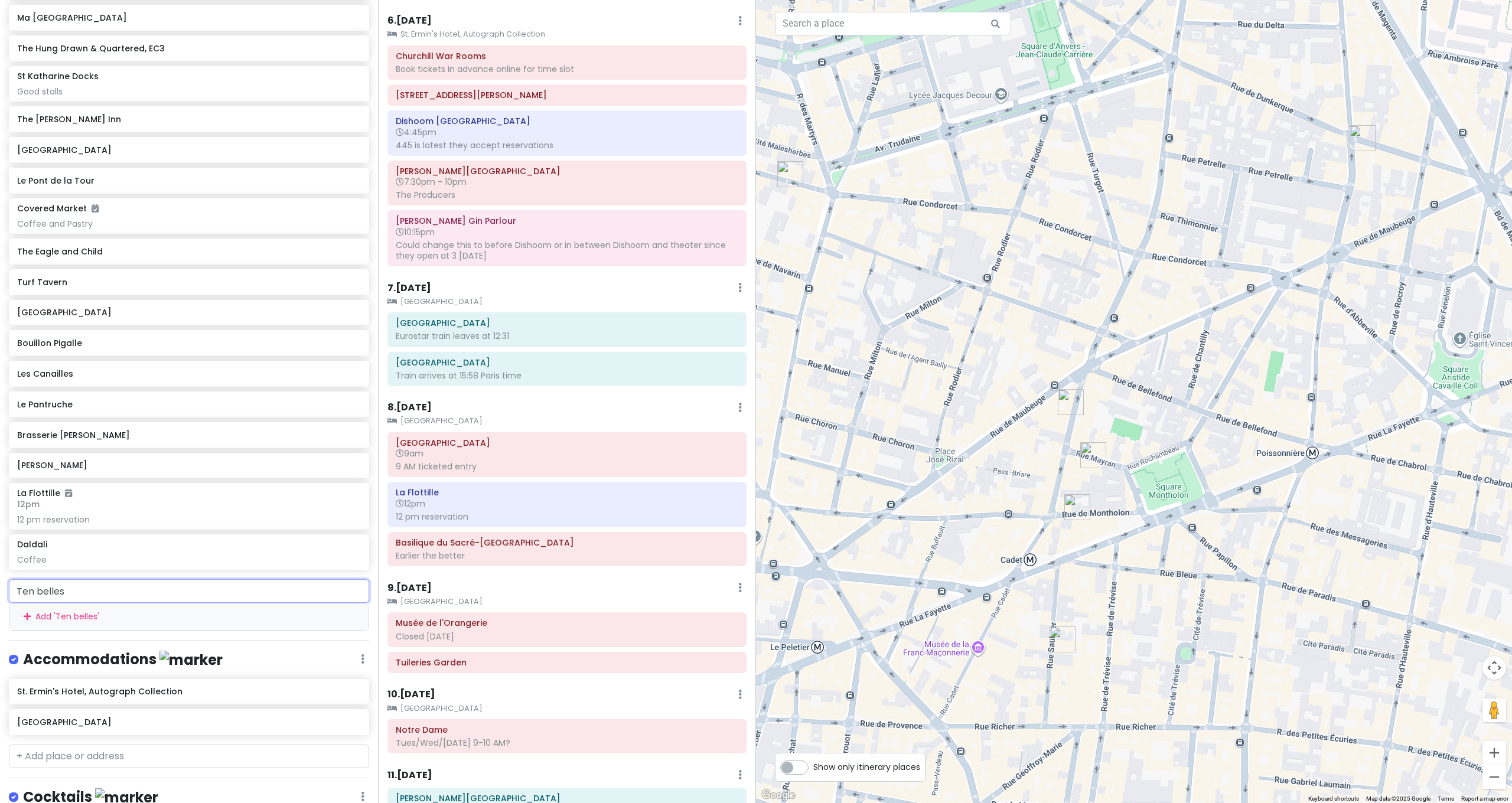
type input "Ten belles"
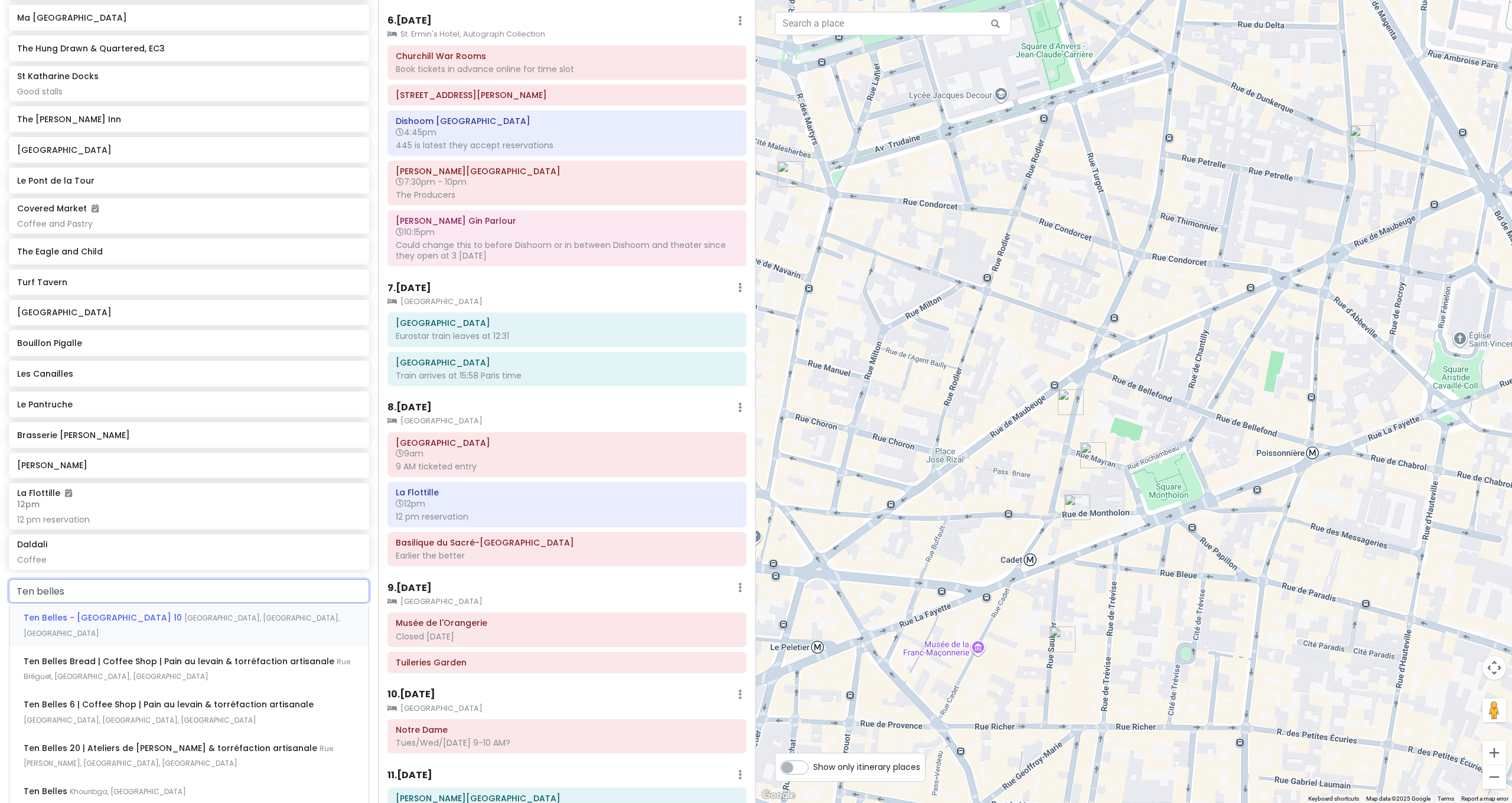
click at [163, 613] on span "Rue de la Grange aux Belles, Paris, France" at bounding box center [181, 626] width 316 height 26
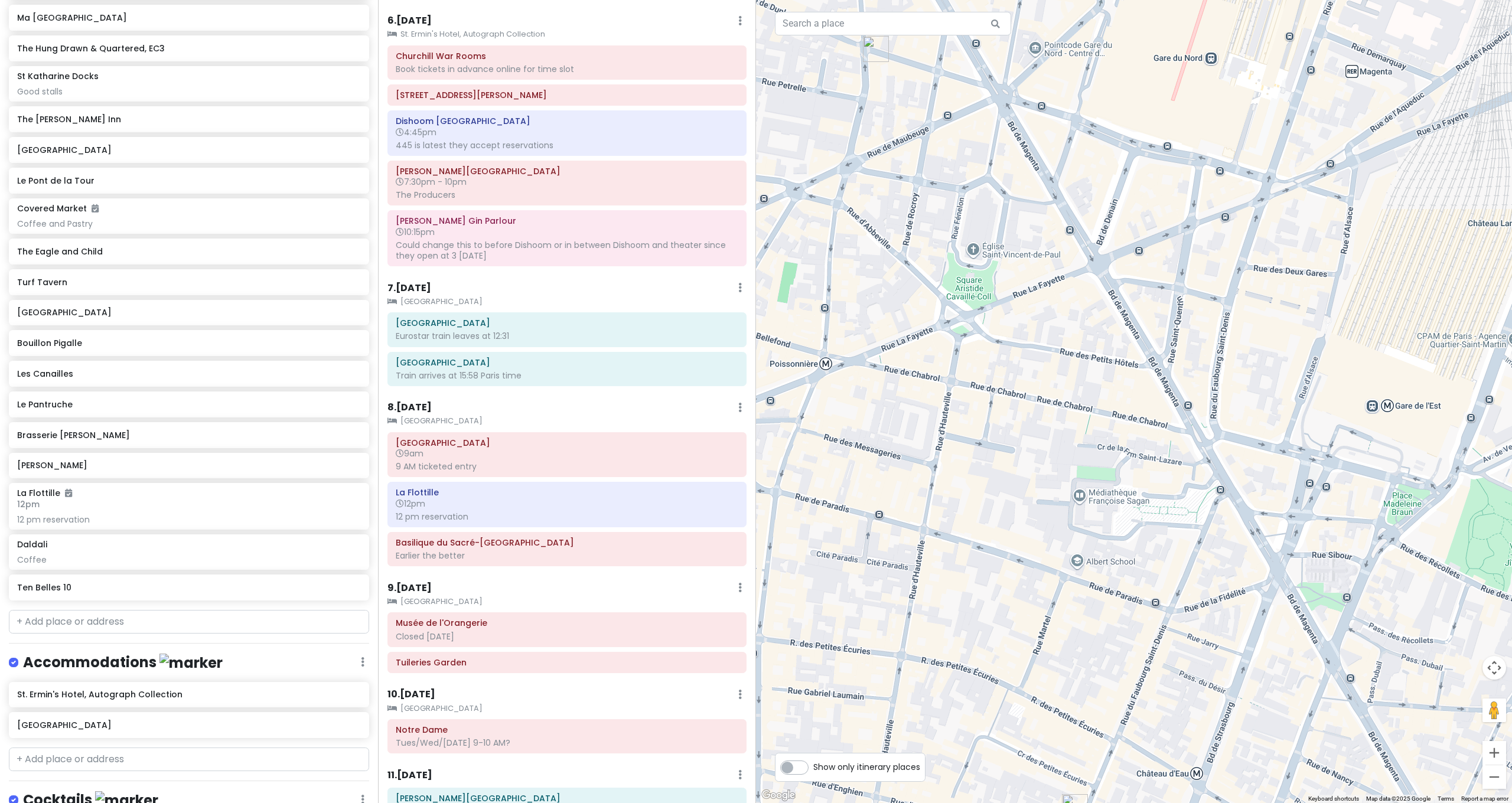
drag, startPoint x: 964, startPoint y: 466, endPoint x: 1479, endPoint y: 408, distance: 518.3
click at [1479, 408] on div "Ten Belles 10 4.4 (935) · 10 Rue de la Grange aux Belles, 75010 Paris, France +…" at bounding box center [1134, 402] width 756 height 803
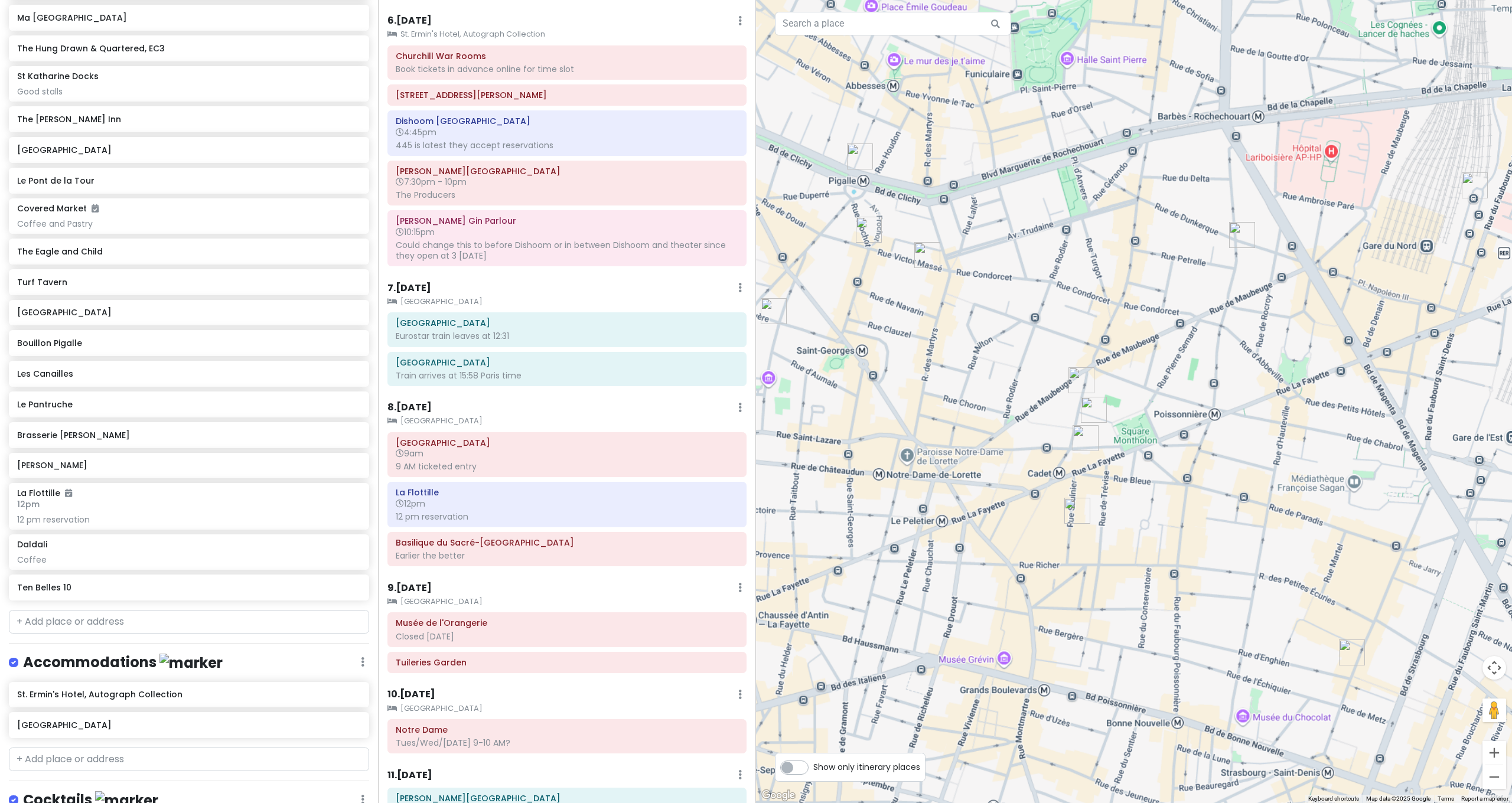
drag, startPoint x: 1354, startPoint y: 429, endPoint x: 1185, endPoint y: 351, distance: 186.1
click at [1186, 352] on div "Ten Belles 10 4.4 (935) · 10 Rue de la Grange aux Belles, 75010 Paris, France +…" at bounding box center [1134, 402] width 756 height 803
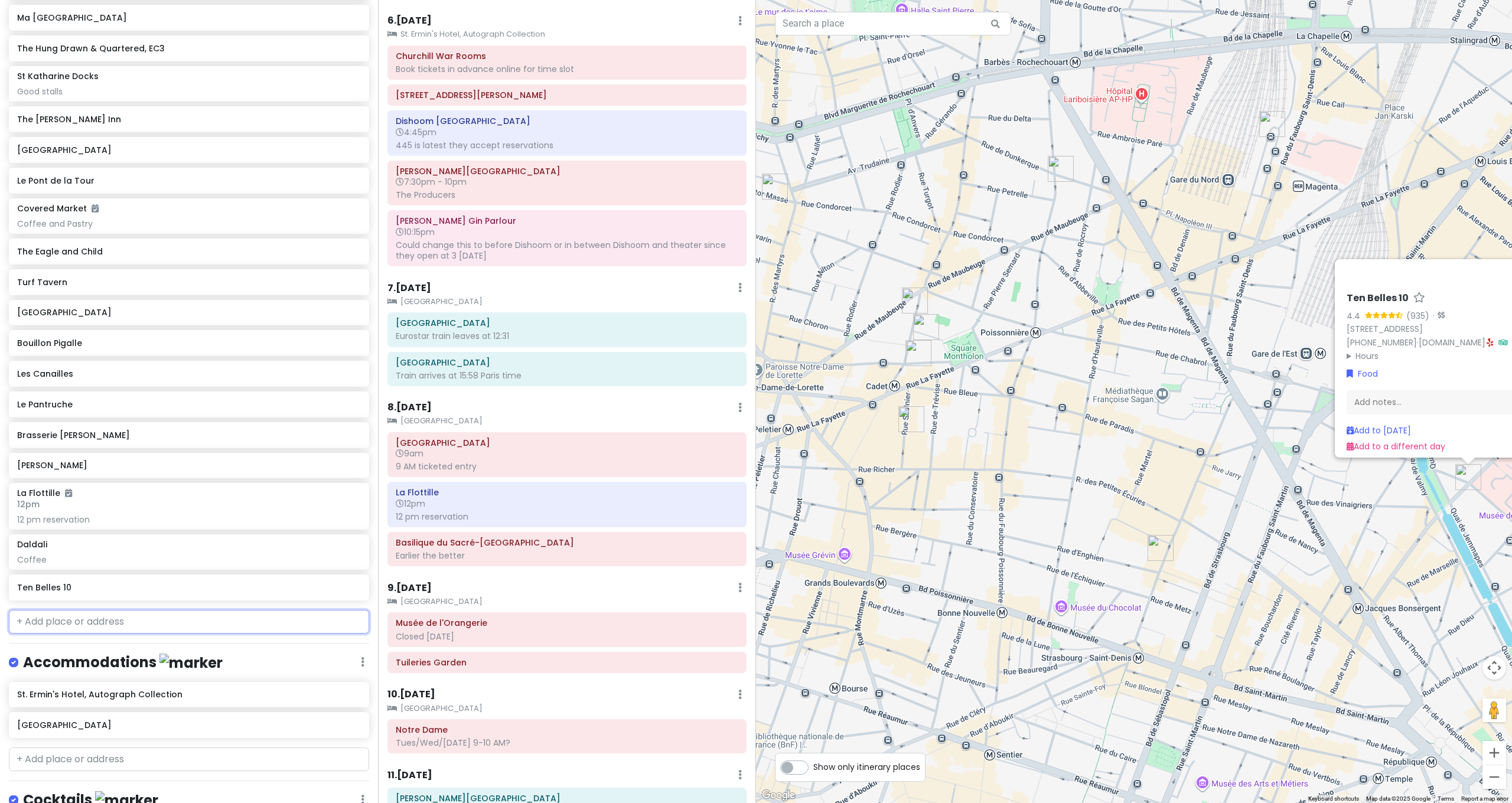
click at [111, 610] on input "text" at bounding box center [189, 622] width 361 height 24
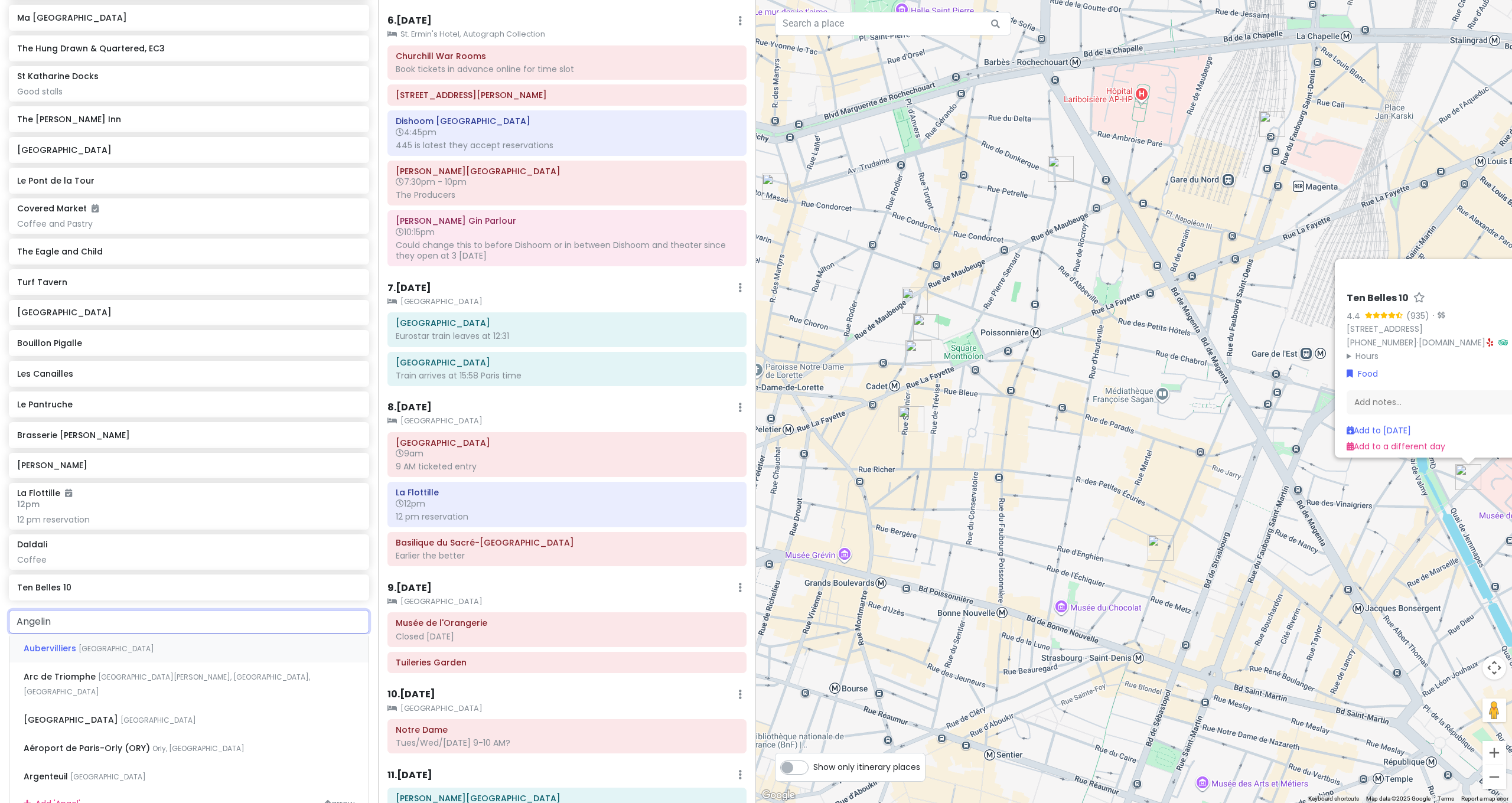
type input "Angelina"
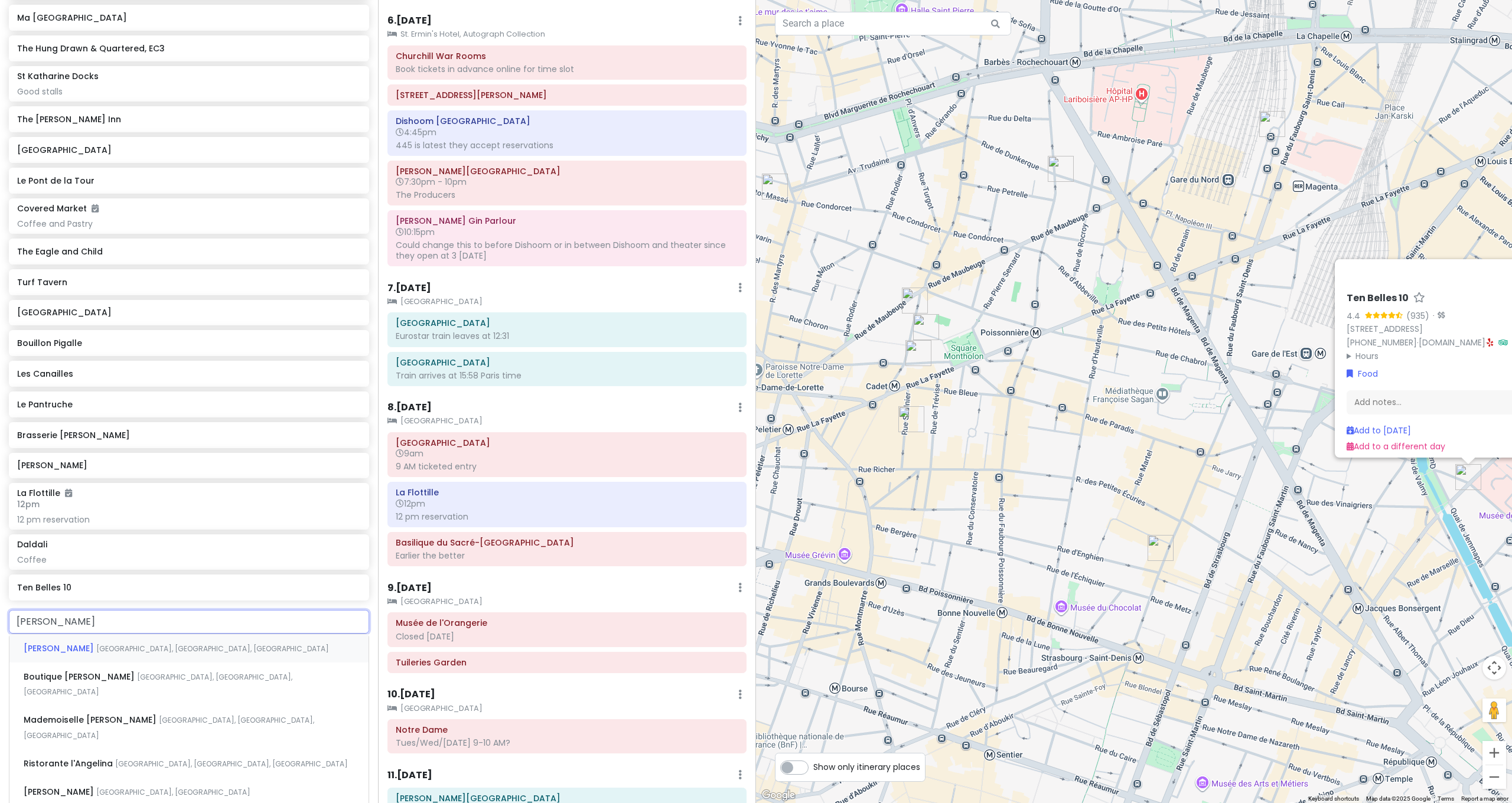
click at [127, 644] on span "Rue de Rivoli, Paris, France" at bounding box center [212, 649] width 232 height 10
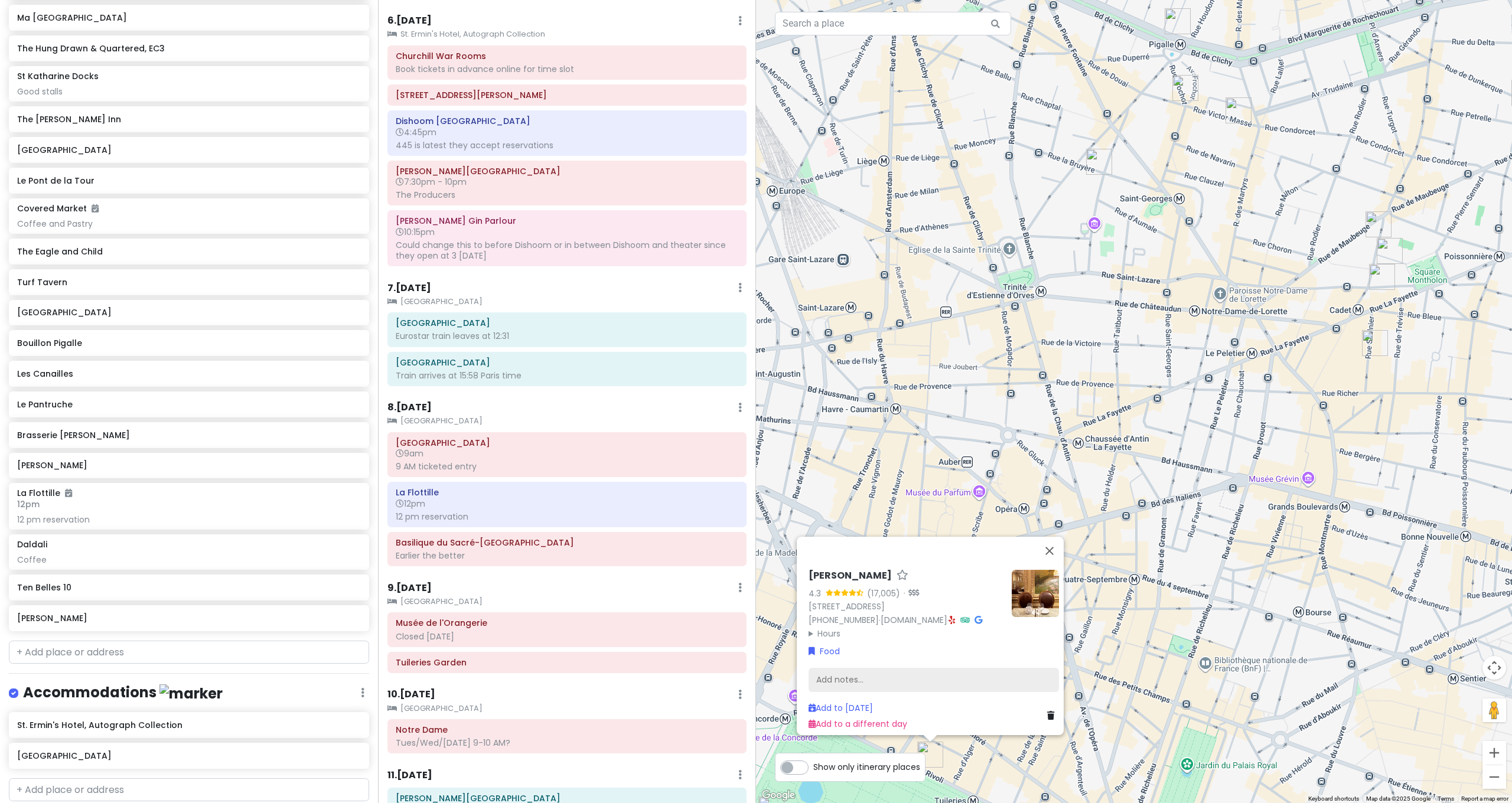
click at [875, 668] on div "Add notes..." at bounding box center [934, 680] width 250 height 25
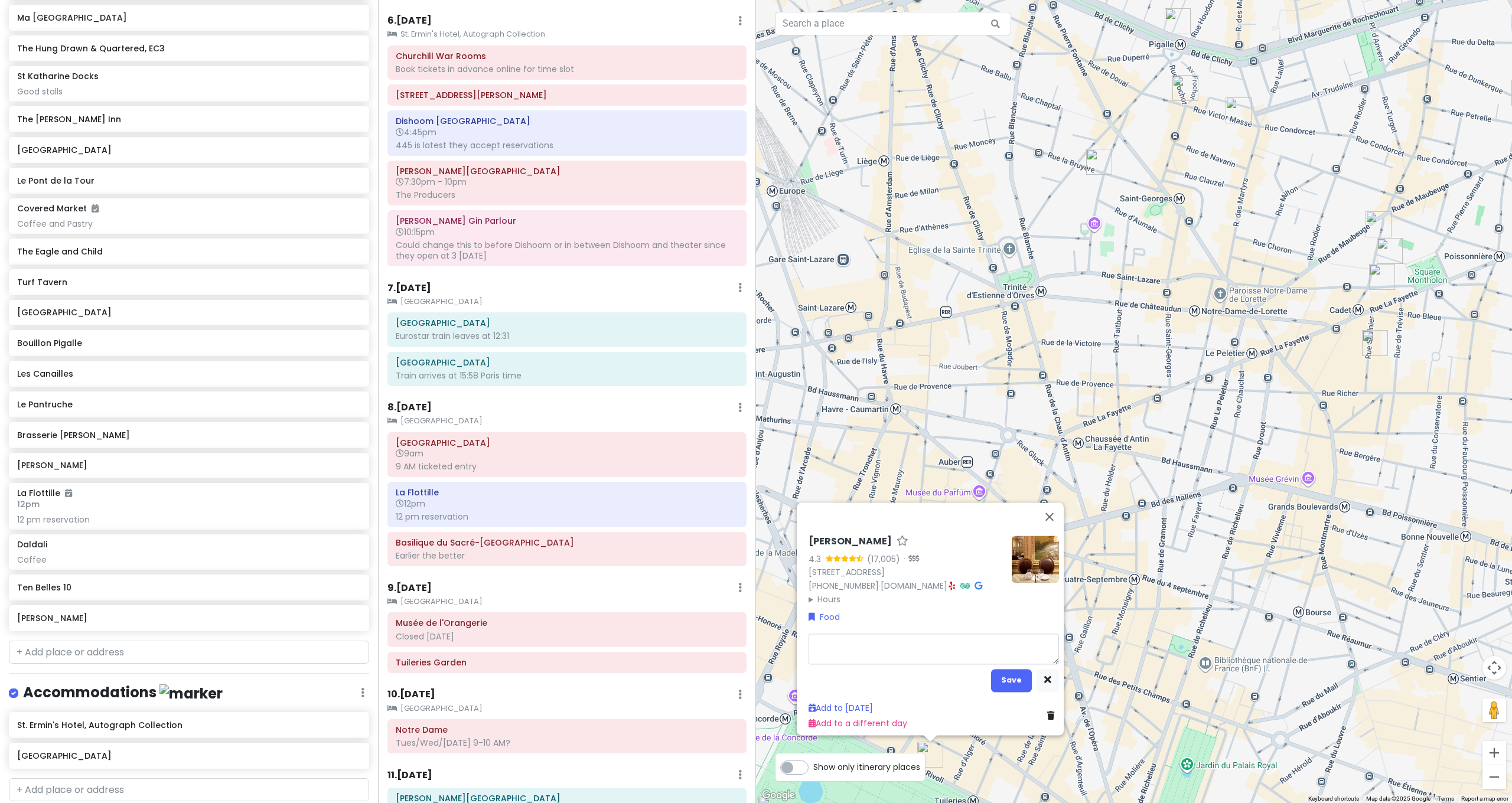
type textarea "x"
type textarea "L"
type textarea "x"
type textarea "Lu"
type textarea "x"
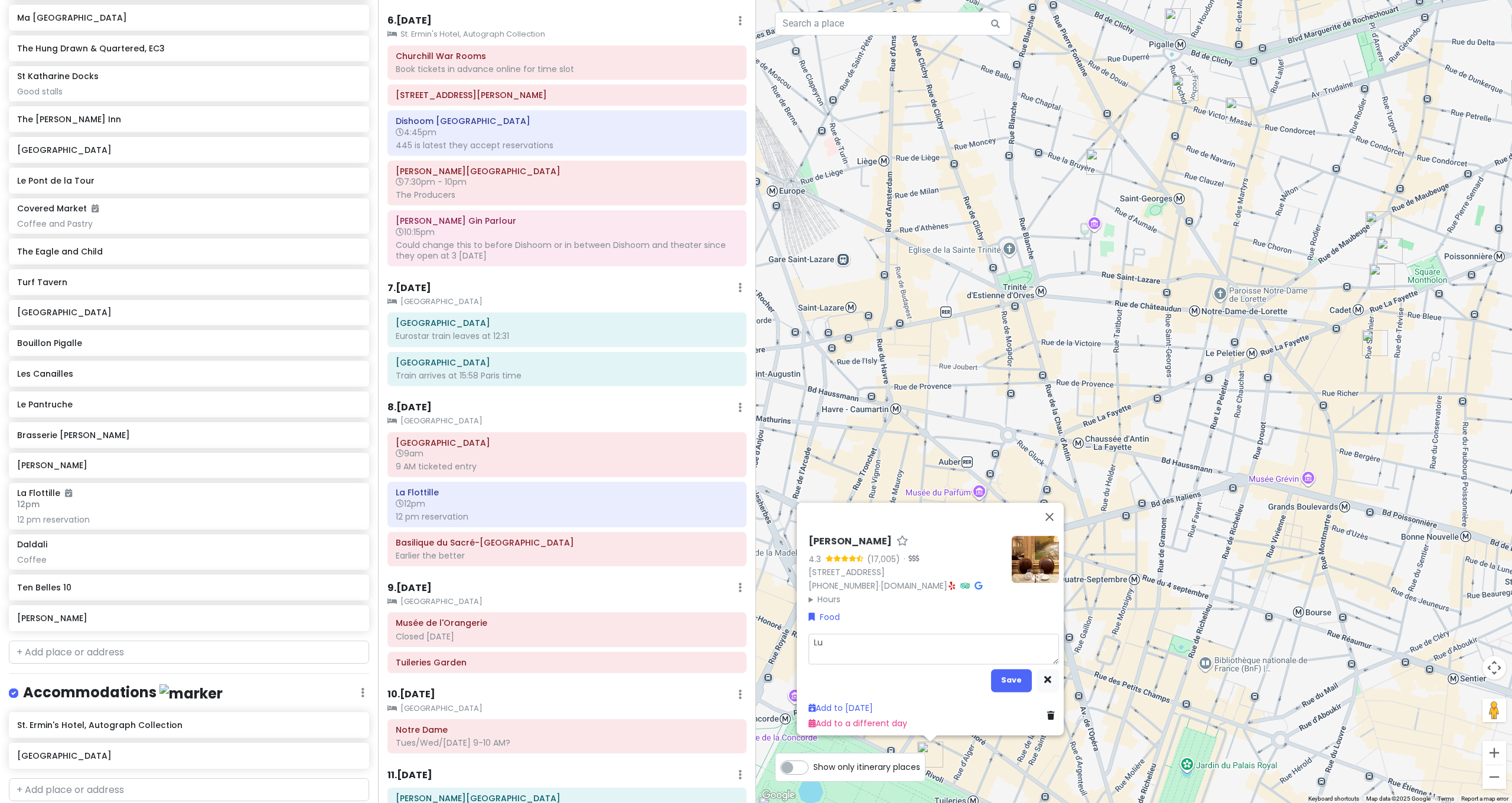
type textarea "Lun"
type textarea "x"
type textarea "Lunc"
type textarea "x"
type textarea "Lunch"
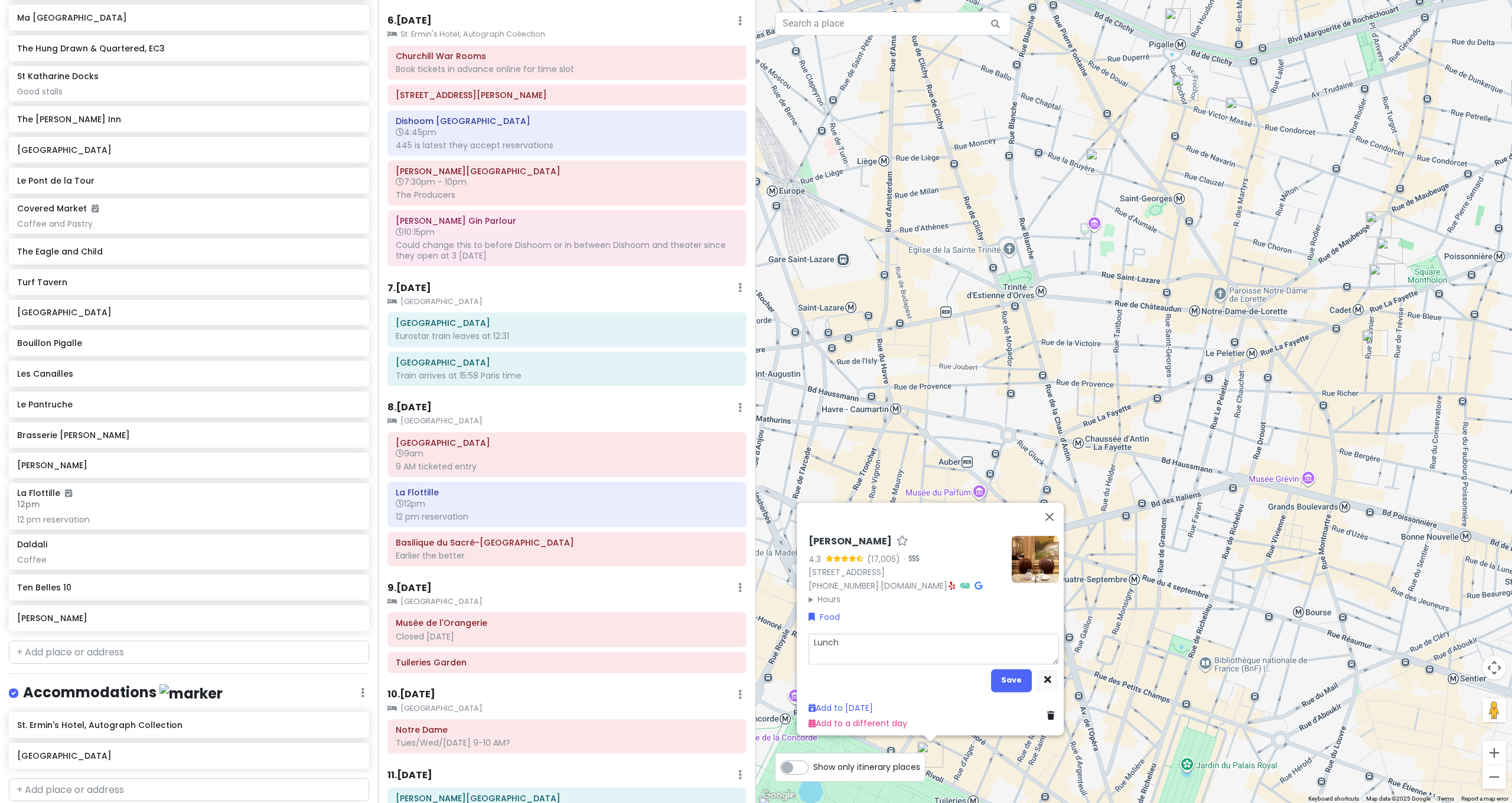
type textarea "x"
type textarea "Lunch?"
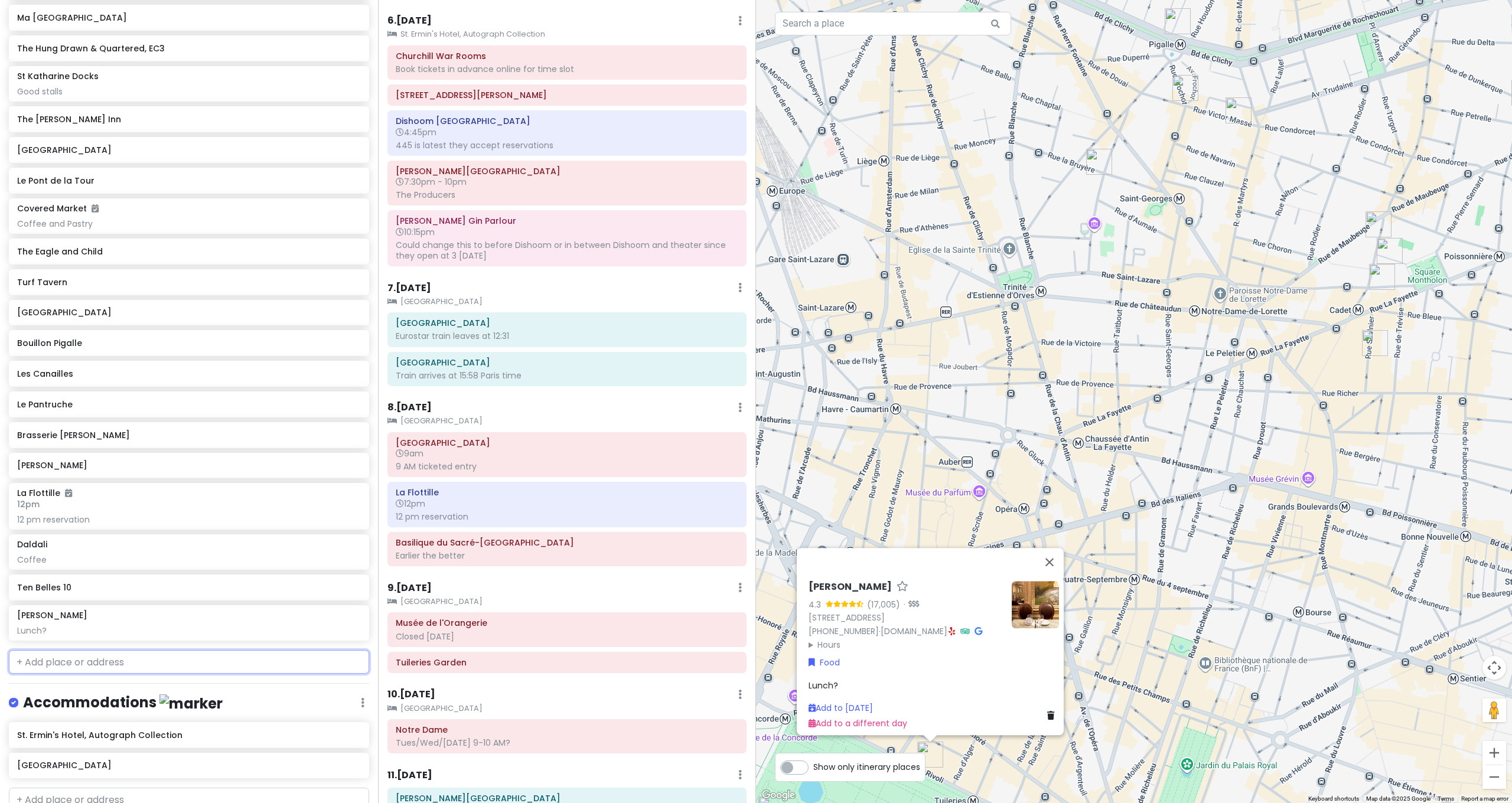
click at [196, 650] on input "text" at bounding box center [189, 661] width 361 height 24
type input "Odette"
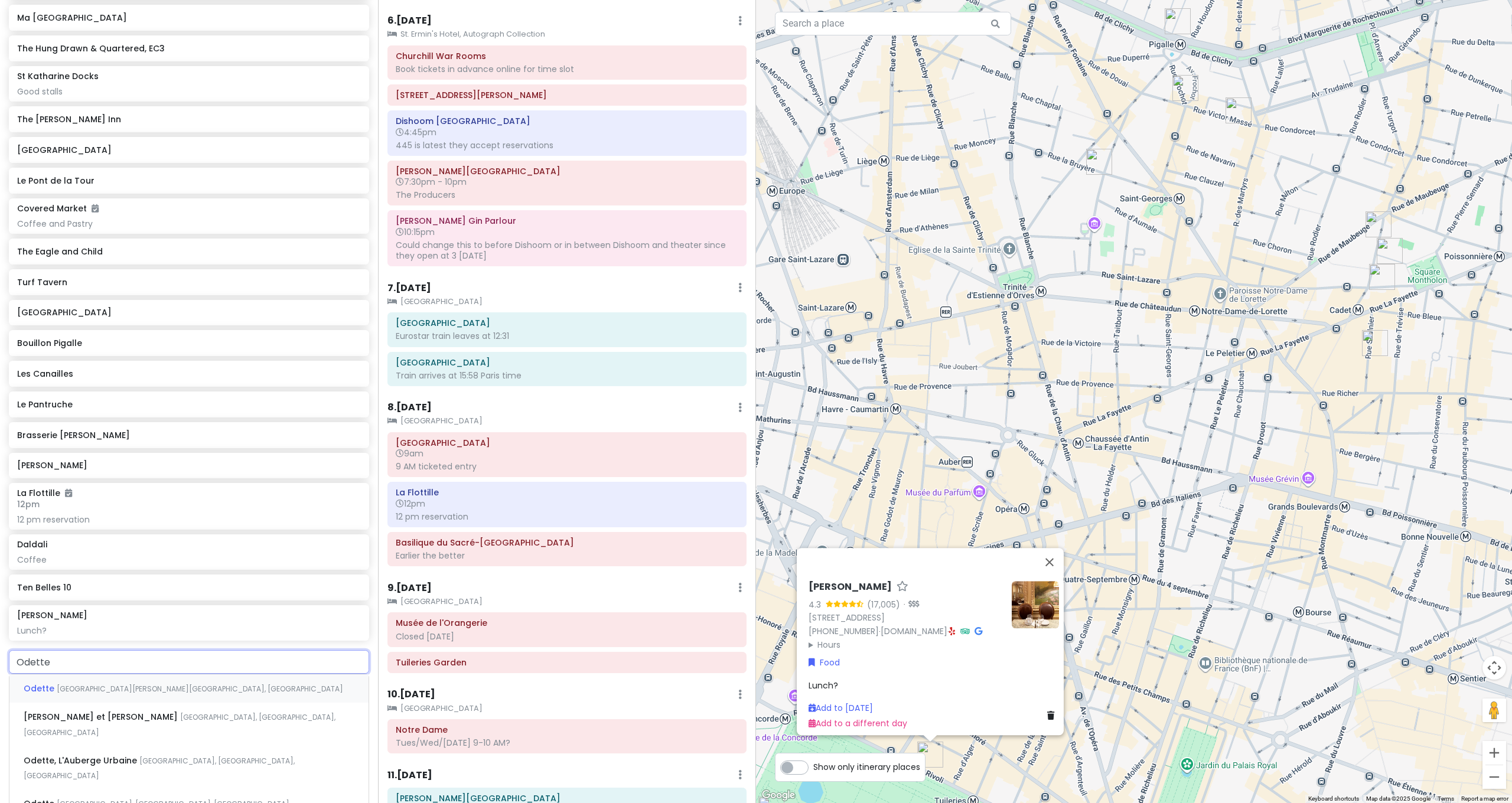
click at [158, 674] on div "Odette Rue Galande, Paris, France" at bounding box center [189, 688] width 359 height 28
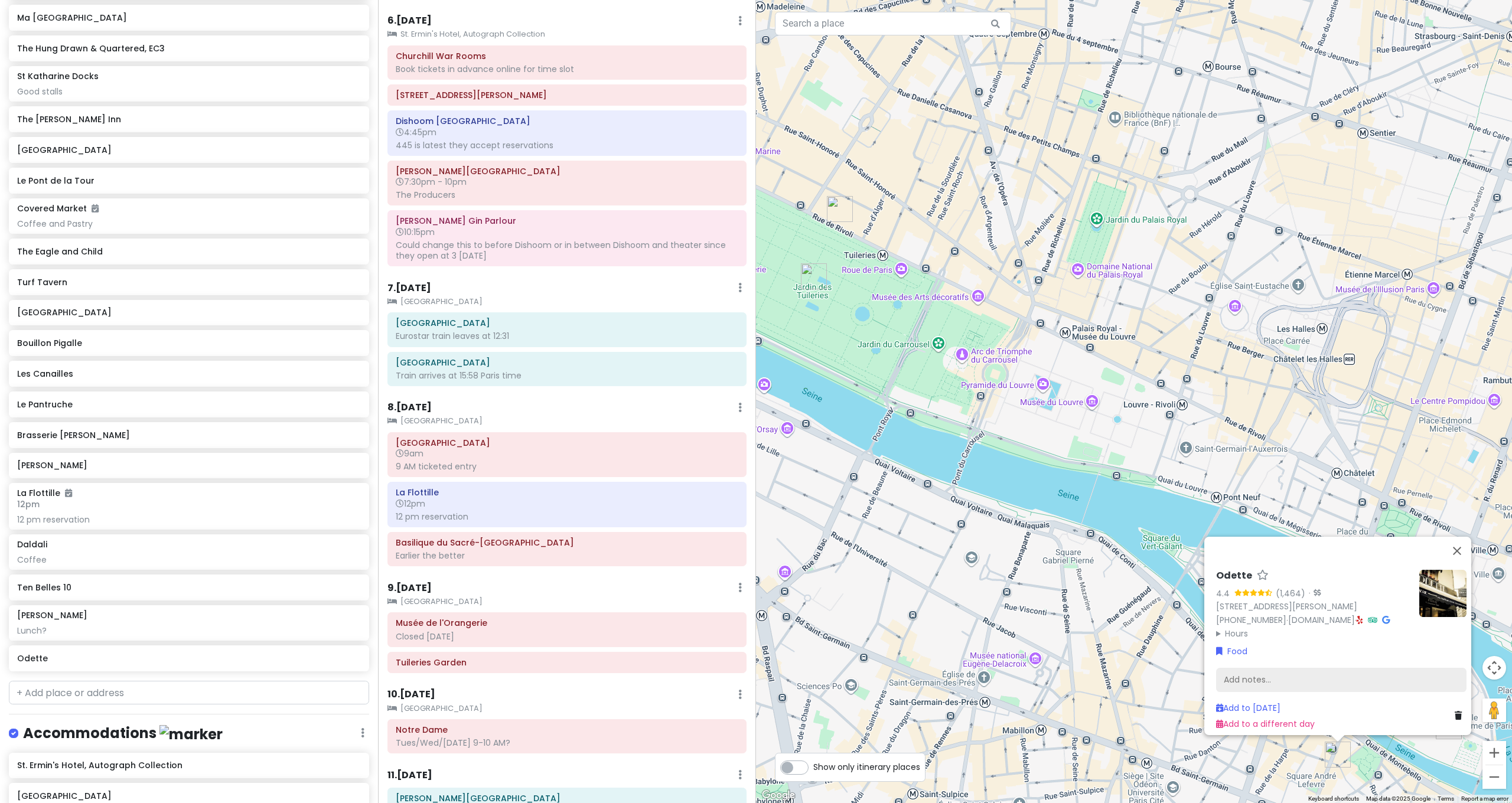
click at [1301, 674] on div "Add notes..." at bounding box center [1341, 680] width 250 height 25
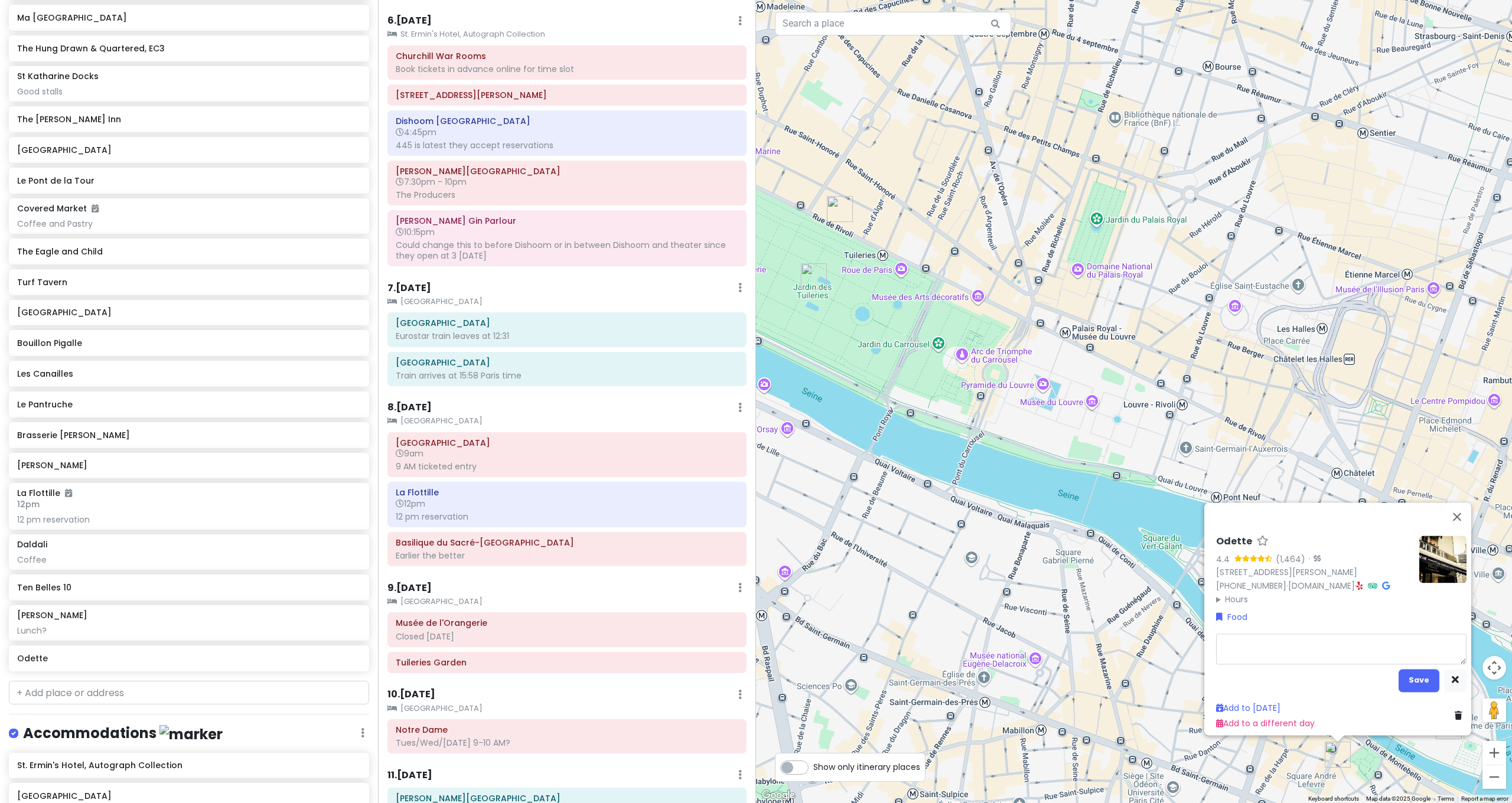
type textarea "x"
type textarea "C"
type textarea "x"
type textarea "Co"
type textarea "x"
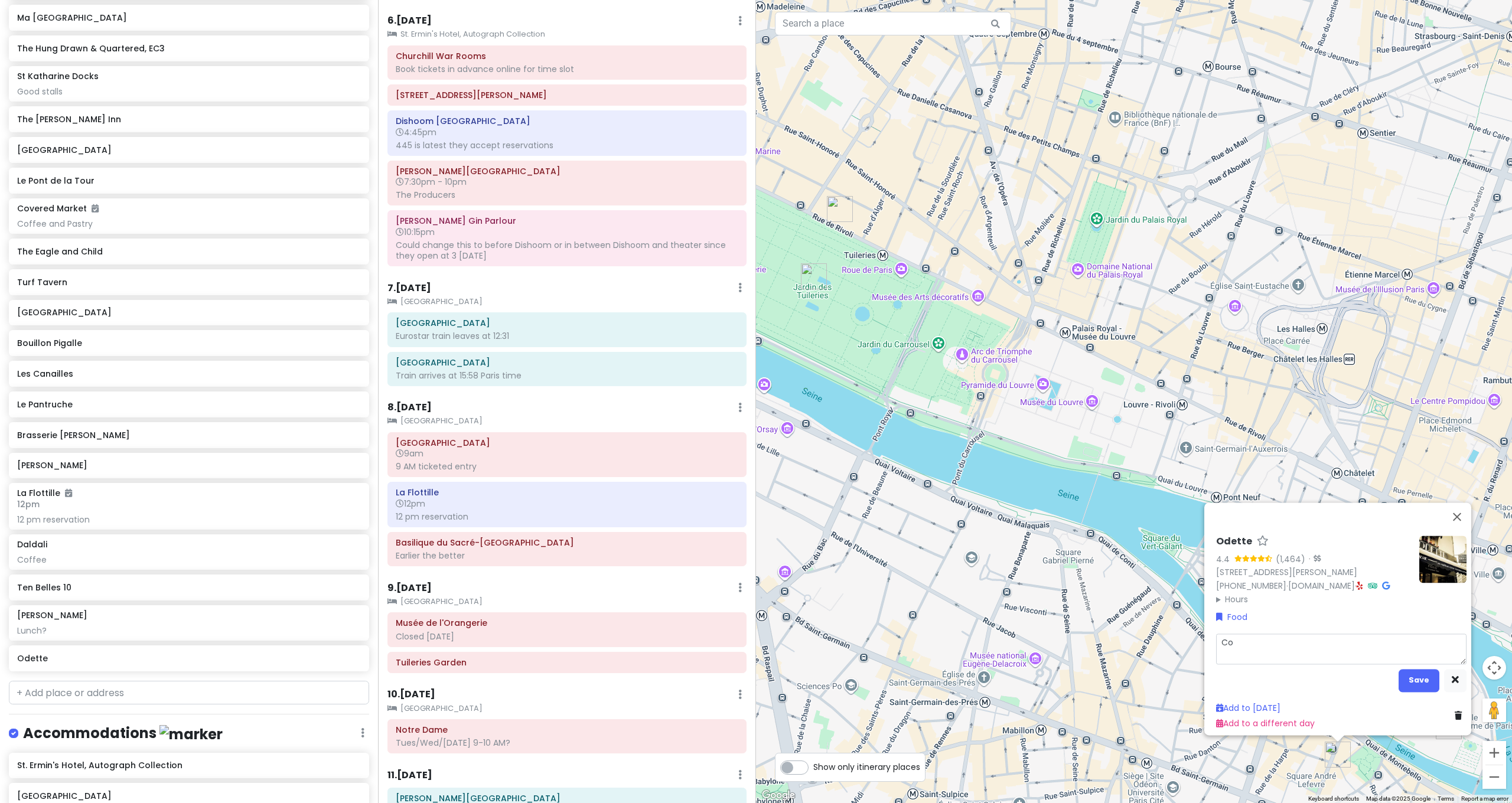
type textarea "Cof"
type textarea "x"
type textarea "Coff"
type textarea "x"
type textarea "Coffe"
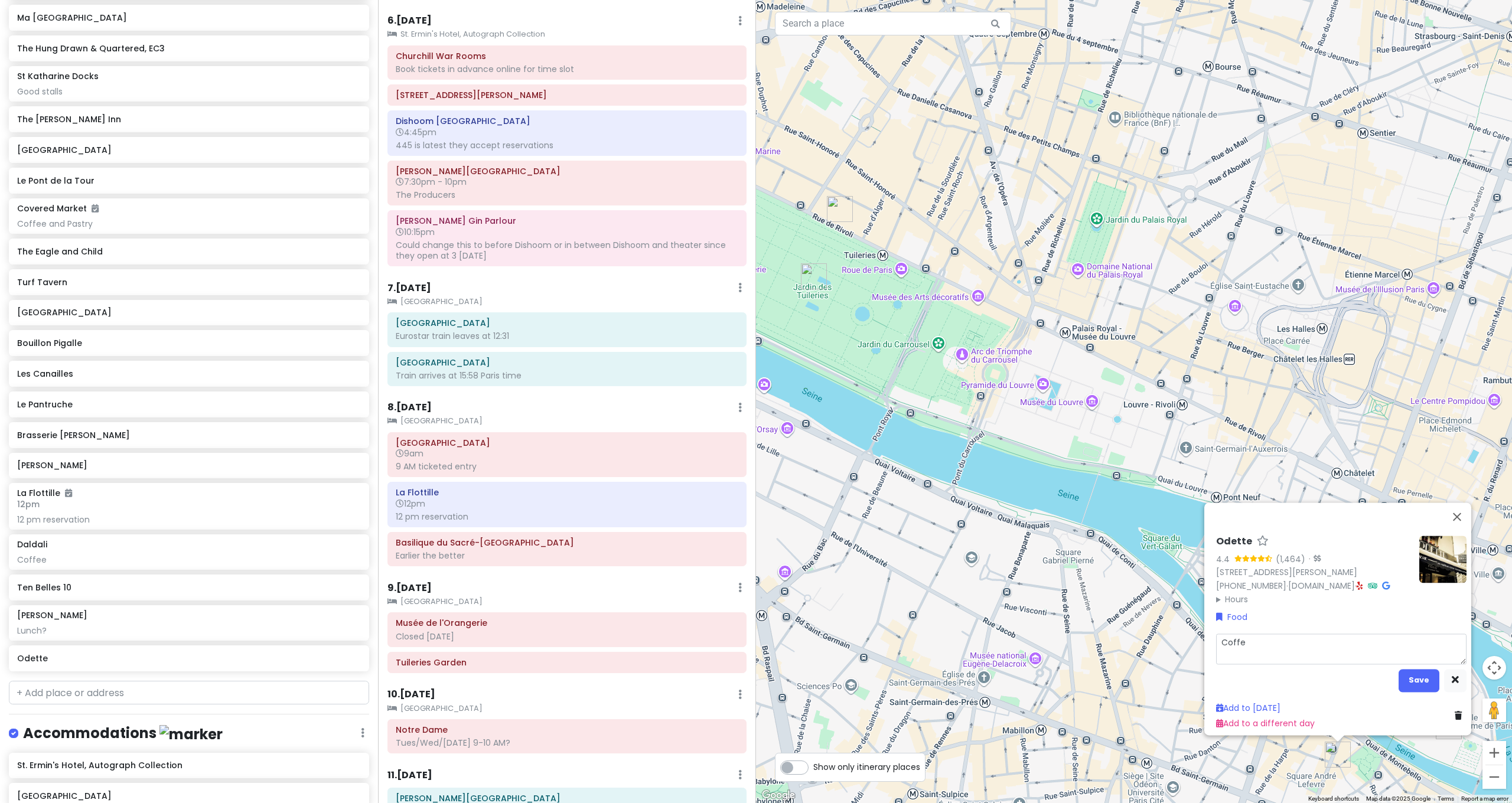
type textarea "x"
type textarea "Coffe"
type textarea "x"
type textarea "Coffe"
type textarea "x"
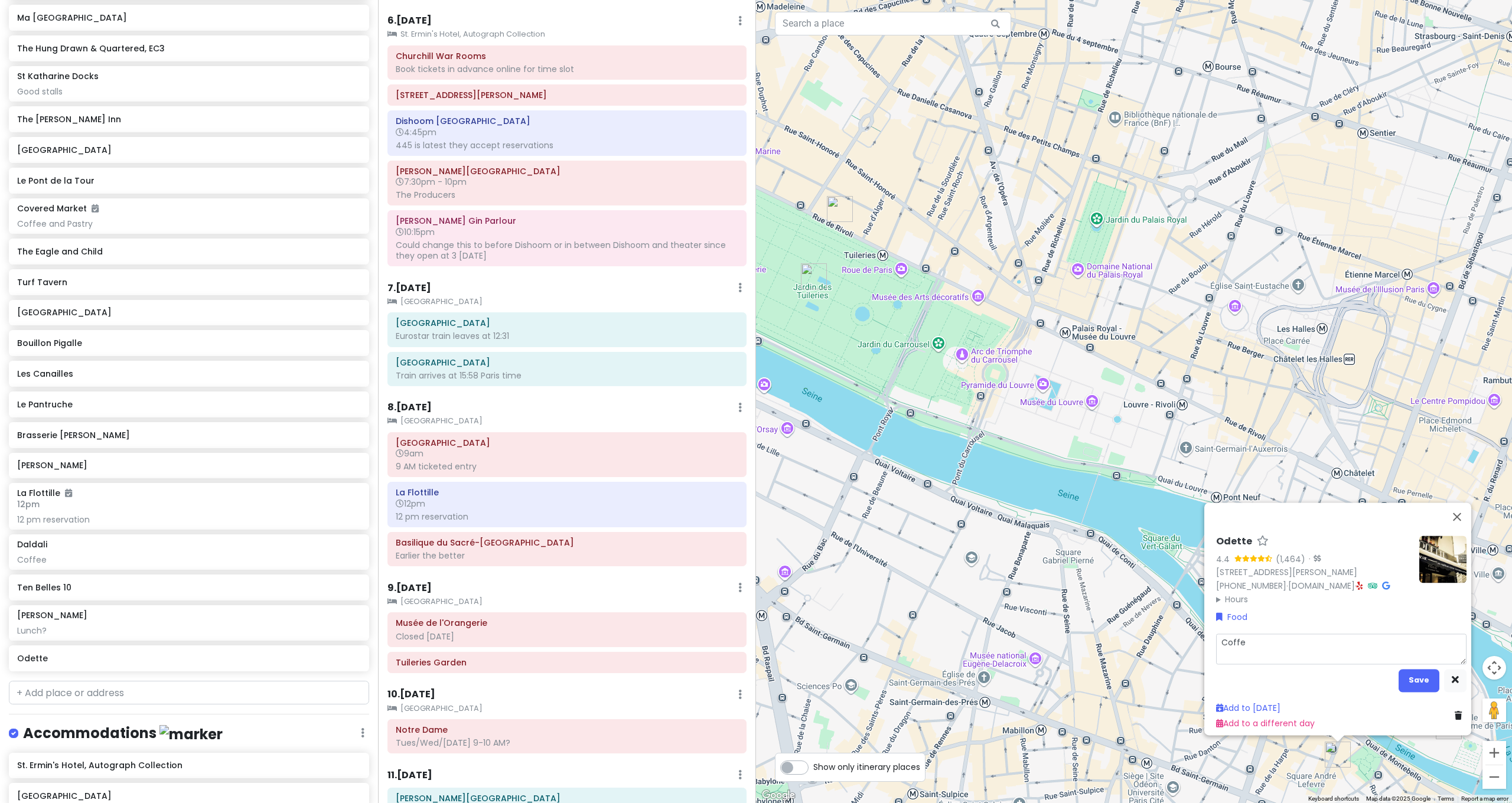
type textarea "Coffee"
type textarea "x"
type textarea "Coffee"
type textarea "x"
type textarea "Coffee P"
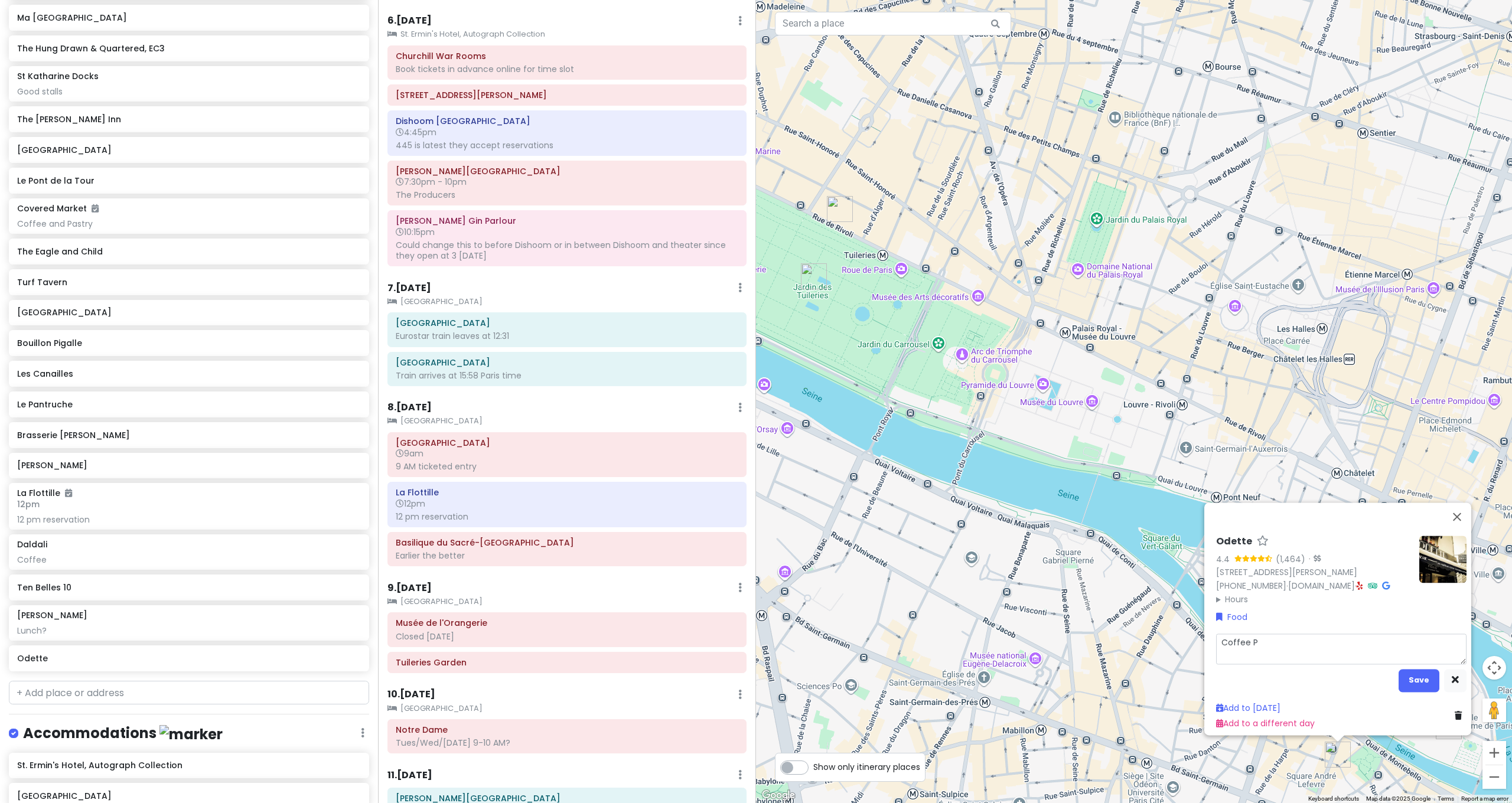
type textarea "x"
type textarea "Coffee Pa"
type textarea "x"
type textarea "Coffee Pas"
type textarea "x"
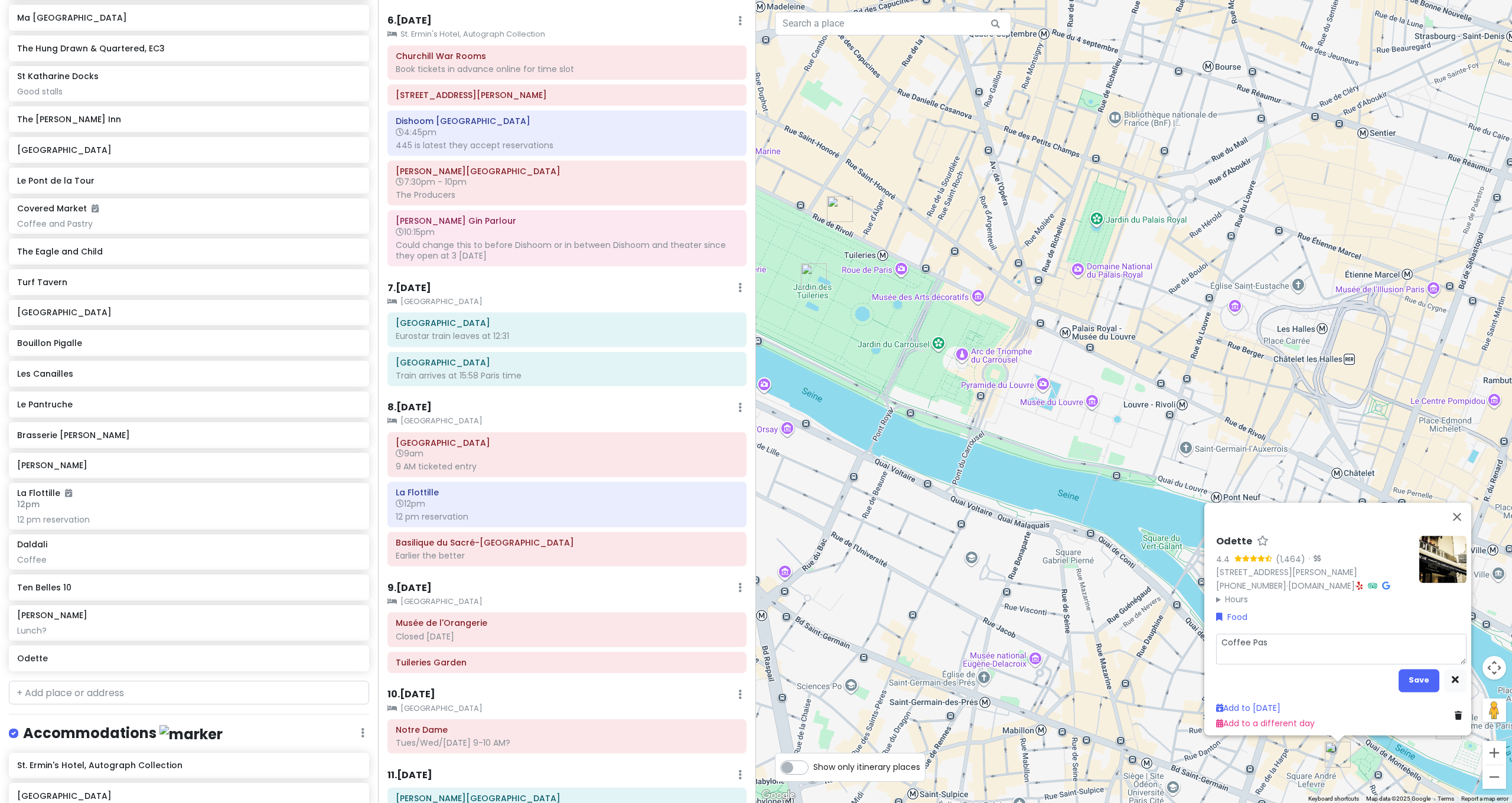
type textarea "Coffee Past"
type textarea "x"
type textarea "Coffee Pastr"
type textarea "x"
type textarea "Coffee Pastry"
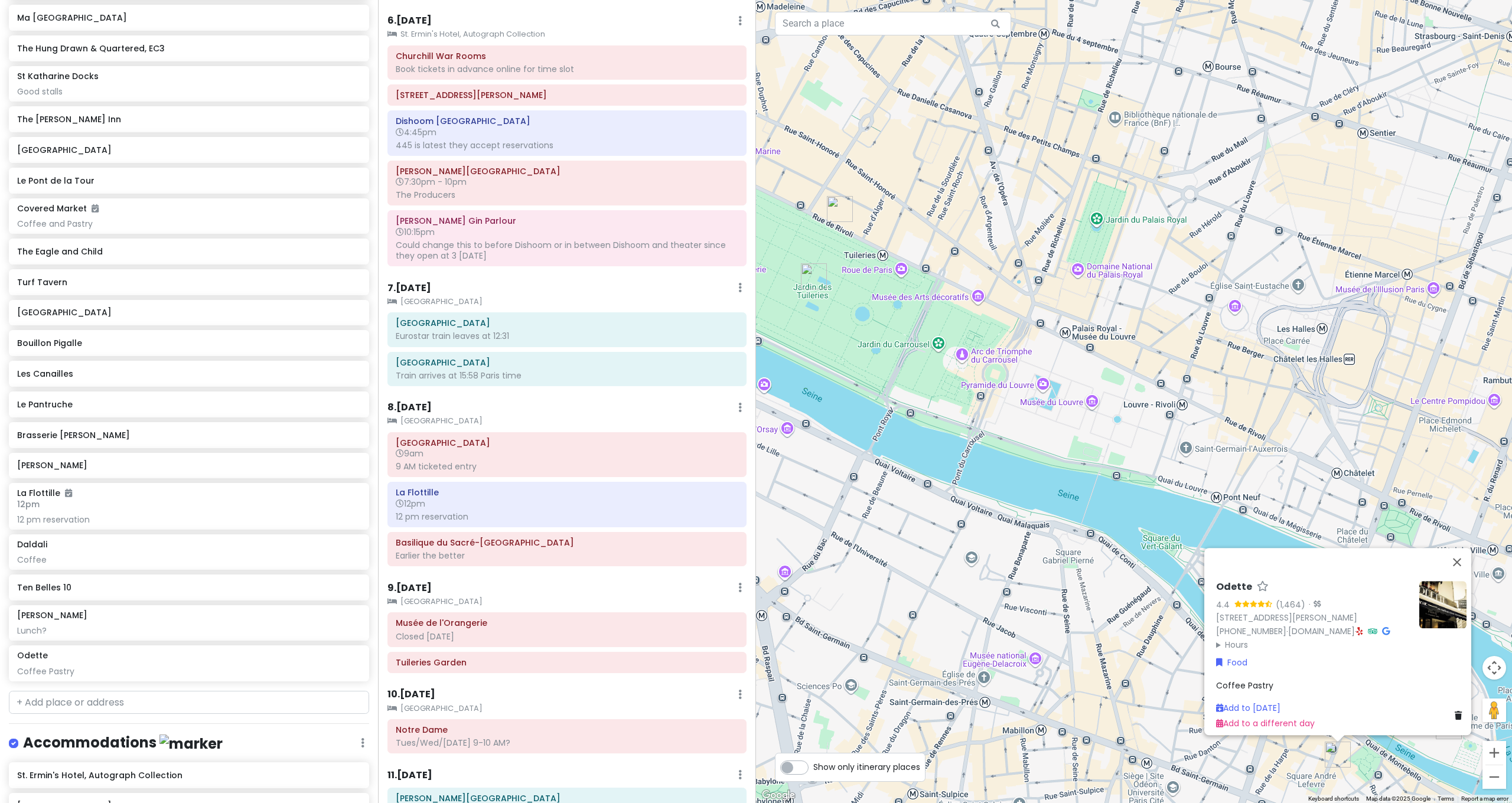
click at [1114, 526] on div "Odette 4.4 (1,464) · 77 Rue Galande, 75005 Paris, France +33 1 43 26 13 06 · ww…" at bounding box center [1134, 402] width 756 height 803
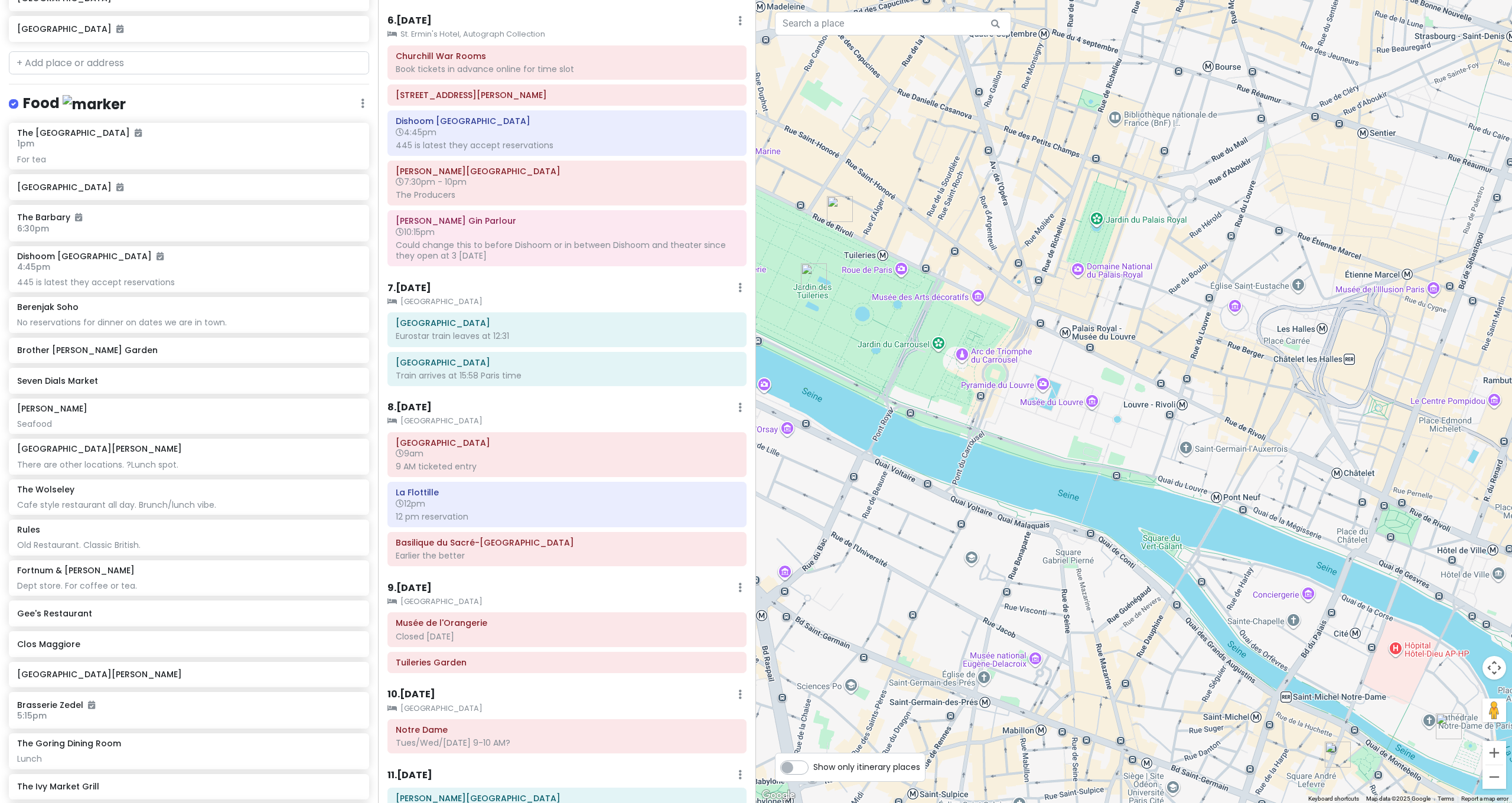
scroll to position [932, 0]
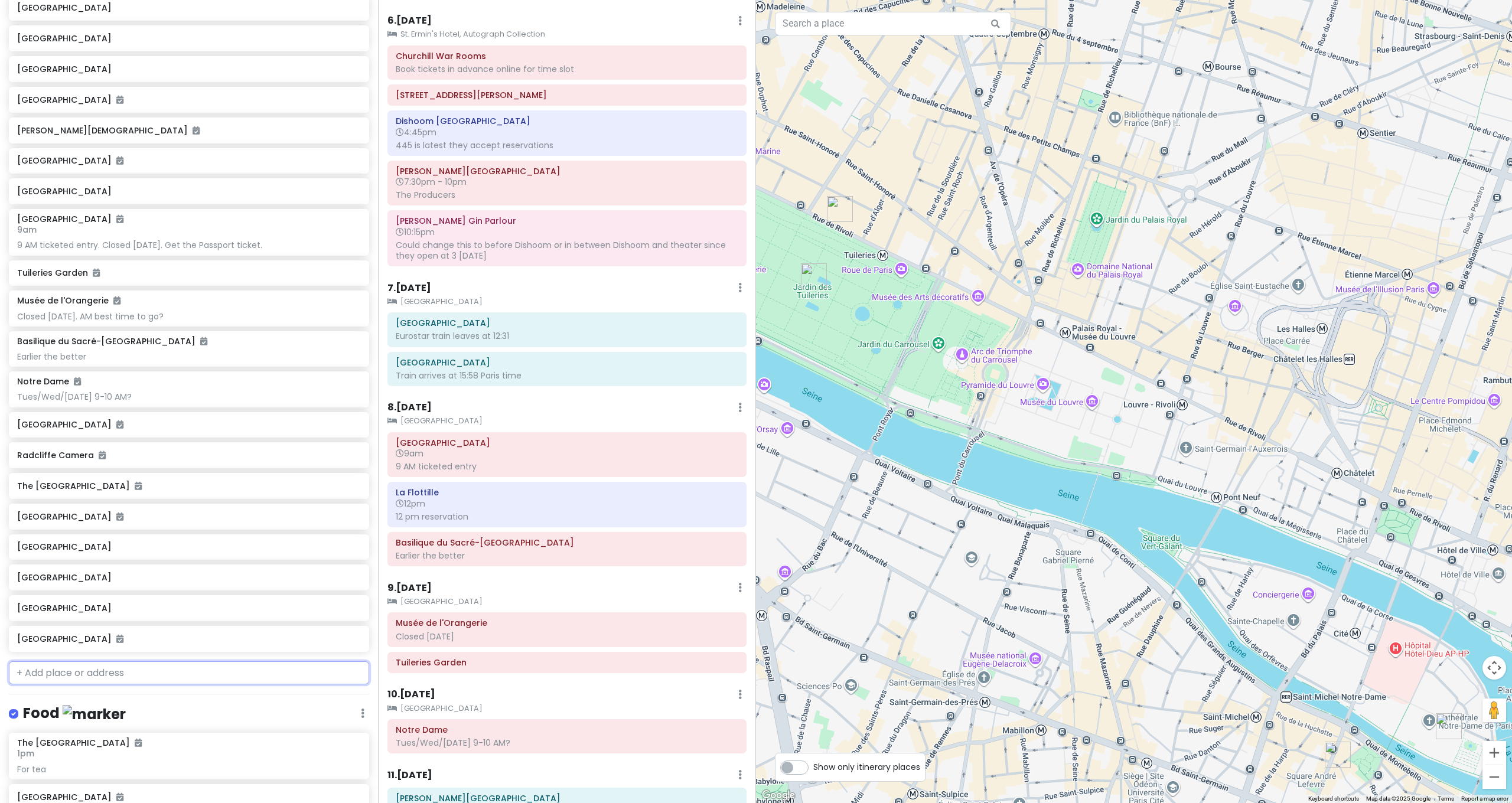
click at [97, 661] on input "text" at bounding box center [189, 673] width 361 height 24
type input "P"
type input "Opera HOuse"
click at [82, 694] on span "Opera National de Paris" at bounding box center [113, 700] width 179 height 12
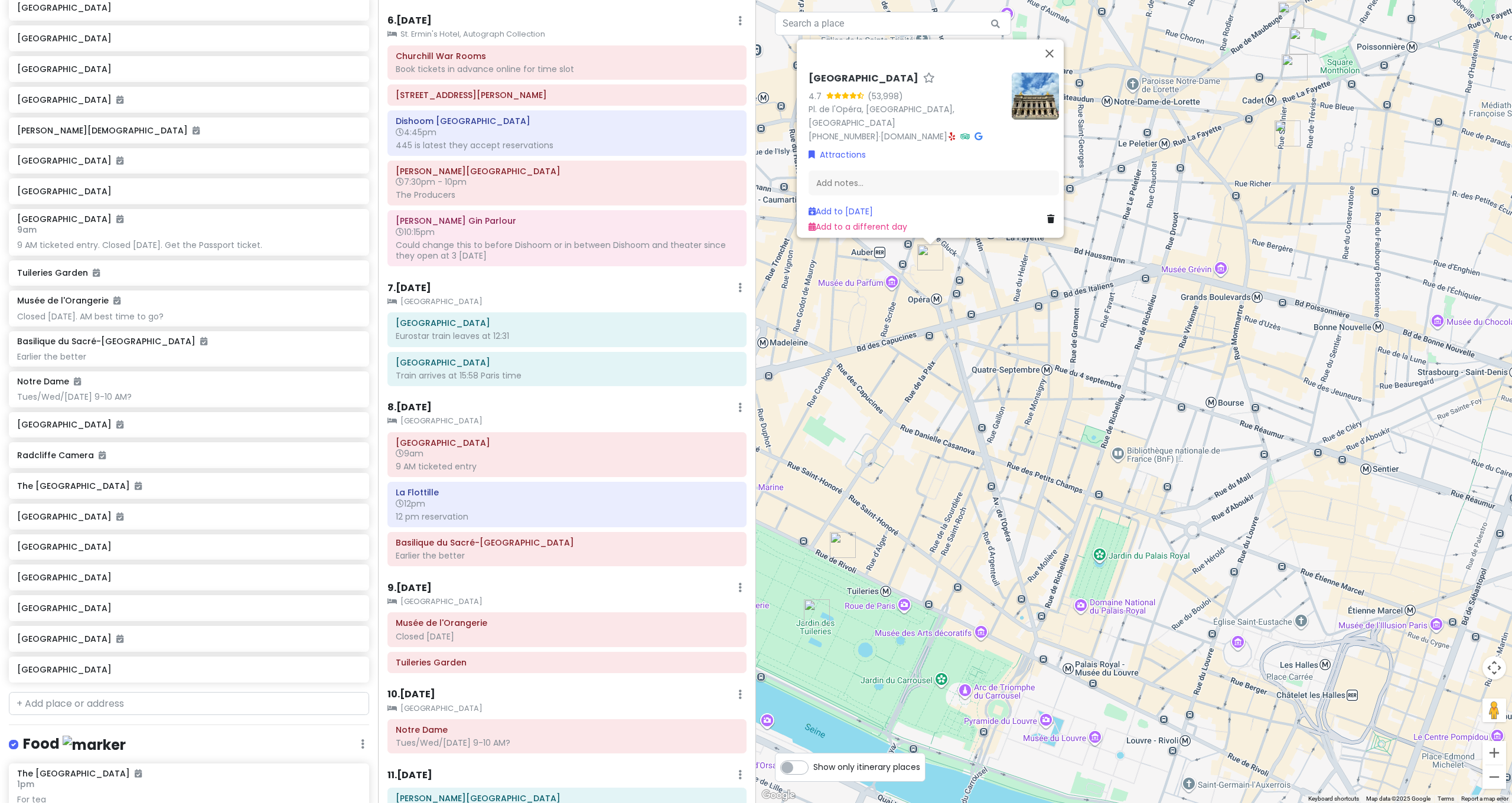
click at [1174, 343] on div "Palais Garnier 4.7 (53,998) Pl. de l'Opéra, 75009 Paris, France +33 1 40 07 00 …" at bounding box center [1134, 402] width 756 height 803
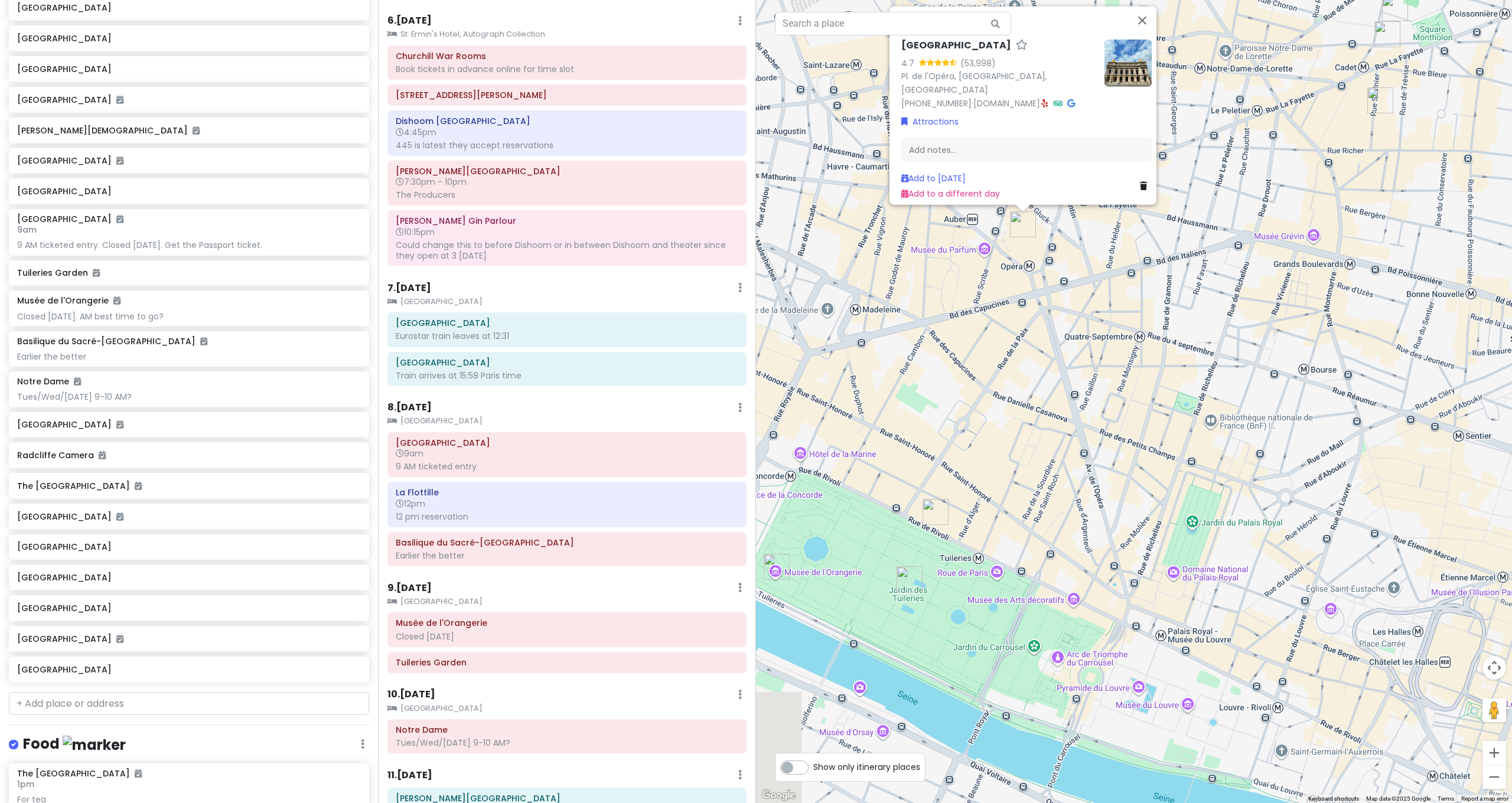
drag, startPoint x: 1039, startPoint y: 385, endPoint x: 1176, endPoint y: 339, distance: 144.5
click at [1176, 339] on div "Palais Garnier 4.7 (53,998) Pl. de l'Opéra, 75009 Paris, France +33 1 40 07 00 …" at bounding box center [1134, 402] width 756 height 803
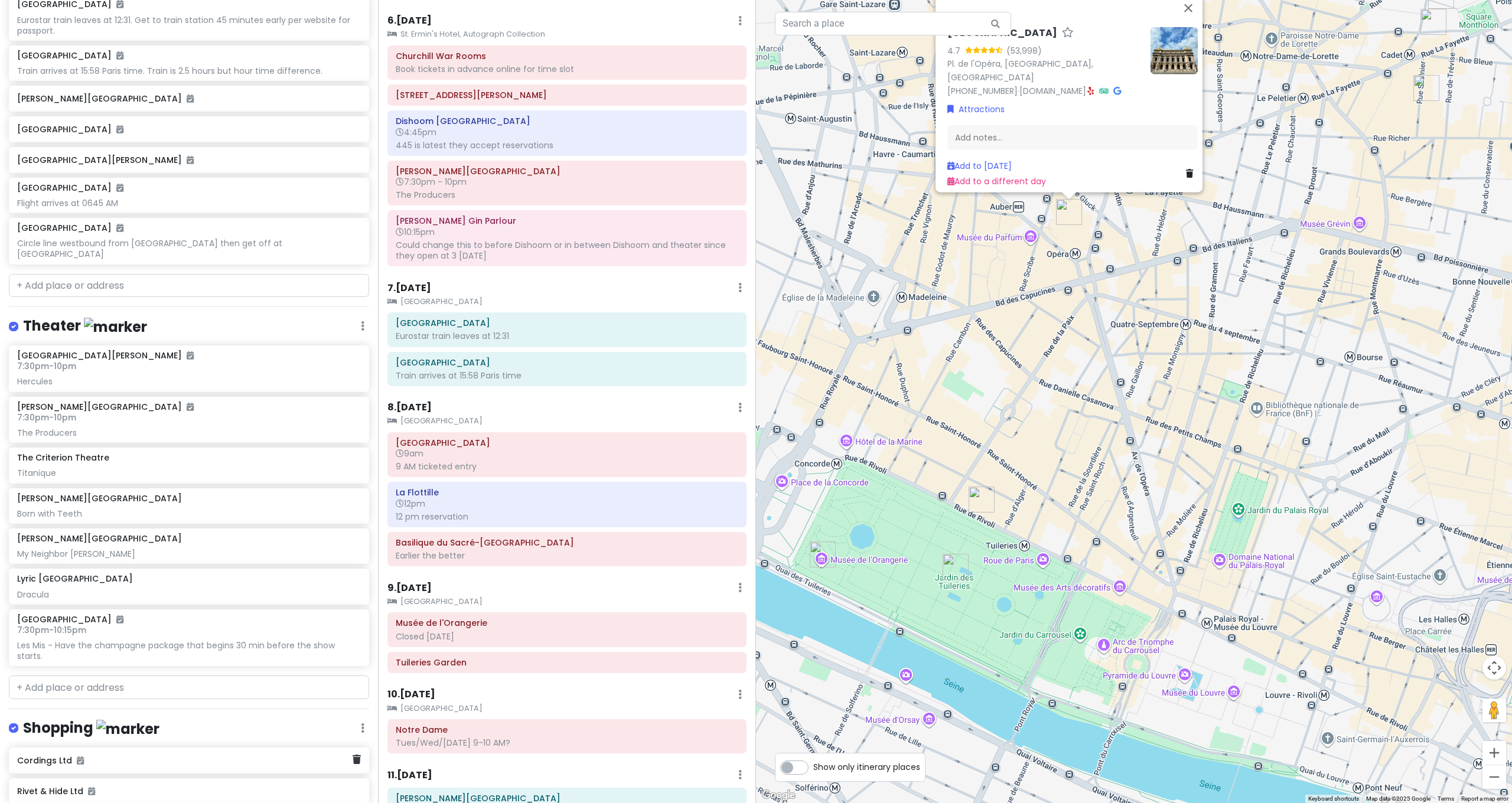
scroll to position [4748, 0]
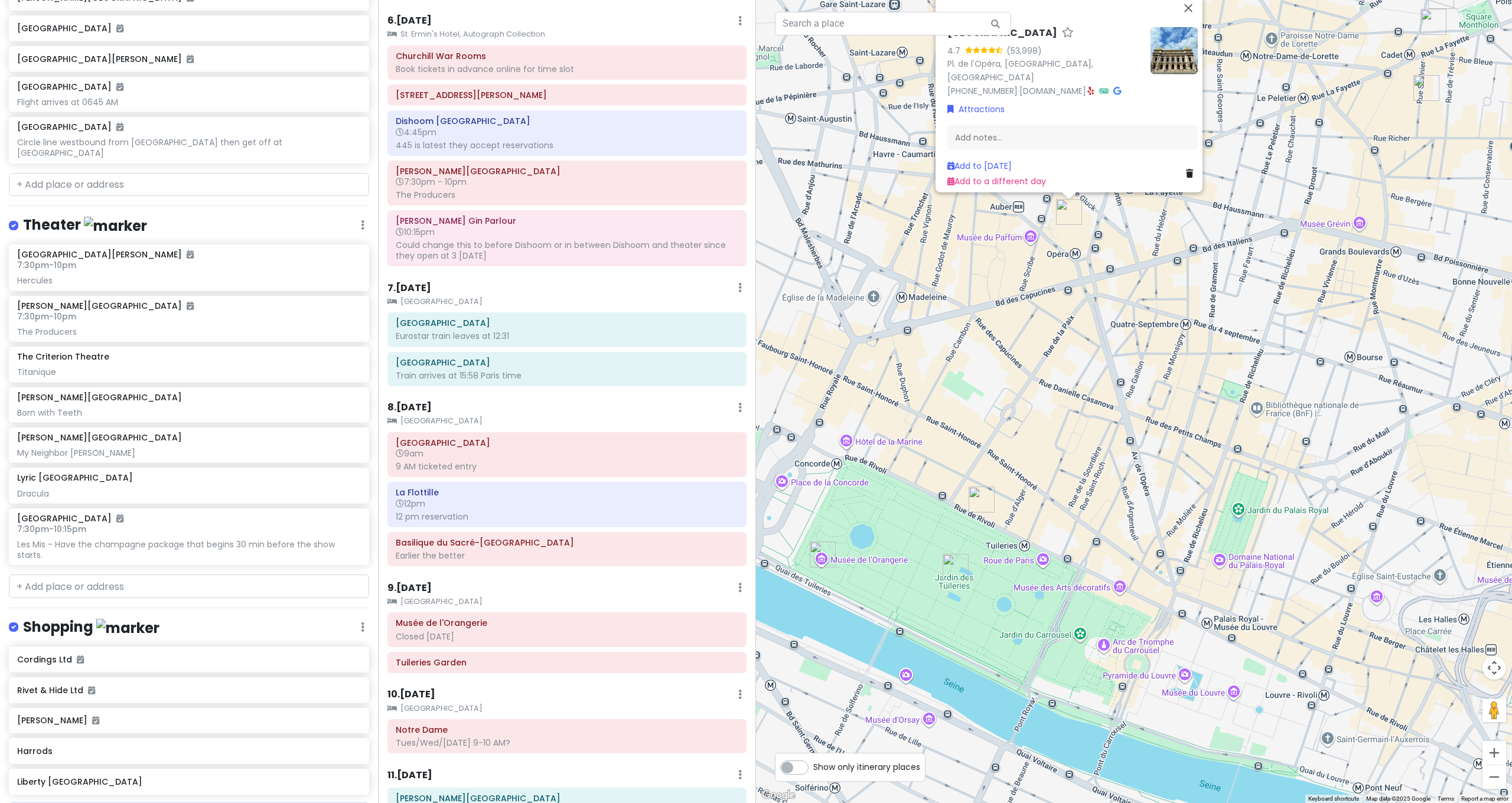
click at [128, 802] on input "text" at bounding box center [189, 816] width 361 height 24
type input "Shakespeare"
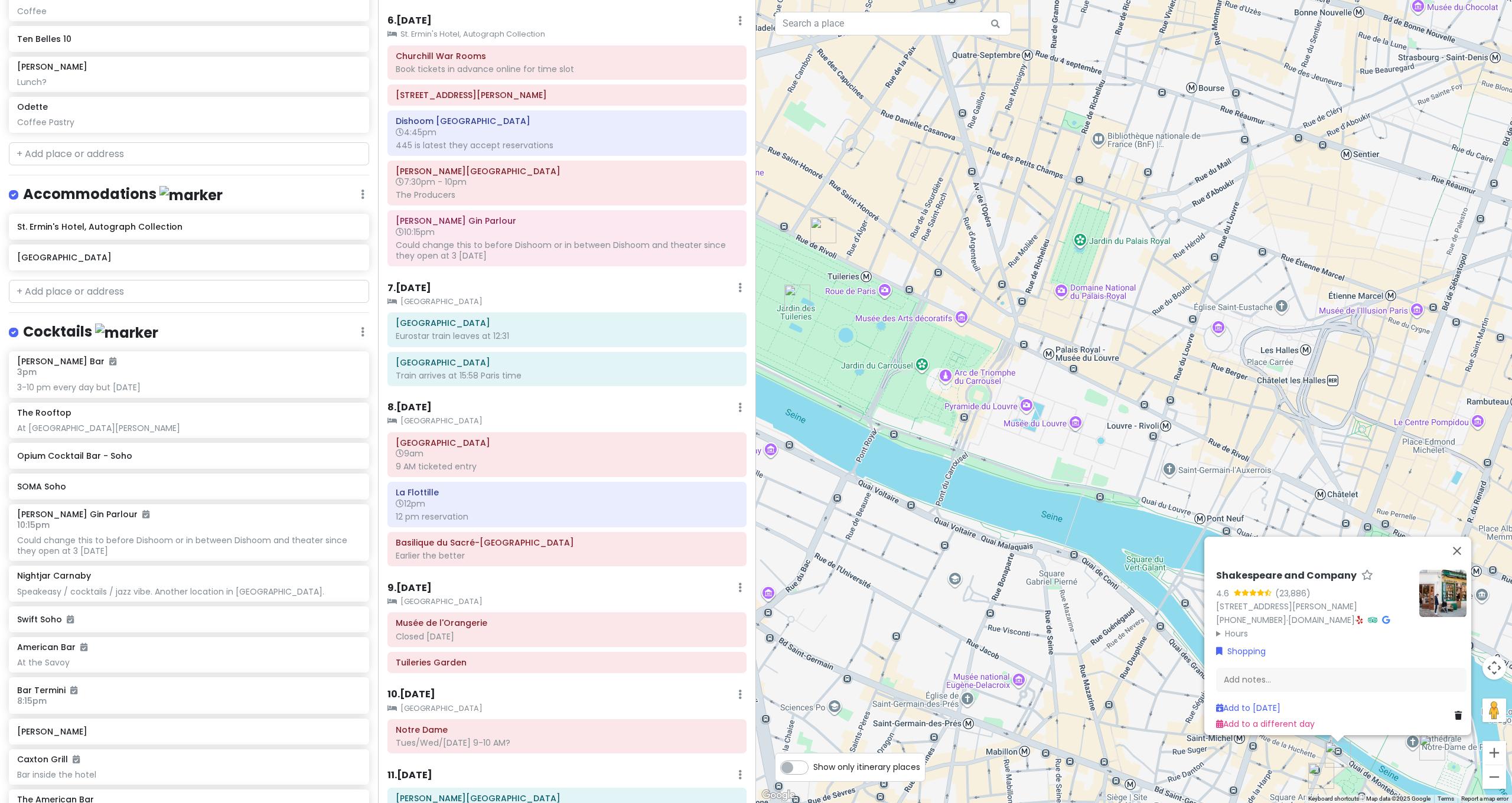
scroll to position [3427, 0]
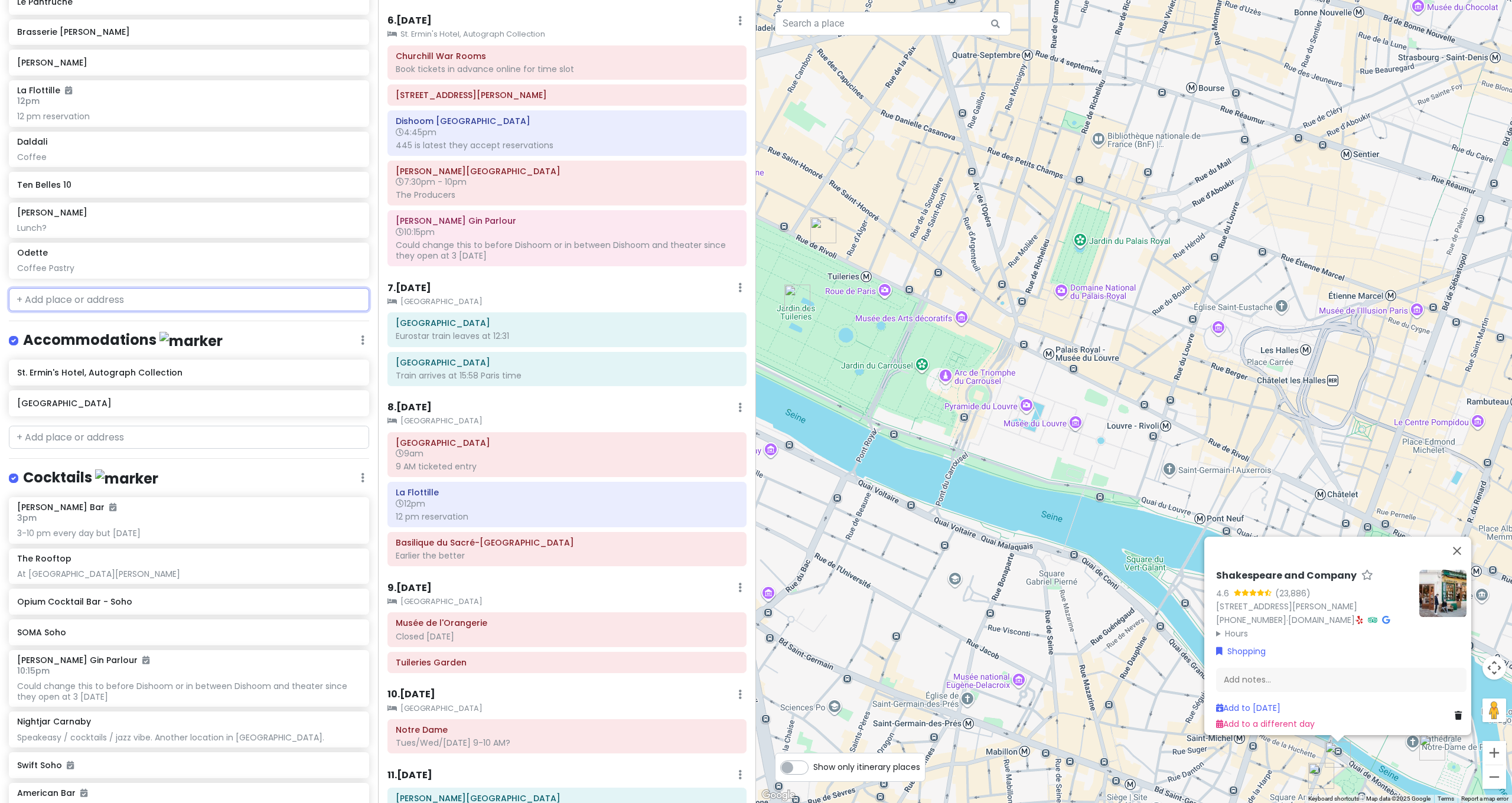
click at [92, 288] on input "text" at bounding box center [189, 300] width 361 height 24
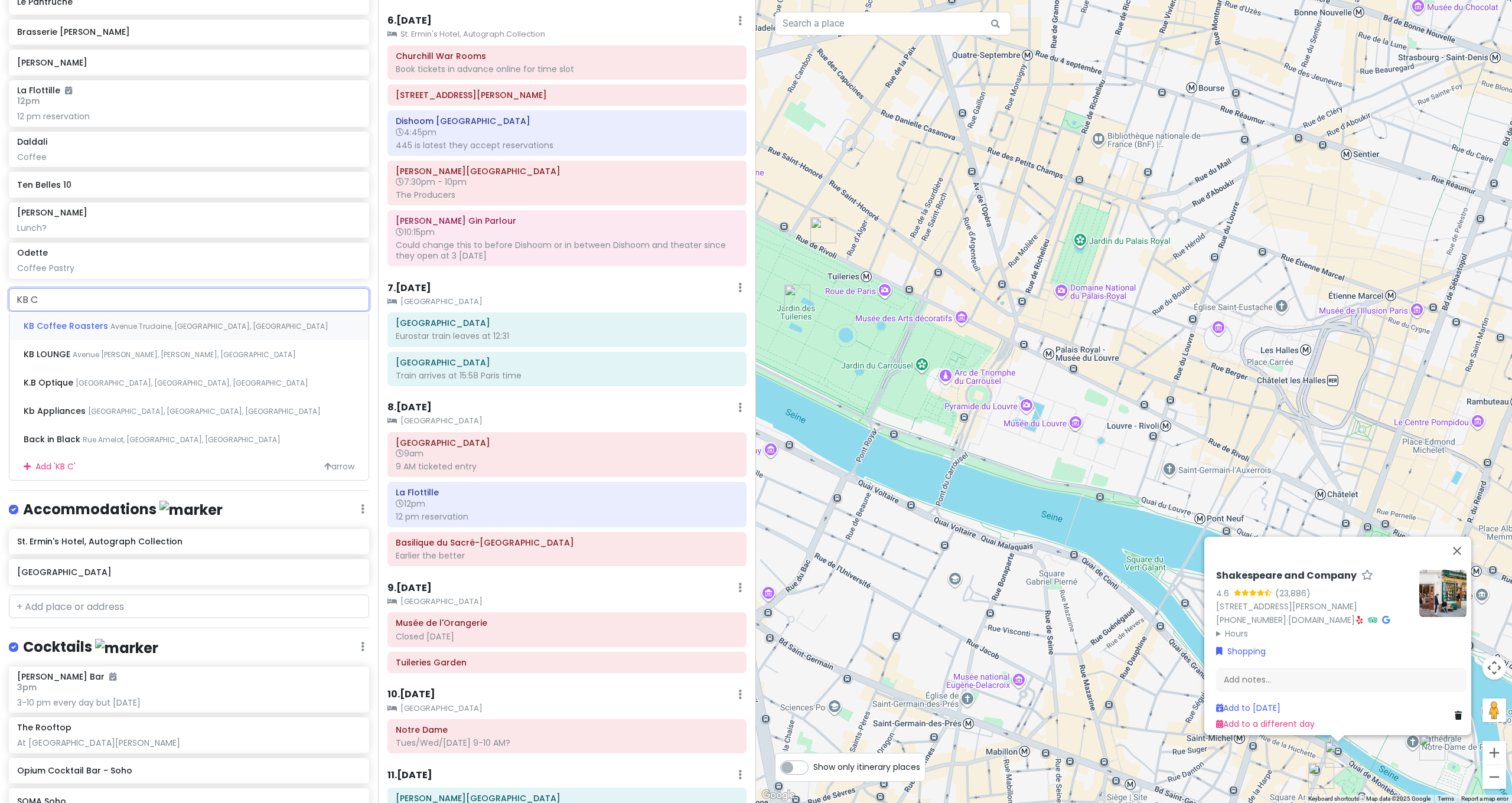
type input "KB Co"
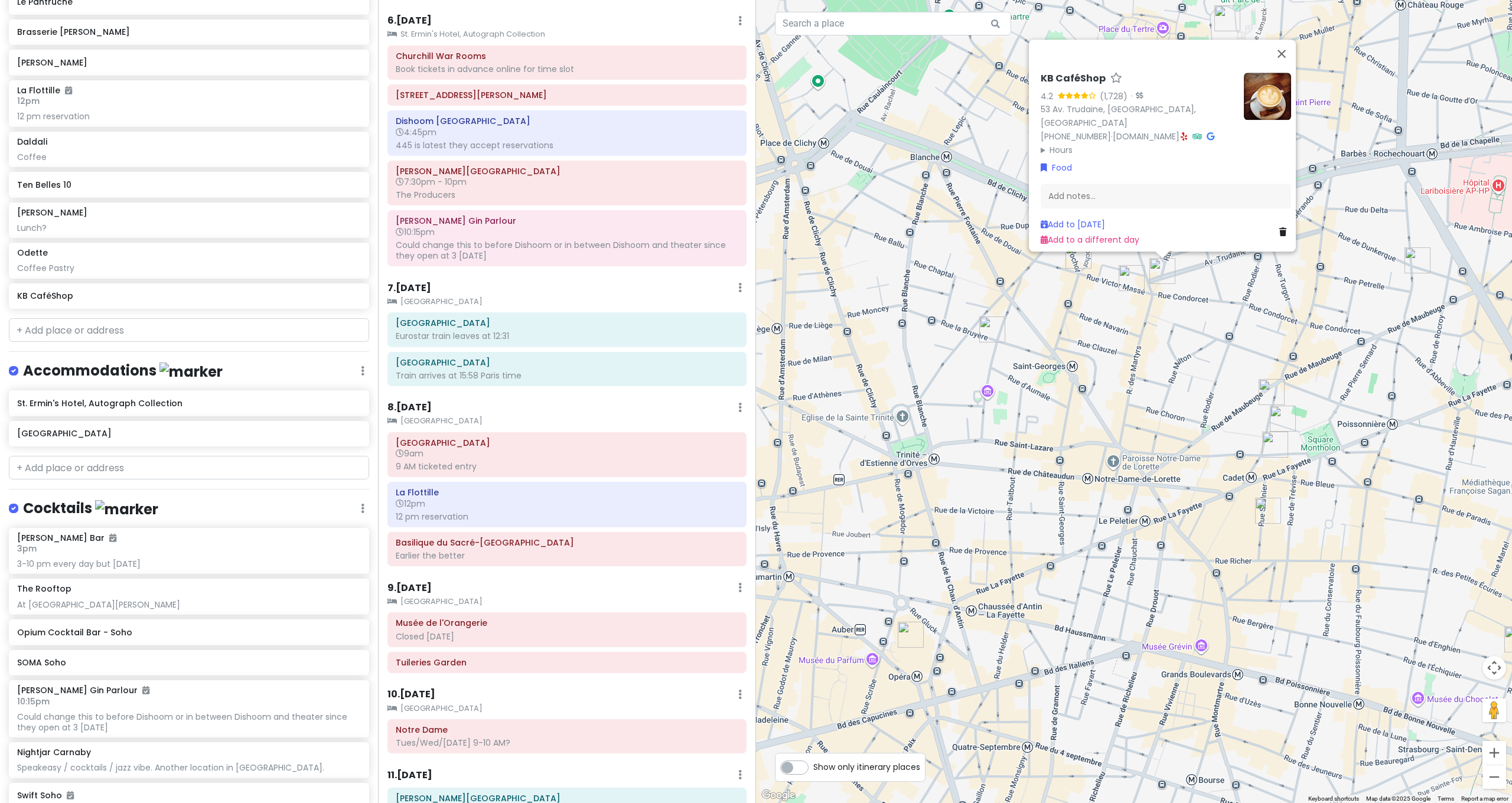
click at [1265, 305] on div "KB CaféShop 4.2 (1,728) · 53 Av. Trudaine, 75009 Paris, France +33 1 56 92 12 4…" at bounding box center [1134, 402] width 756 height 803
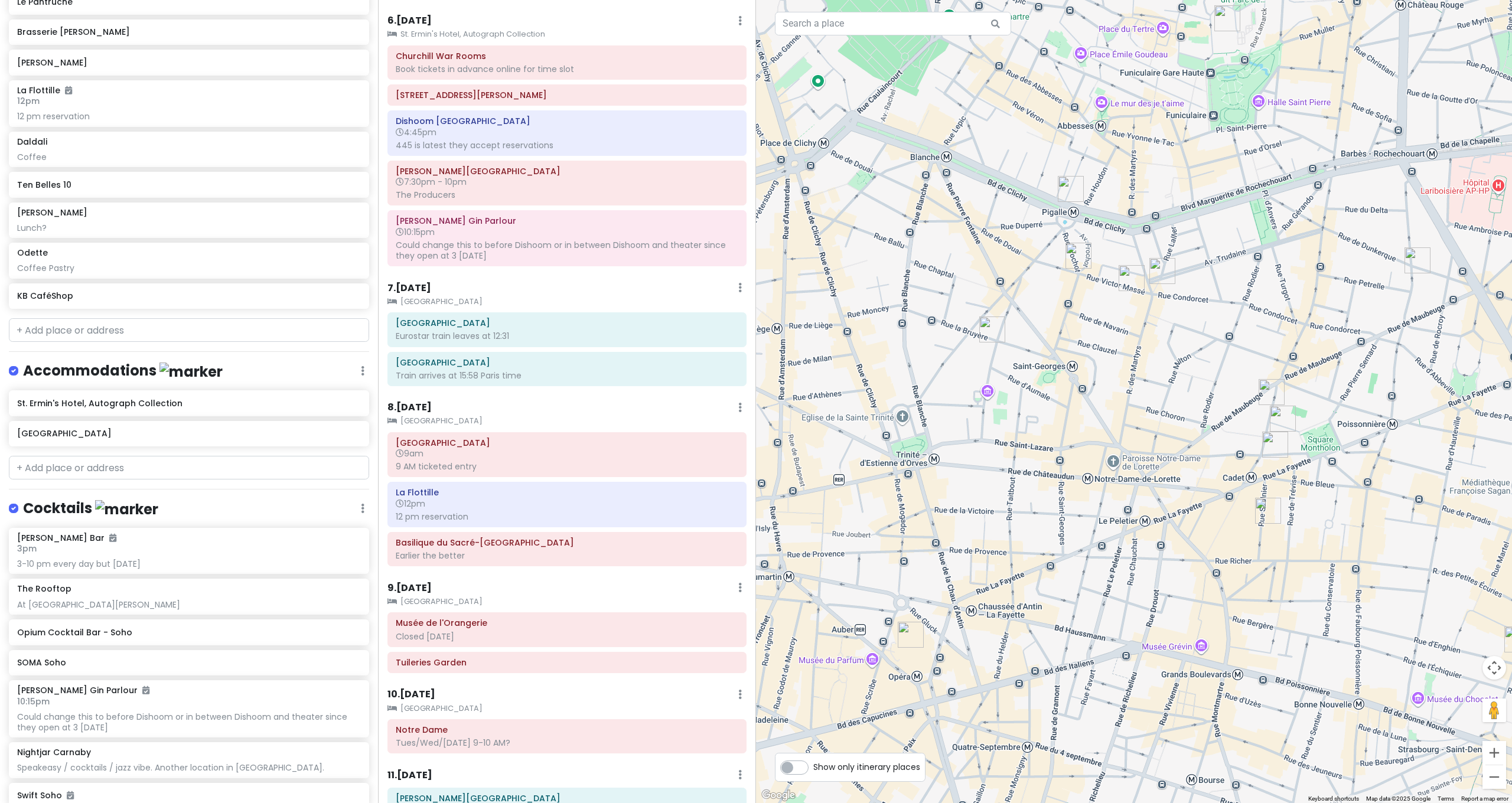
click at [1171, 268] on img "KB CaféShop" at bounding box center [1162, 271] width 26 height 26
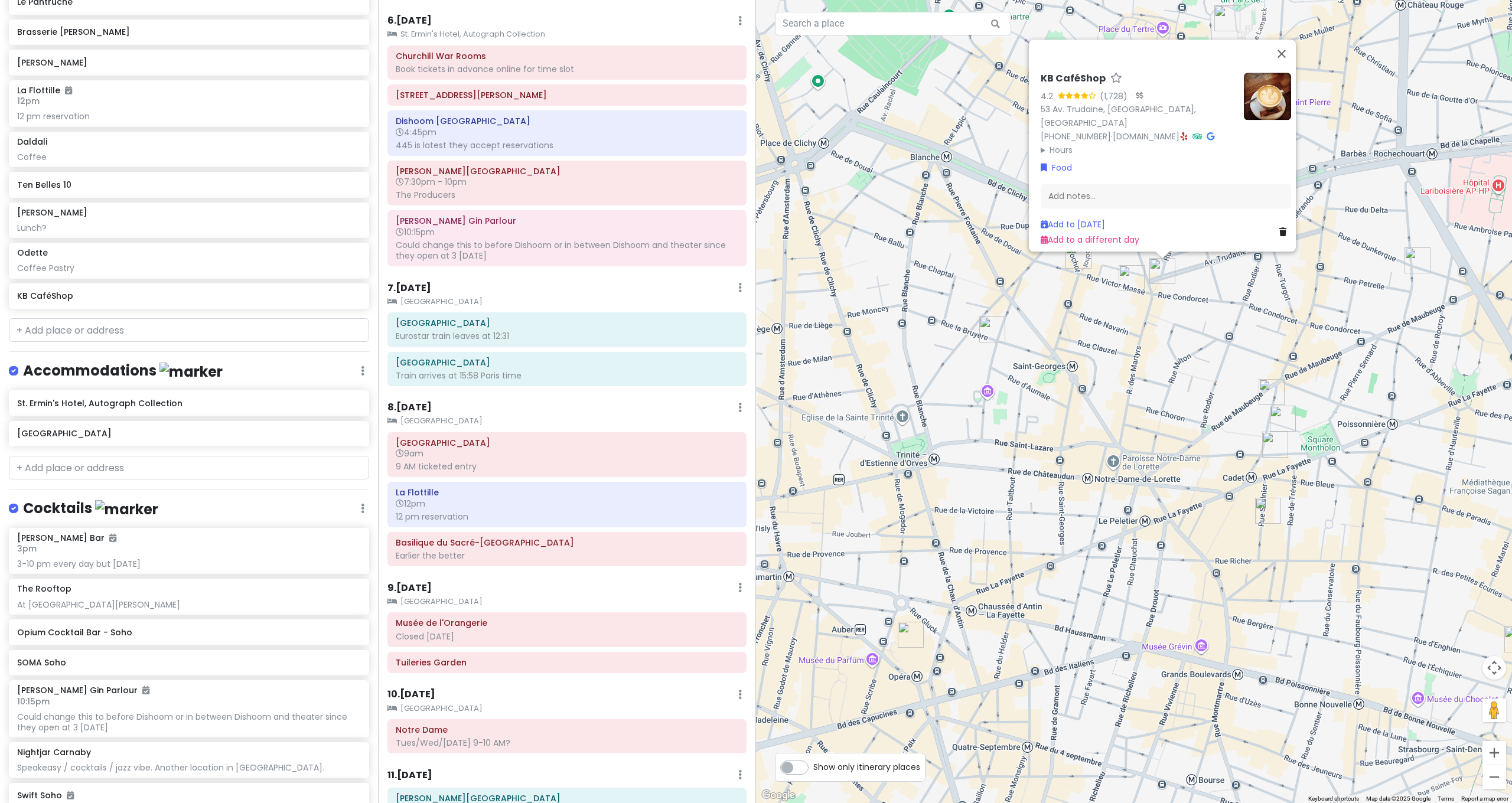
click at [1143, 321] on div "KB CaféShop 4.2 (1,728) · 53 Av. Trudaine, 75009 Paris, France +33 1 56 92 12 4…" at bounding box center [1134, 402] width 756 height 803
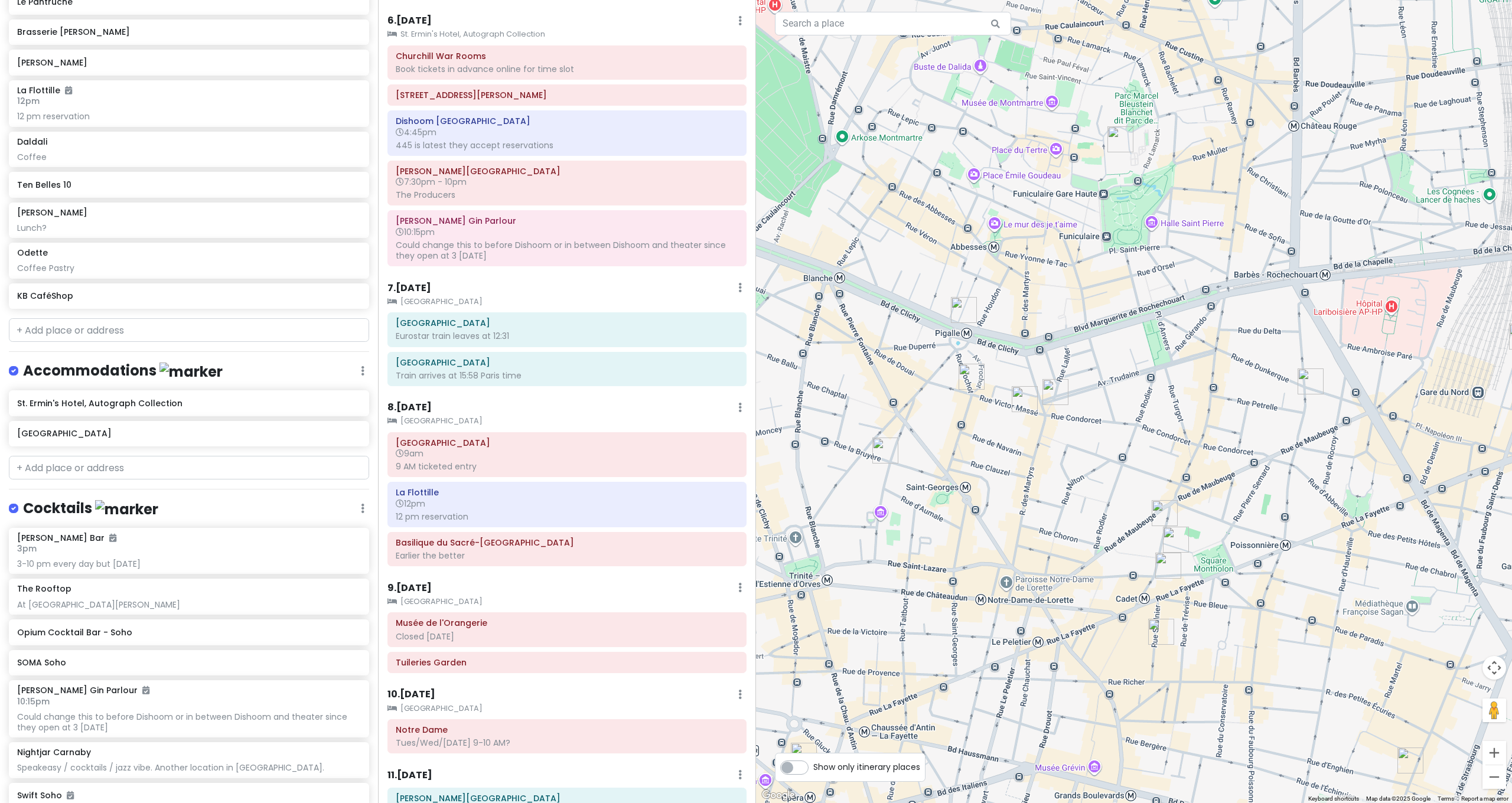
drag, startPoint x: 1180, startPoint y: 252, endPoint x: 1073, endPoint y: 375, distance: 163.0
click at [1073, 375] on div at bounding box center [1134, 402] width 756 height 803
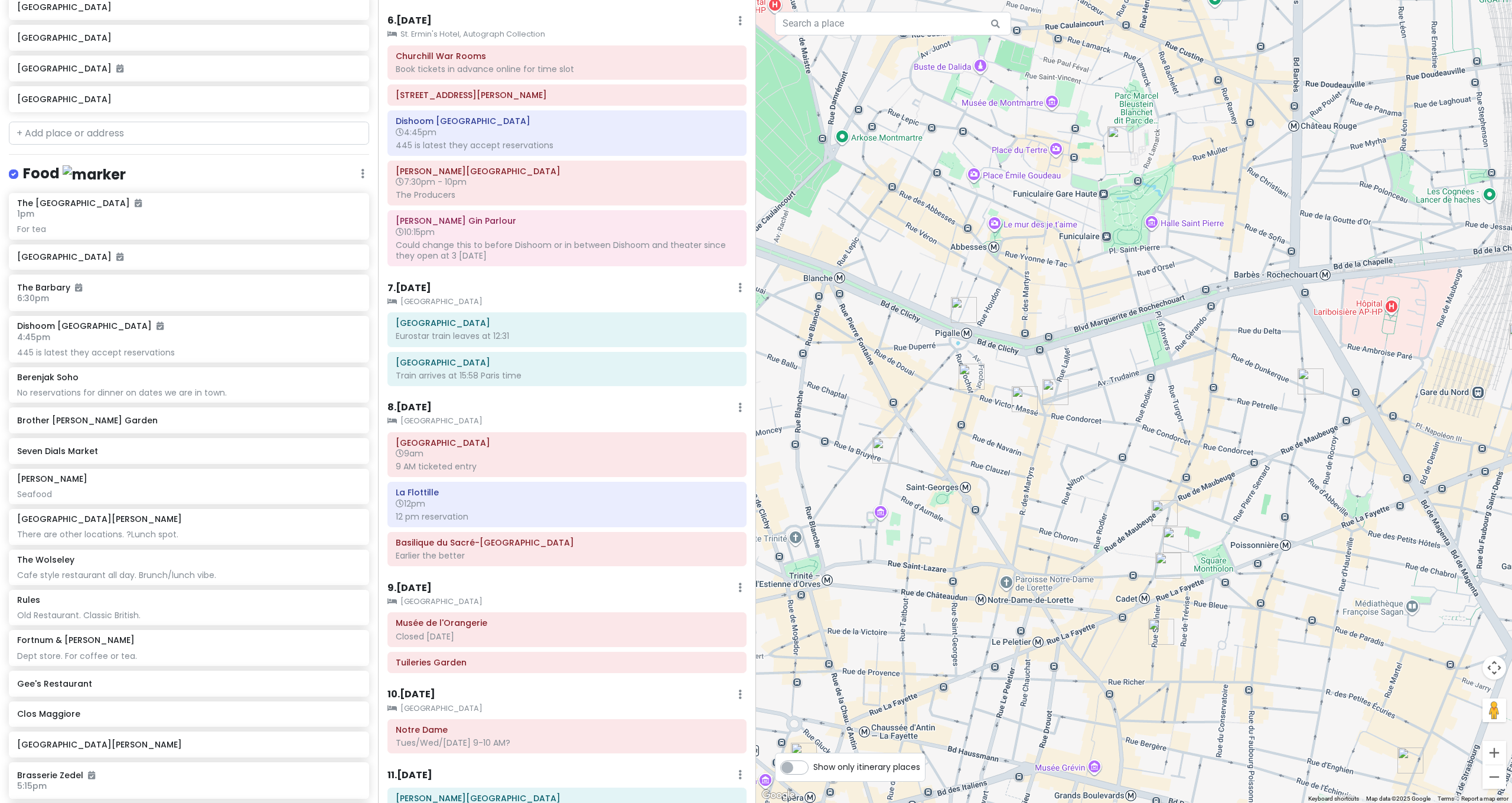
scroll to position [1400, 0]
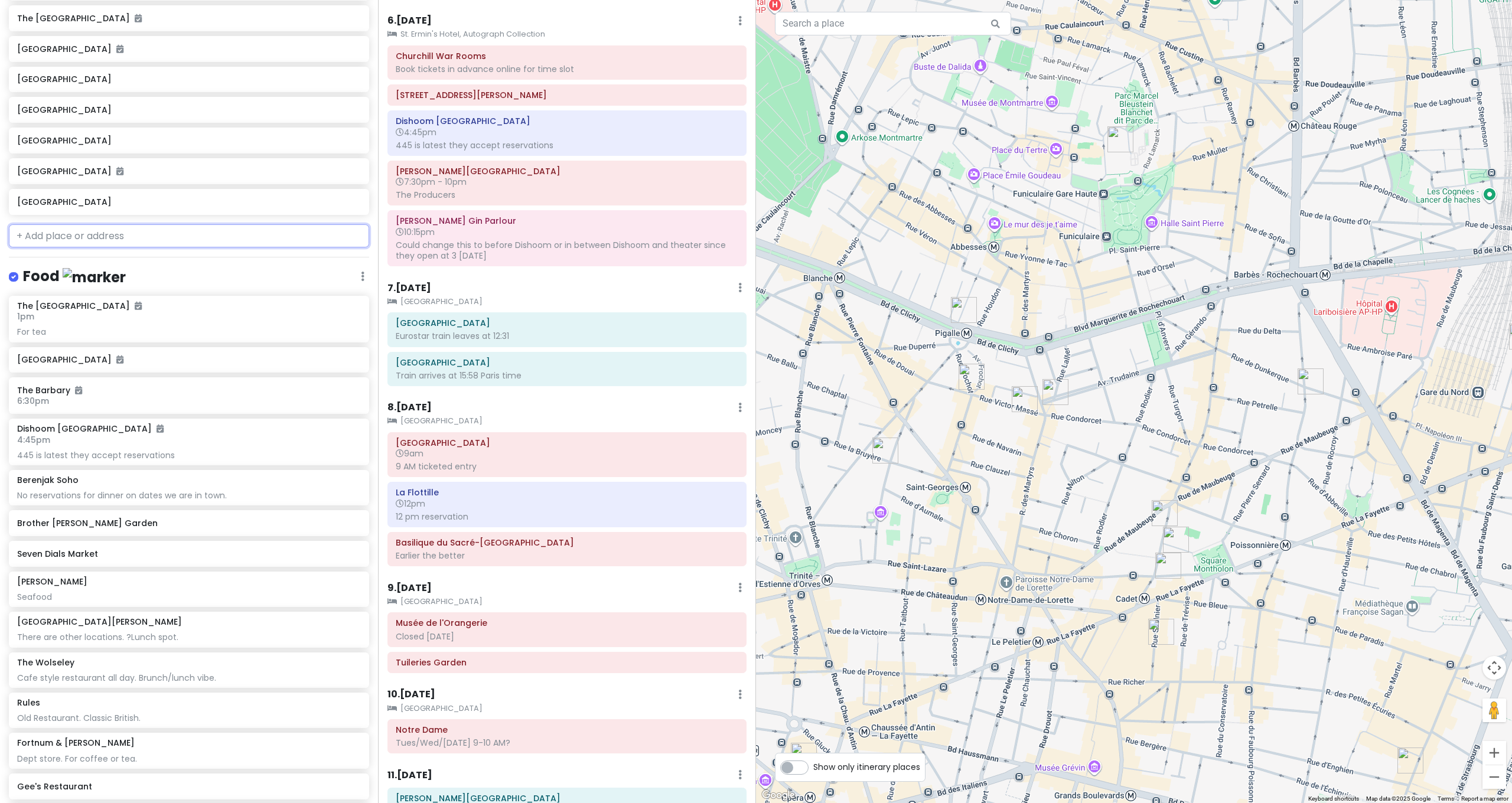
click at [94, 224] on input "text" at bounding box center [189, 236] width 361 height 24
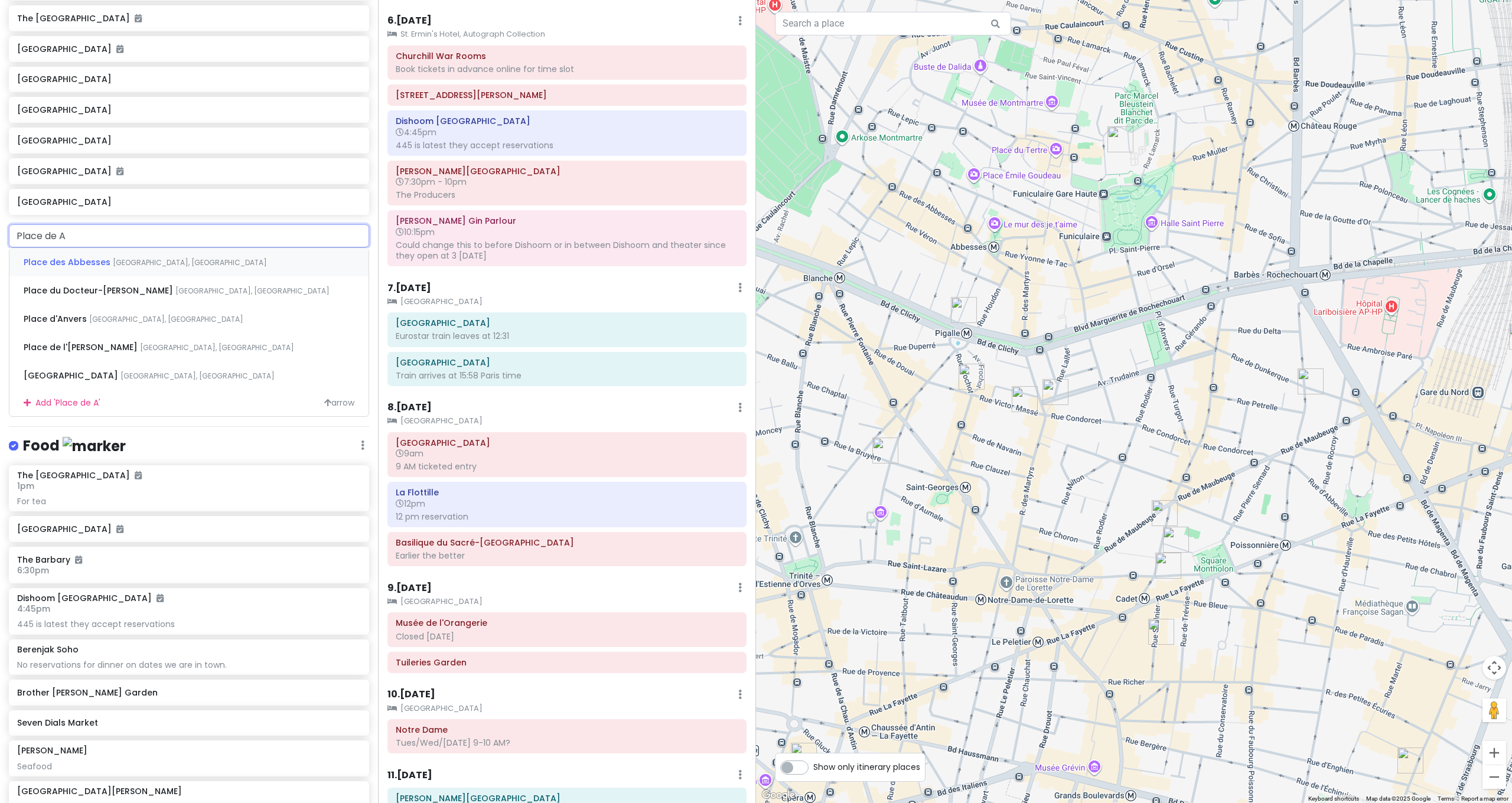
type input "Place de Ab"
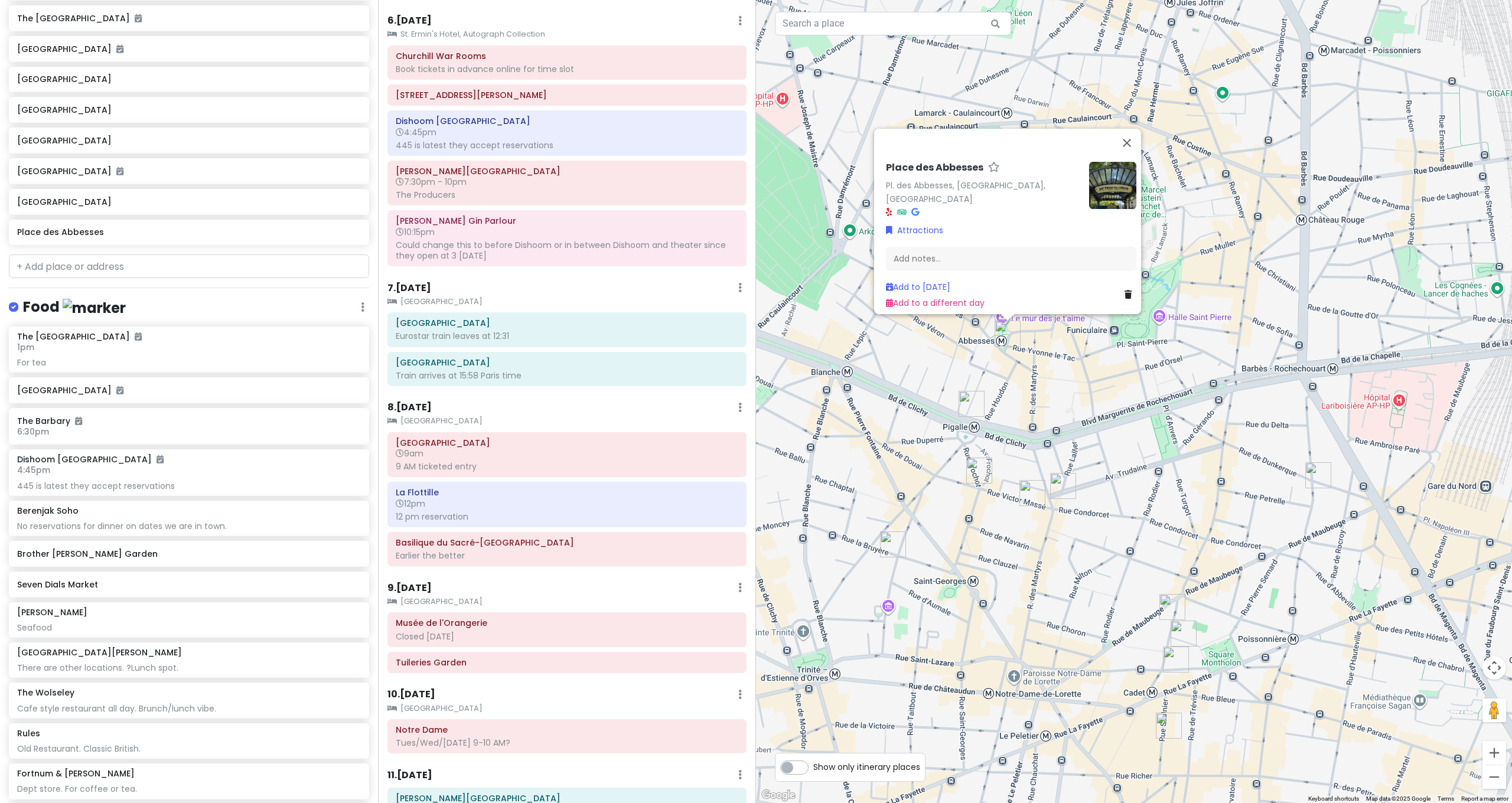
drag, startPoint x: 1072, startPoint y: 293, endPoint x: 1079, endPoint y: 394, distance: 101.2
click at [1080, 394] on div "Place des Abbesses Pl. des Abbesses, 75018 Paris, France Attractions Add notes.…" at bounding box center [1134, 402] width 756 height 803
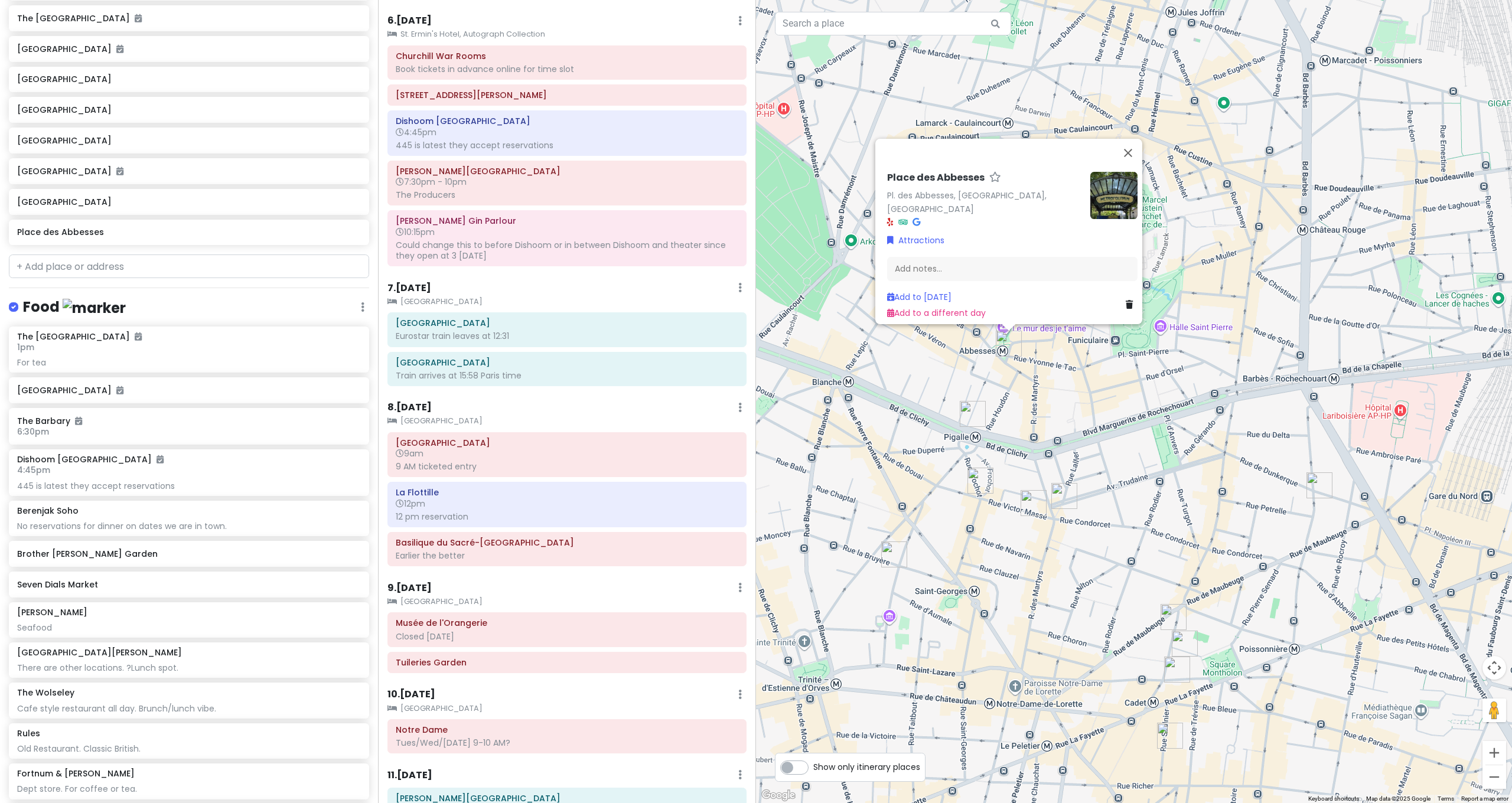
click at [1079, 394] on div "Place des Abbesses Pl. des Abbesses, 75018 Paris, France Attractions Add notes.…" at bounding box center [1134, 402] width 756 height 803
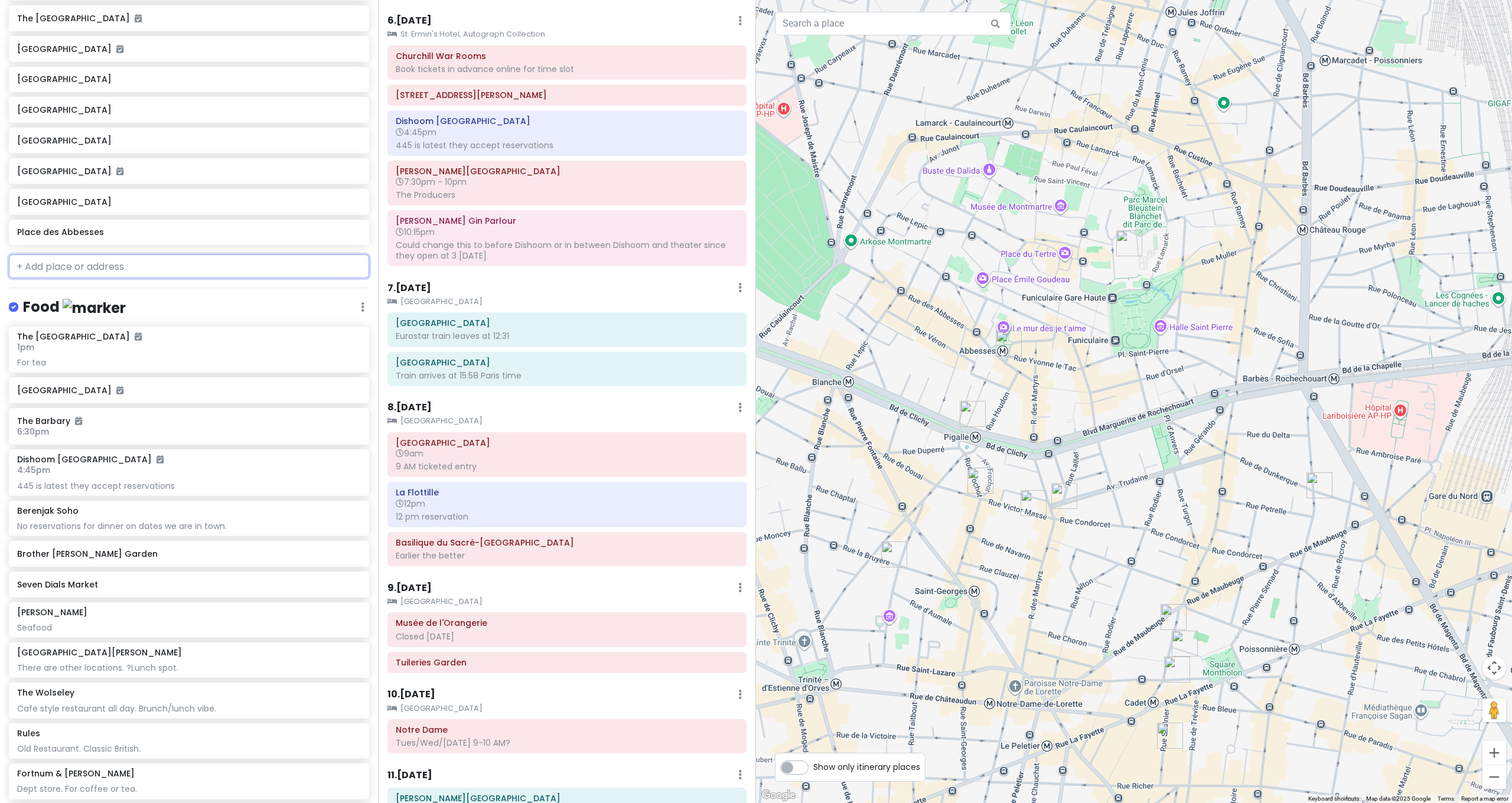
click at [124, 254] on input "text" at bounding box center [189, 266] width 361 height 24
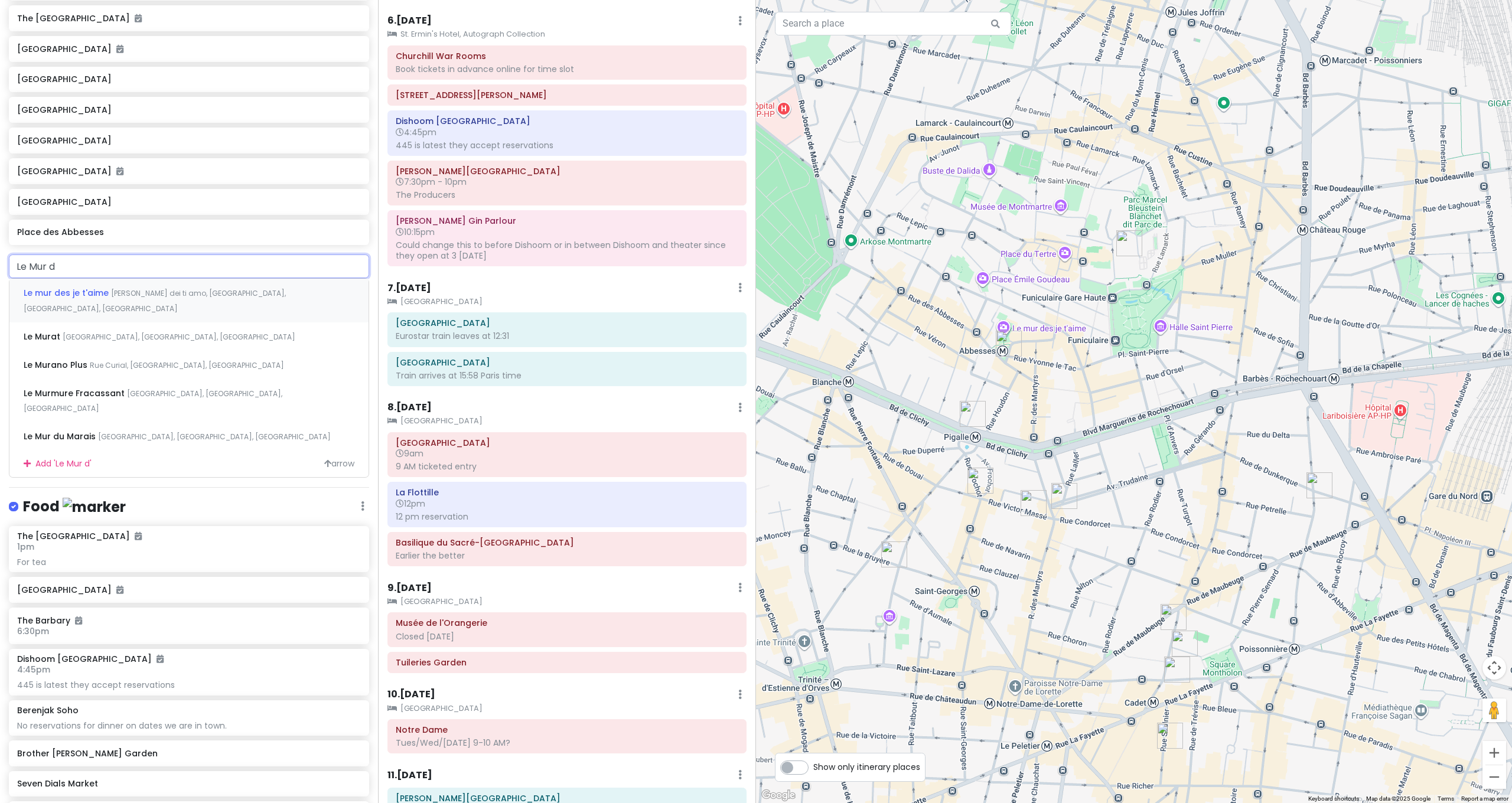
type input "Le Mur de"
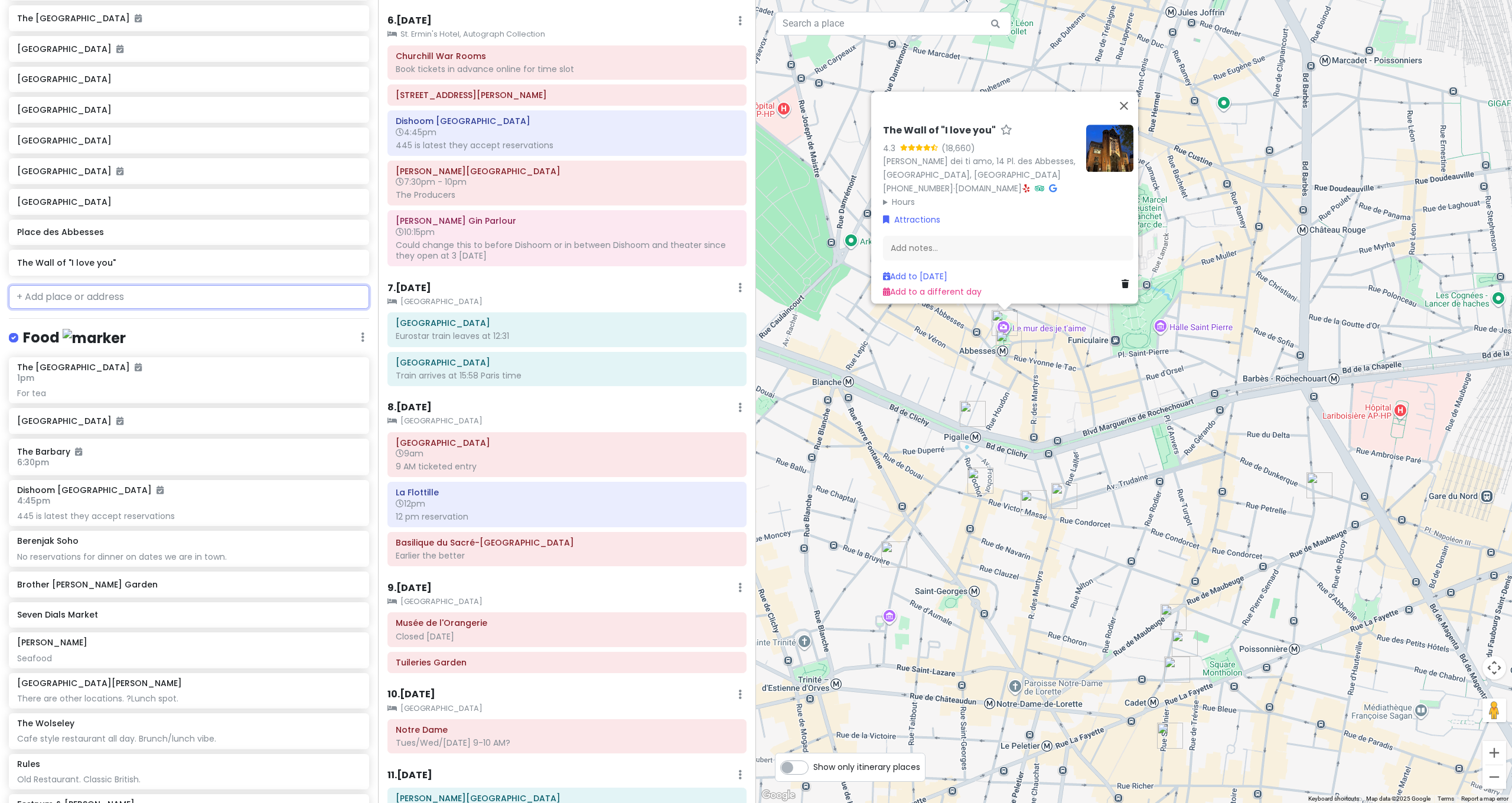
click at [80, 285] on input "text" at bounding box center [189, 296] width 361 height 24
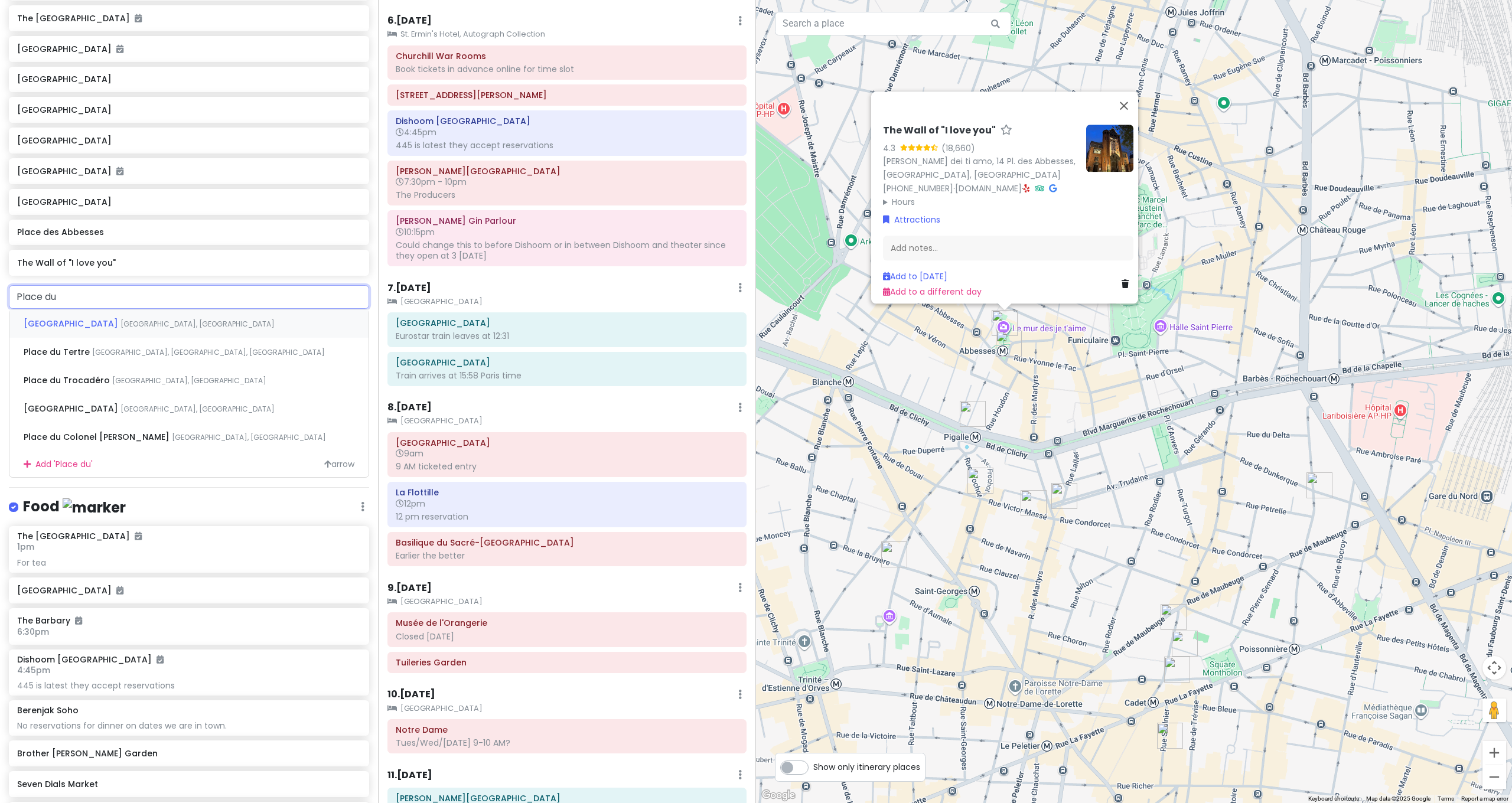
type input "Place du T"
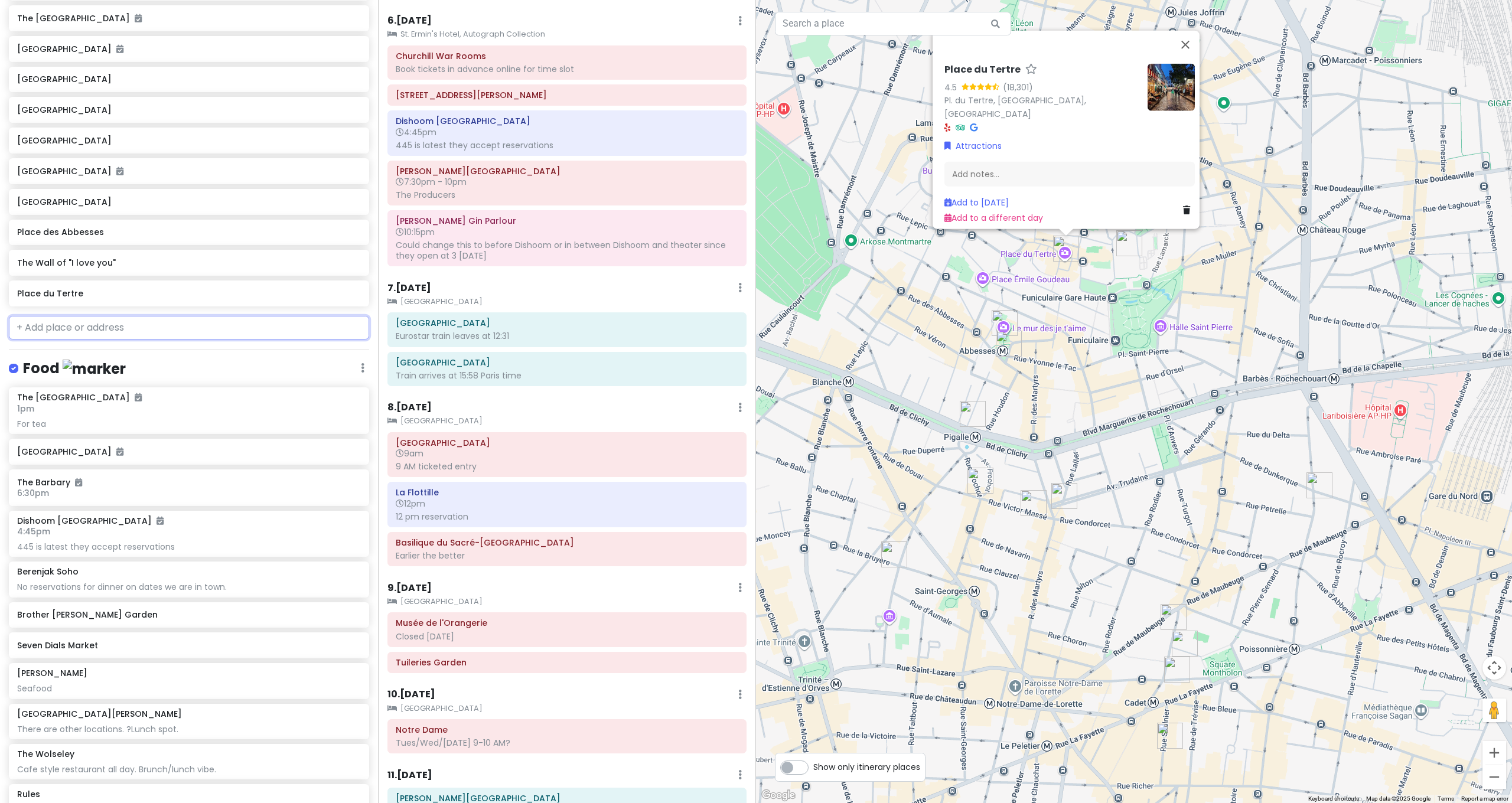
drag, startPoint x: 90, startPoint y: 298, endPoint x: 95, endPoint y: 285, distance: 13.9
click at [89, 316] on input "text" at bounding box center [189, 327] width 361 height 24
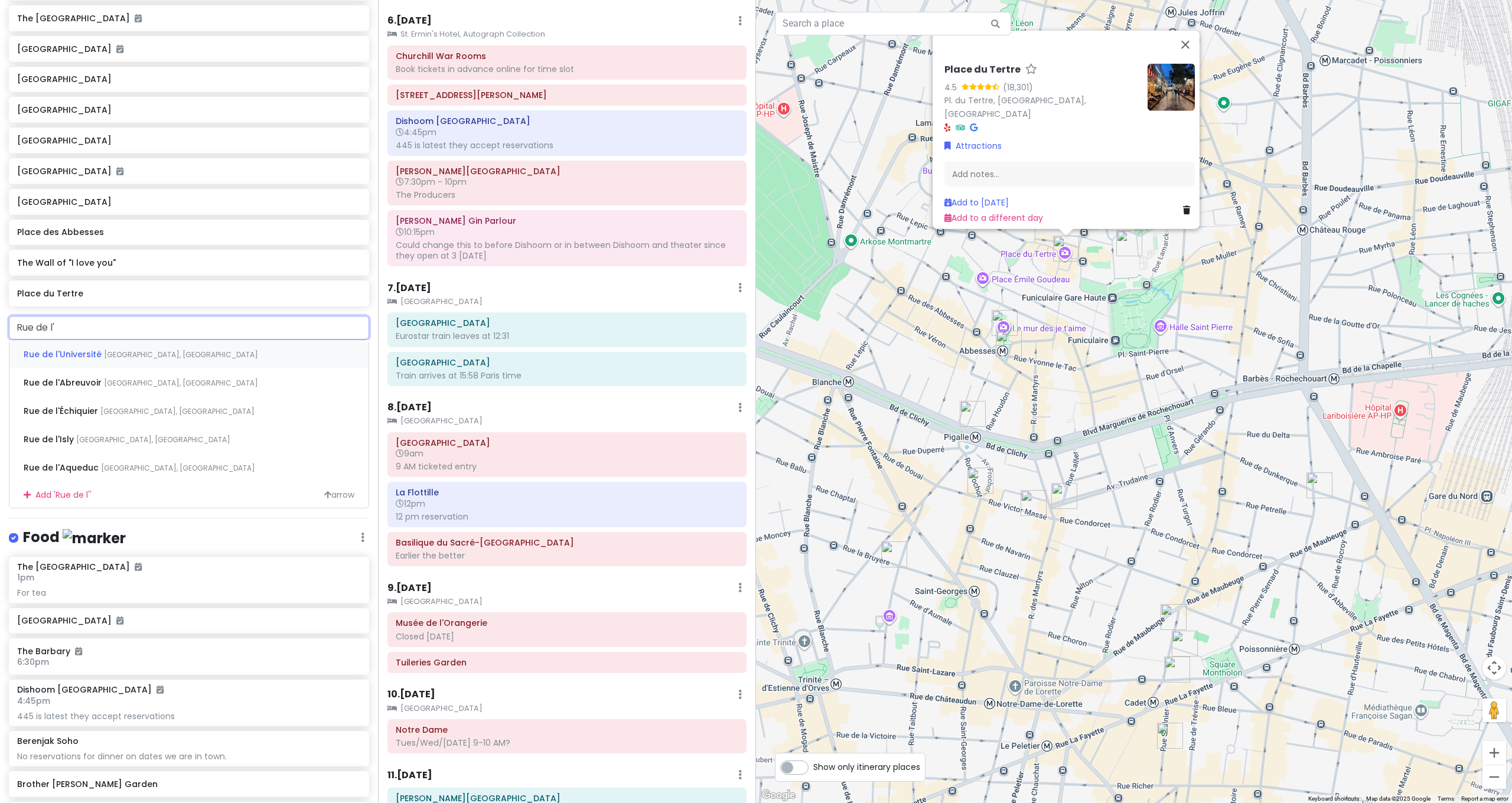
type input "Rue de l'a"
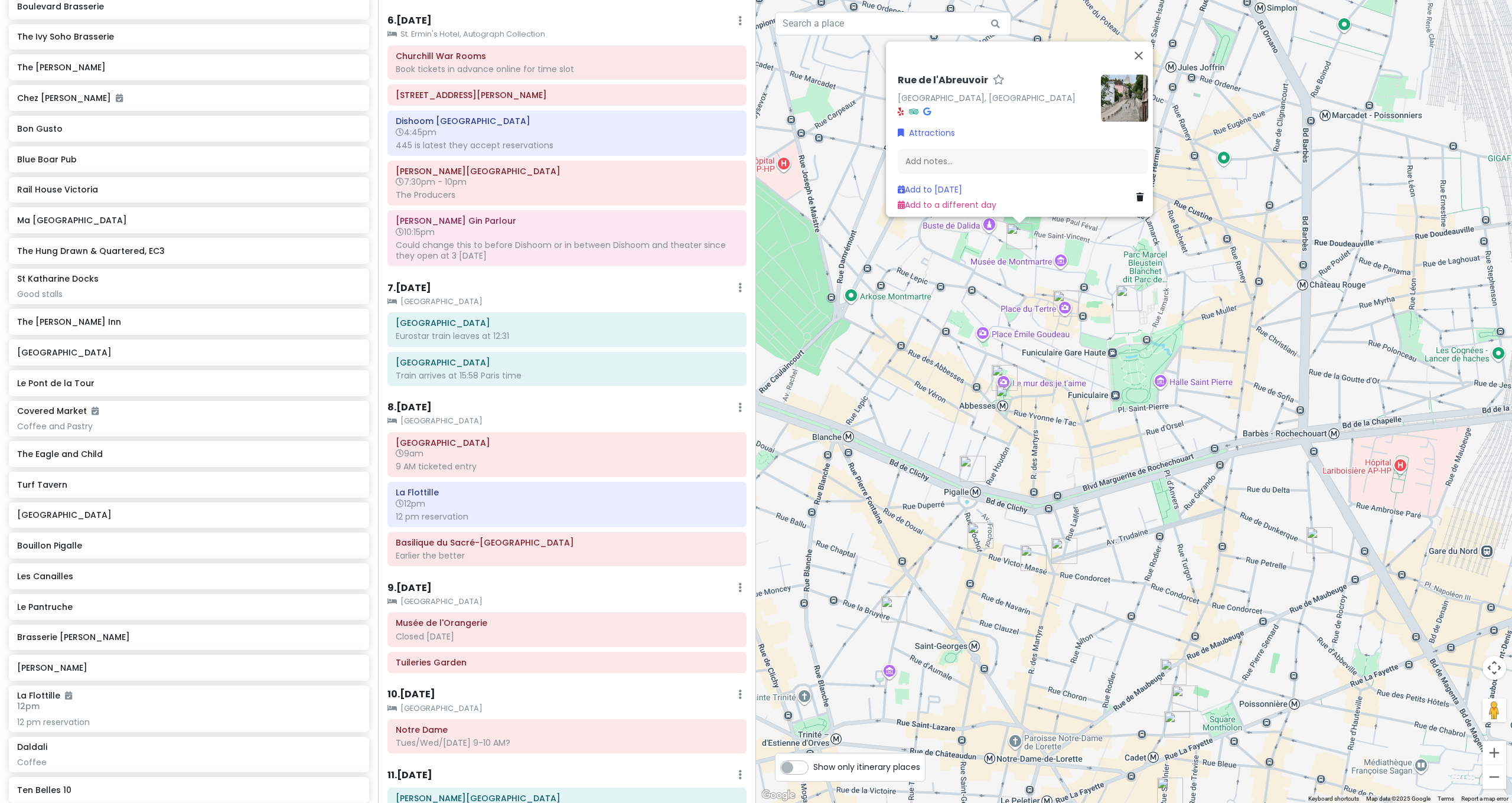
scroll to position [3195, 0]
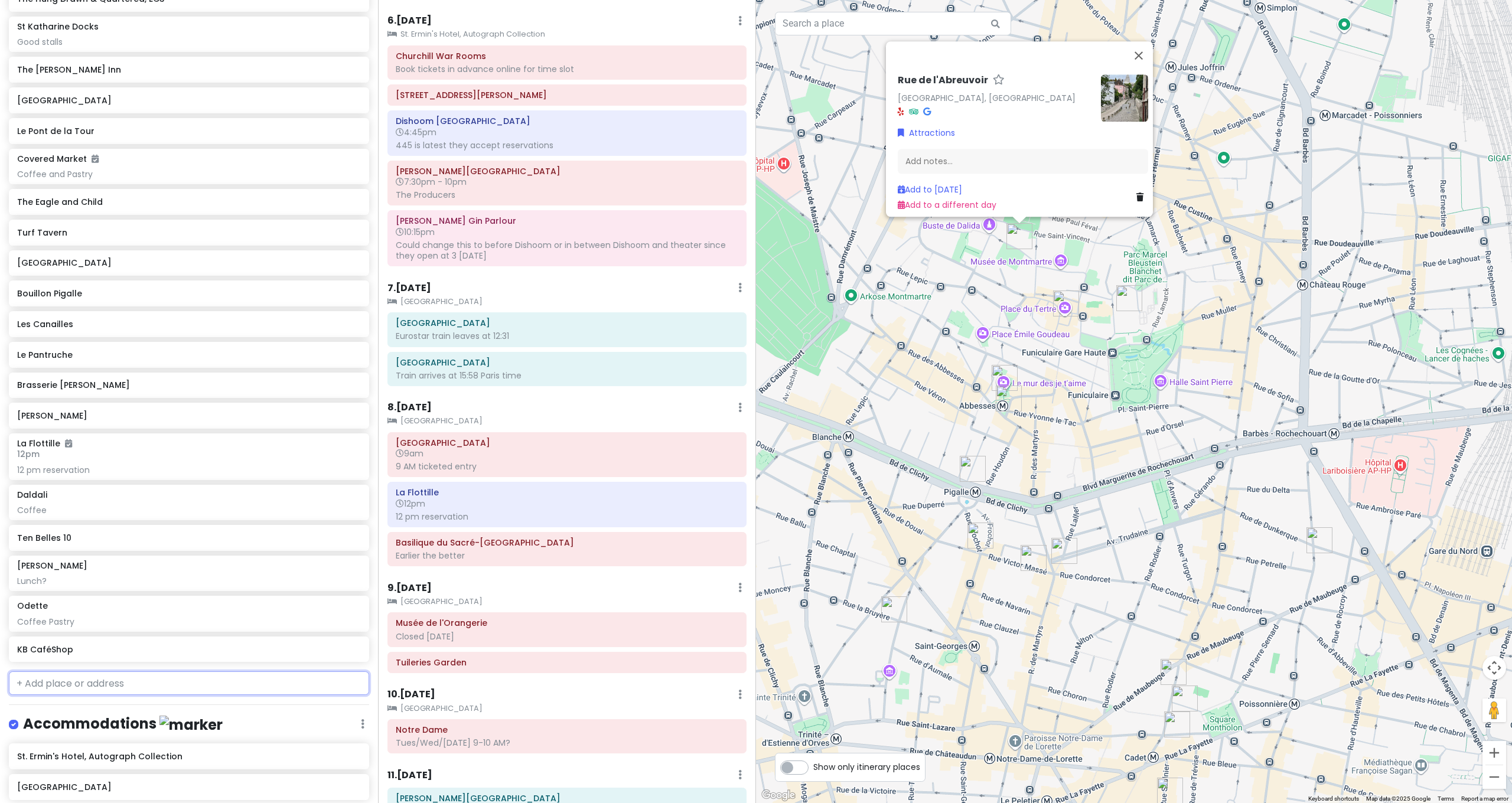
click at [104, 672] on input "text" at bounding box center [189, 683] width 361 height 24
type input "Maison rose"
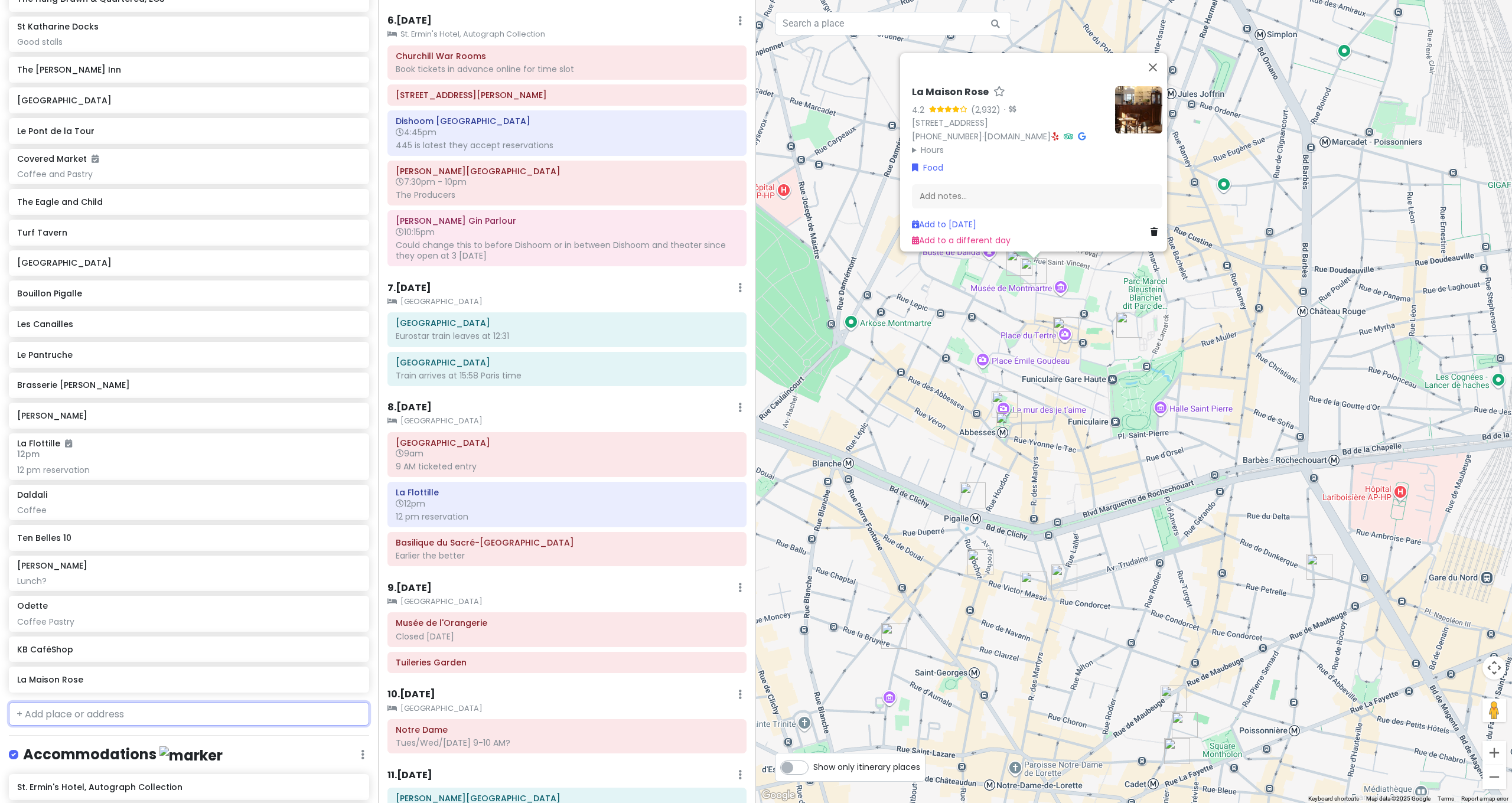
click at [142, 702] on input "text" at bounding box center [189, 714] width 361 height 24
type input "Clos mon"
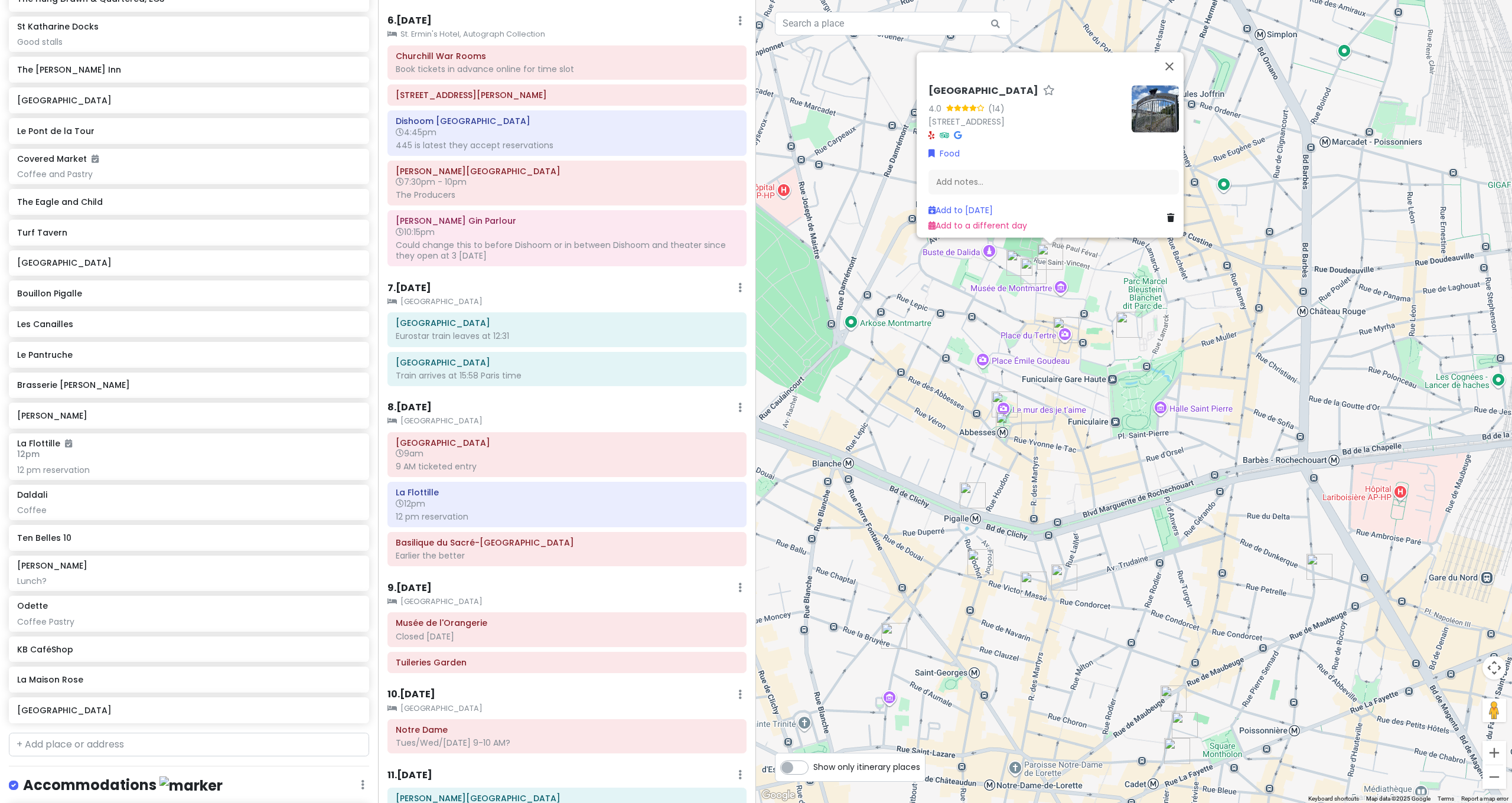
click at [1146, 113] on img at bounding box center [1155, 109] width 47 height 47
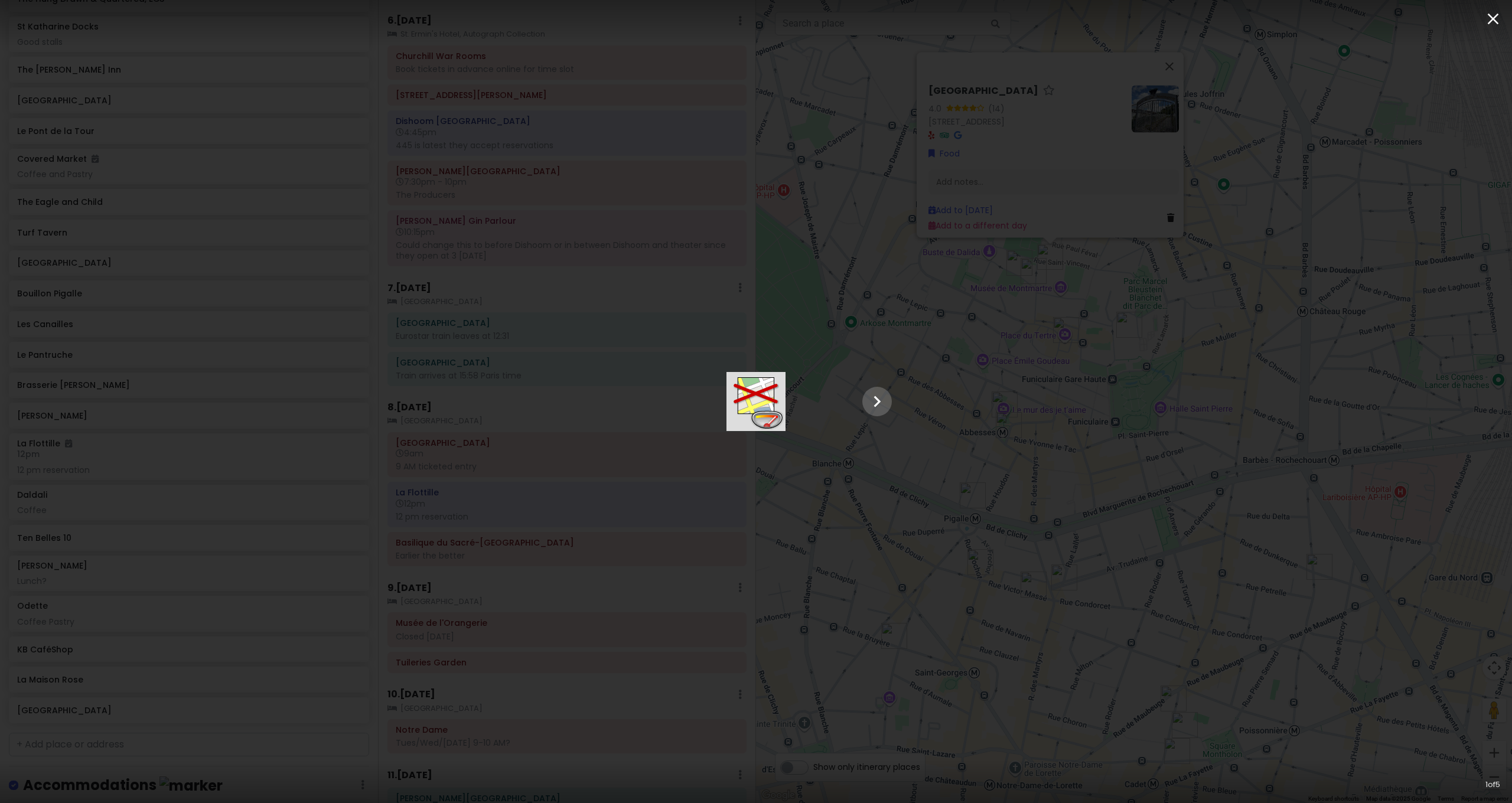
click at [1490, 24] on icon "button" at bounding box center [1493, 19] width 19 height 19
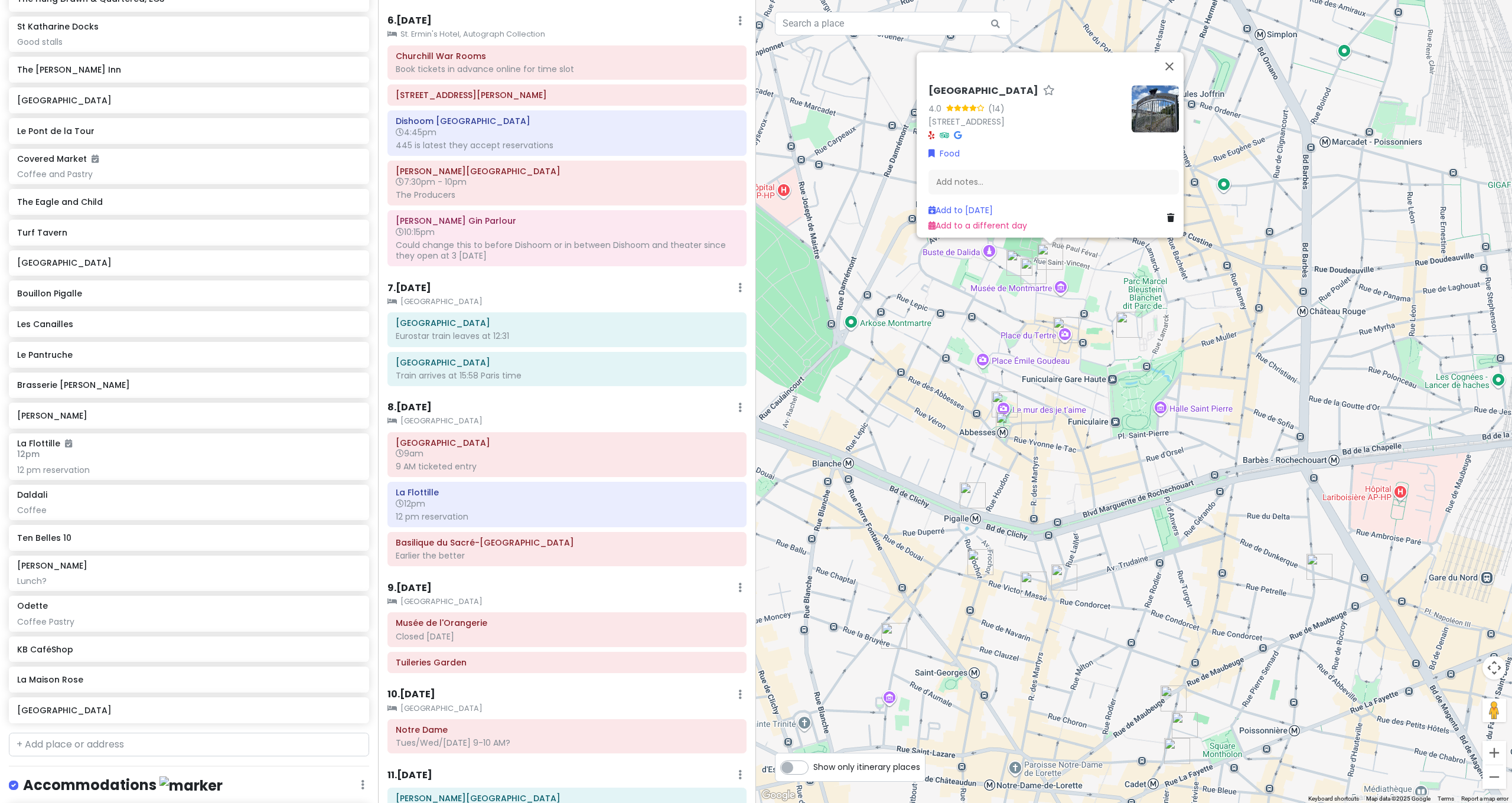
click at [1248, 146] on div "Clos Montmartre 4.0 (14) 14 Rue des Saules, 75018 Paris, France Food Add notes.…" at bounding box center [1134, 402] width 756 height 803
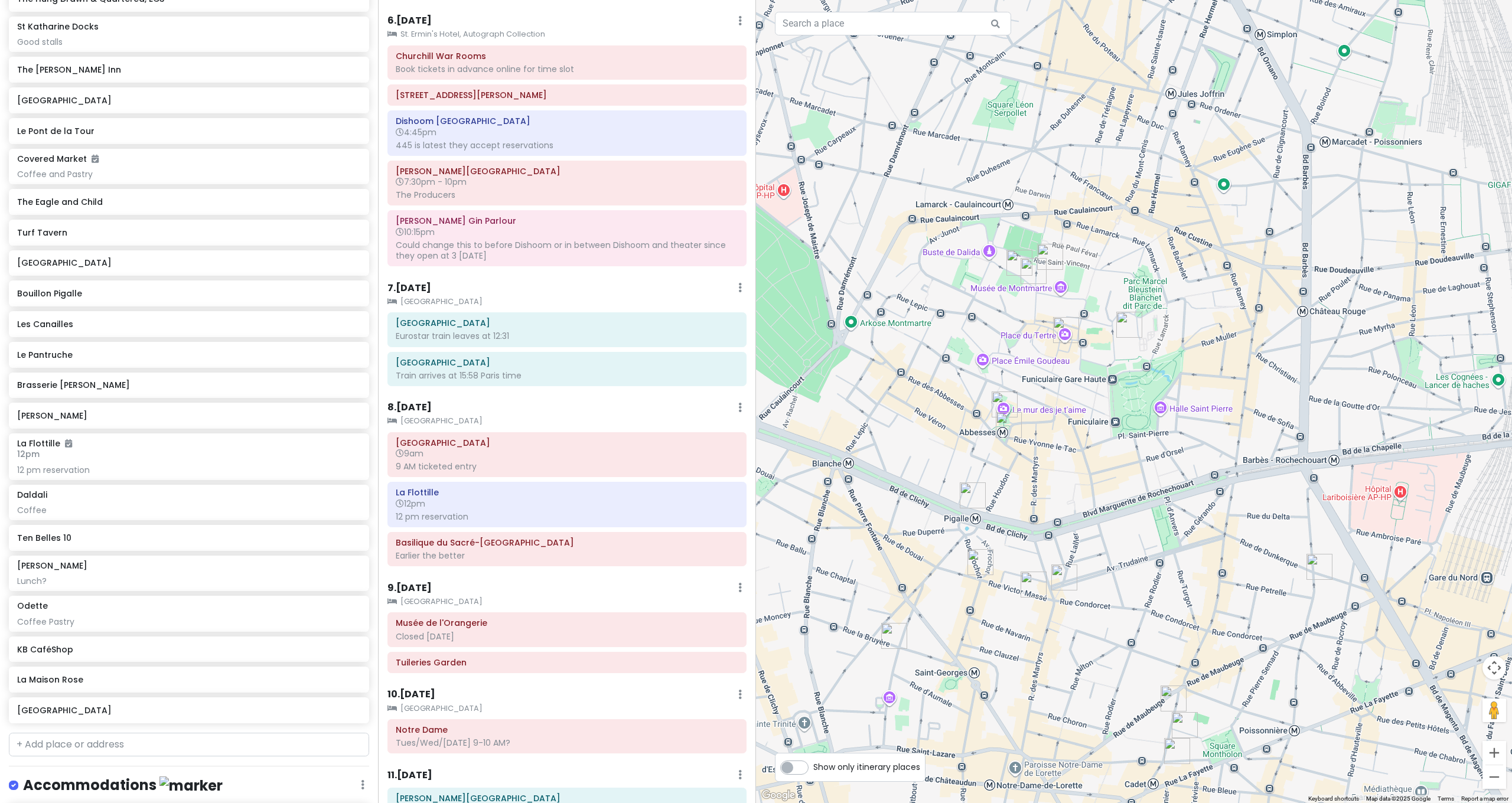
click at [1059, 328] on img "Place du Tertre" at bounding box center [1066, 330] width 26 height 26
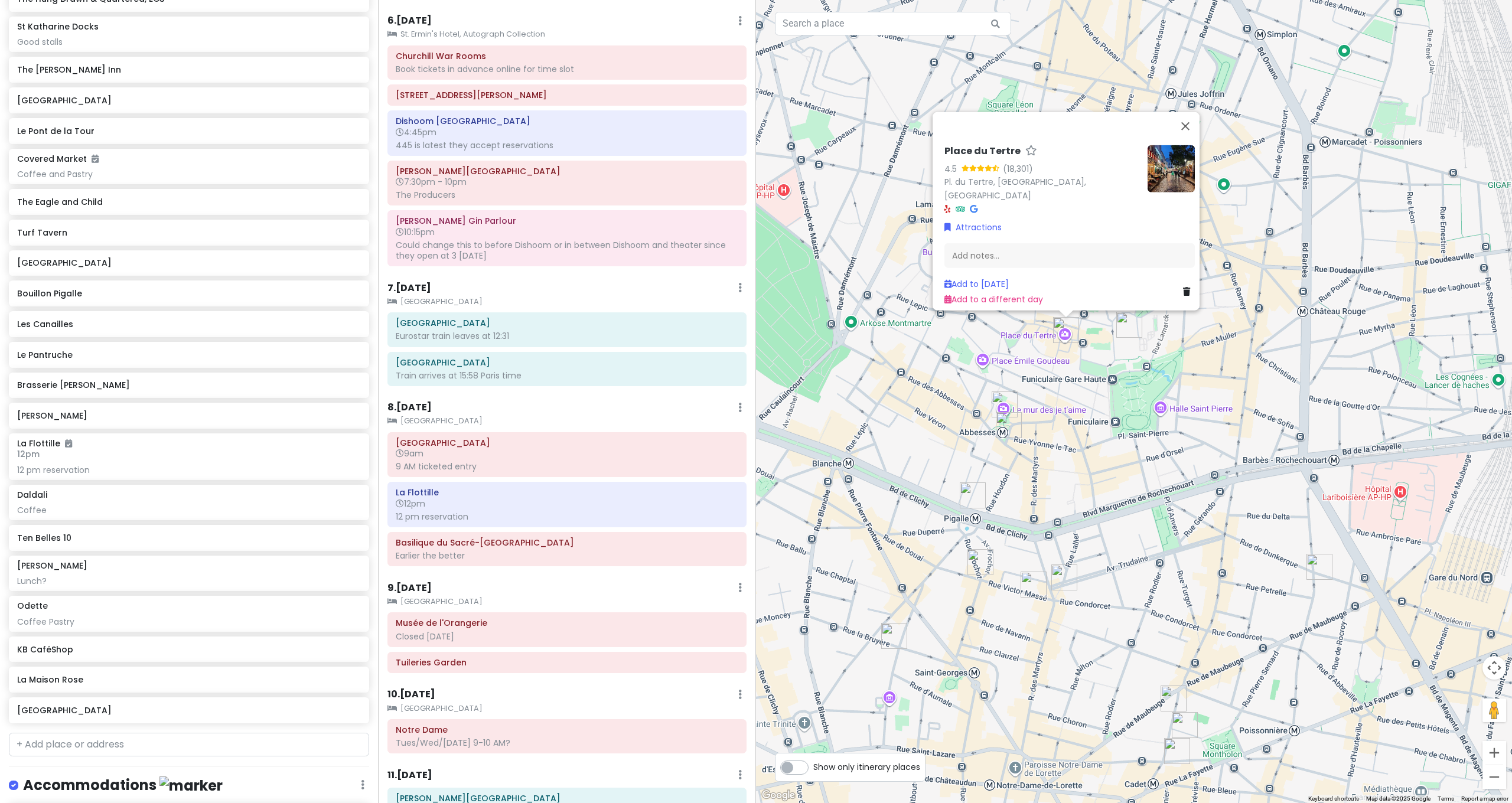
click at [1125, 323] on img "Basilique du Sacré-Cœur de Montmartre" at bounding box center [1129, 325] width 26 height 26
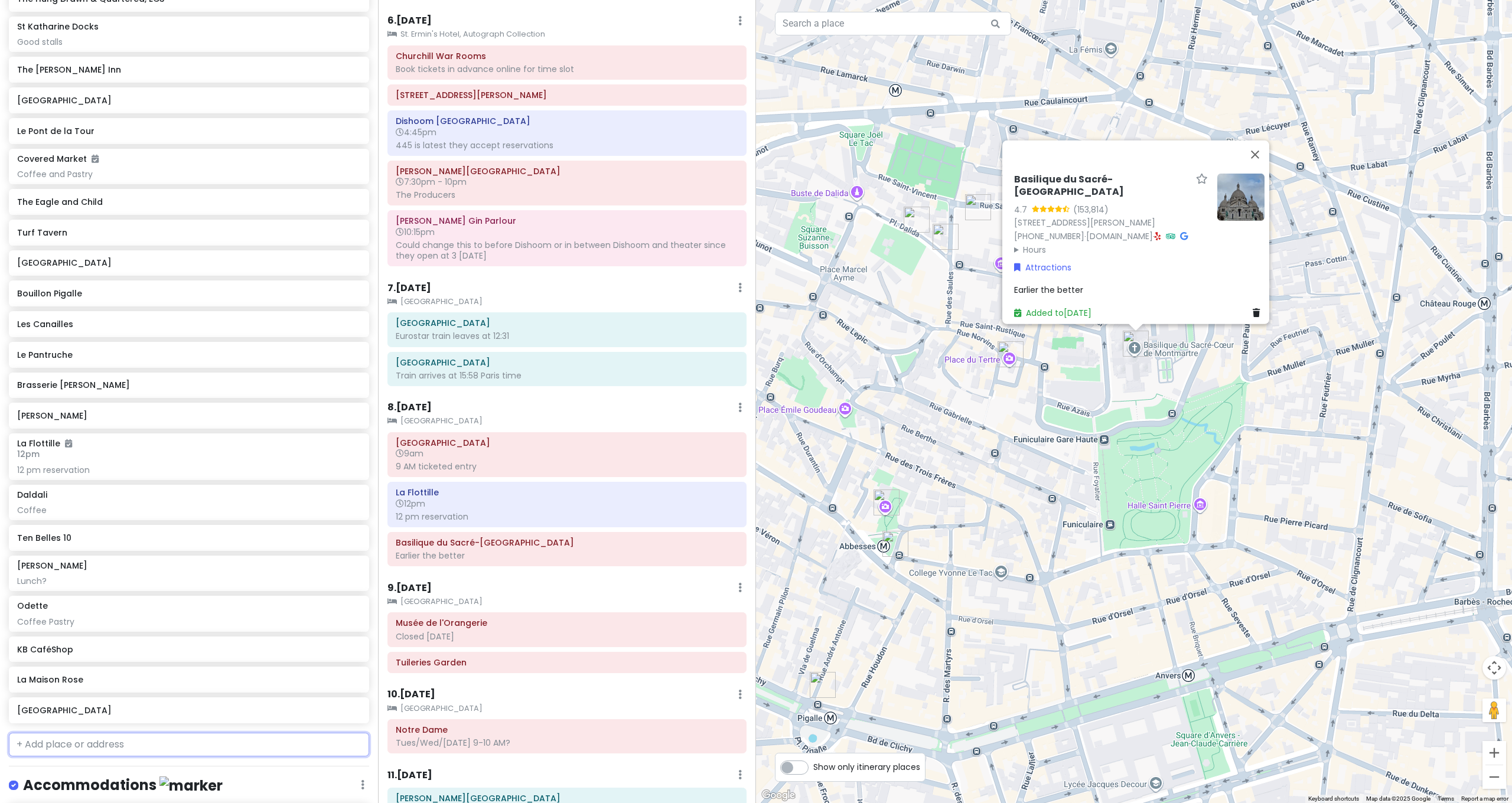
click at [120, 733] on input "text" at bounding box center [189, 745] width 361 height 24
type input "Hardware Société, Hardware Street, Melbourne VIC, Australia"
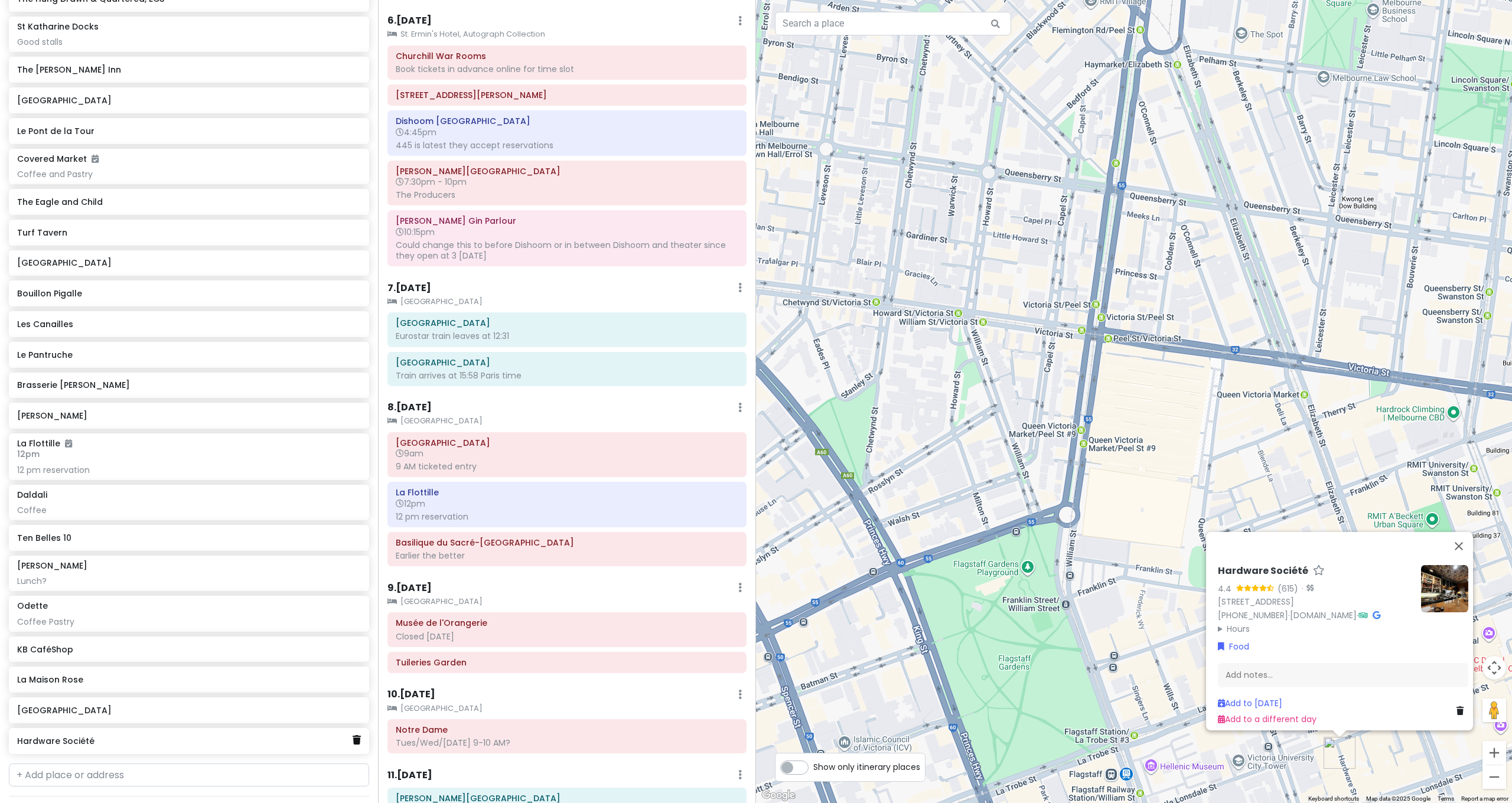
click at [353, 735] on icon at bounding box center [357, 740] width 8 height 10
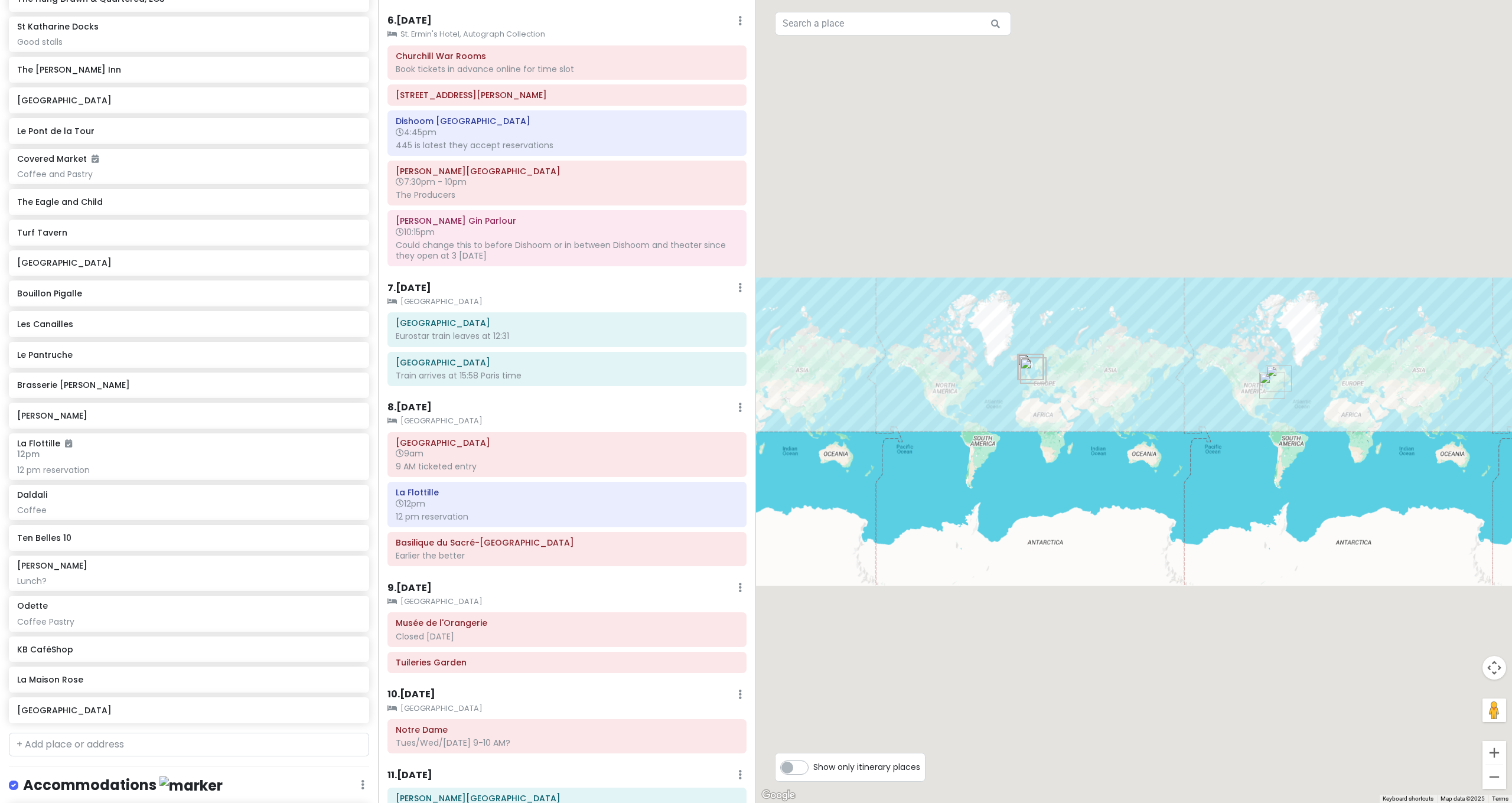
drag, startPoint x: 988, startPoint y: 281, endPoint x: 873, endPoint y: 403, distance: 167.7
click at [873, 403] on div at bounding box center [1134, 402] width 756 height 803
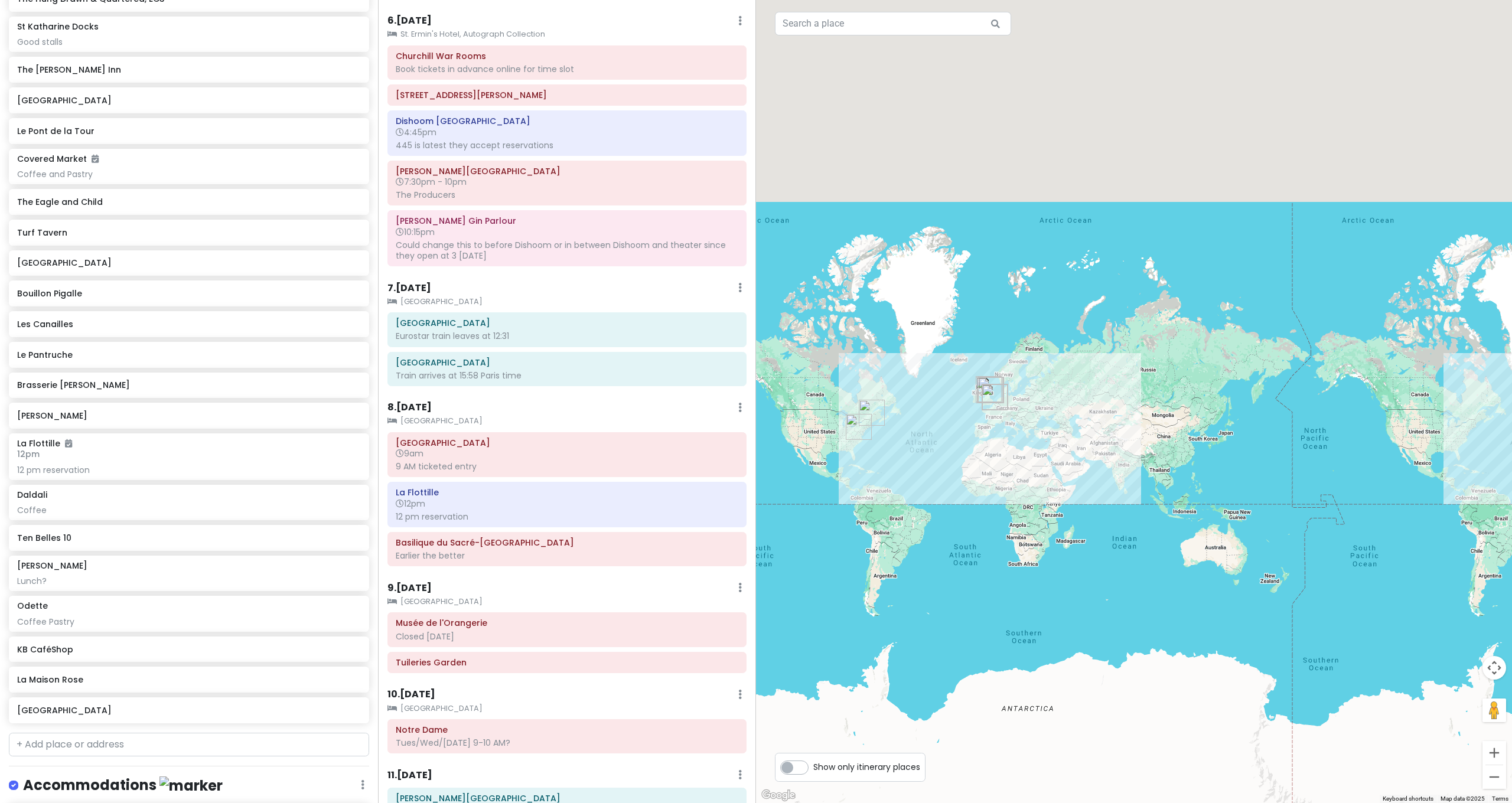
drag, startPoint x: 1099, startPoint y: 384, endPoint x: 1064, endPoint y: 398, distance: 37.7
click at [1064, 398] on div at bounding box center [1134, 402] width 756 height 803
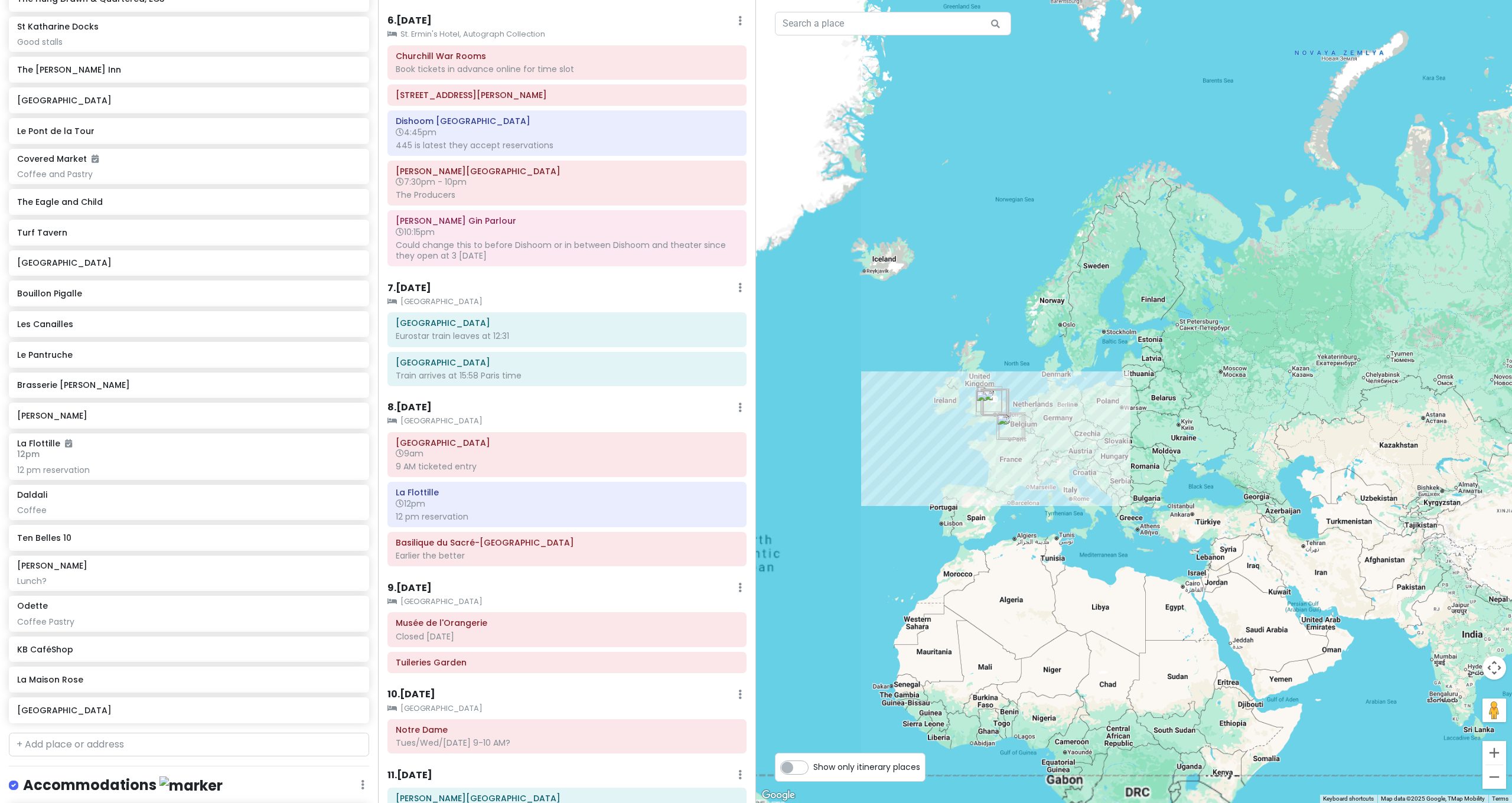
drag, startPoint x: 1009, startPoint y: 394, endPoint x: 1114, endPoint y: 384, distance: 105.5
click at [1114, 384] on div at bounding box center [1134, 402] width 756 height 803
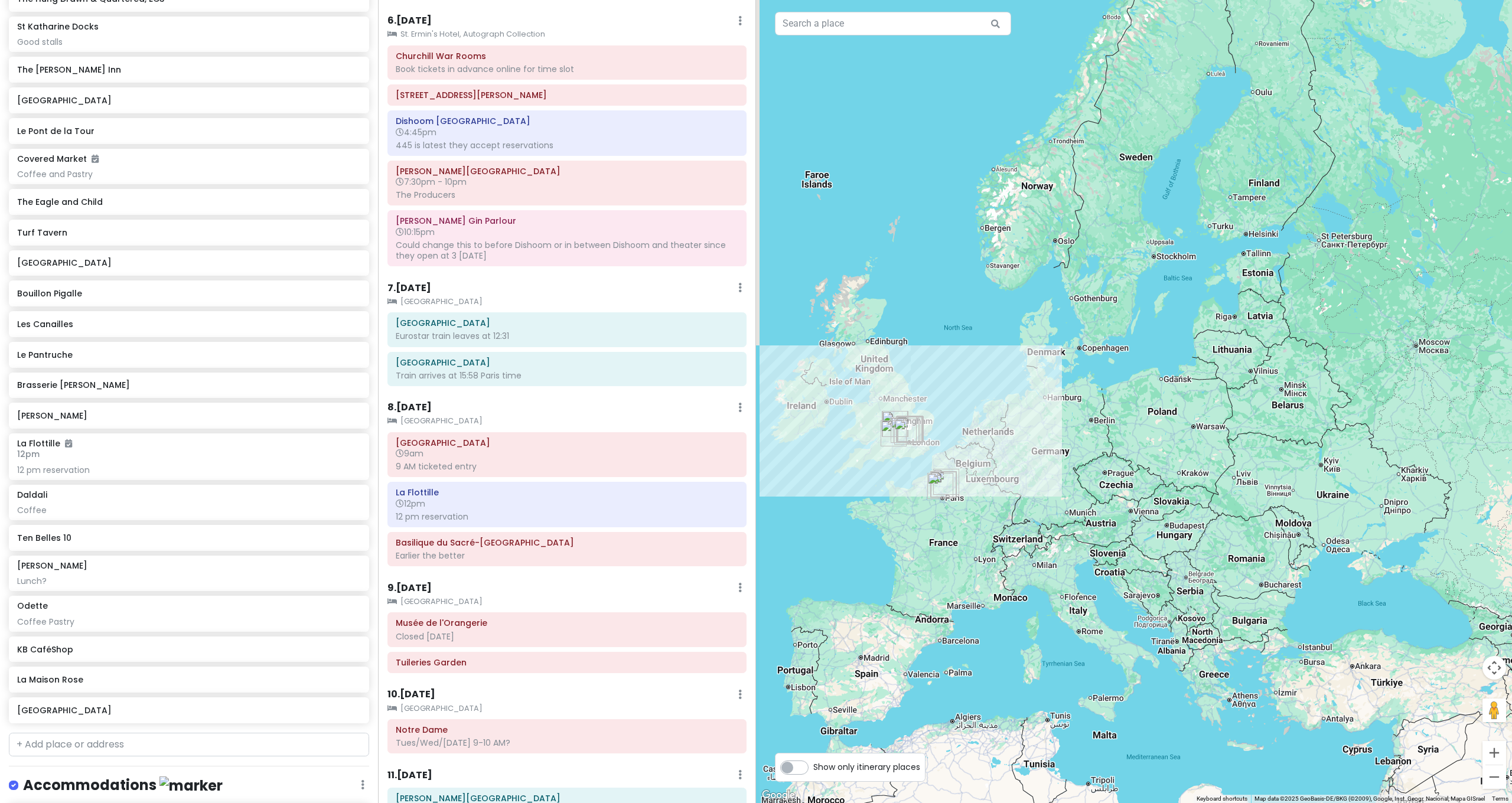
drag, startPoint x: 1057, startPoint y: 391, endPoint x: 1162, endPoint y: 385, distance: 105.2
click at [1163, 385] on div at bounding box center [1134, 402] width 756 height 803
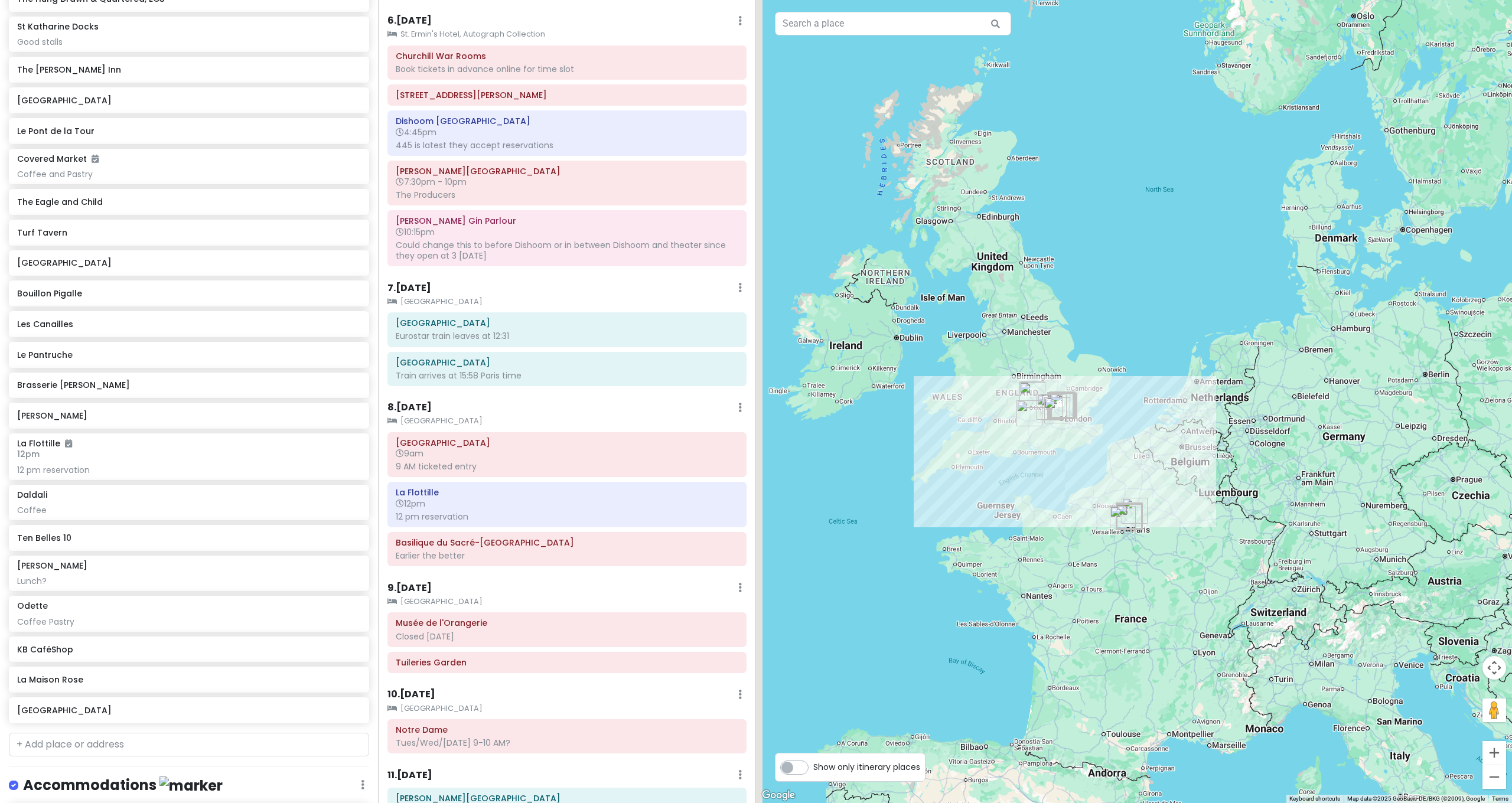
drag, startPoint x: 1148, startPoint y: 350, endPoint x: 1215, endPoint y: 323, distance: 72.2
click at [1215, 323] on div at bounding box center [1134, 402] width 756 height 803
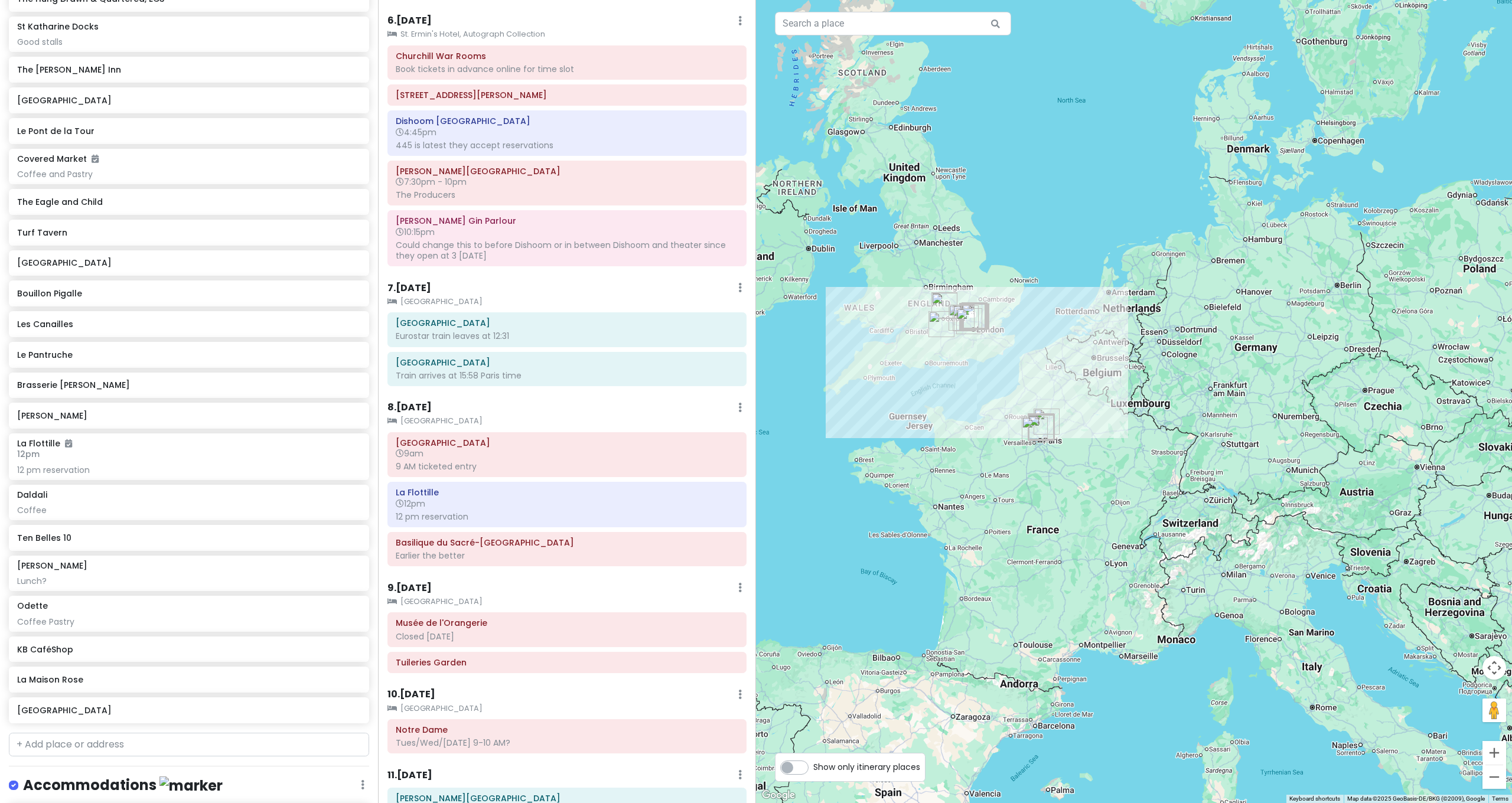
drag, startPoint x: 1135, startPoint y: 373, endPoint x: 1076, endPoint y: 332, distance: 71.8
click at [1071, 321] on div at bounding box center [1134, 402] width 756 height 803
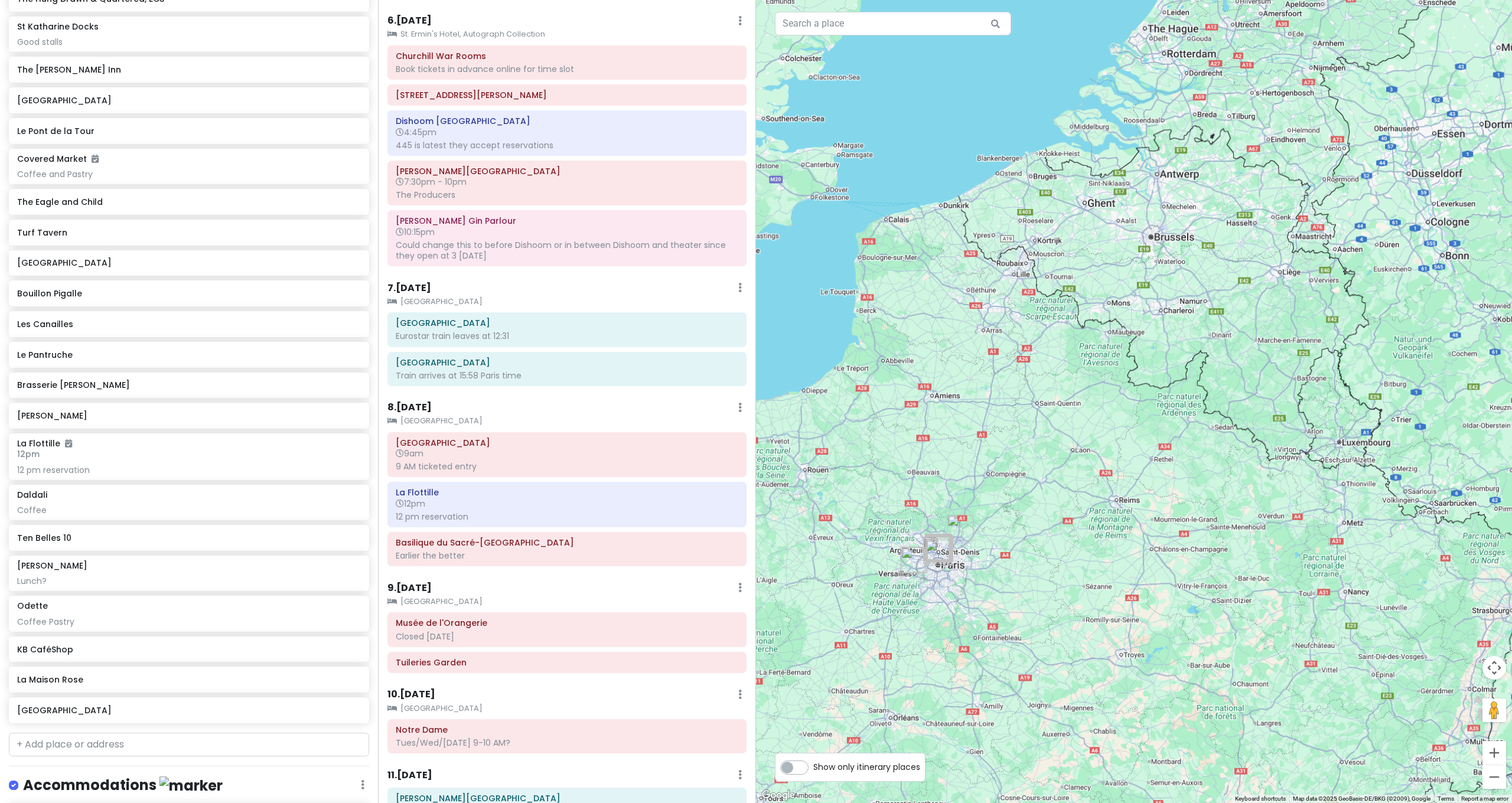
drag, startPoint x: 1080, startPoint y: 382, endPoint x: 1161, endPoint y: 167, distance: 229.8
click at [1169, 155] on div at bounding box center [1134, 402] width 756 height 803
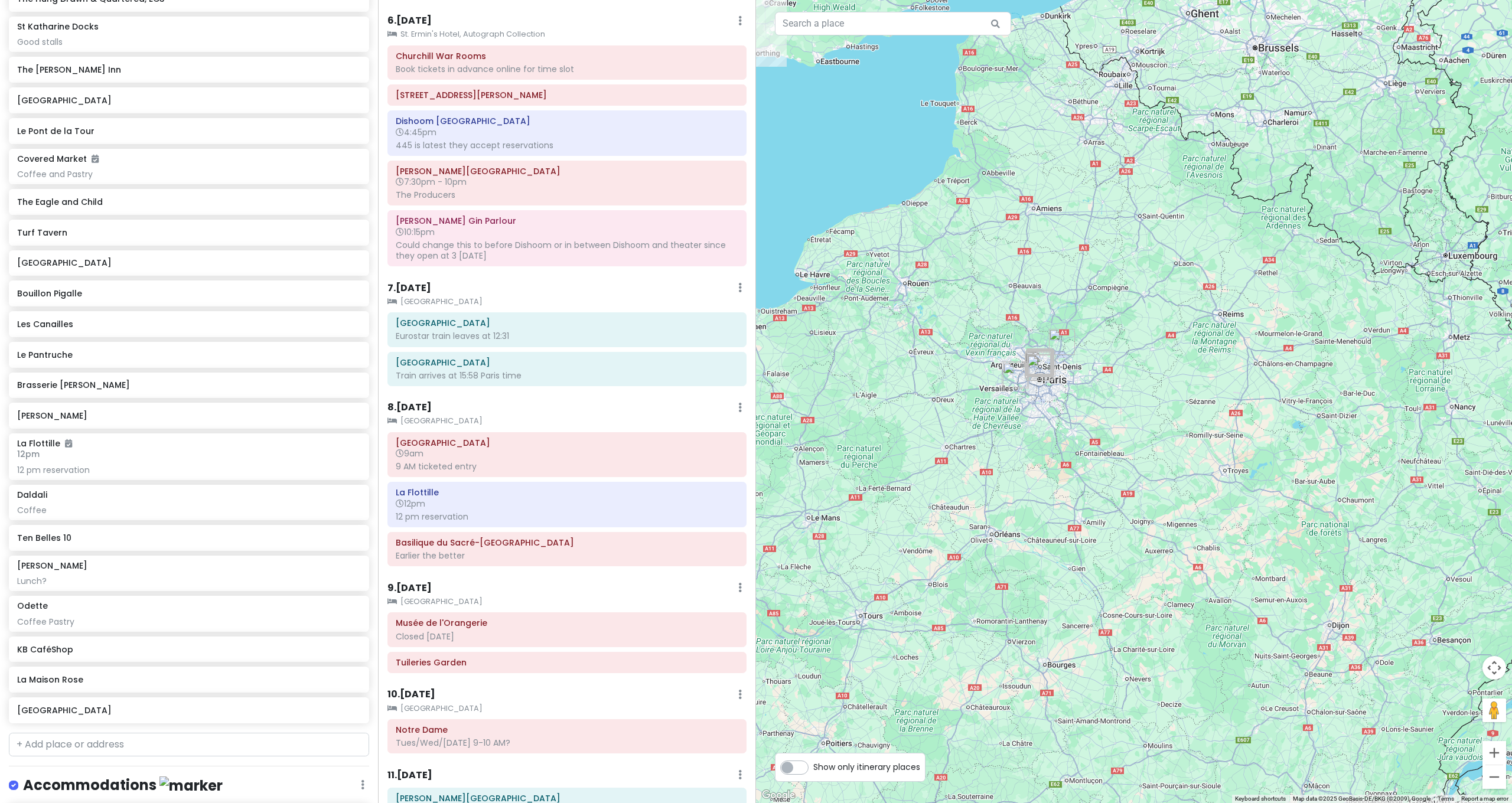
drag, startPoint x: 1007, startPoint y: 394, endPoint x: 1023, endPoint y: 368, distance: 30.5
click at [1022, 378] on div at bounding box center [1134, 402] width 756 height 803
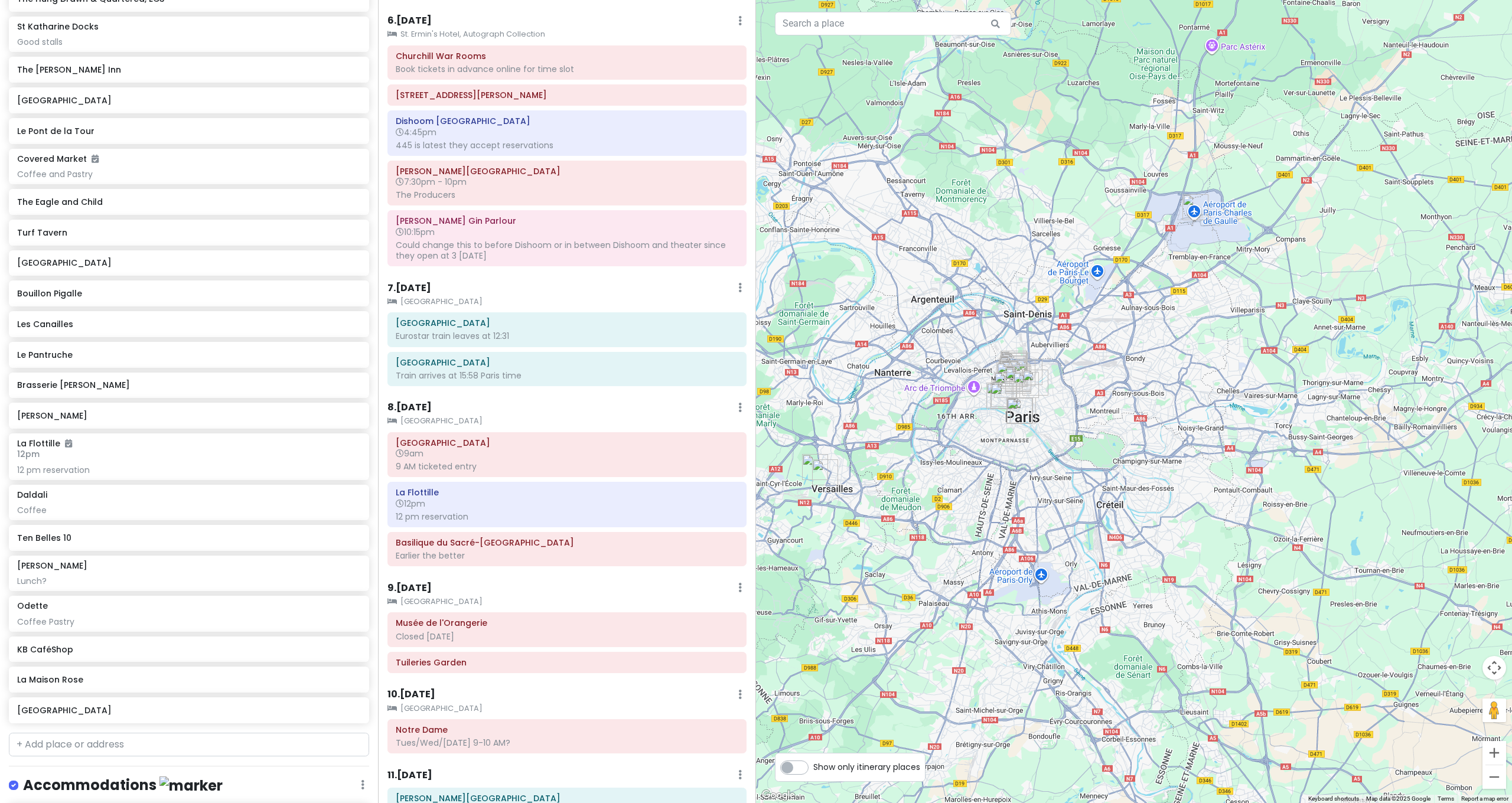
drag, startPoint x: 1153, startPoint y: 385, endPoint x: 1029, endPoint y: 305, distance: 147.6
click at [1029, 305] on div at bounding box center [1134, 402] width 756 height 803
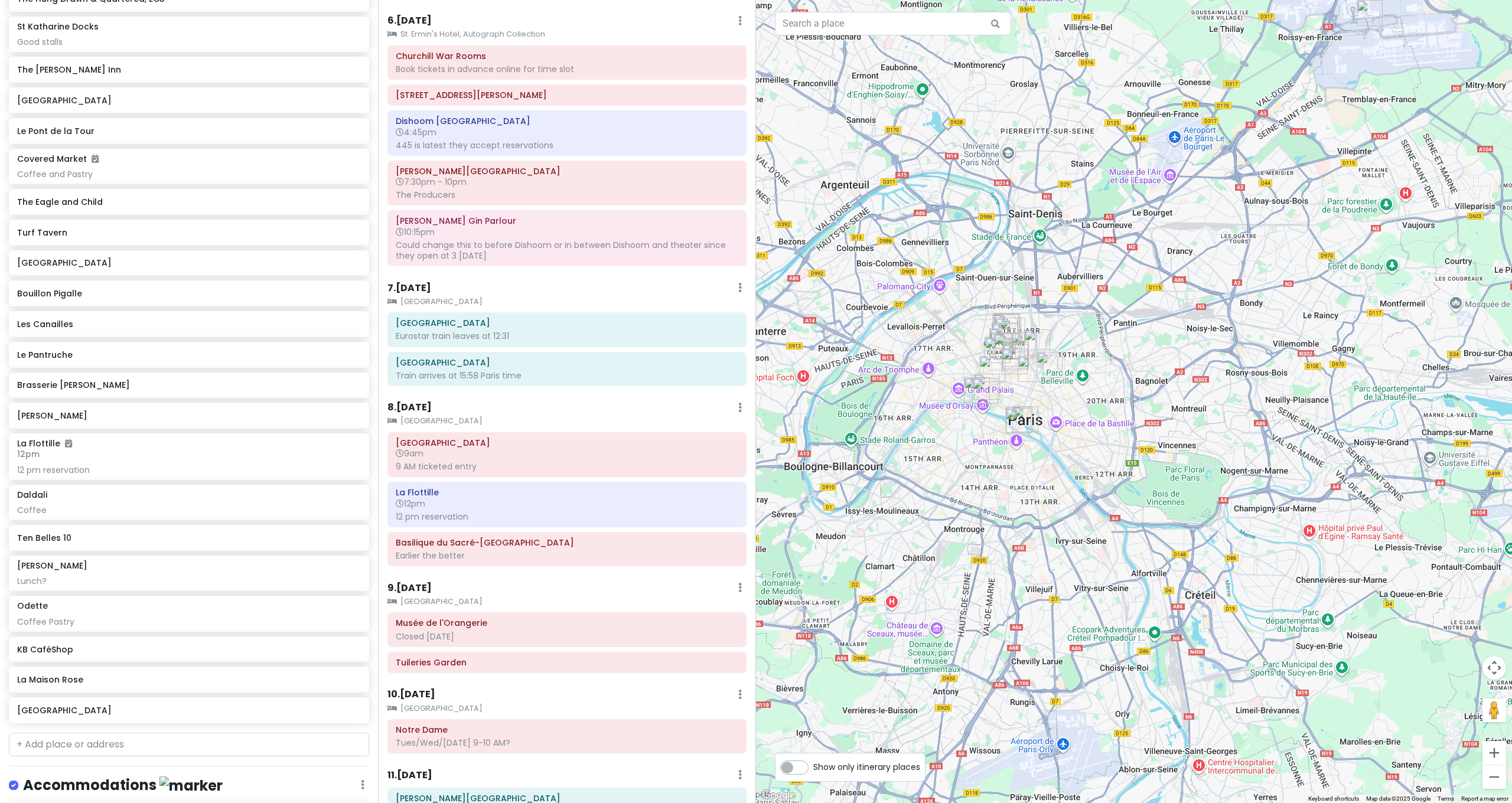
drag, startPoint x: 1081, startPoint y: 318, endPoint x: 1090, endPoint y: 264, distance: 54.7
click at [1093, 265] on div at bounding box center [1134, 402] width 756 height 803
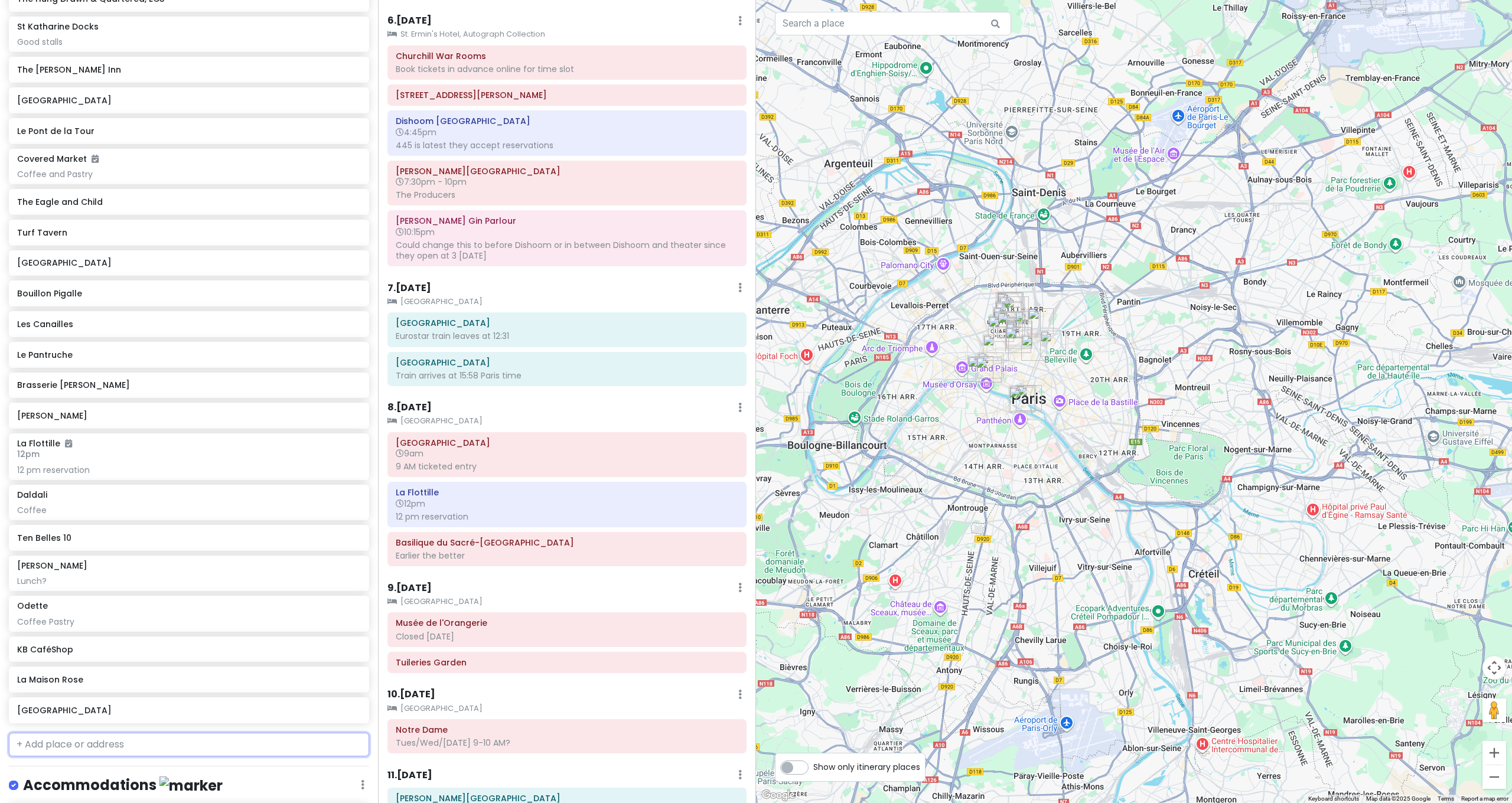
click at [182, 733] on input "text" at bounding box center [189, 745] width 361 height 24
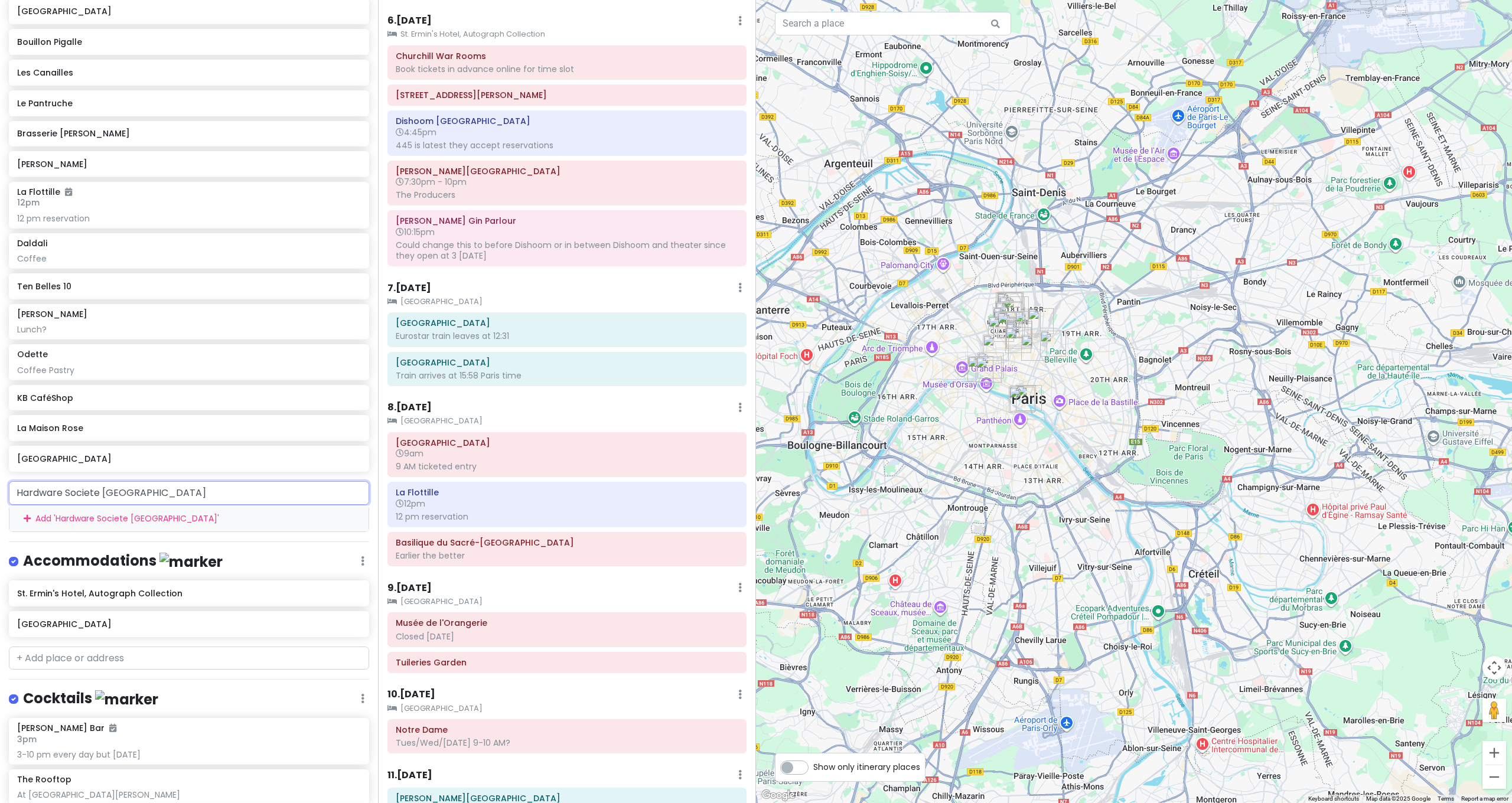
drag, startPoint x: 134, startPoint y: 452, endPoint x: -46, endPoint y: 403, distance: 186.6
click at [0, 403] on html "[GEOGRAPHIC_DATA] and [GEOGRAPHIC_DATA] with Kath and Cinco Private Change Date…" at bounding box center [756, 402] width 1512 height 803
type input "b"
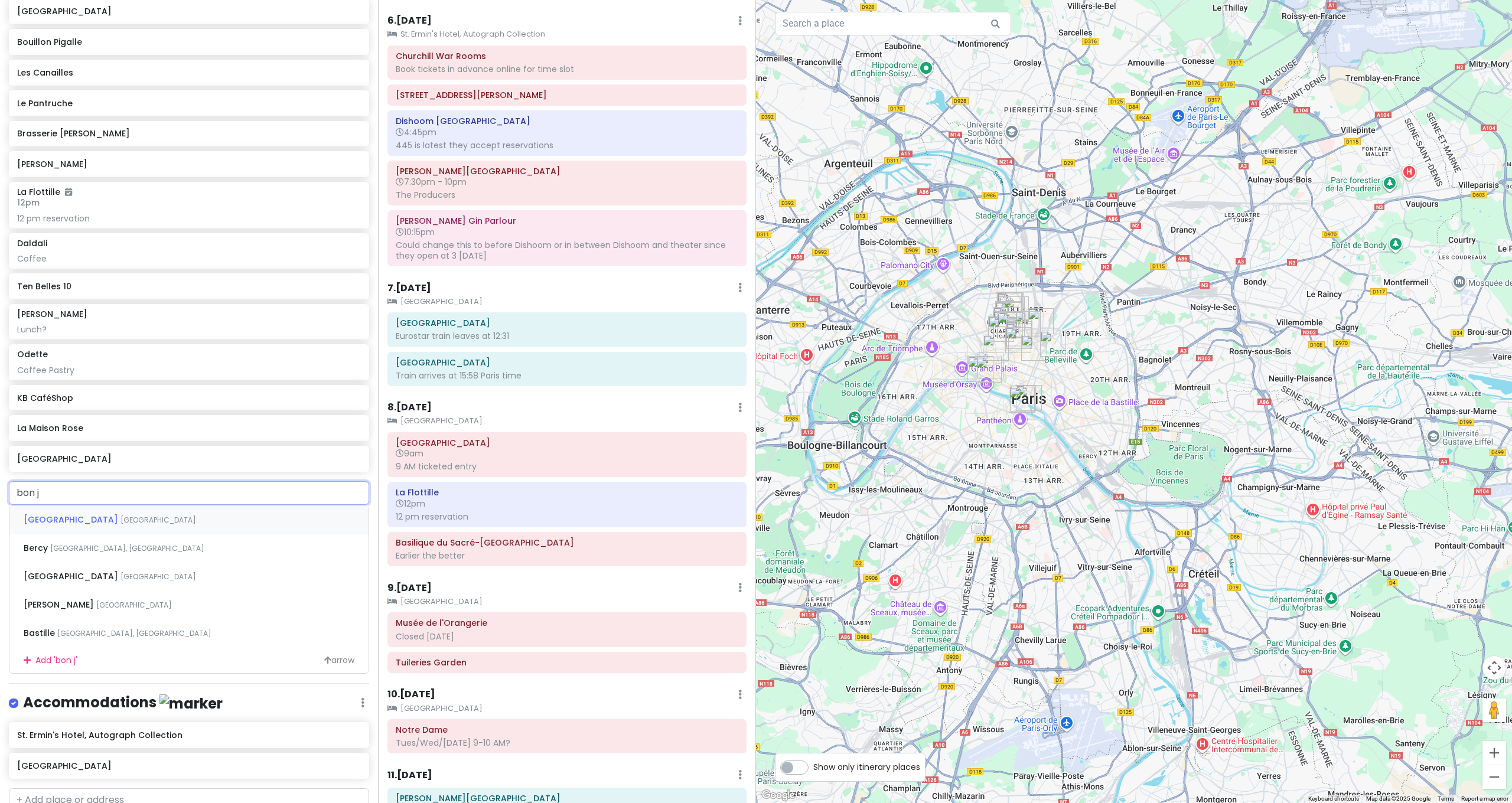
type input "bon jo"
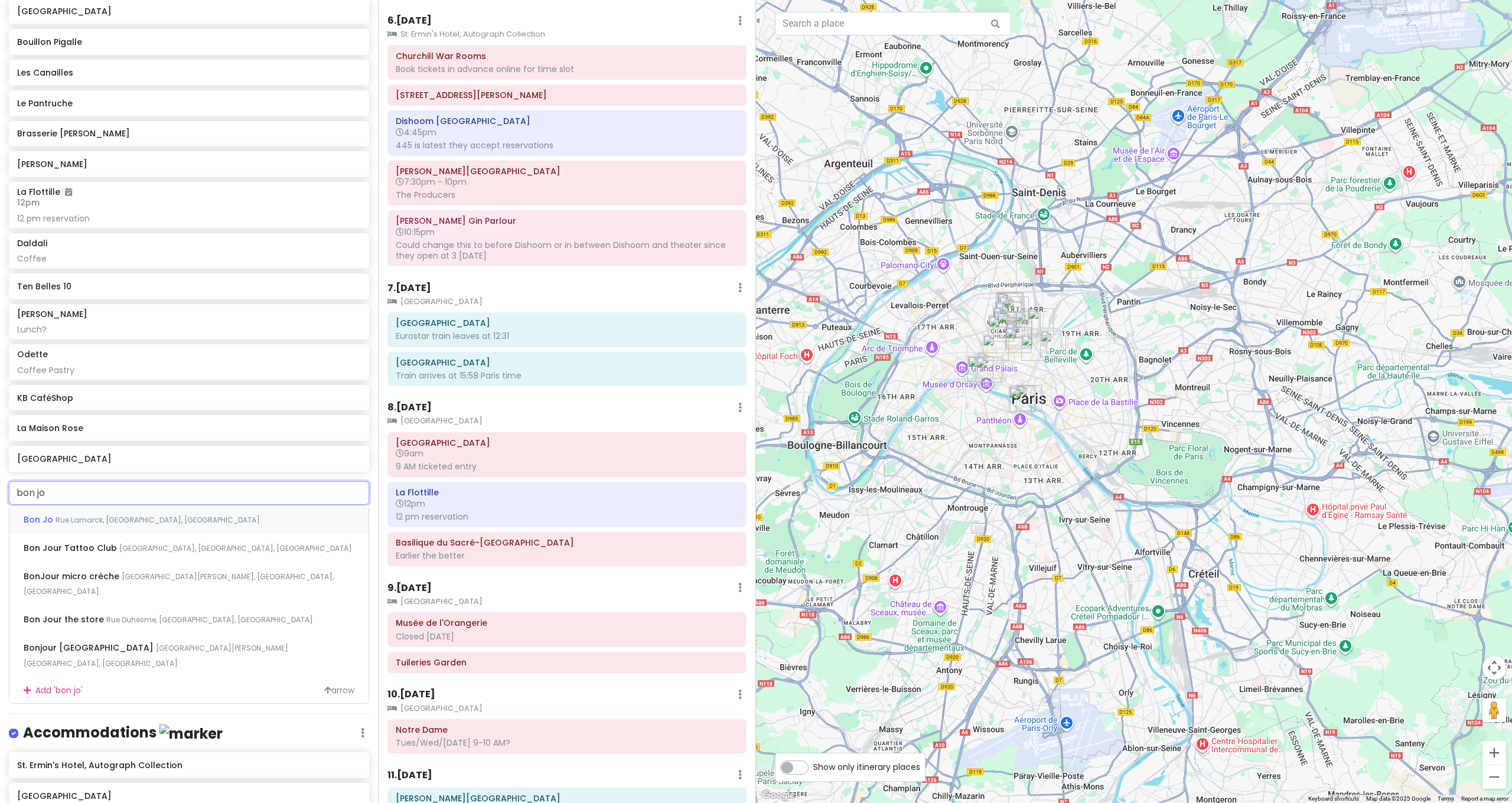
click at [162, 505] on div "Bon Jo Rue Lamarck, Paris, France" at bounding box center [189, 519] width 359 height 28
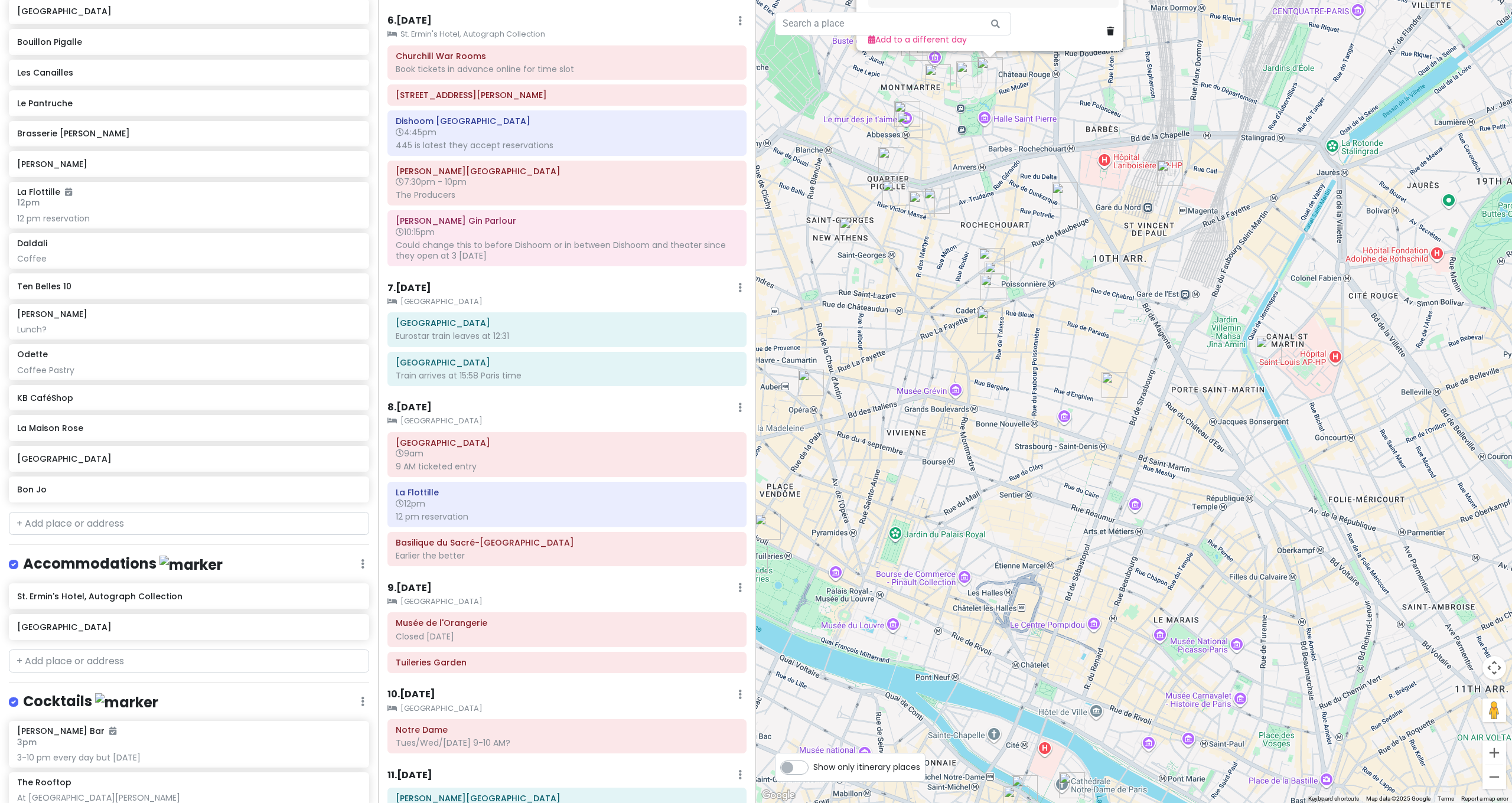
drag, startPoint x: 971, startPoint y: 233, endPoint x: 976, endPoint y: 399, distance: 166.1
click at [976, 400] on div "Bon Jo 4.5 (2,196) · 10 Rue Lamarck, 75018 Paris, France +33 1 42 58 63 84 · bo…" at bounding box center [1134, 402] width 756 height 803
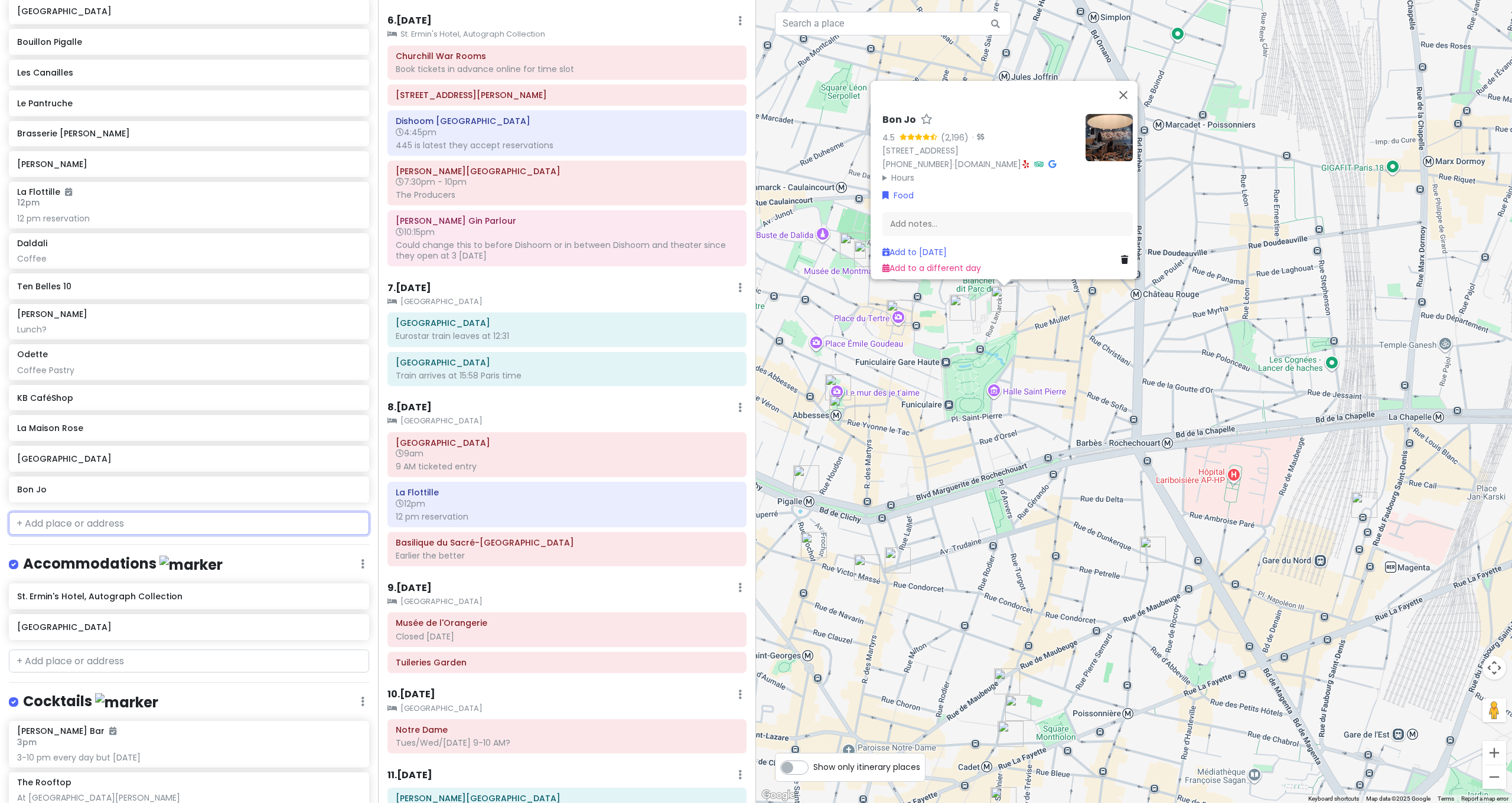
drag, startPoint x: 110, startPoint y: 480, endPoint x: 116, endPoint y: 474, distance: 8.5
click at [110, 512] on input "text" at bounding box center [189, 524] width 361 height 24
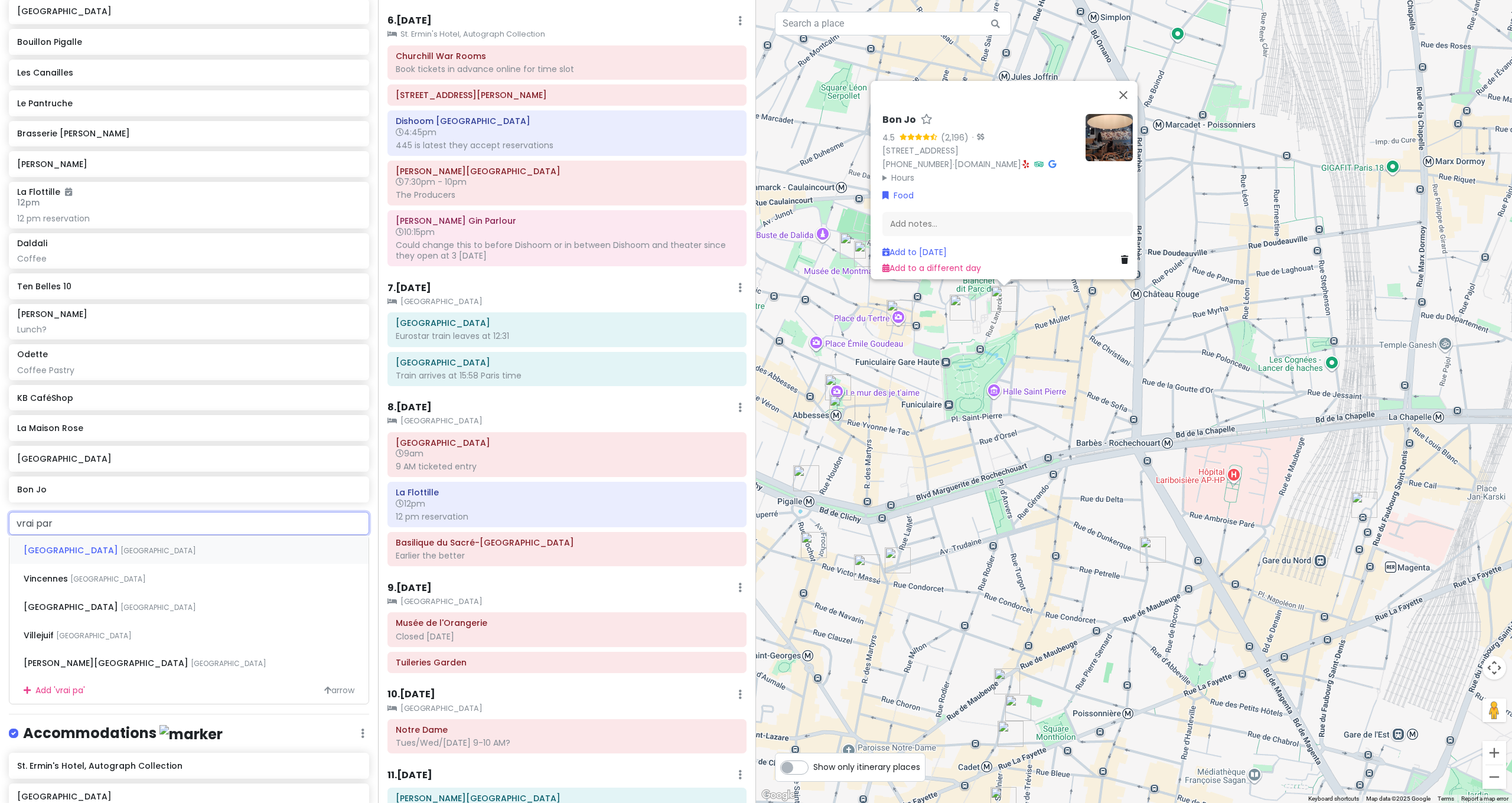
type input "vrai pari"
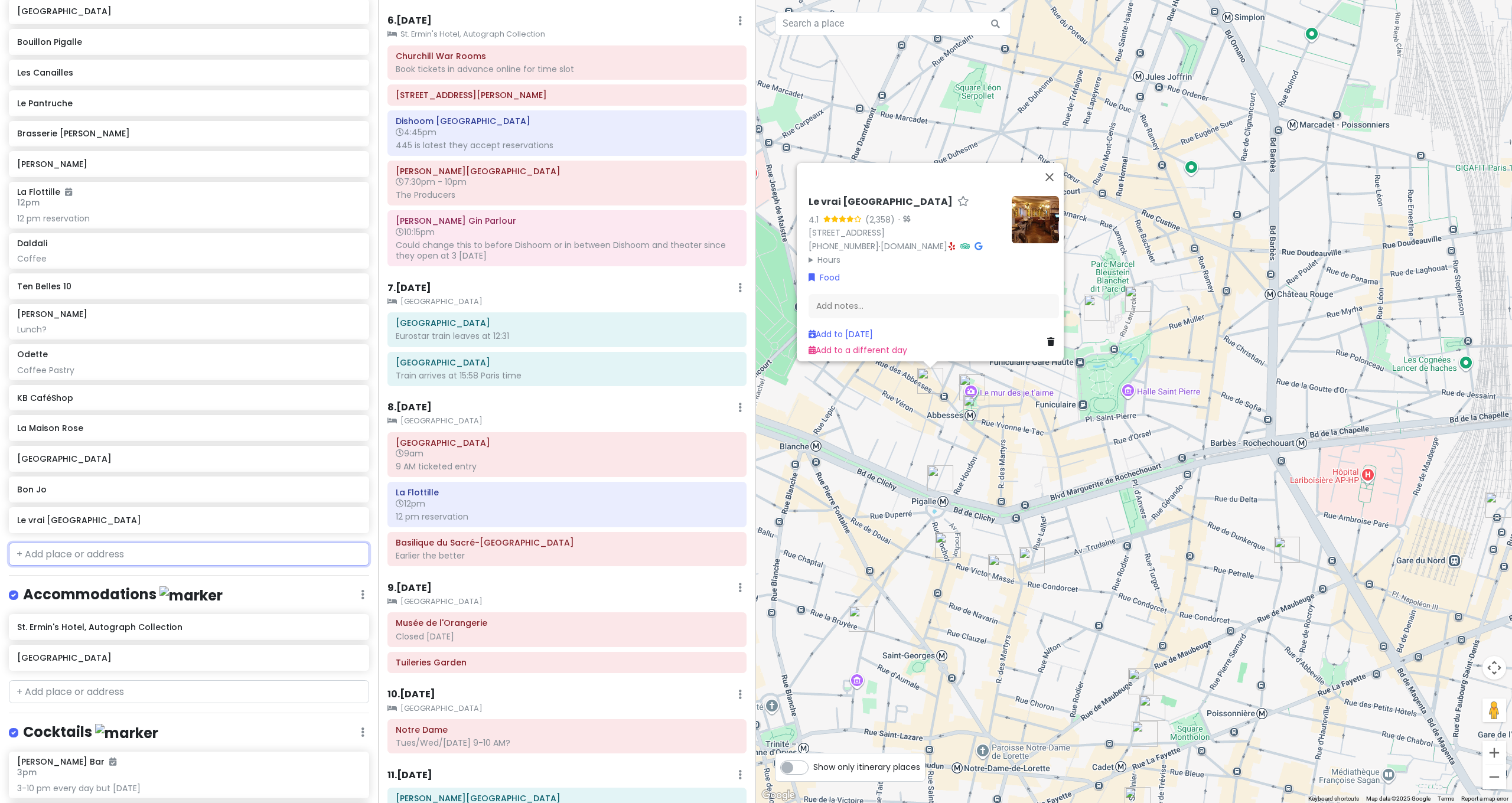
click at [182, 543] on input "text" at bounding box center [189, 555] width 361 height 24
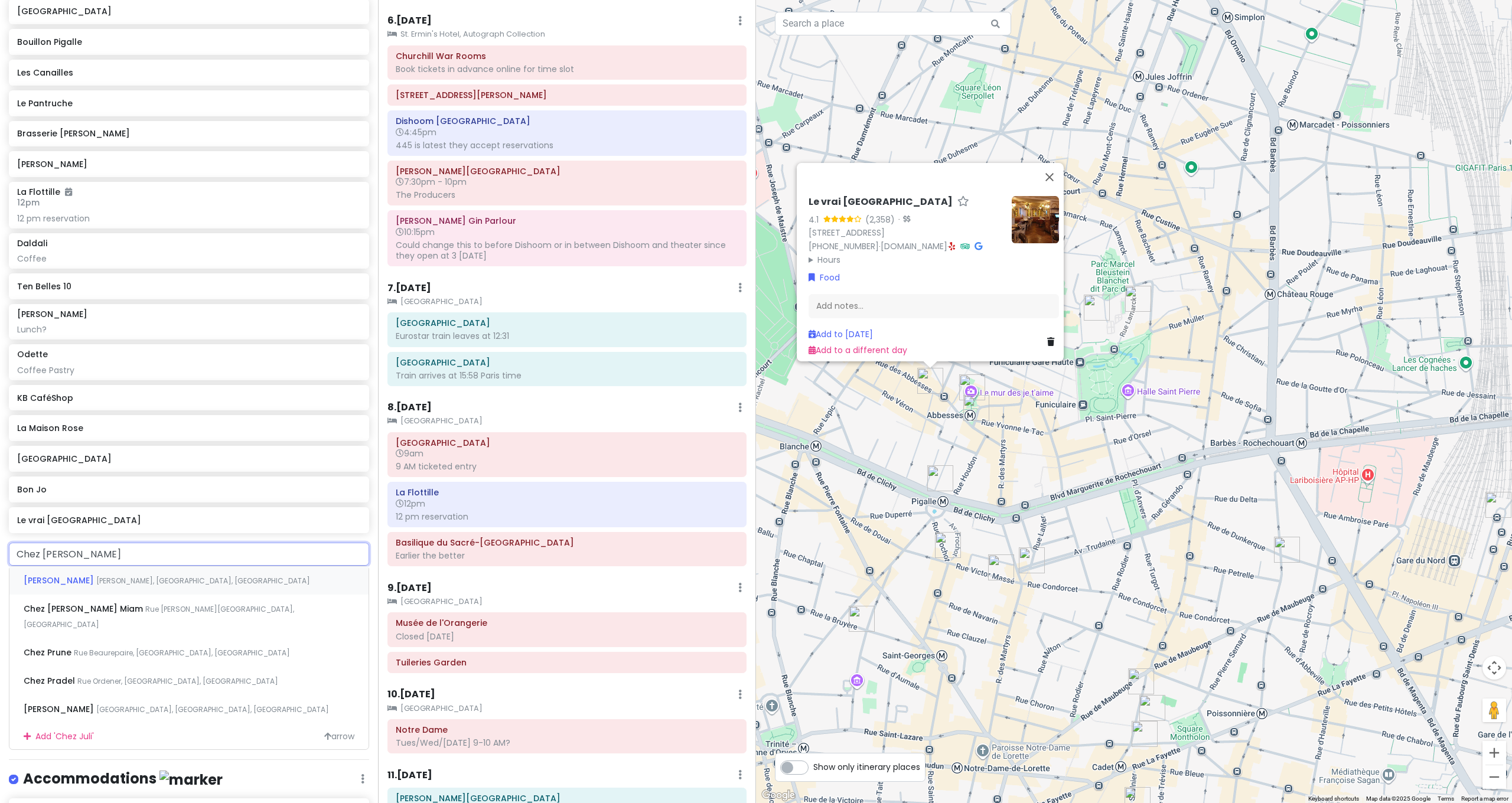
type input "Chez Julien"
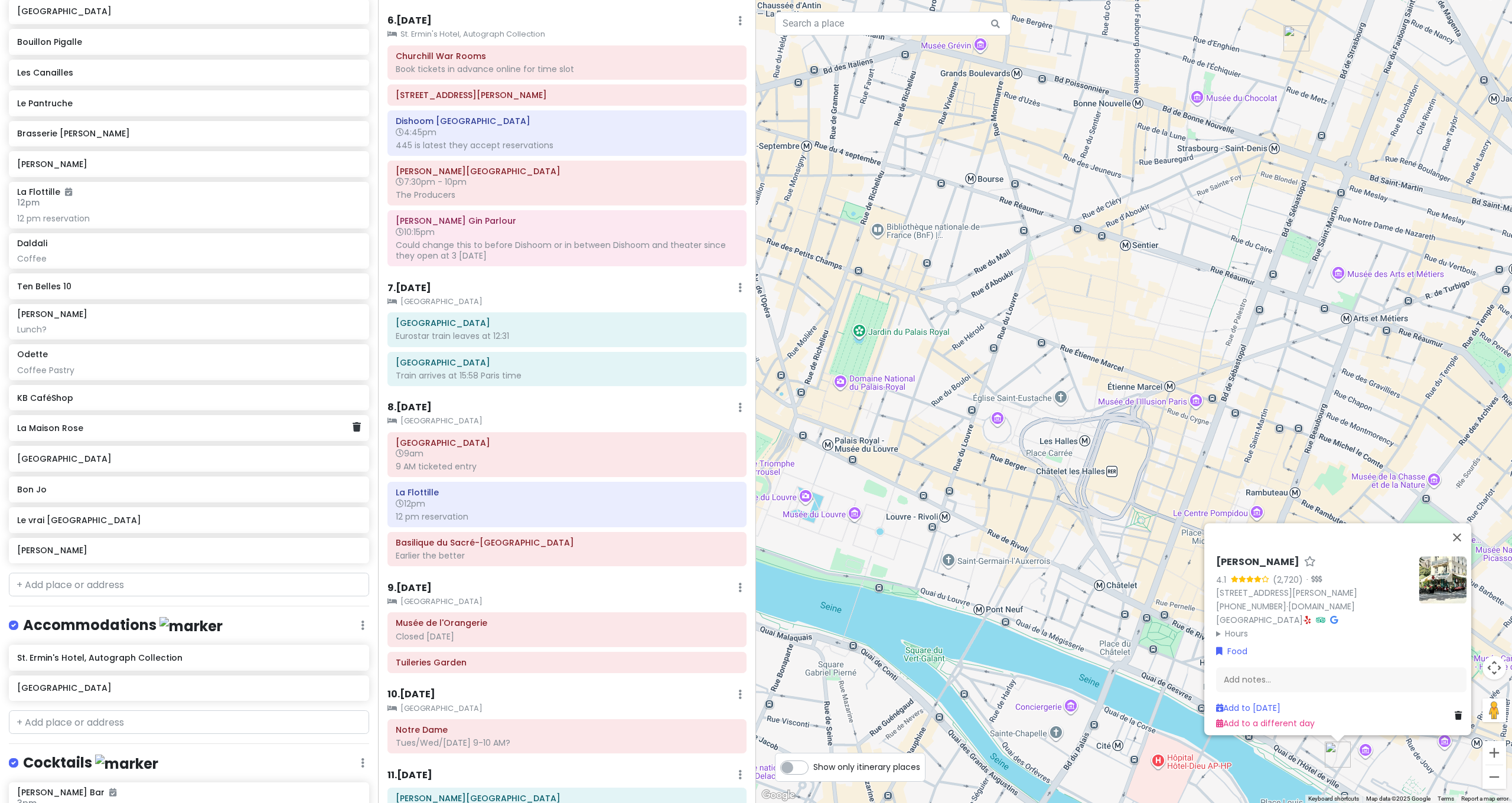
scroll to position [4235, 0]
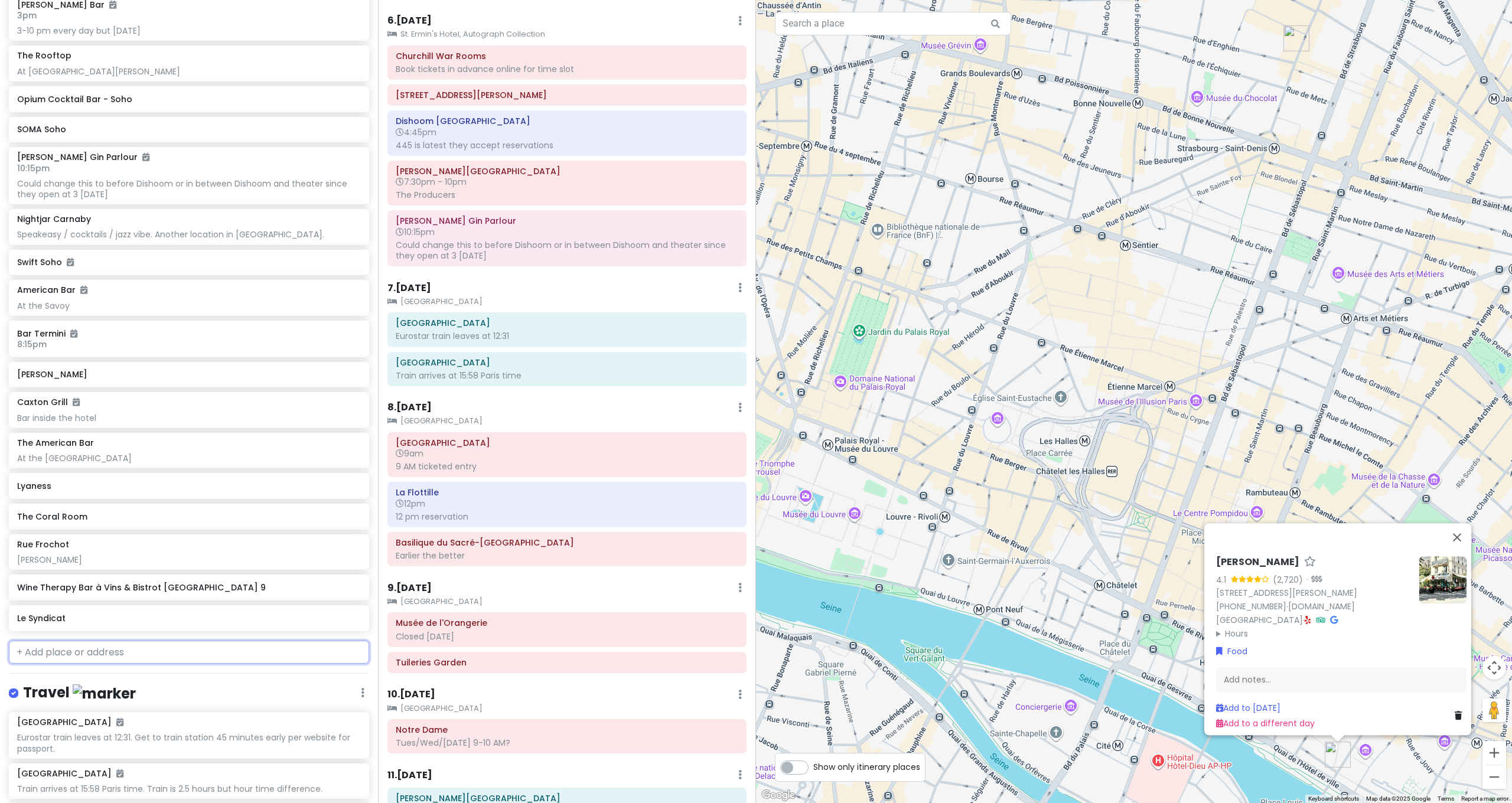
click at [156, 641] on input "text" at bounding box center [189, 653] width 361 height 24
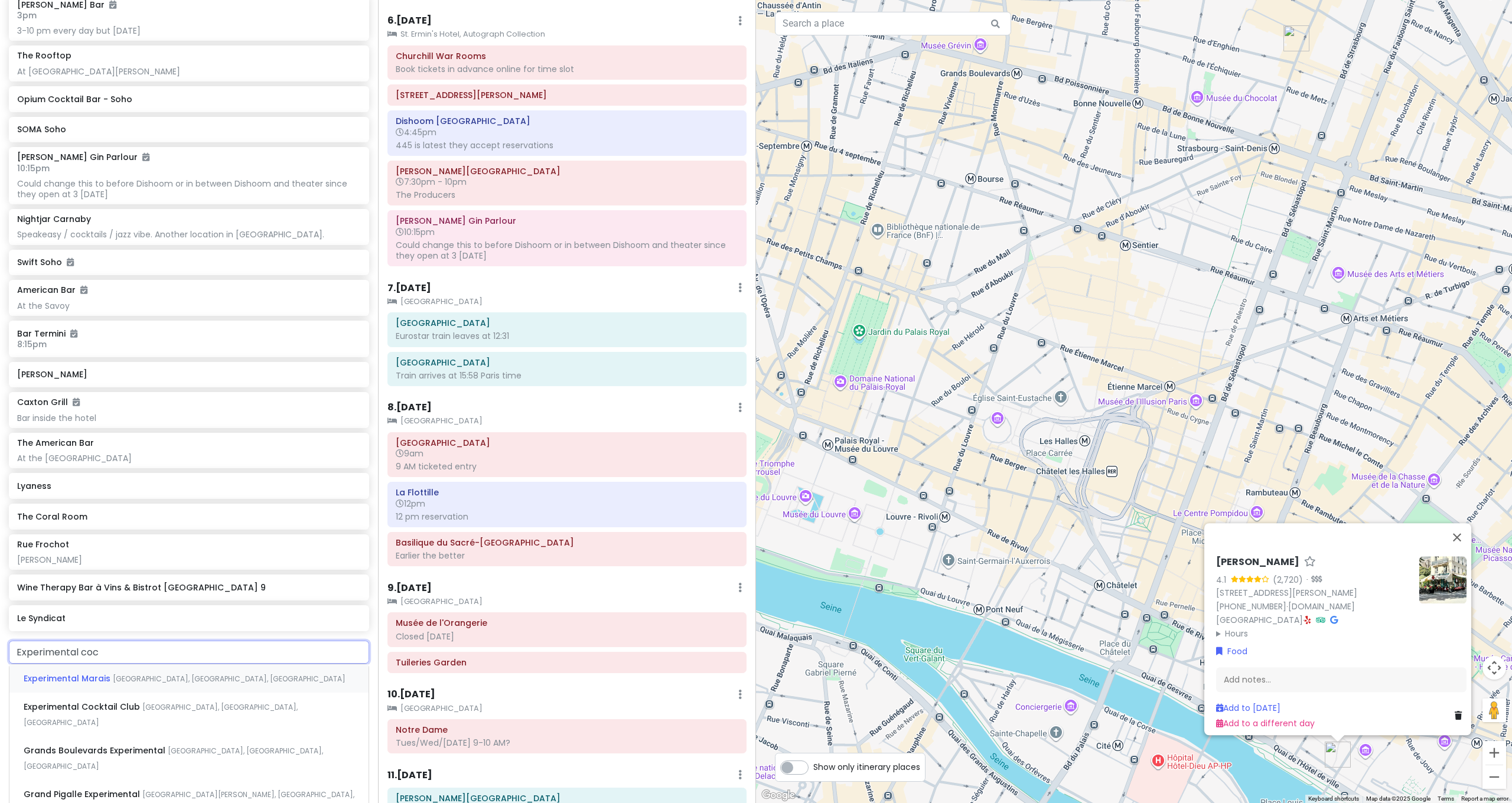
type input "Experimental cock"
